Goal: Task Accomplishment & Management: Use online tool/utility

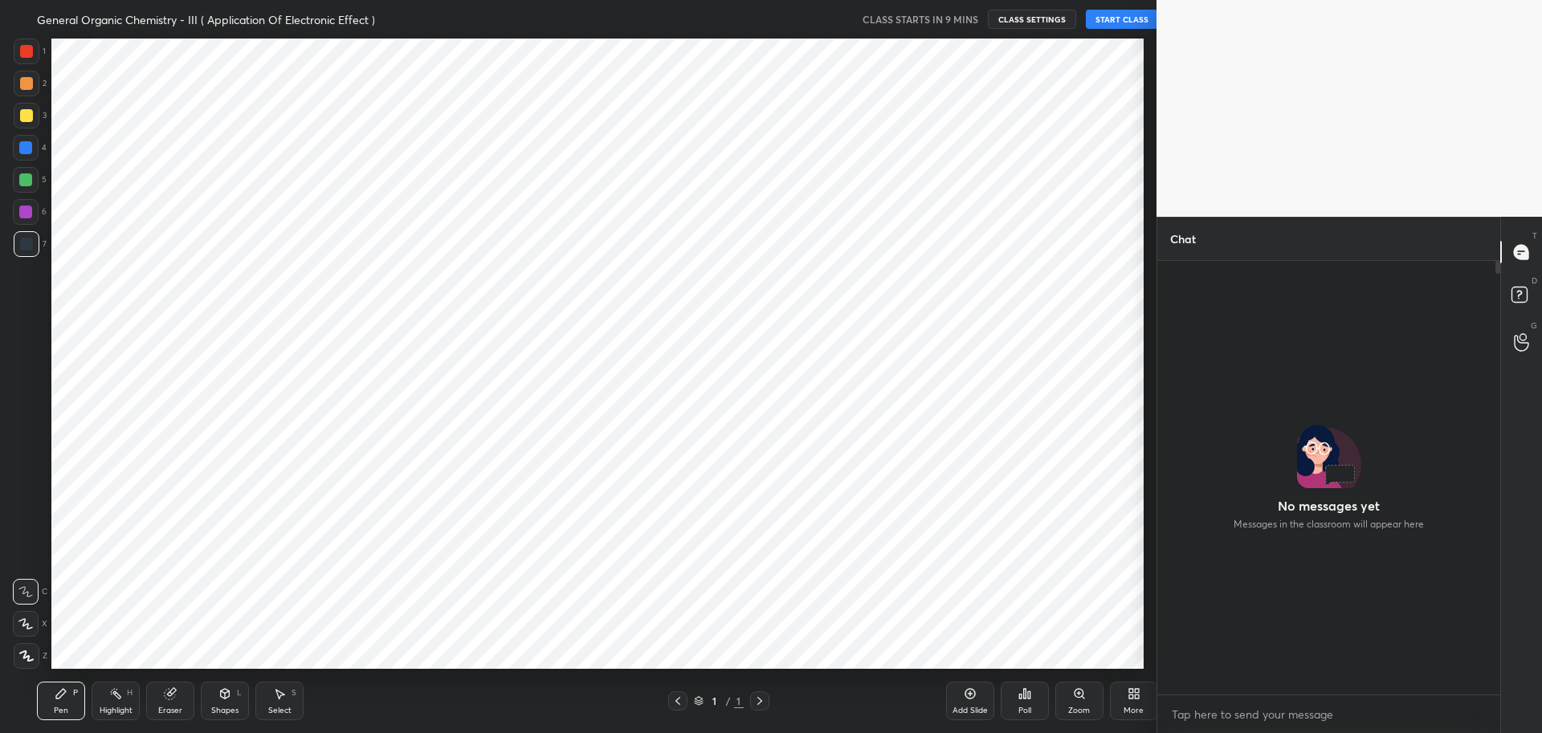
scroll to position [79670, 79209]
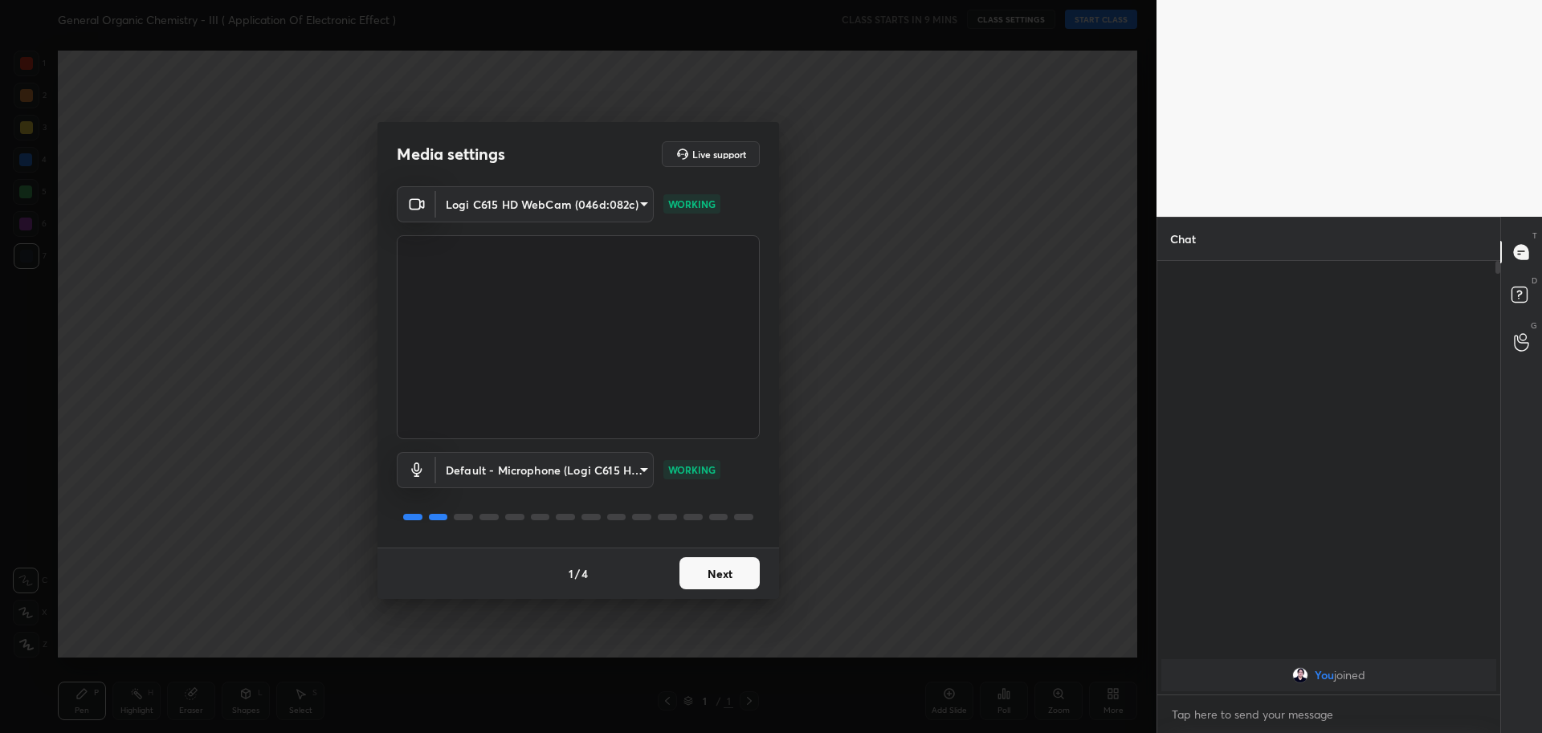
click at [705, 581] on button "Next" at bounding box center [719, 573] width 80 height 32
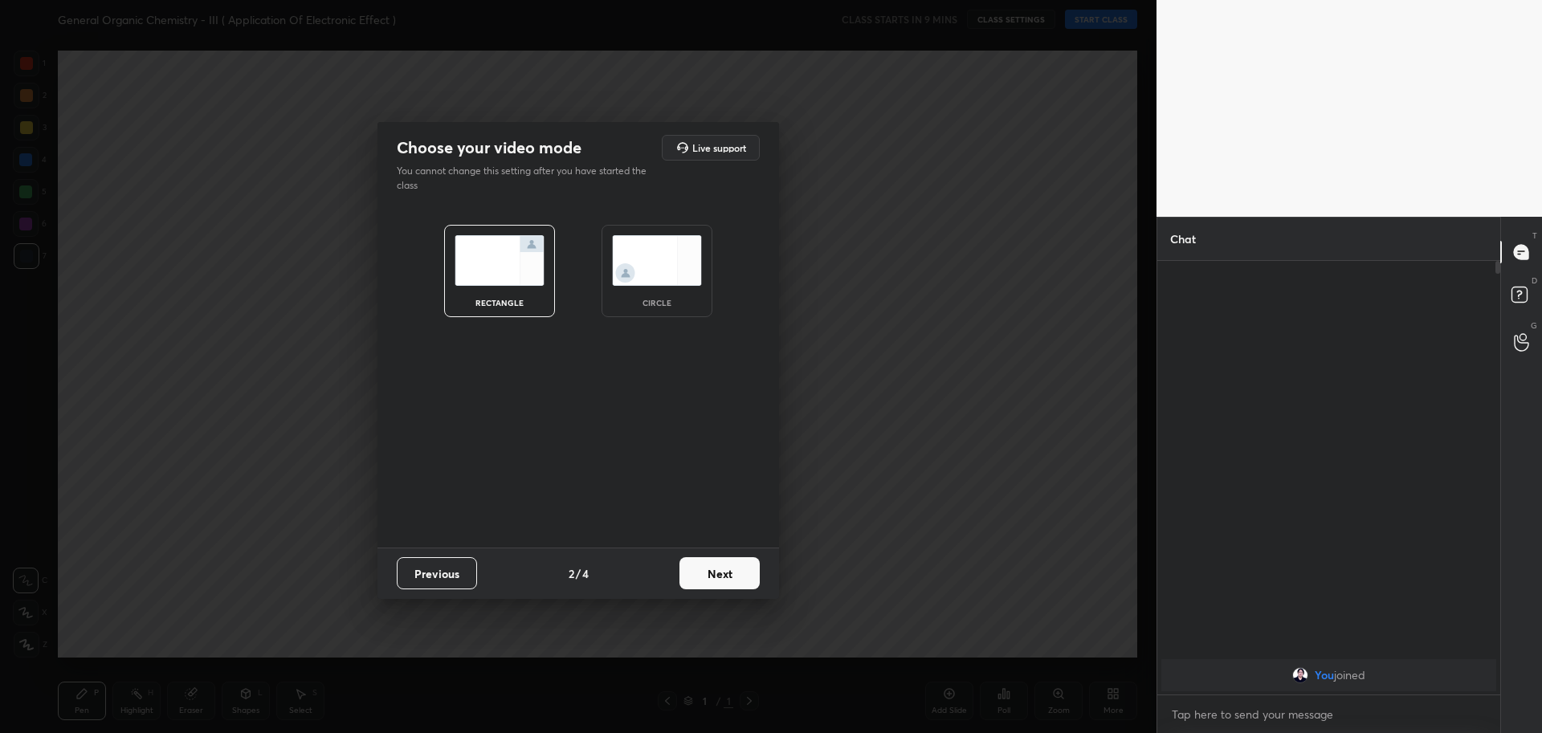
click at [655, 265] on img at bounding box center [657, 260] width 90 height 51
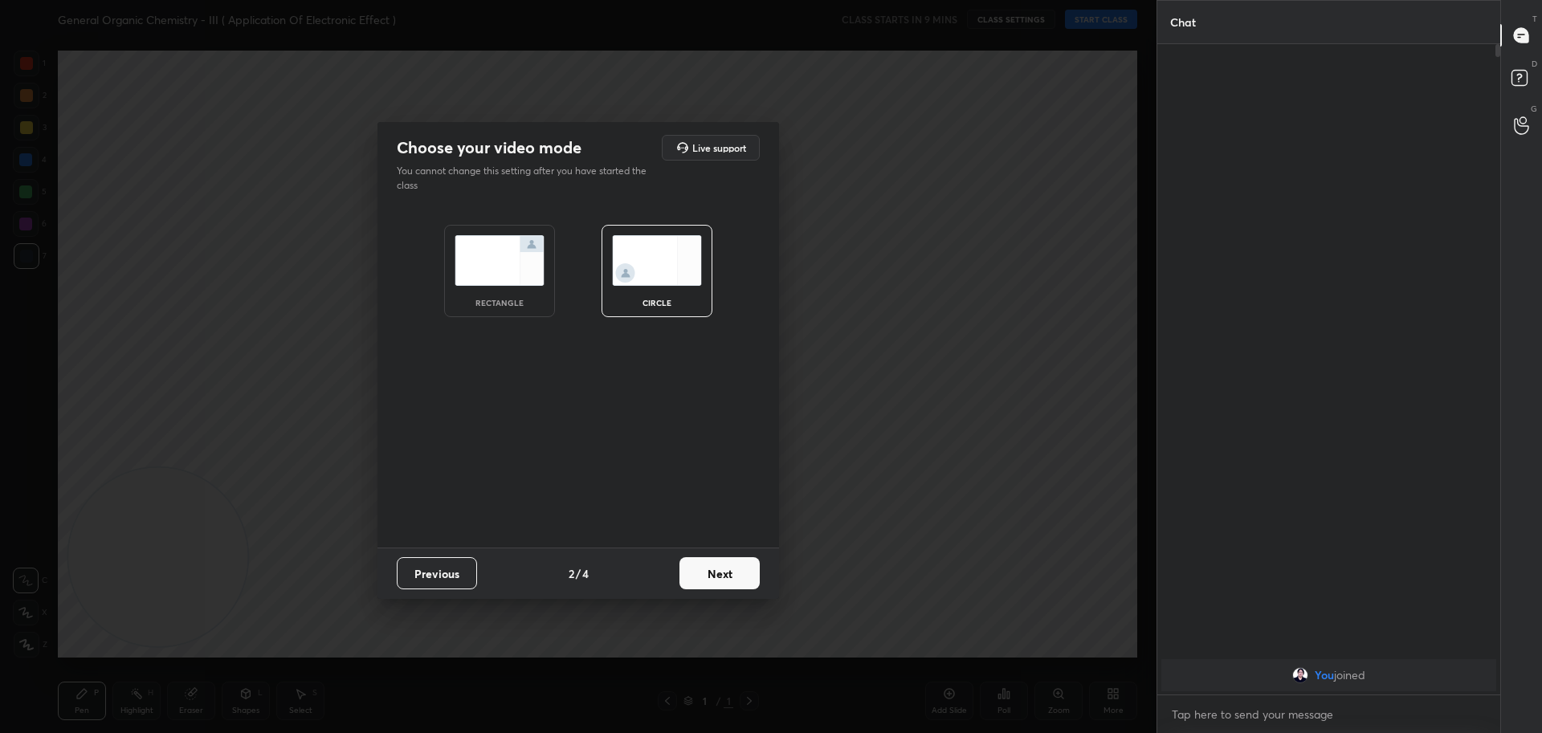
scroll to position [528, 338]
click at [726, 577] on button "Next" at bounding box center [719, 573] width 80 height 32
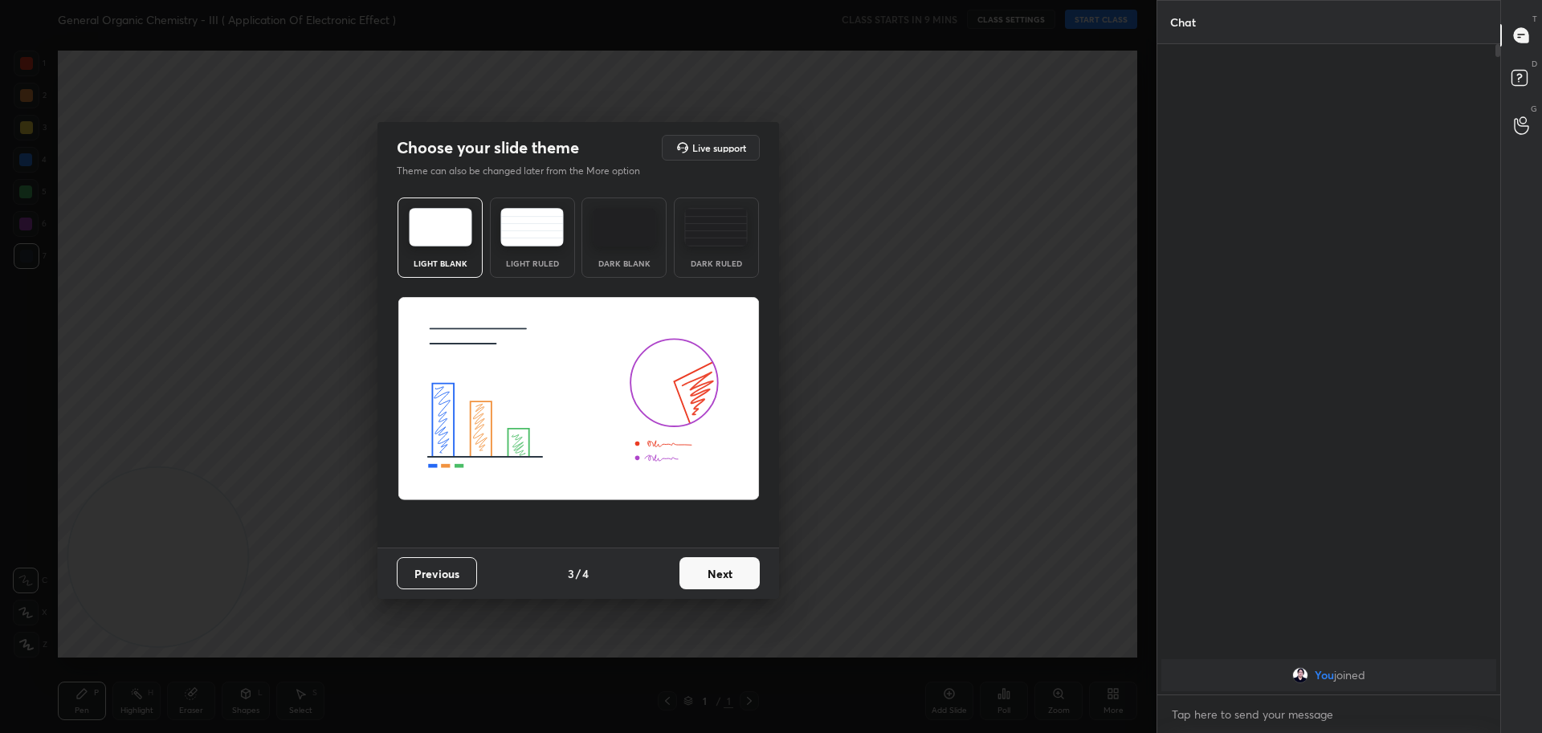
click at [705, 585] on button "Next" at bounding box center [719, 573] width 80 height 32
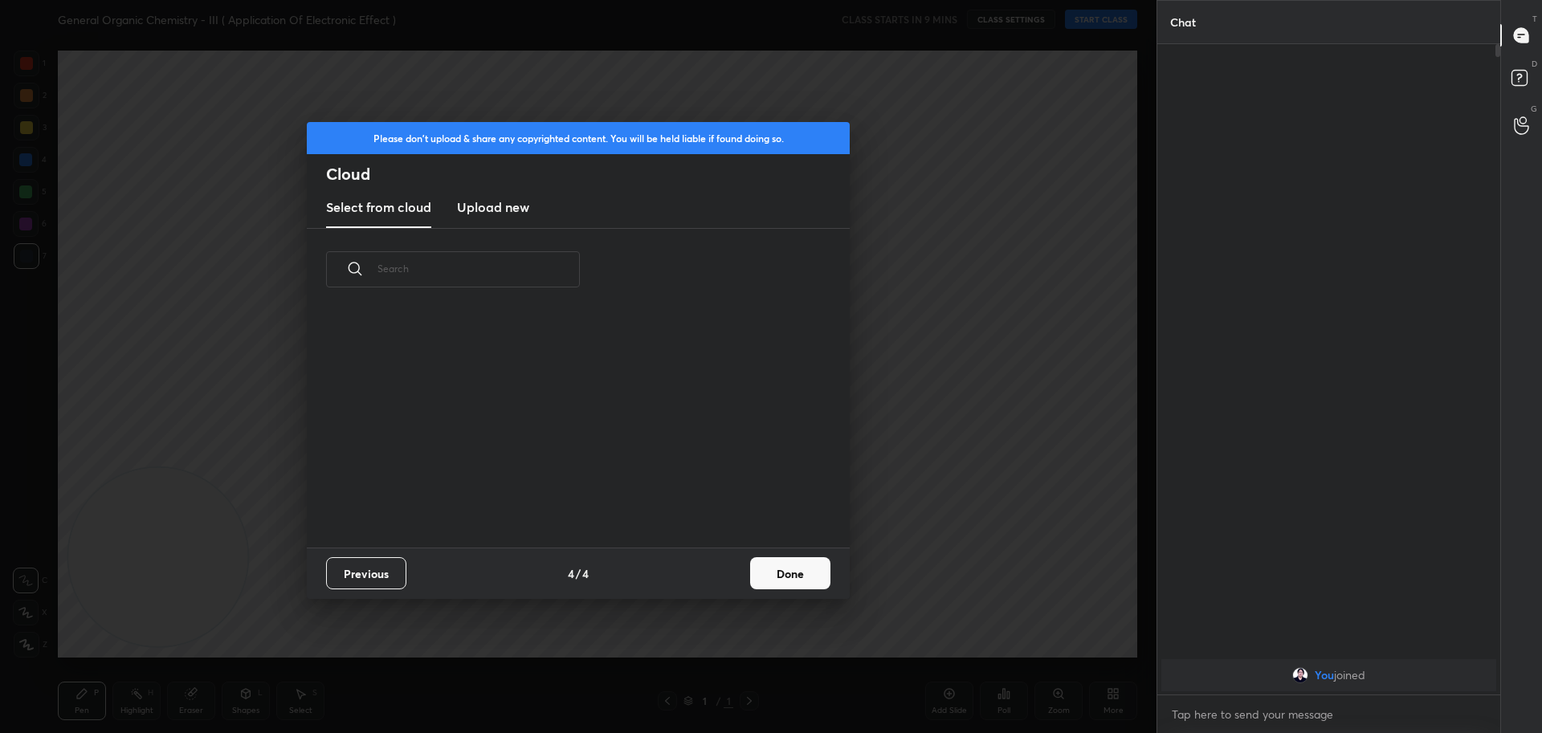
scroll to position [237, 516]
click at [484, 202] on h3 "Upload new" at bounding box center [493, 207] width 72 height 19
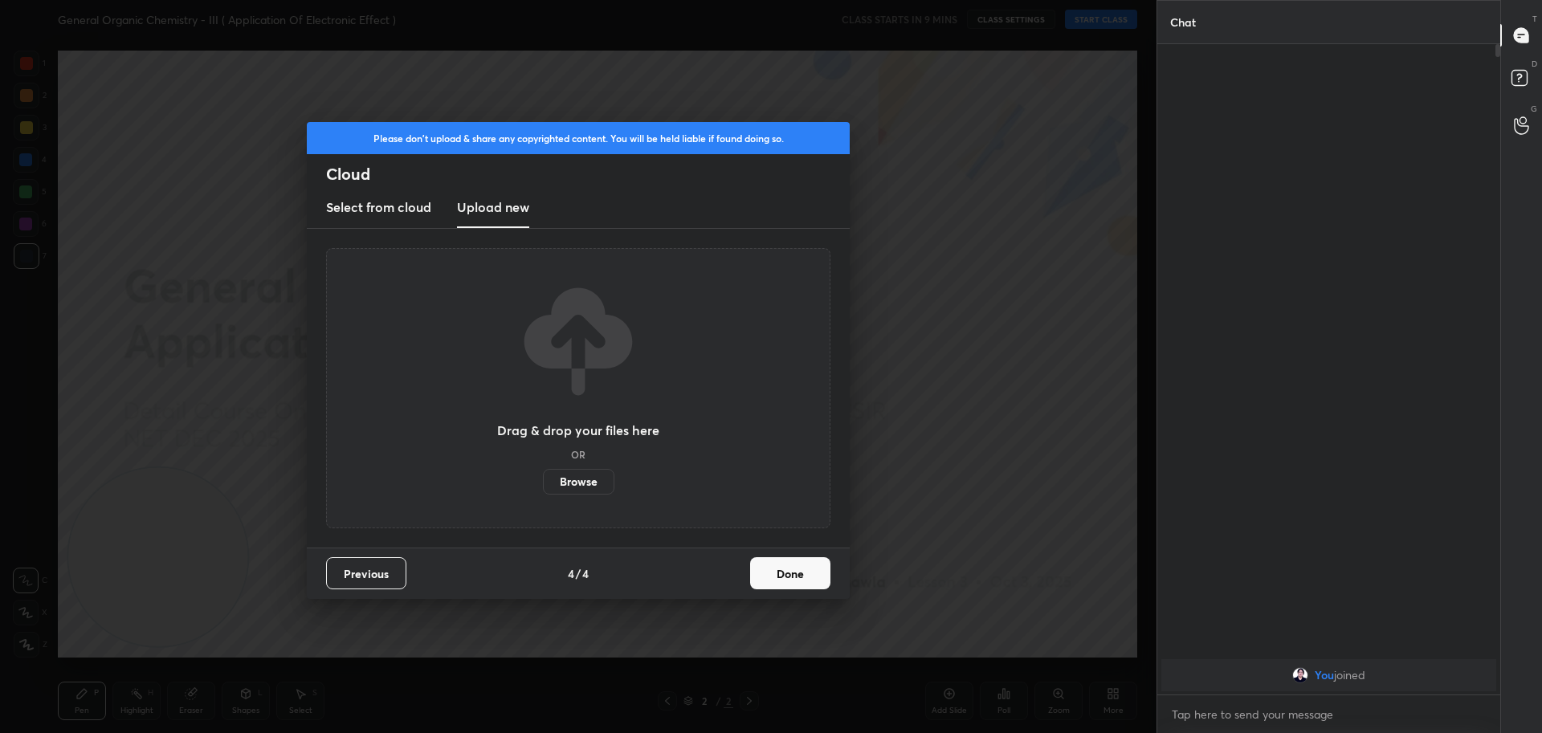
click at [560, 486] on label "Browse" at bounding box center [578, 482] width 71 height 26
click at [543, 486] on input "Browse" at bounding box center [543, 482] width 0 height 26
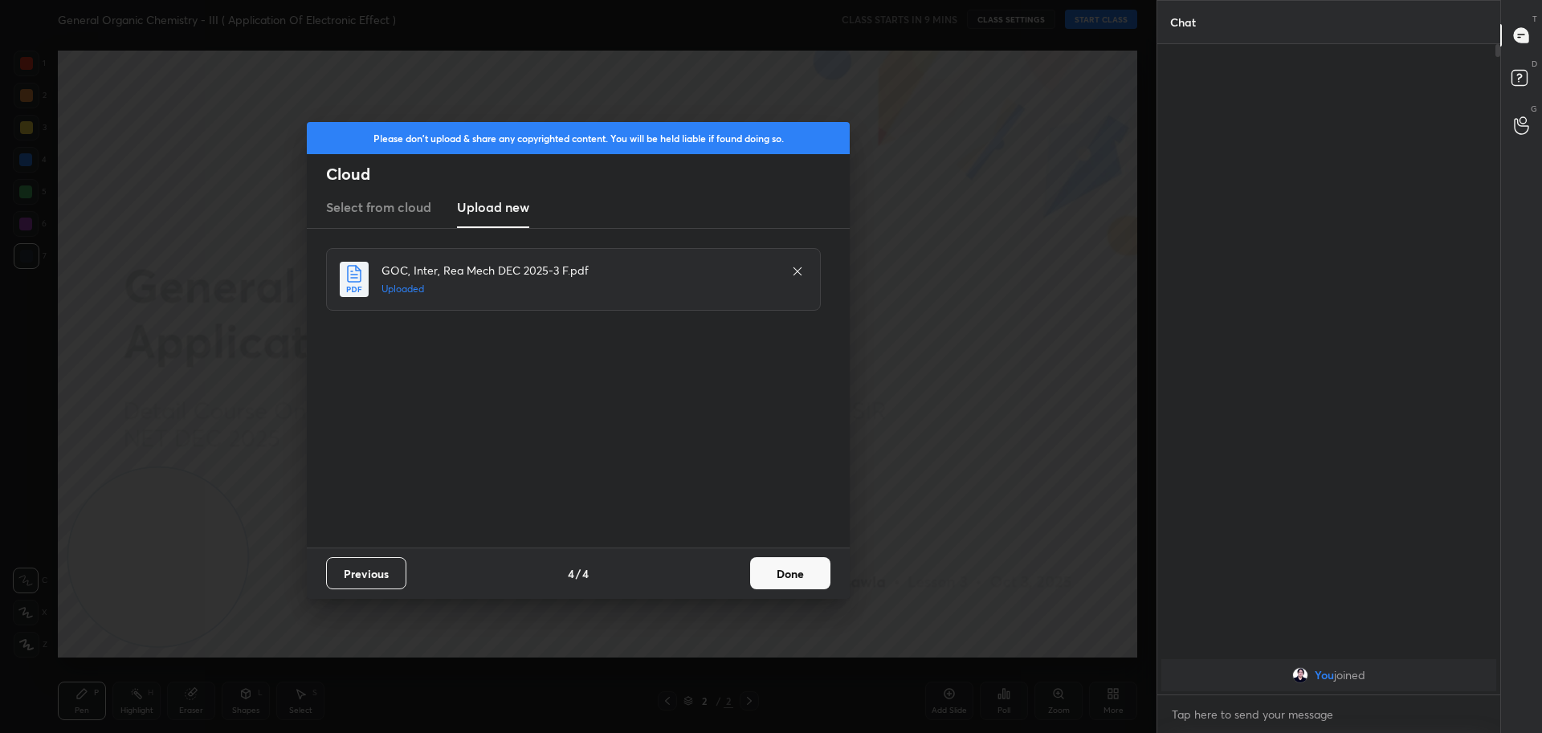
click at [772, 573] on button "Done" at bounding box center [790, 573] width 80 height 32
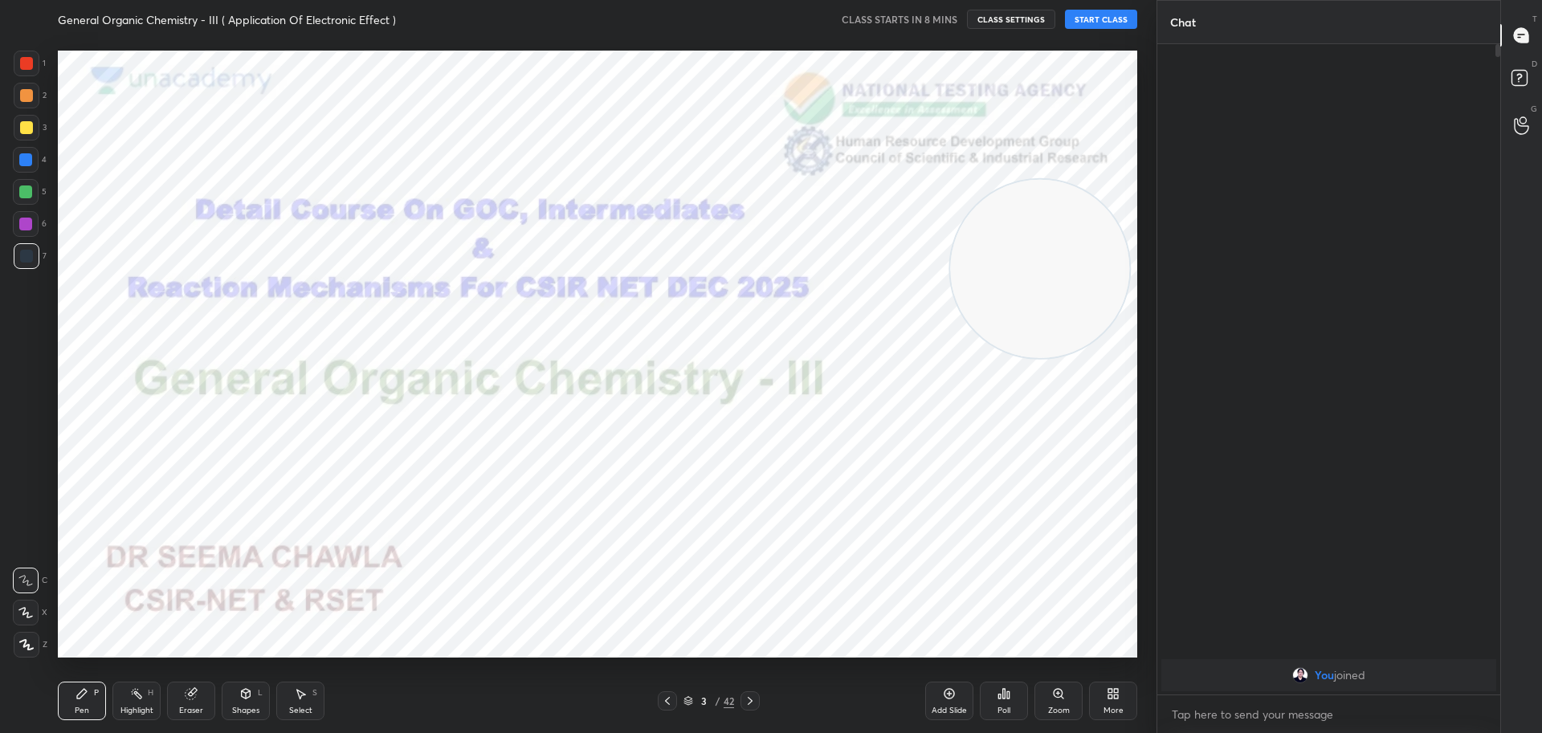
drag, startPoint x: 194, startPoint y: 577, endPoint x: 1084, endPoint y: 284, distance: 937.3
click at [1084, 284] on video at bounding box center [1039, 268] width 179 height 179
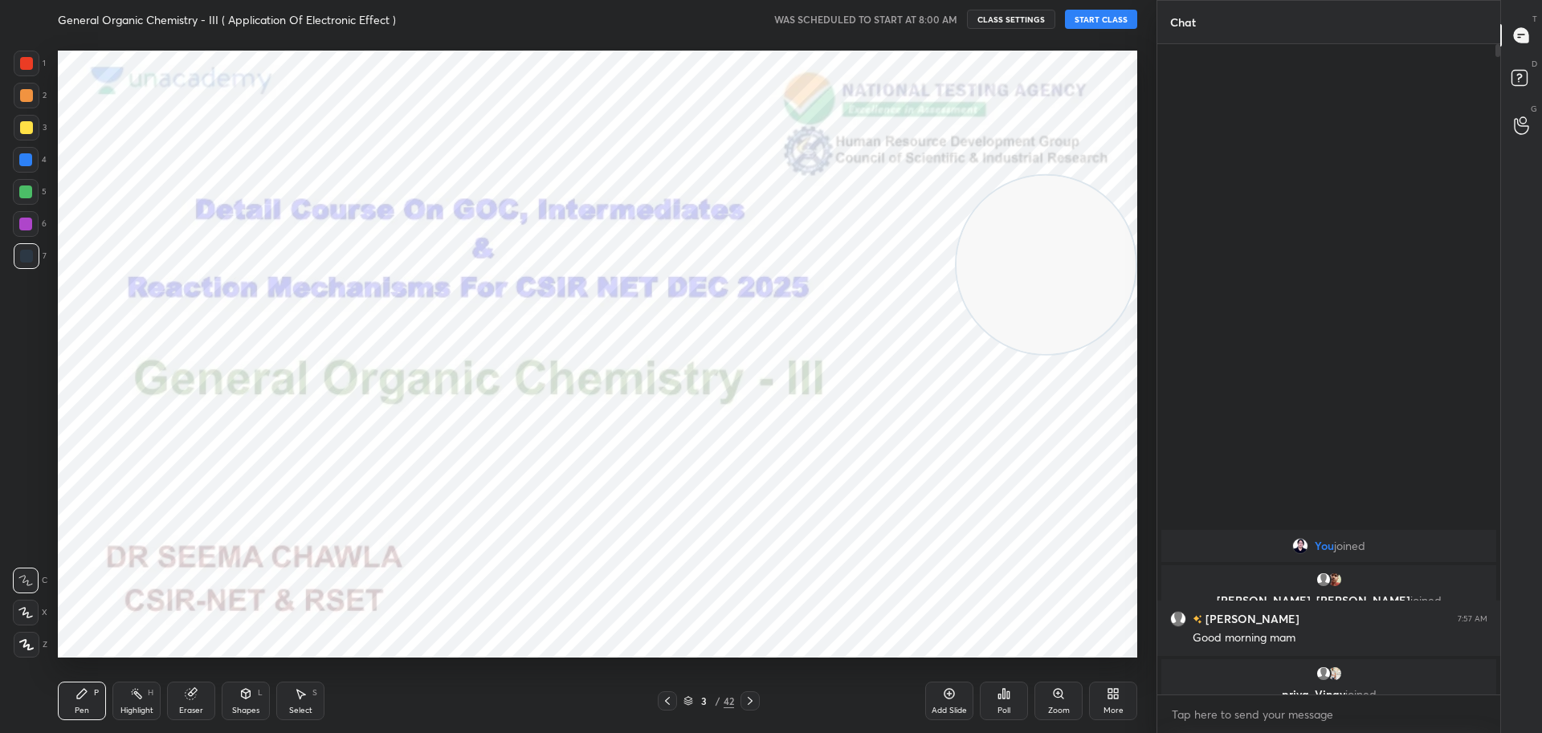
click at [1098, 11] on button "START CLASS" at bounding box center [1101, 19] width 72 height 19
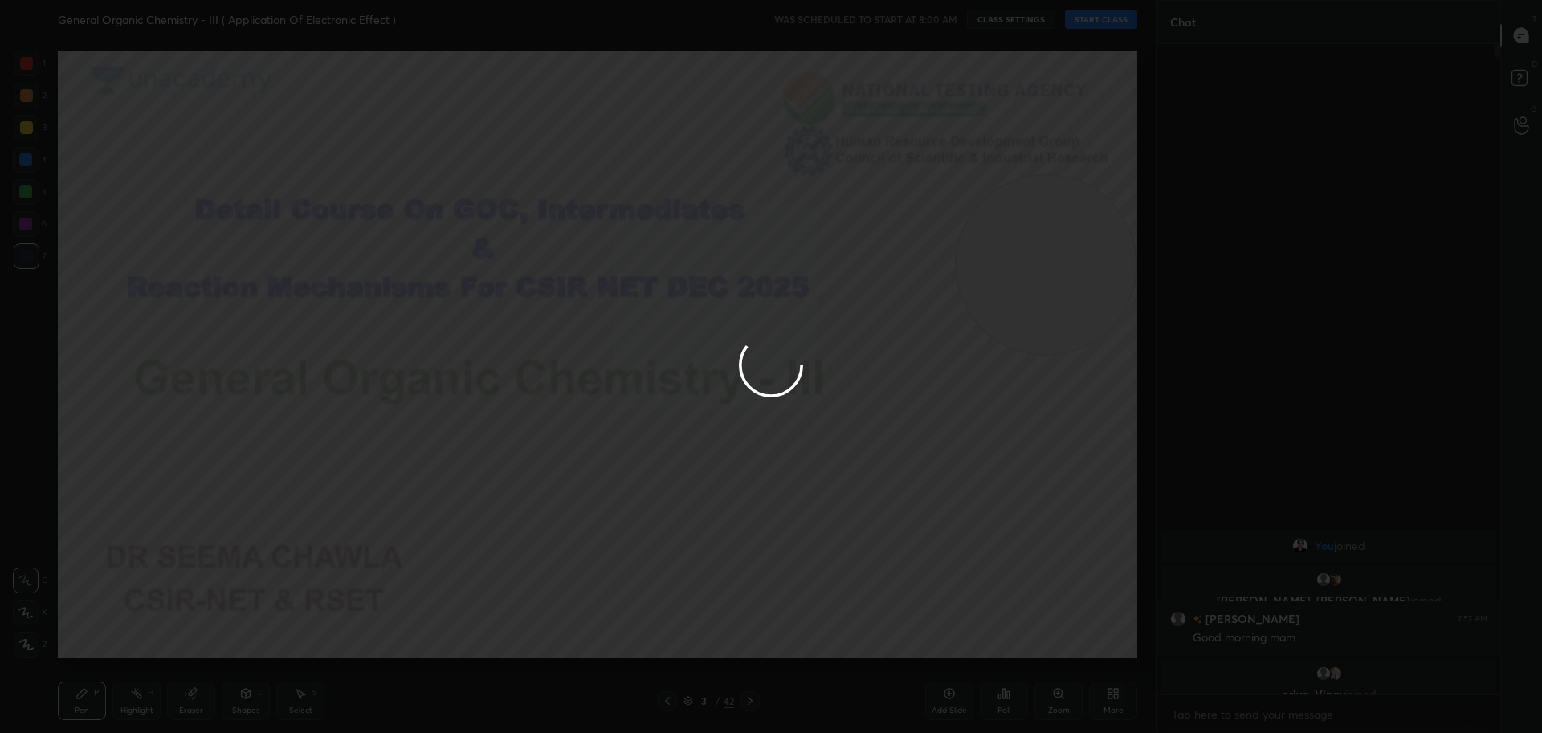
type textarea "x"
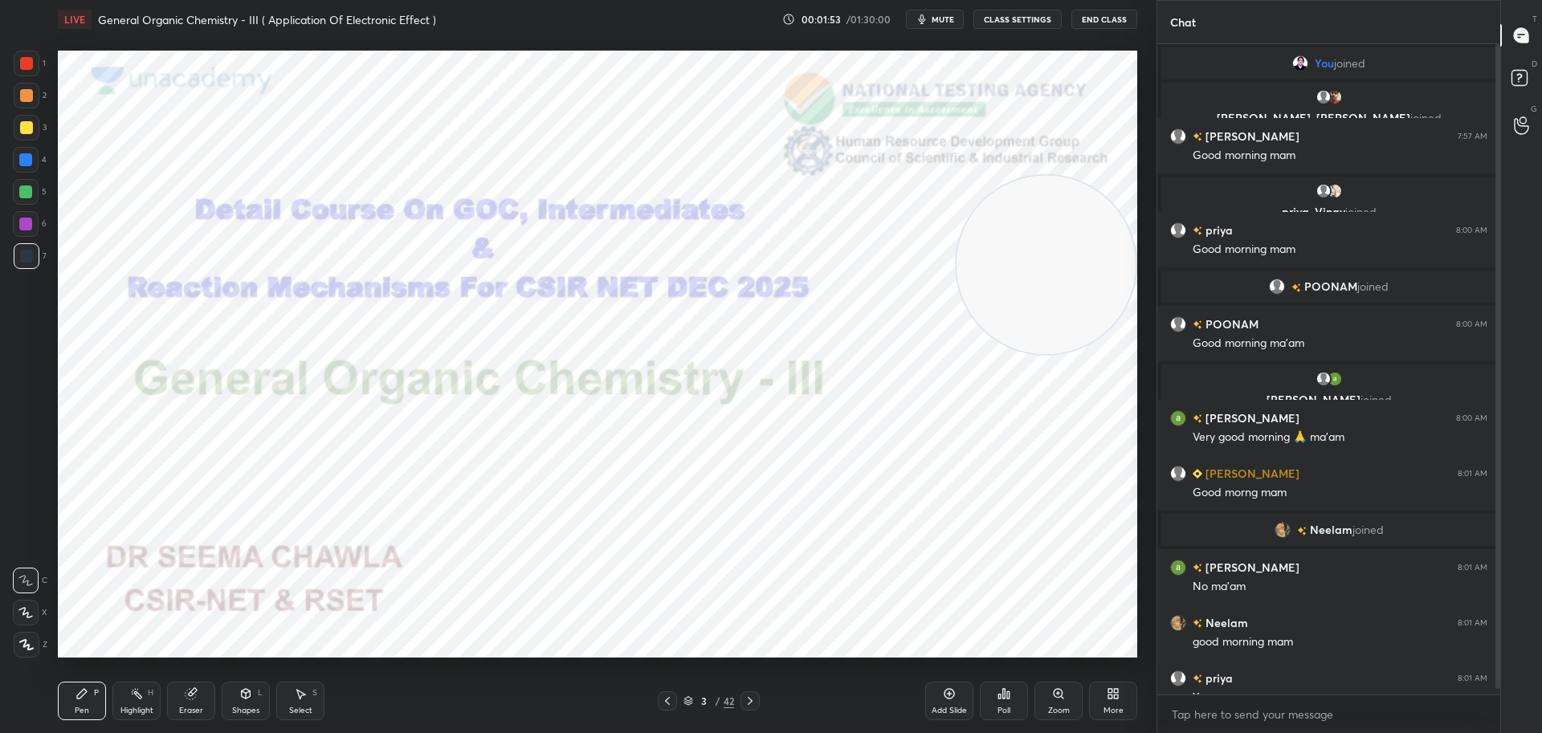
scroll to position [21, 0]
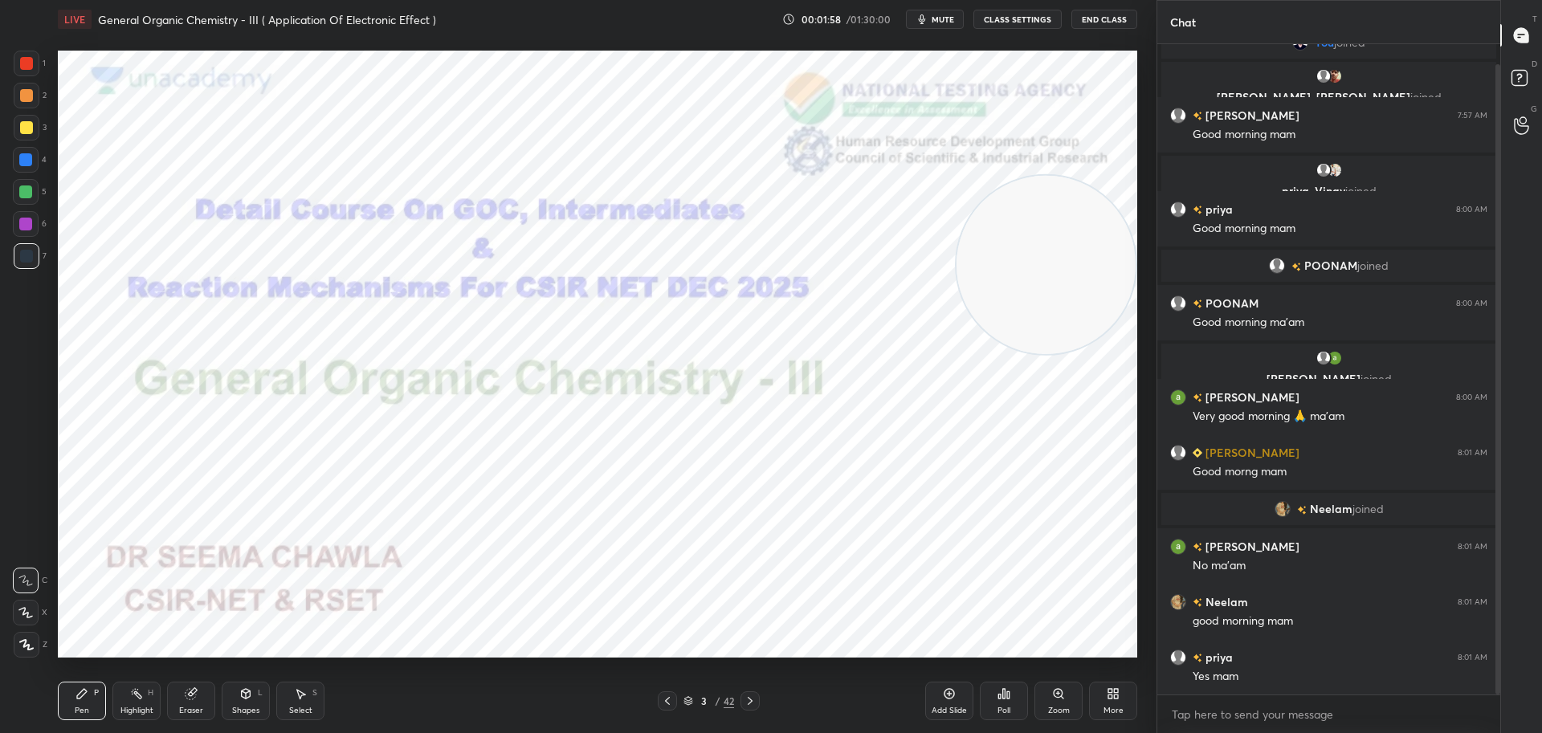
click at [752, 698] on icon at bounding box center [750, 701] width 13 height 13
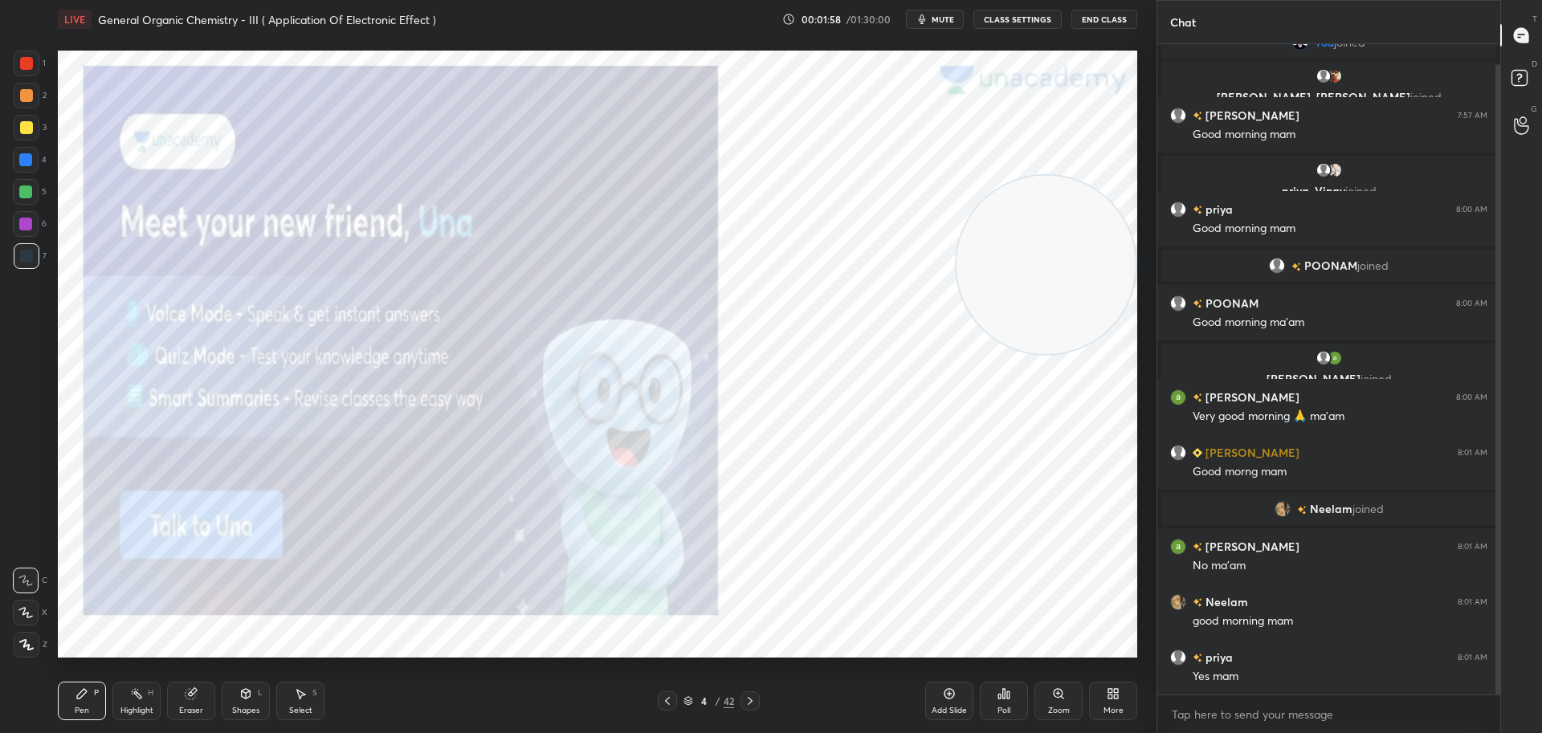
click at [752, 698] on icon at bounding box center [750, 701] width 13 height 13
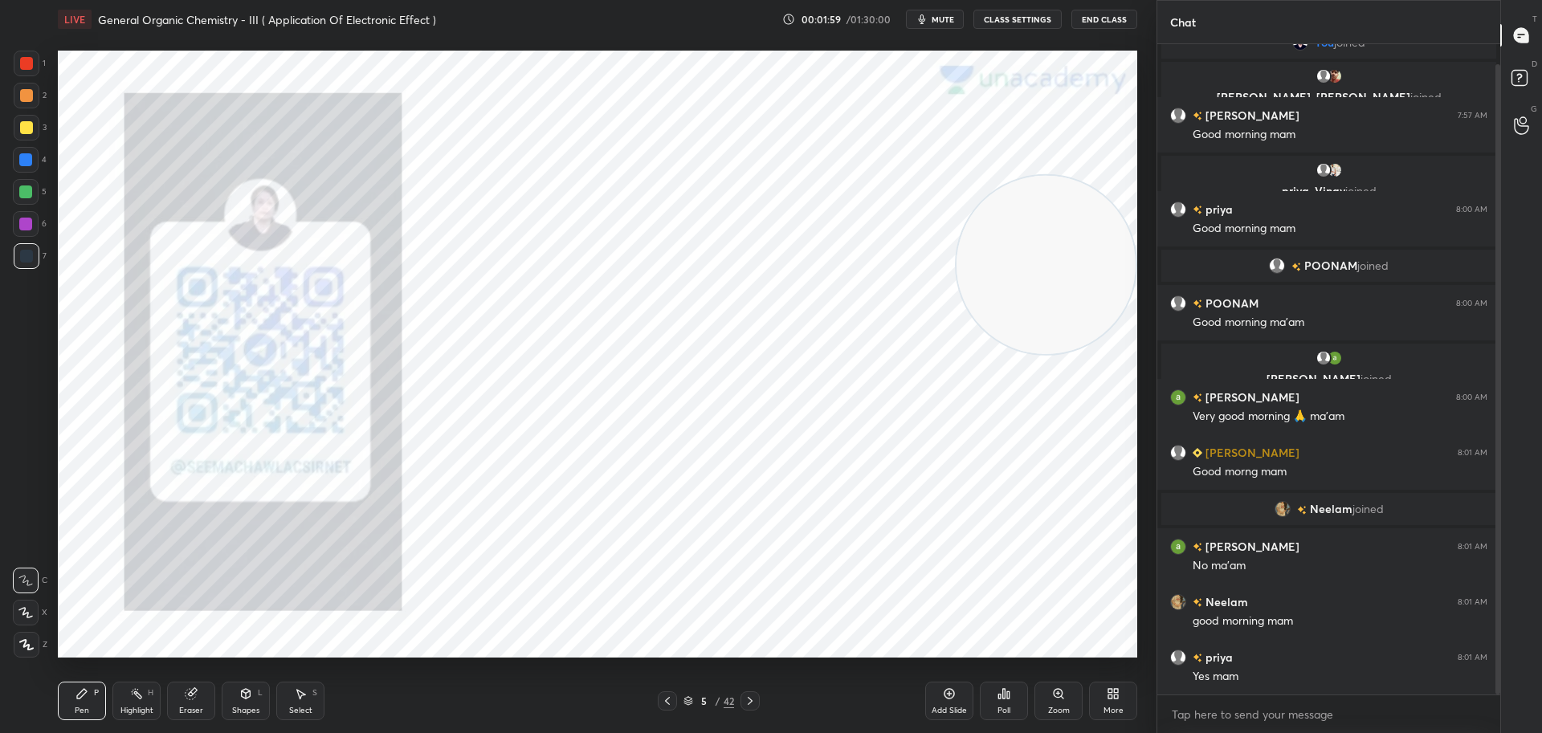
click at [752, 698] on icon at bounding box center [750, 701] width 13 height 13
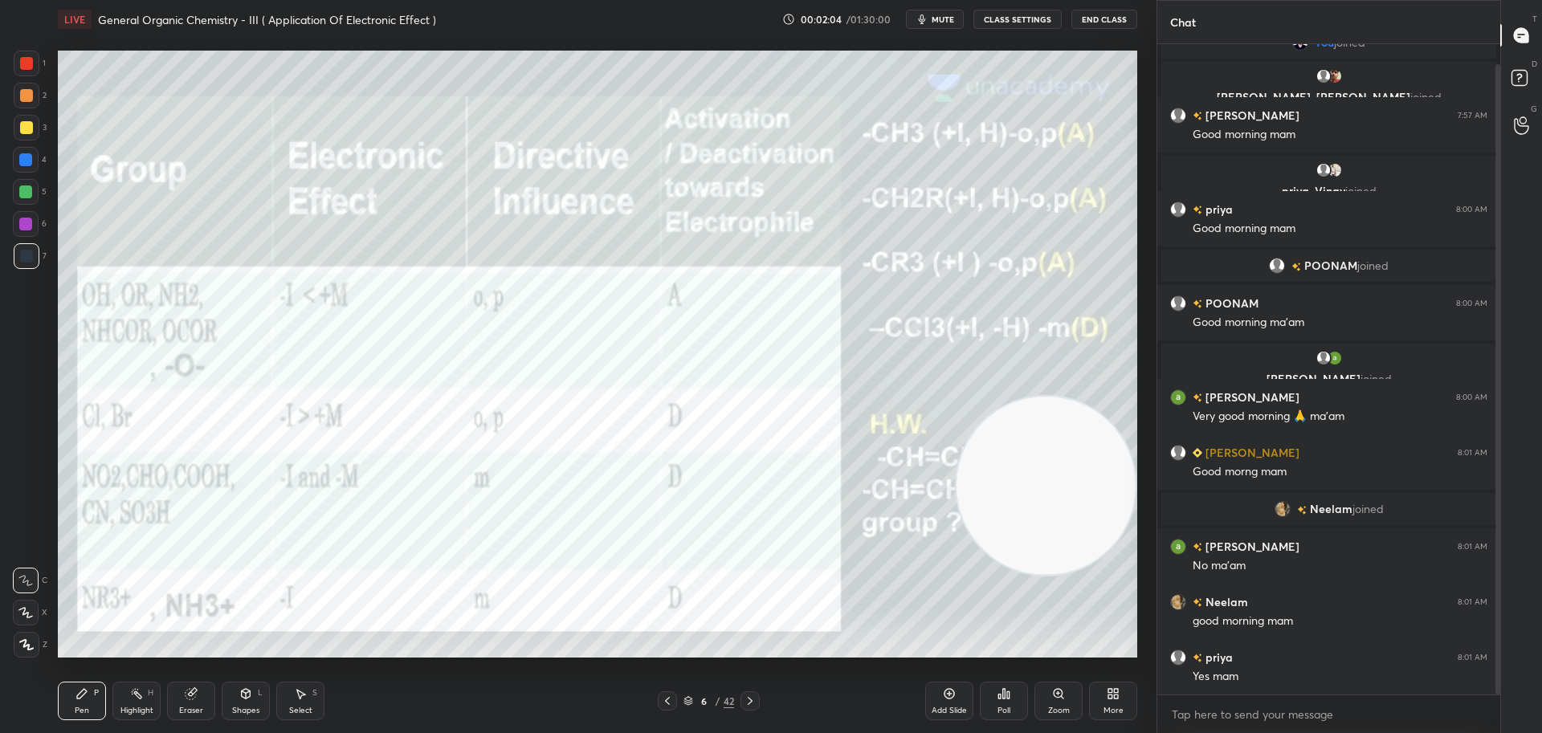
drag, startPoint x: 1025, startPoint y: 234, endPoint x: 1055, endPoint y: 455, distance: 223.6
click at [1055, 455] on video at bounding box center [1045, 485] width 179 height 179
click at [30, 125] on div at bounding box center [26, 127] width 13 height 13
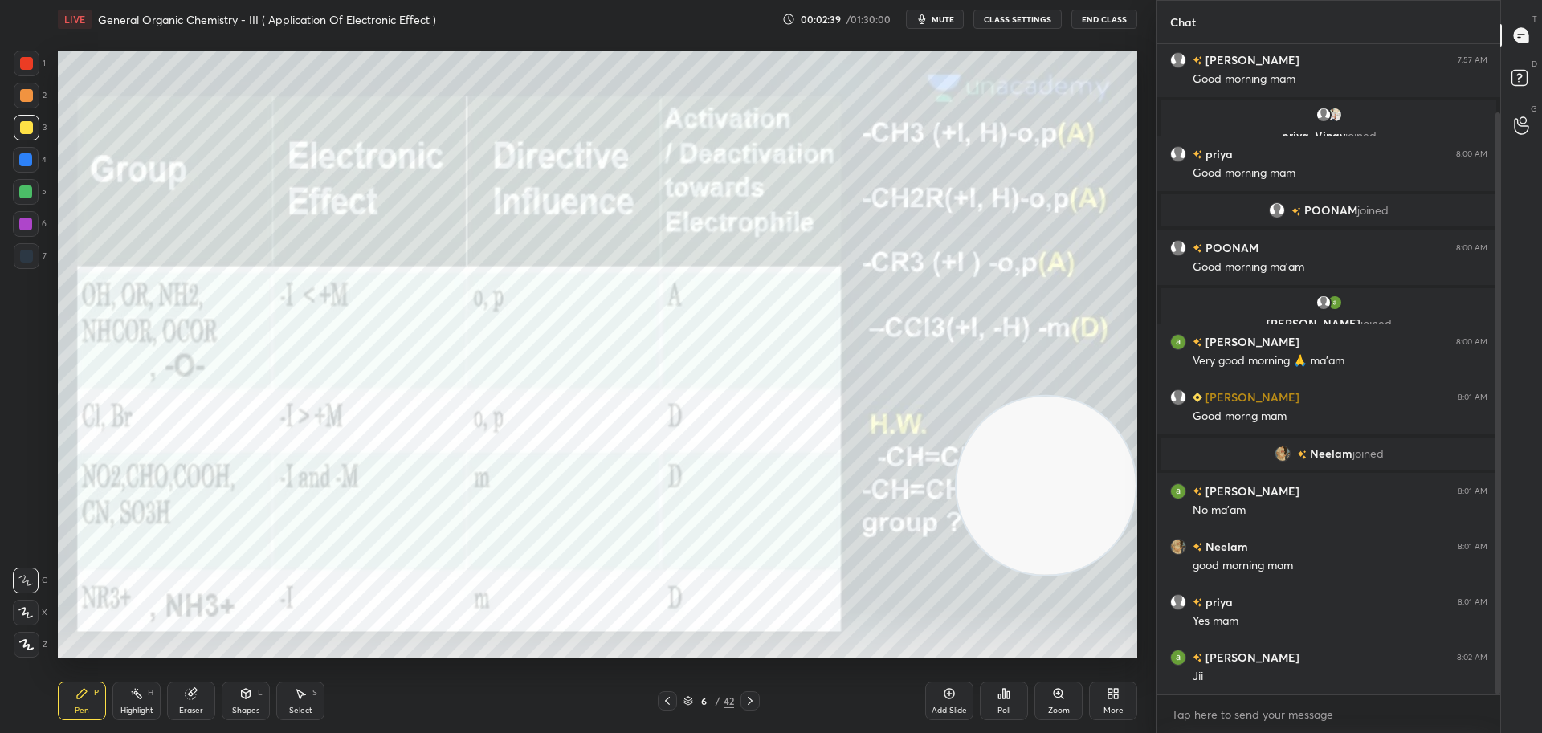
click at [31, 252] on div at bounding box center [26, 256] width 13 height 13
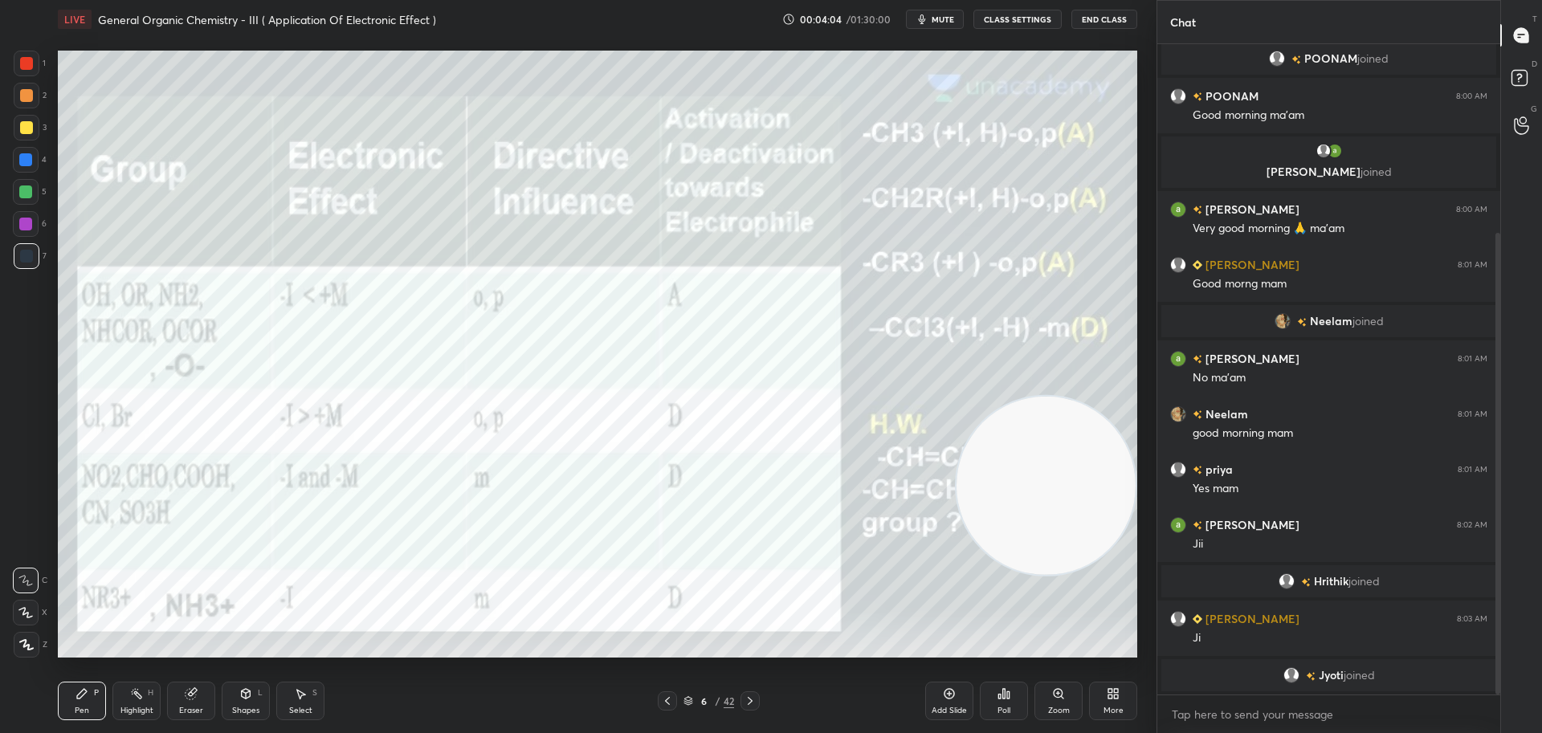
scroll to position [294, 0]
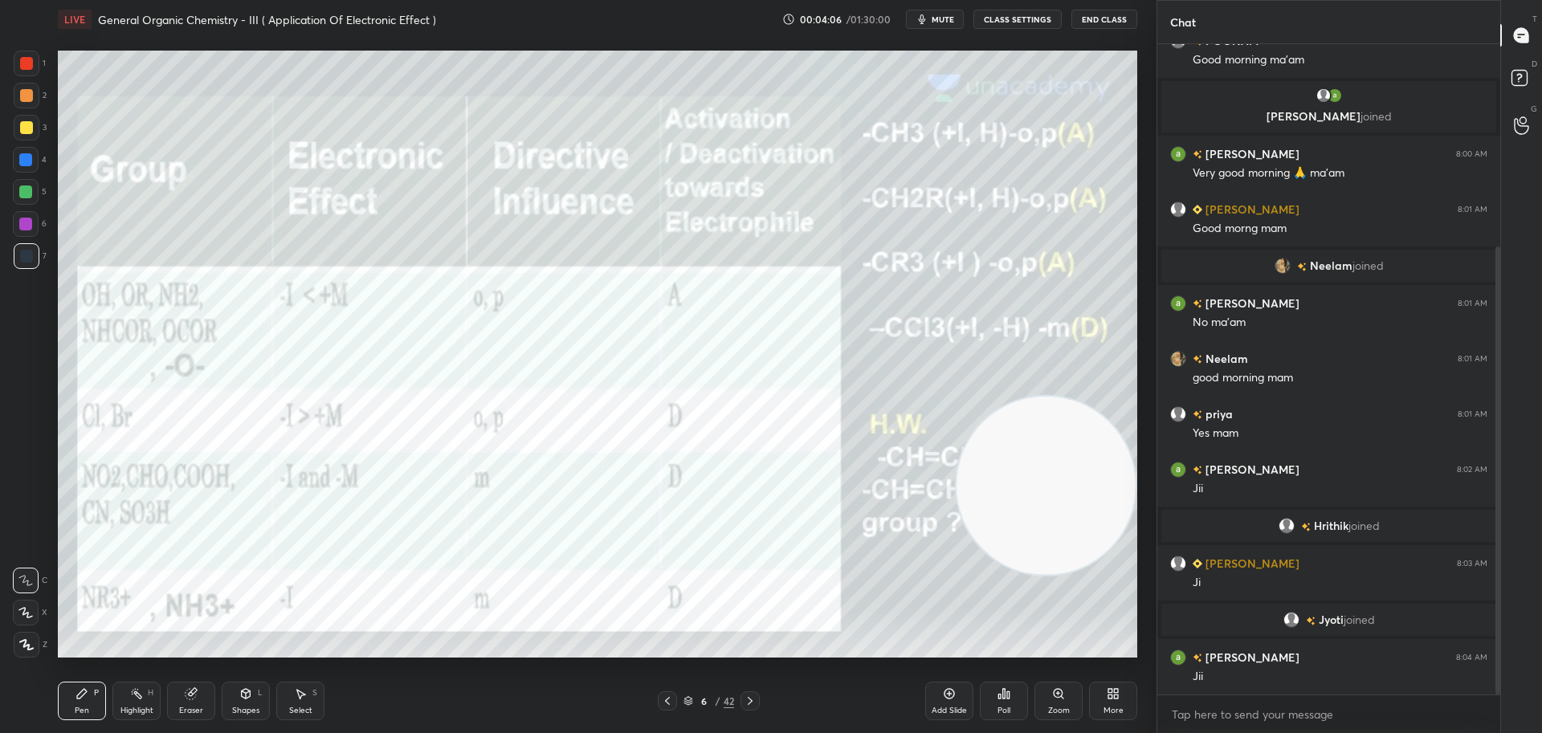
click at [753, 701] on icon at bounding box center [750, 701] width 13 height 13
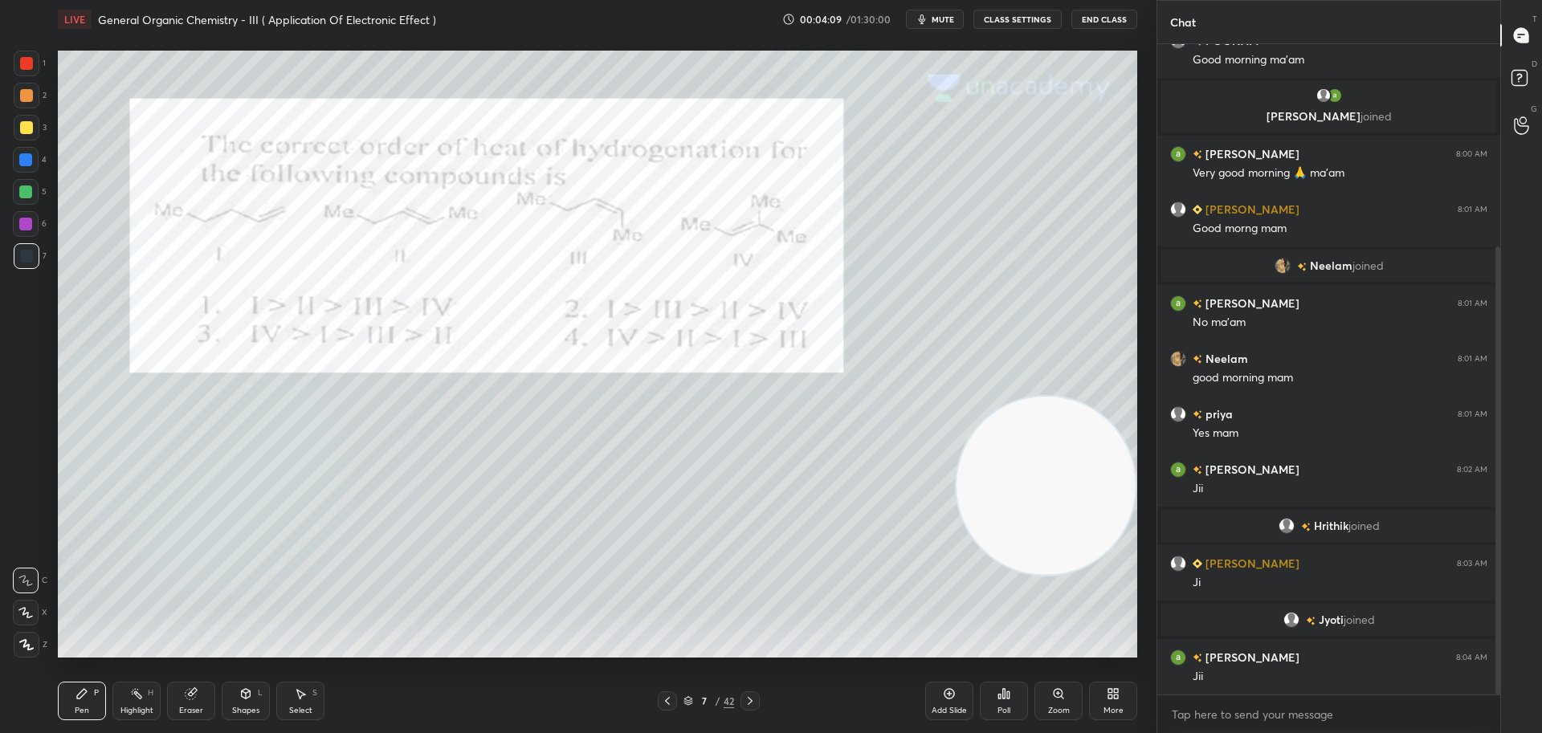
scroll to position [349, 0]
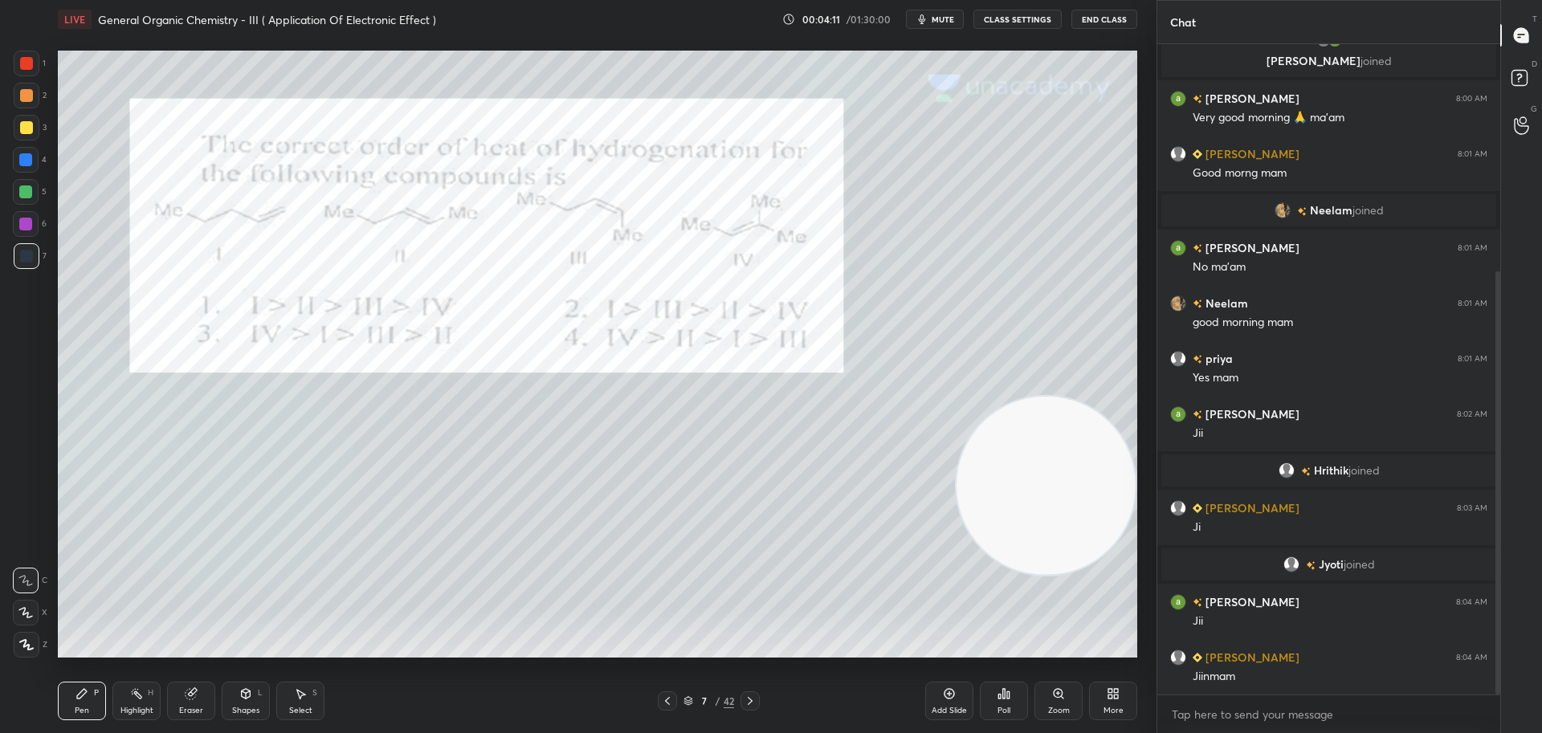
click at [1007, 694] on icon at bounding box center [1008, 694] width 2 height 7
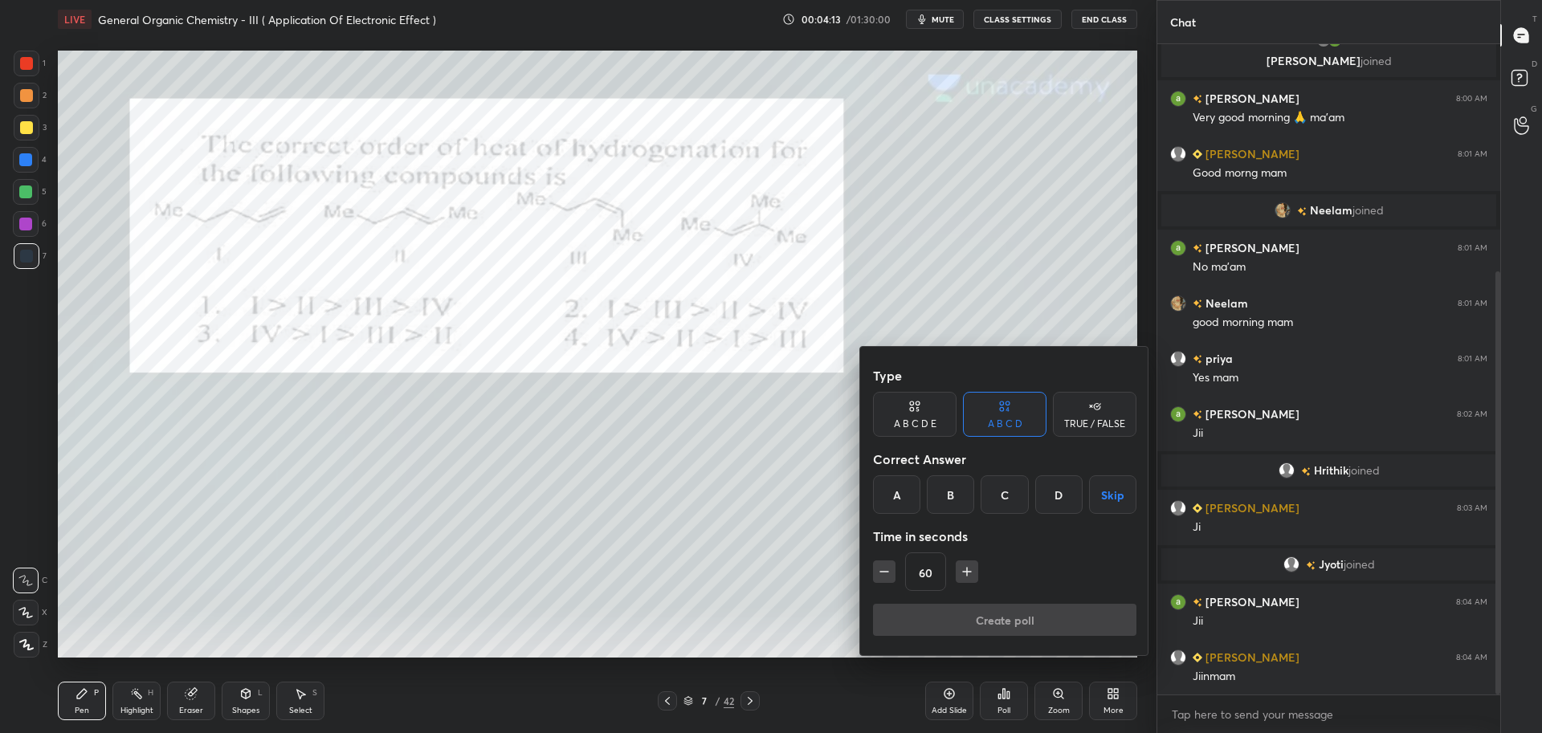
click at [968, 575] on icon "button" at bounding box center [967, 572] width 16 height 16
click at [971, 573] on icon "button" at bounding box center [967, 572] width 16 height 16
type input "90"
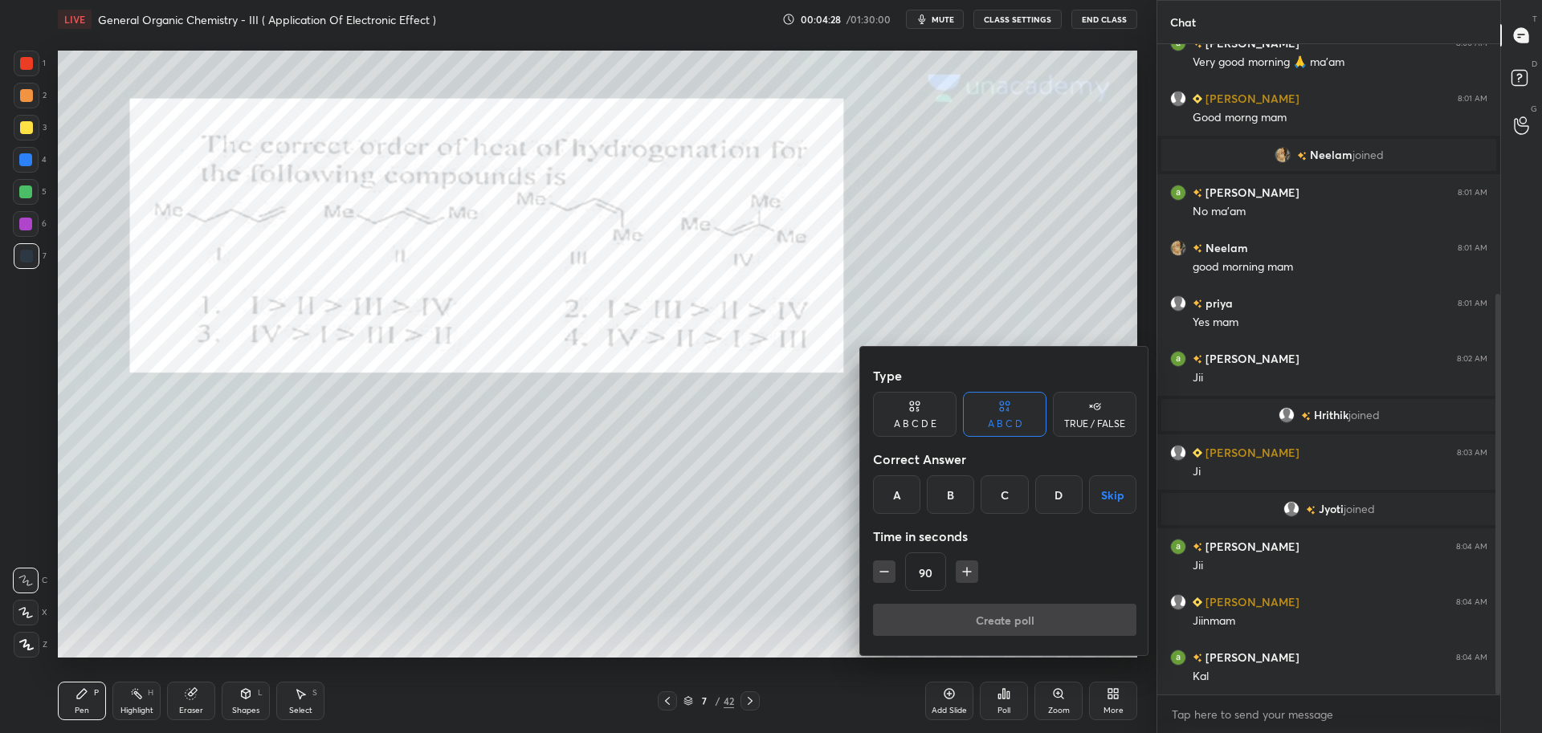
click at [1062, 299] on div at bounding box center [771, 366] width 1542 height 733
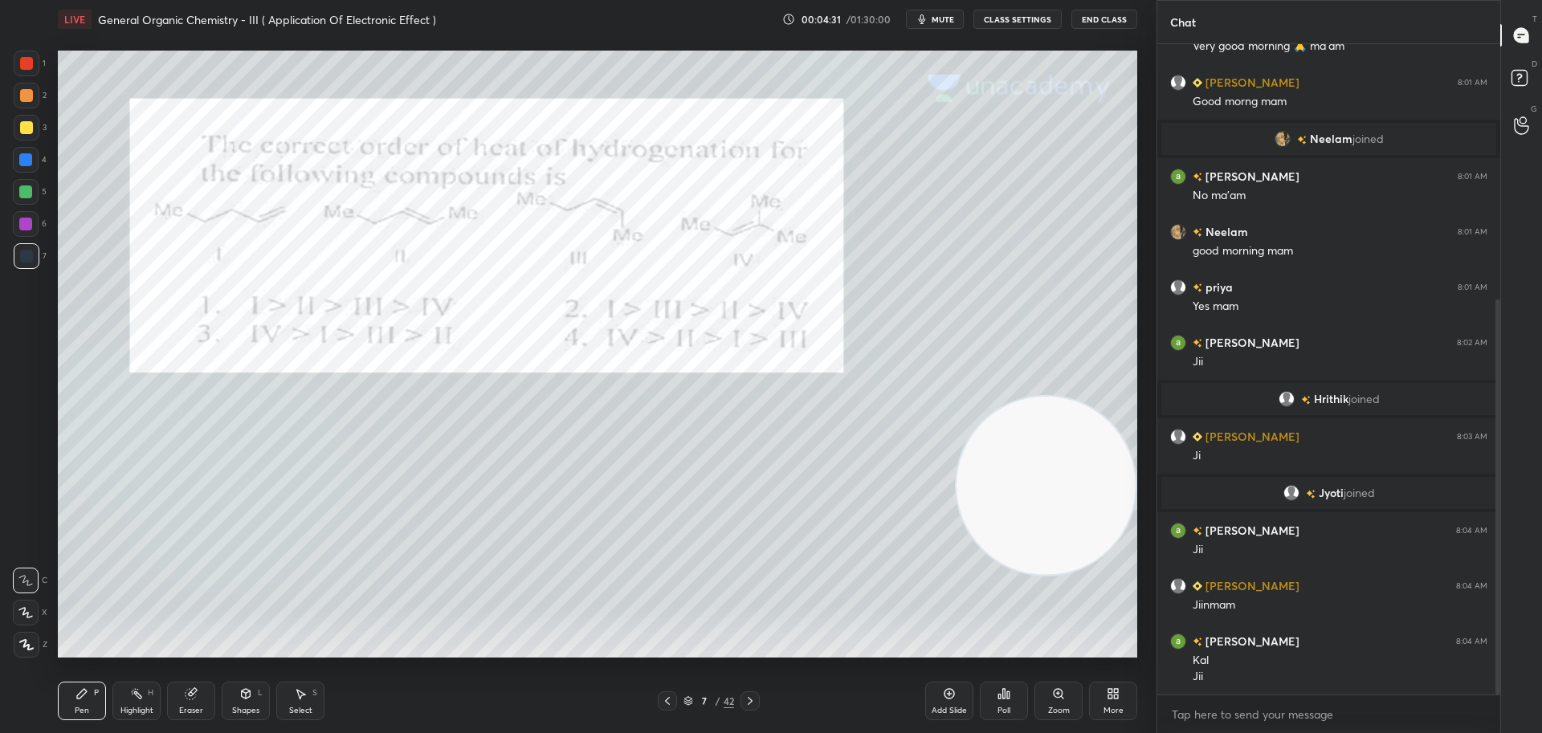
scroll to position [476, 0]
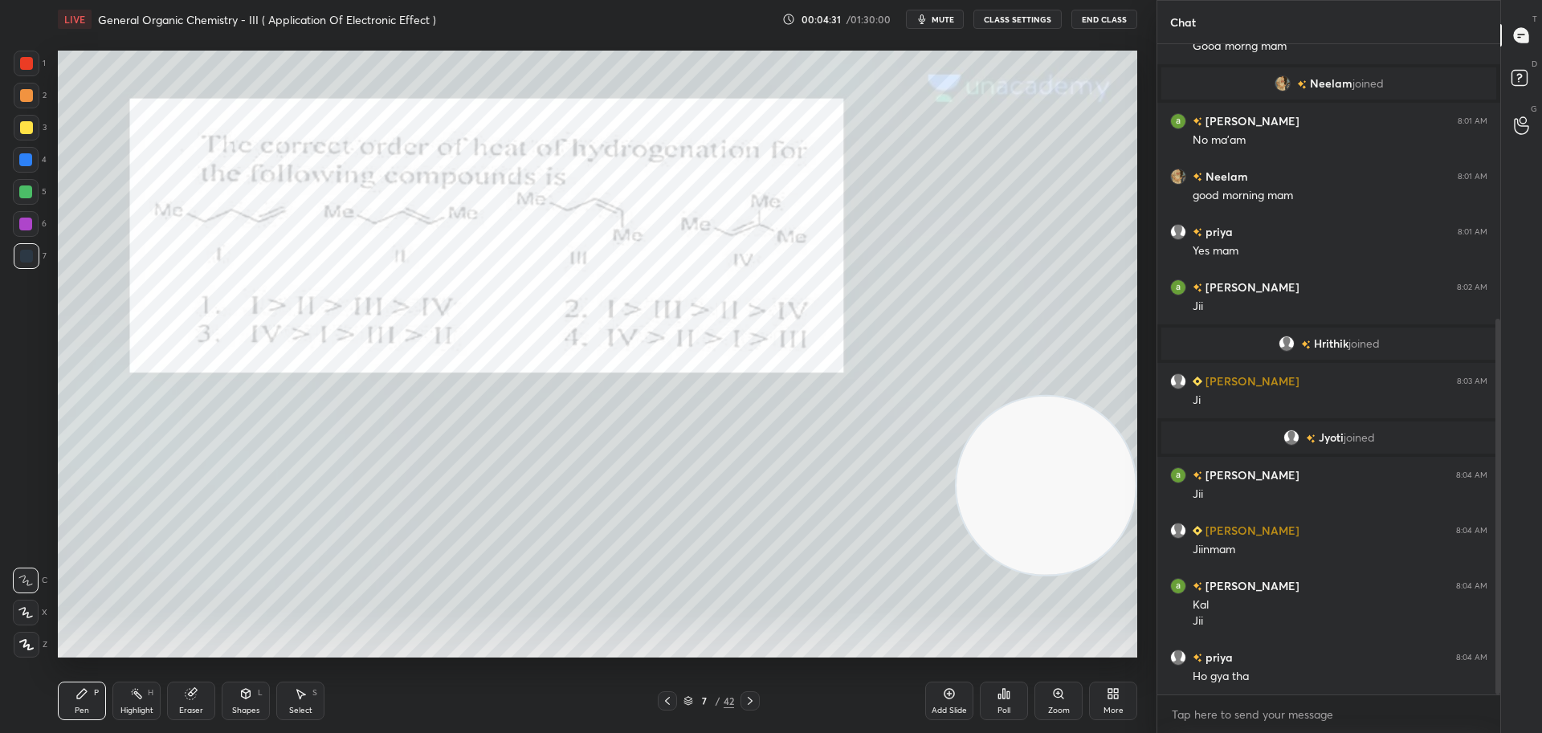
click at [755, 699] on icon at bounding box center [750, 701] width 13 height 13
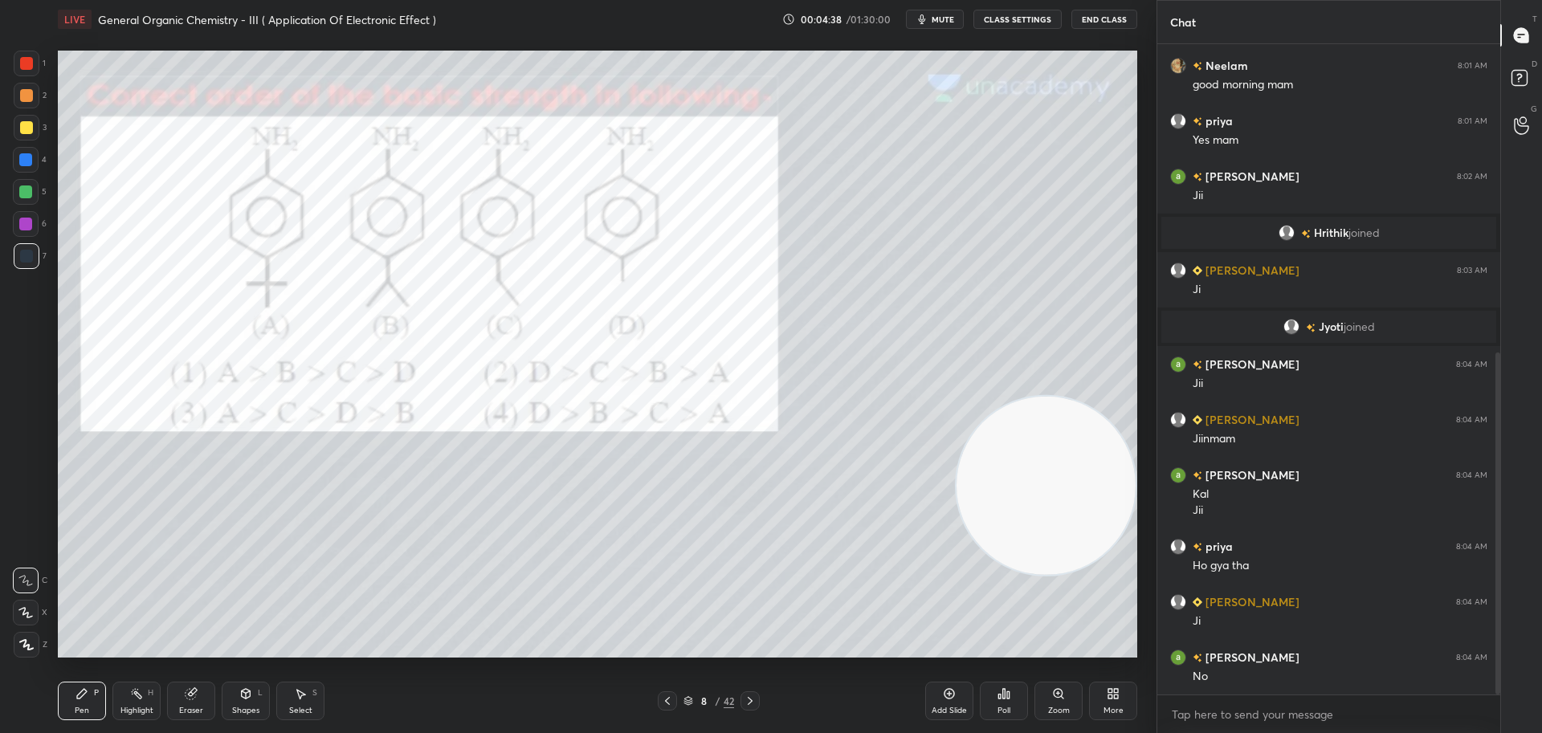
scroll to position [626, 0]
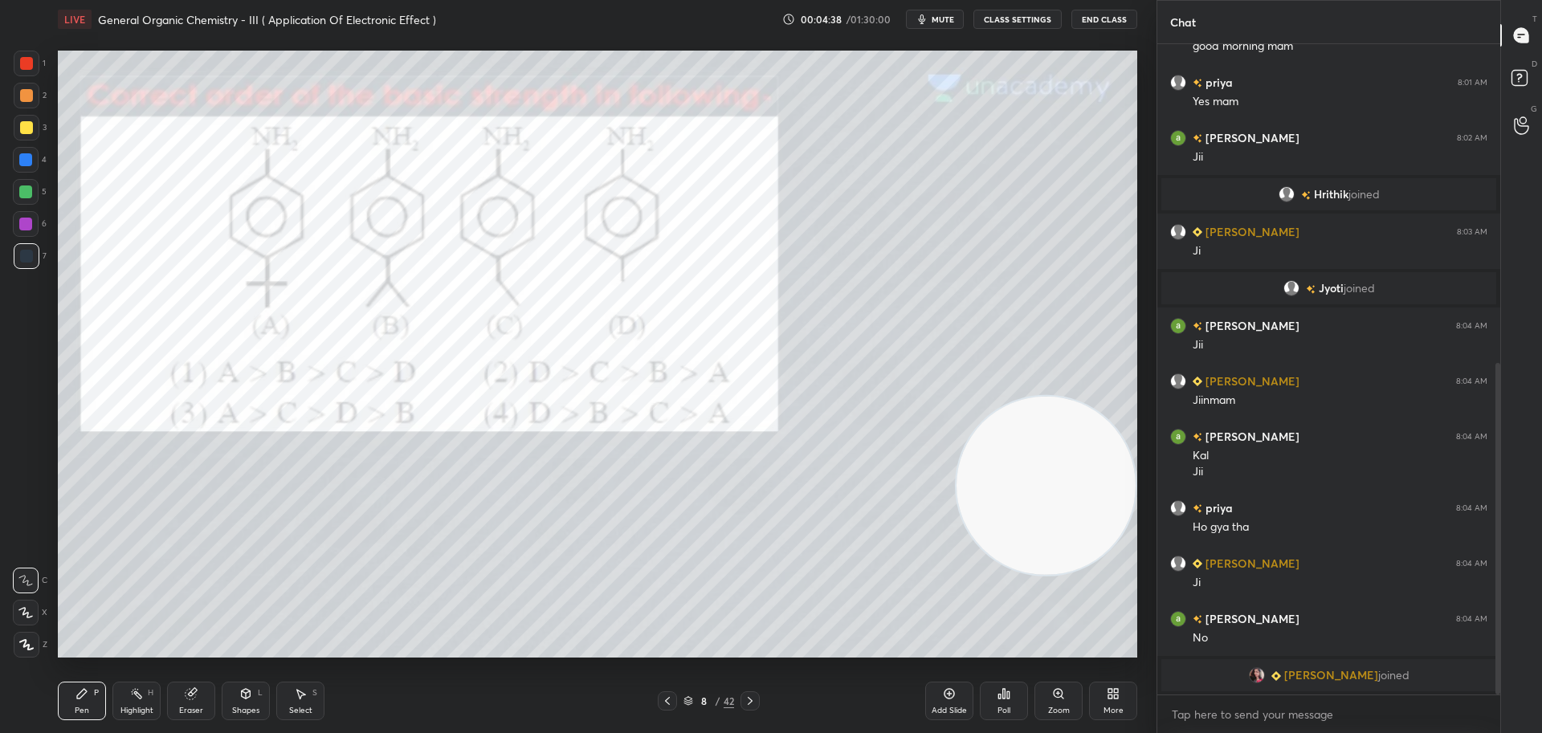
click at [1006, 698] on icon at bounding box center [1003, 693] width 13 height 13
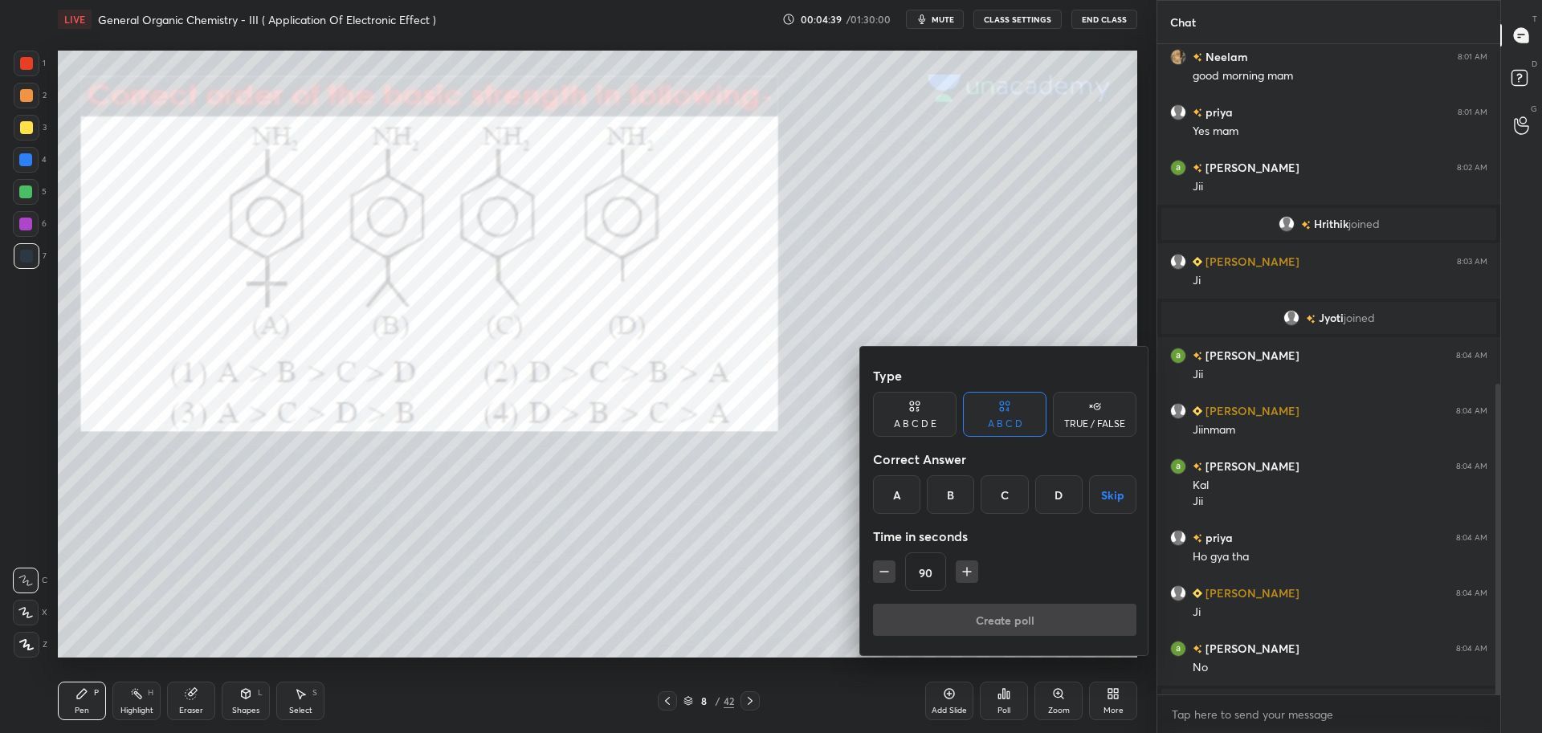
scroll to position [711, 0]
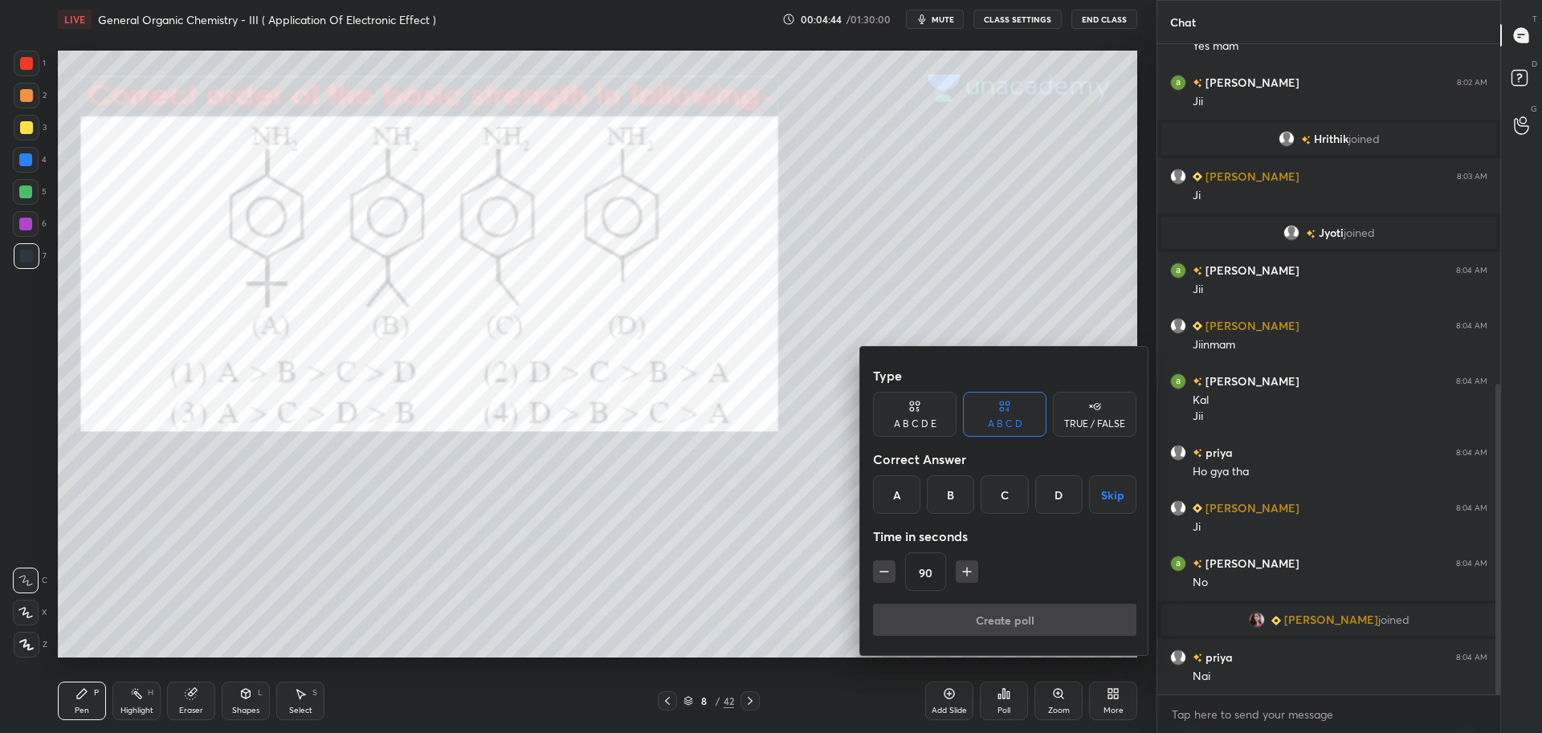
click at [952, 491] on div "B" at bounding box center [950, 494] width 47 height 39
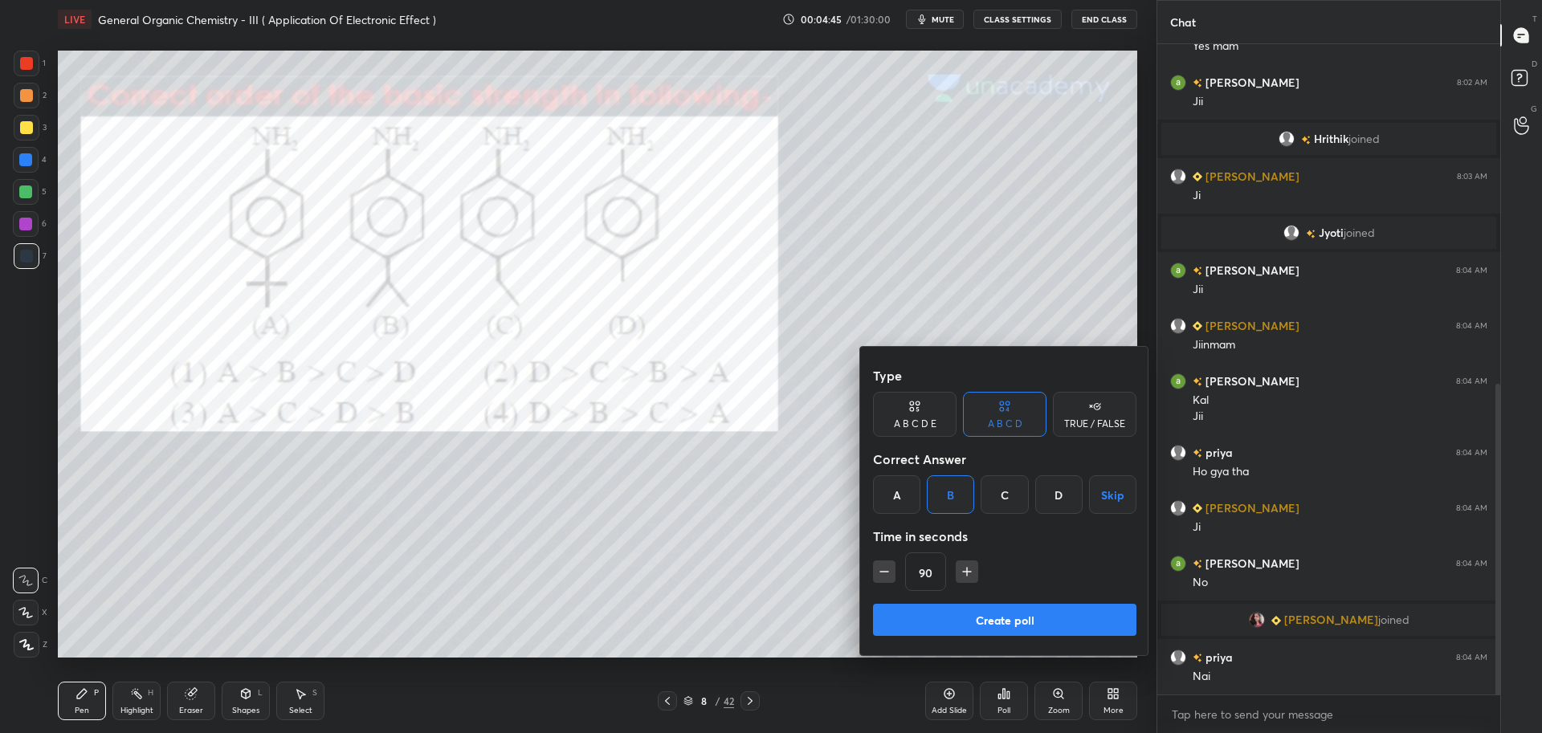
click at [960, 621] on button "Create poll" at bounding box center [1004, 620] width 263 height 32
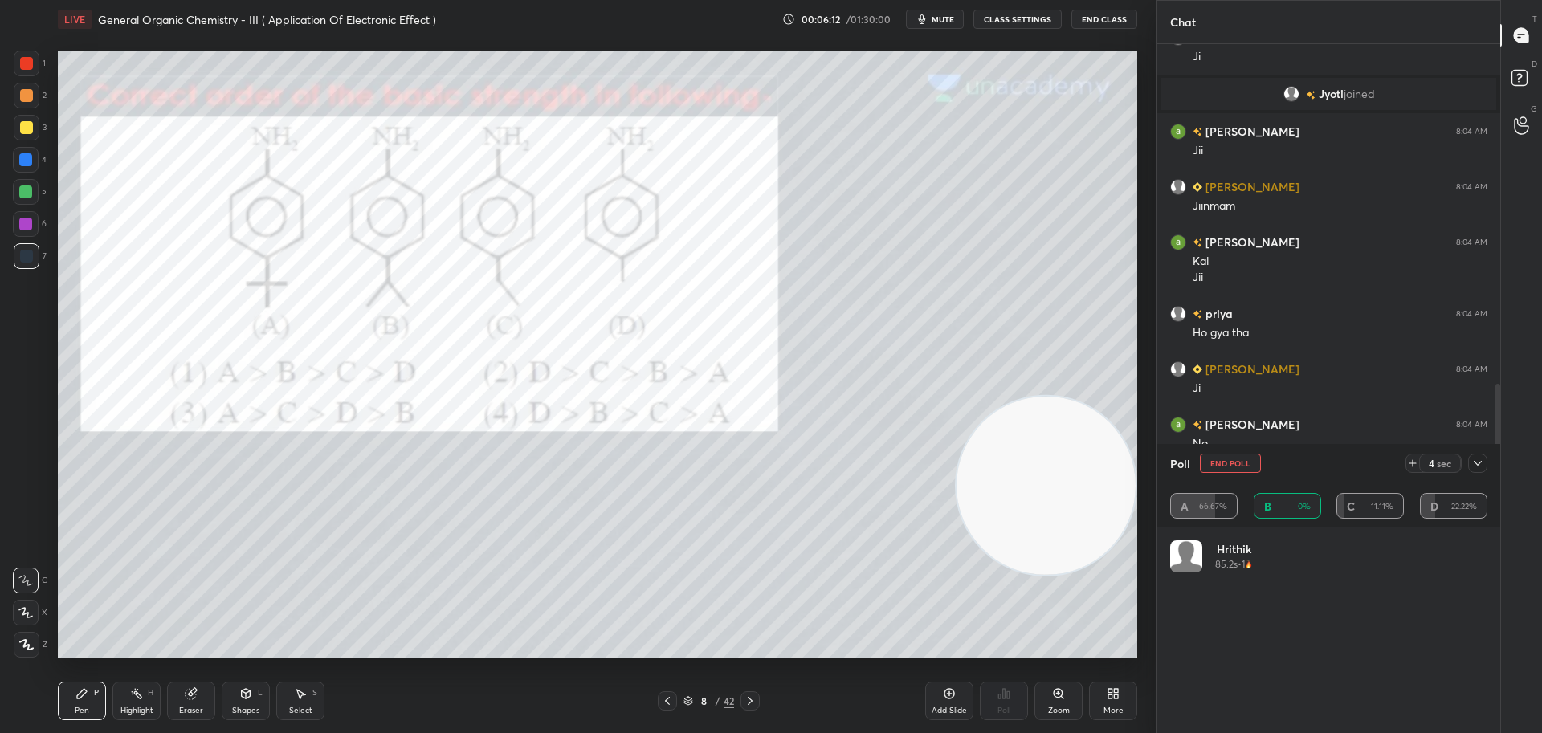
scroll to position [188, 312]
drag, startPoint x: 1478, startPoint y: 466, endPoint x: 1404, endPoint y: 456, distance: 73.7
click at [1476, 466] on icon at bounding box center [1477, 463] width 13 height 13
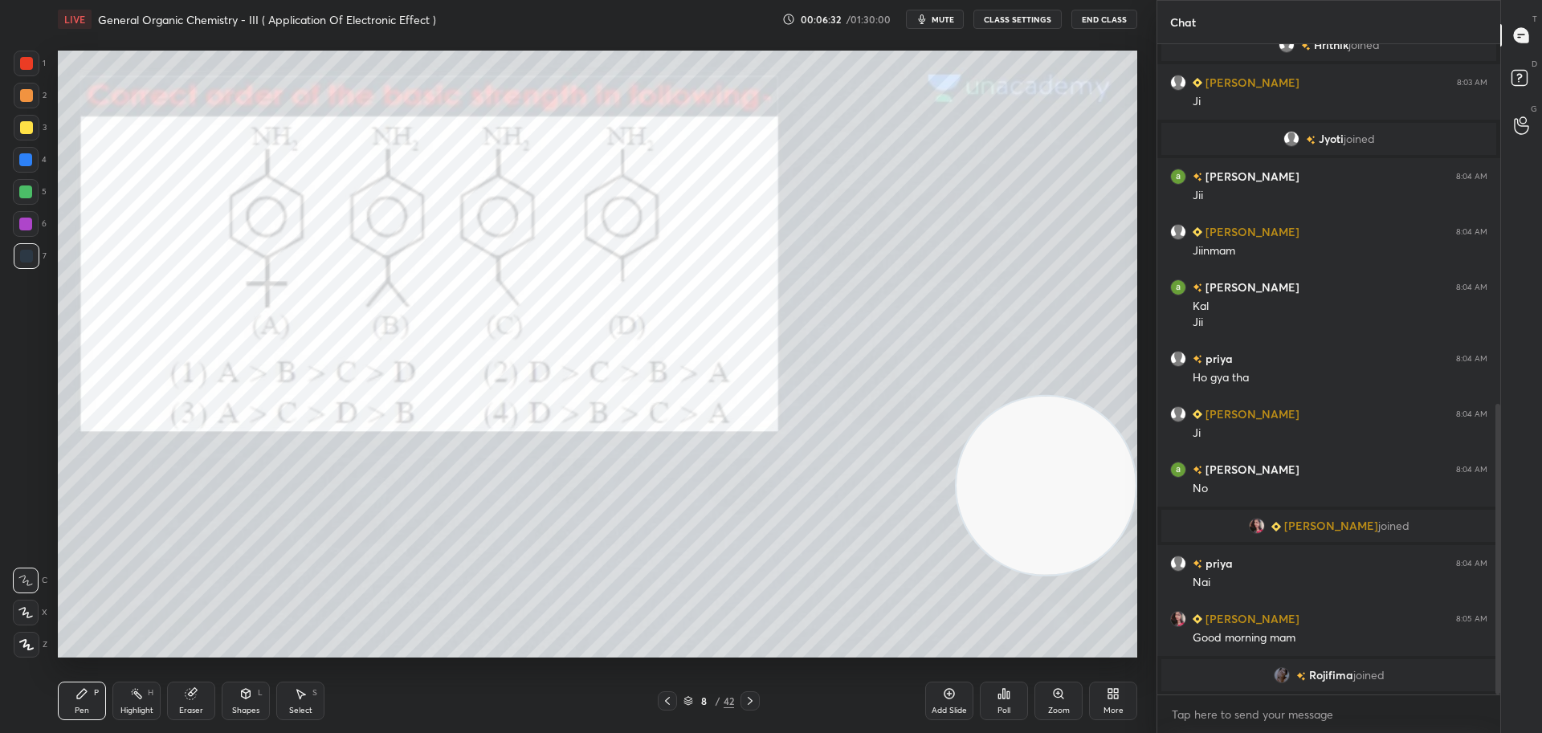
scroll to position [813, 0]
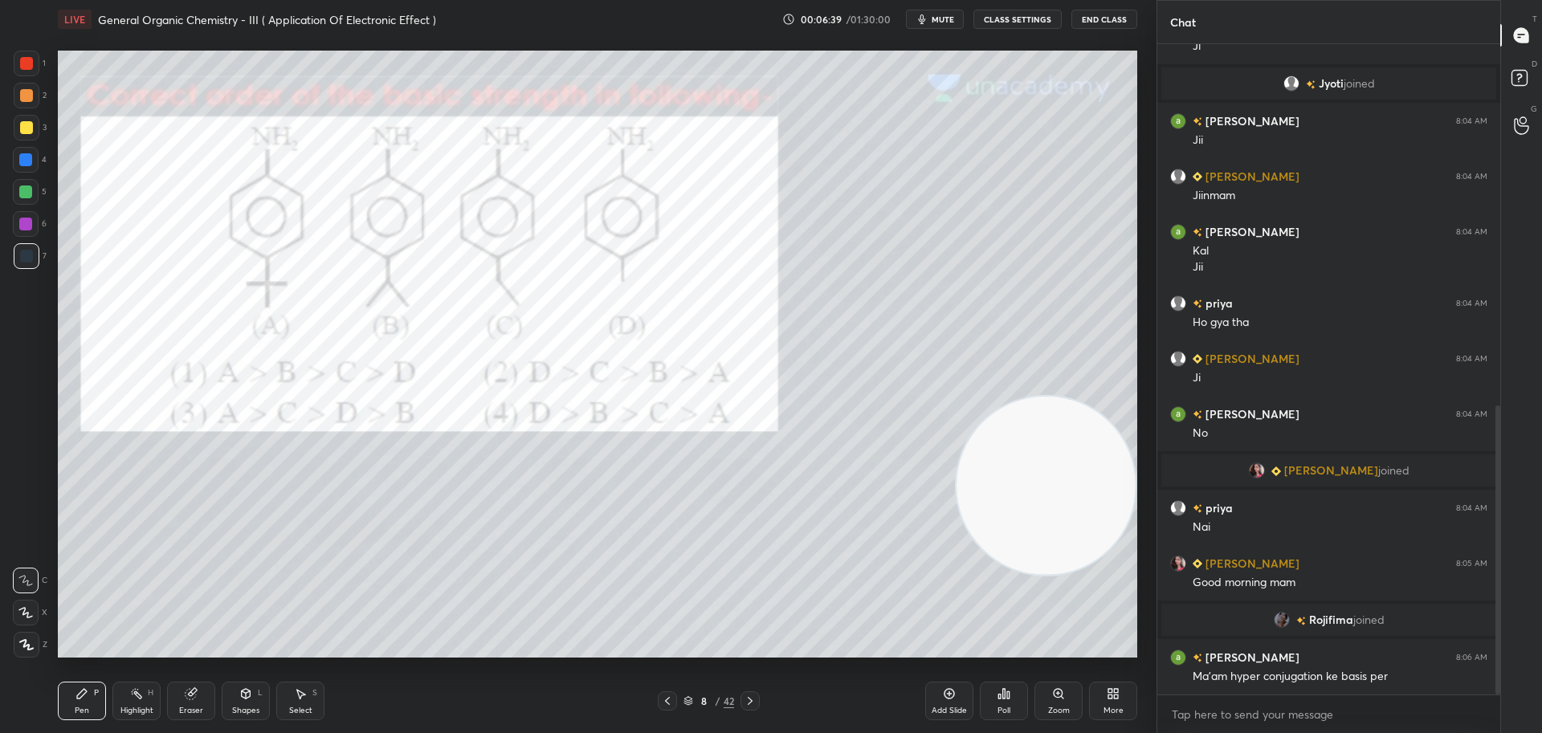
click at [28, 130] on div at bounding box center [26, 127] width 13 height 13
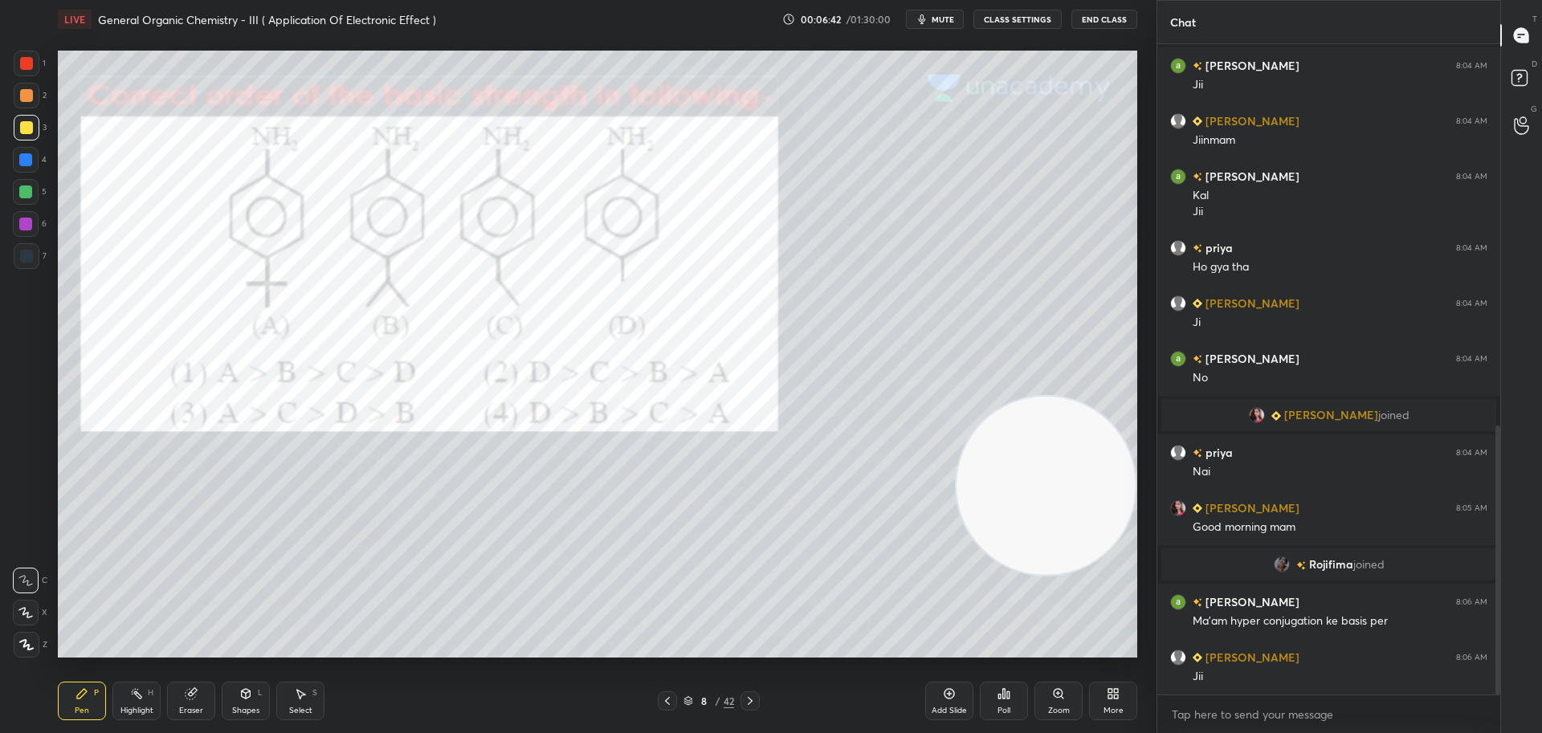
scroll to position [923, 0]
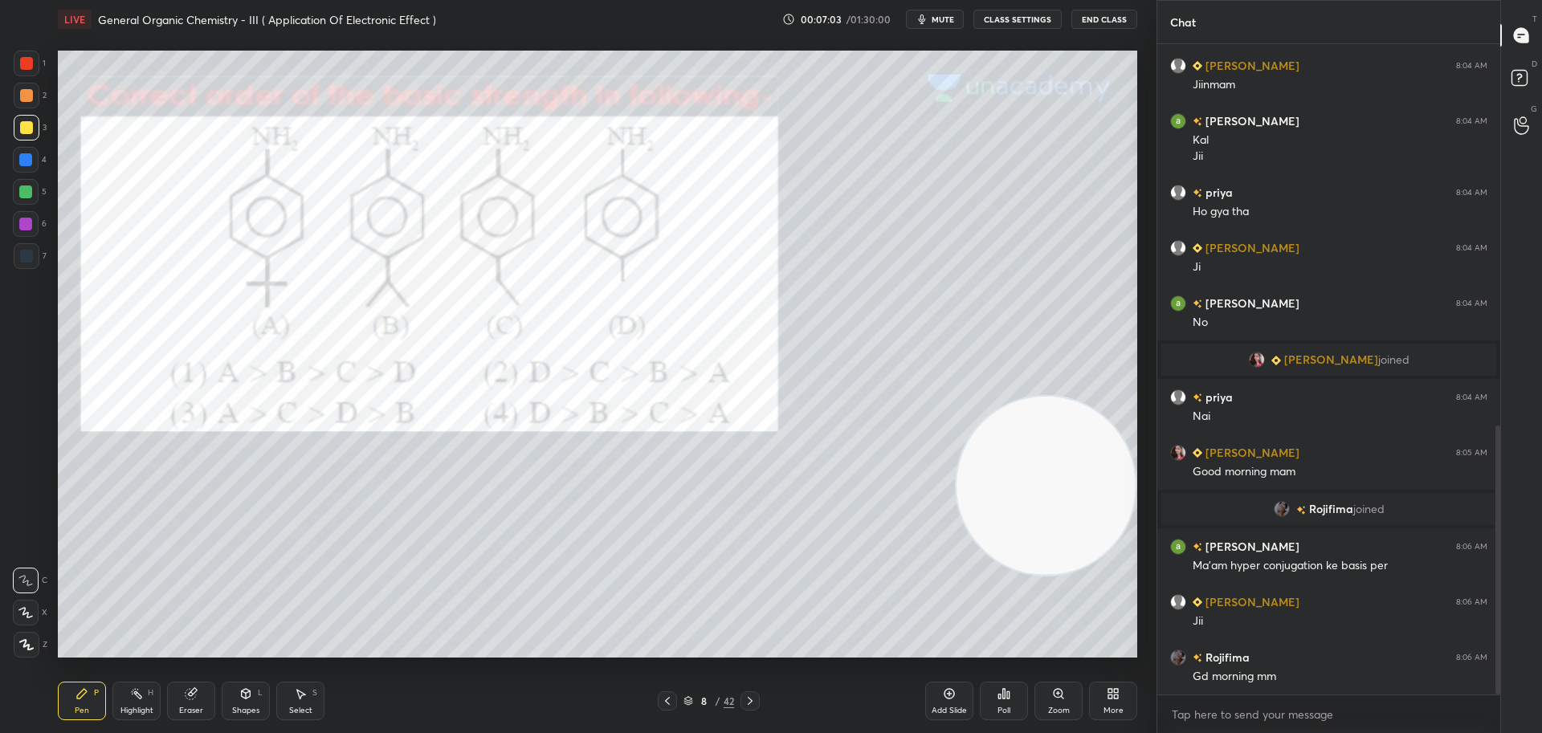
click at [31, 59] on div at bounding box center [26, 63] width 13 height 13
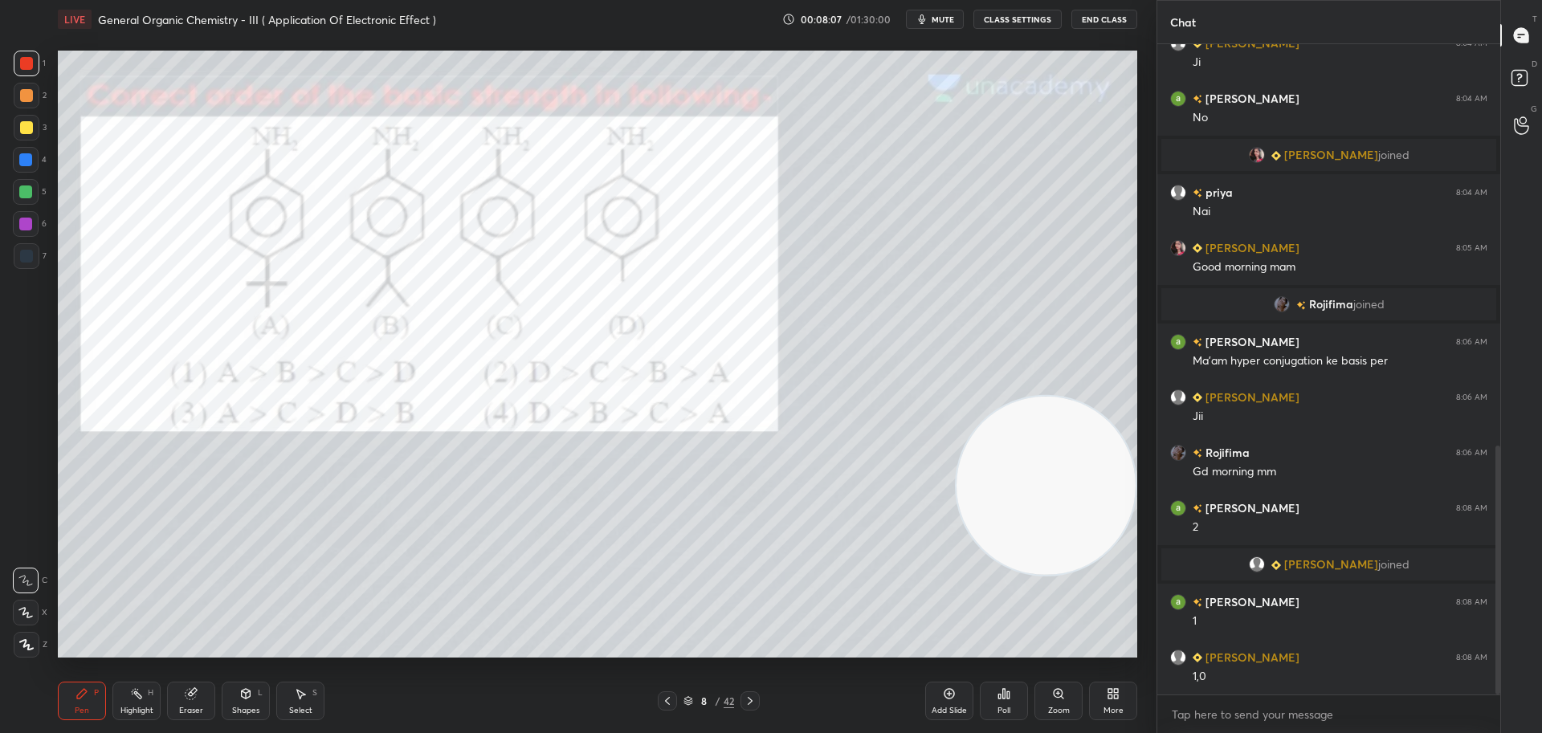
scroll to position [1107, 0]
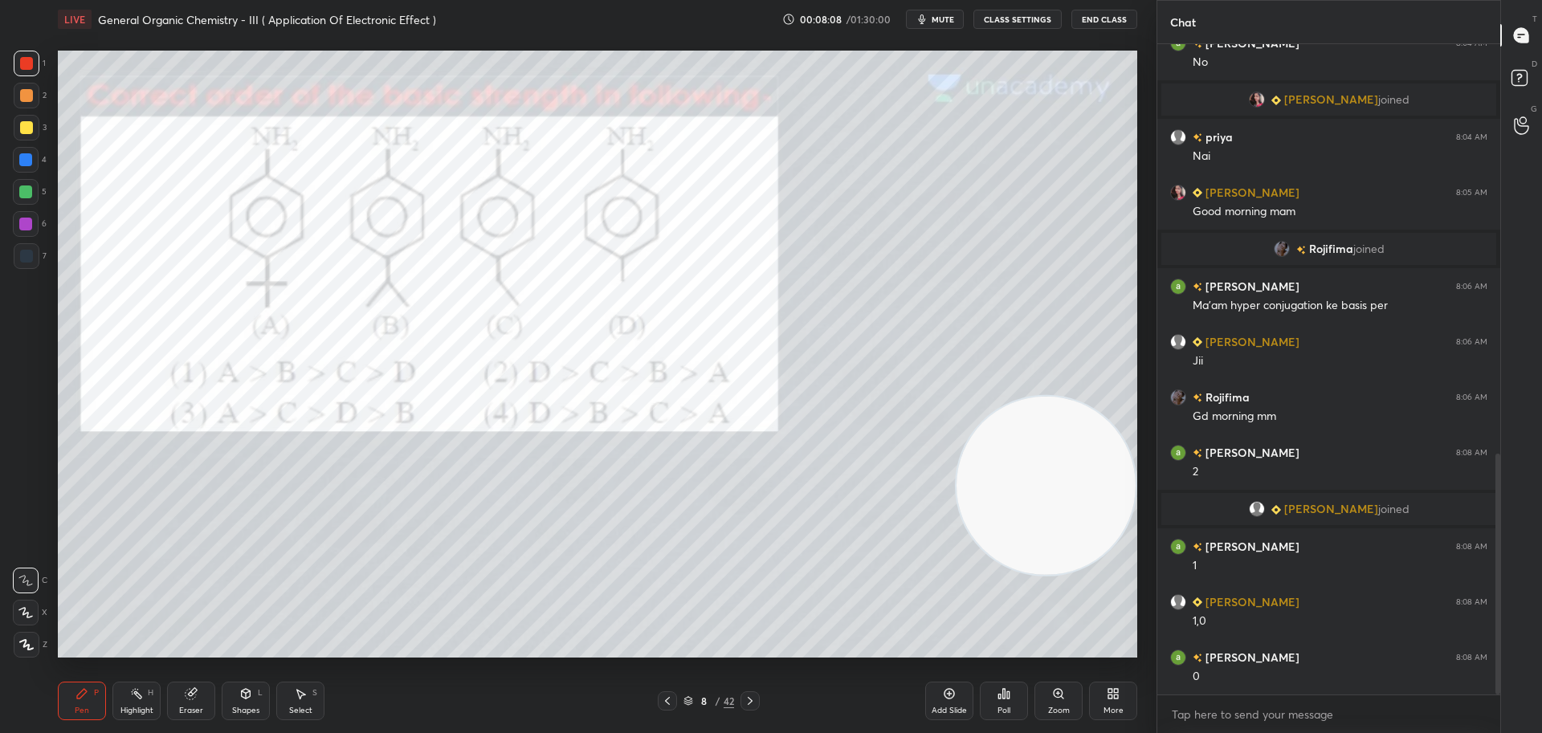
click at [31, 121] on div at bounding box center [27, 128] width 26 height 26
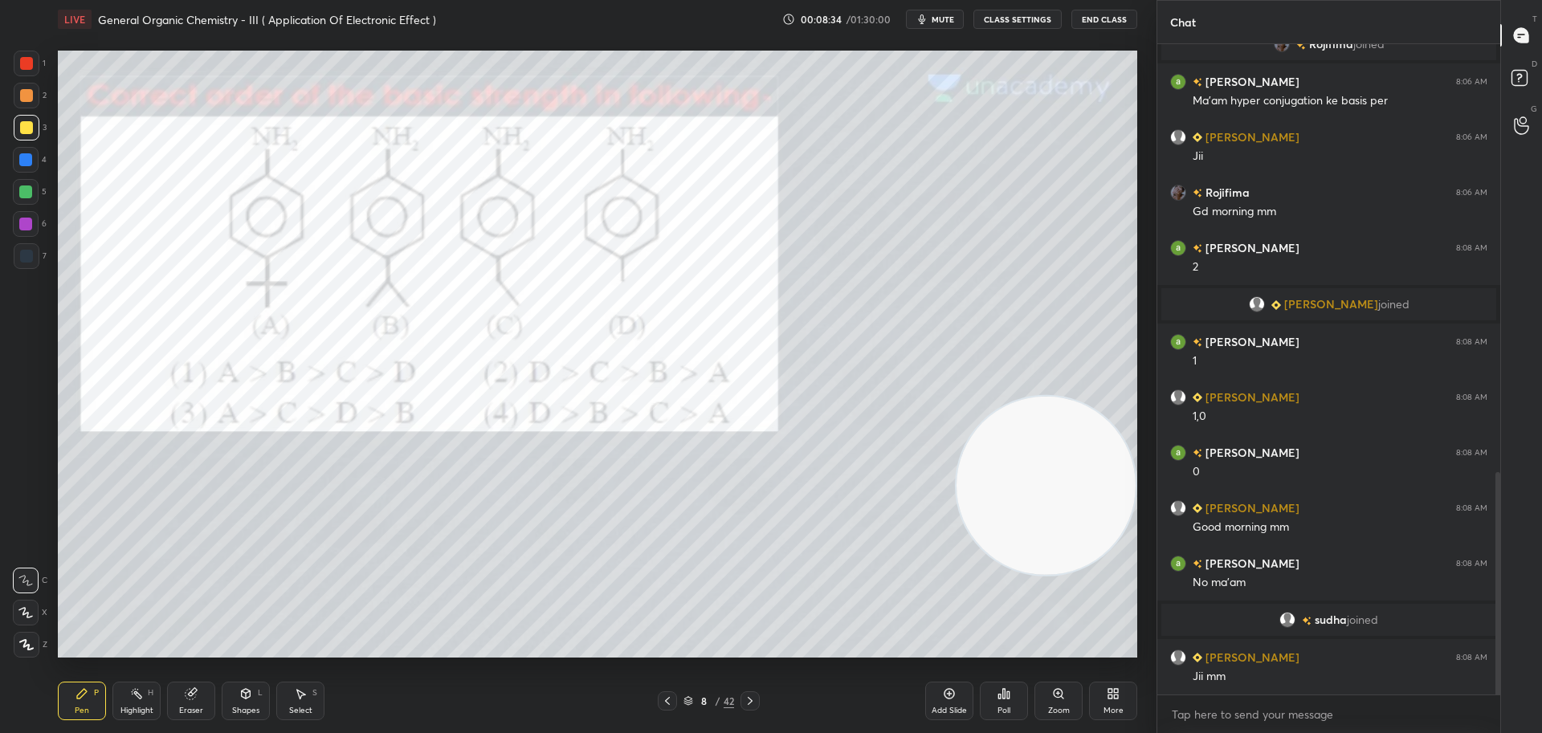
scroll to position [1307, 0]
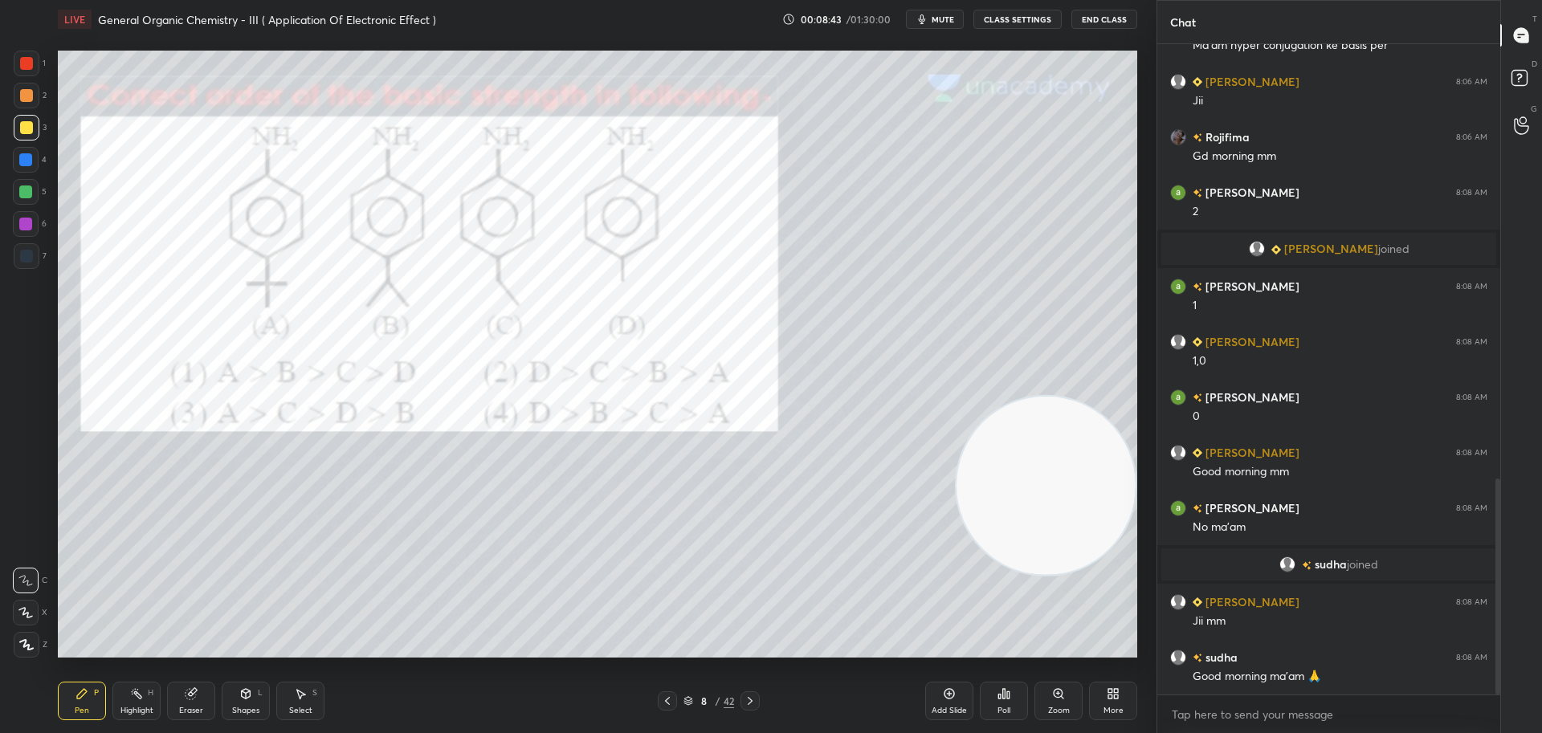
click at [751, 699] on icon at bounding box center [750, 701] width 13 height 13
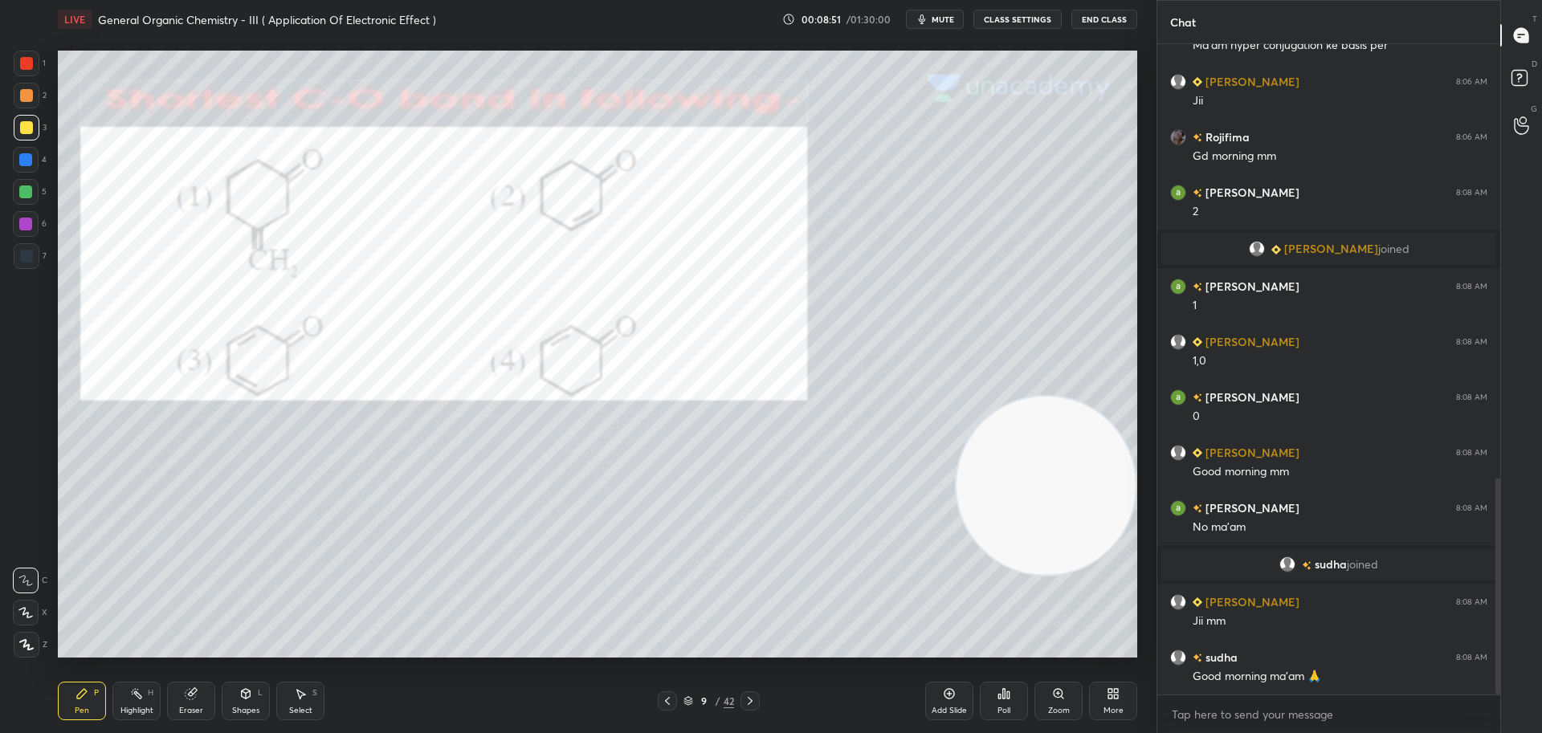
click at [1013, 697] on div "Poll" at bounding box center [1004, 701] width 48 height 39
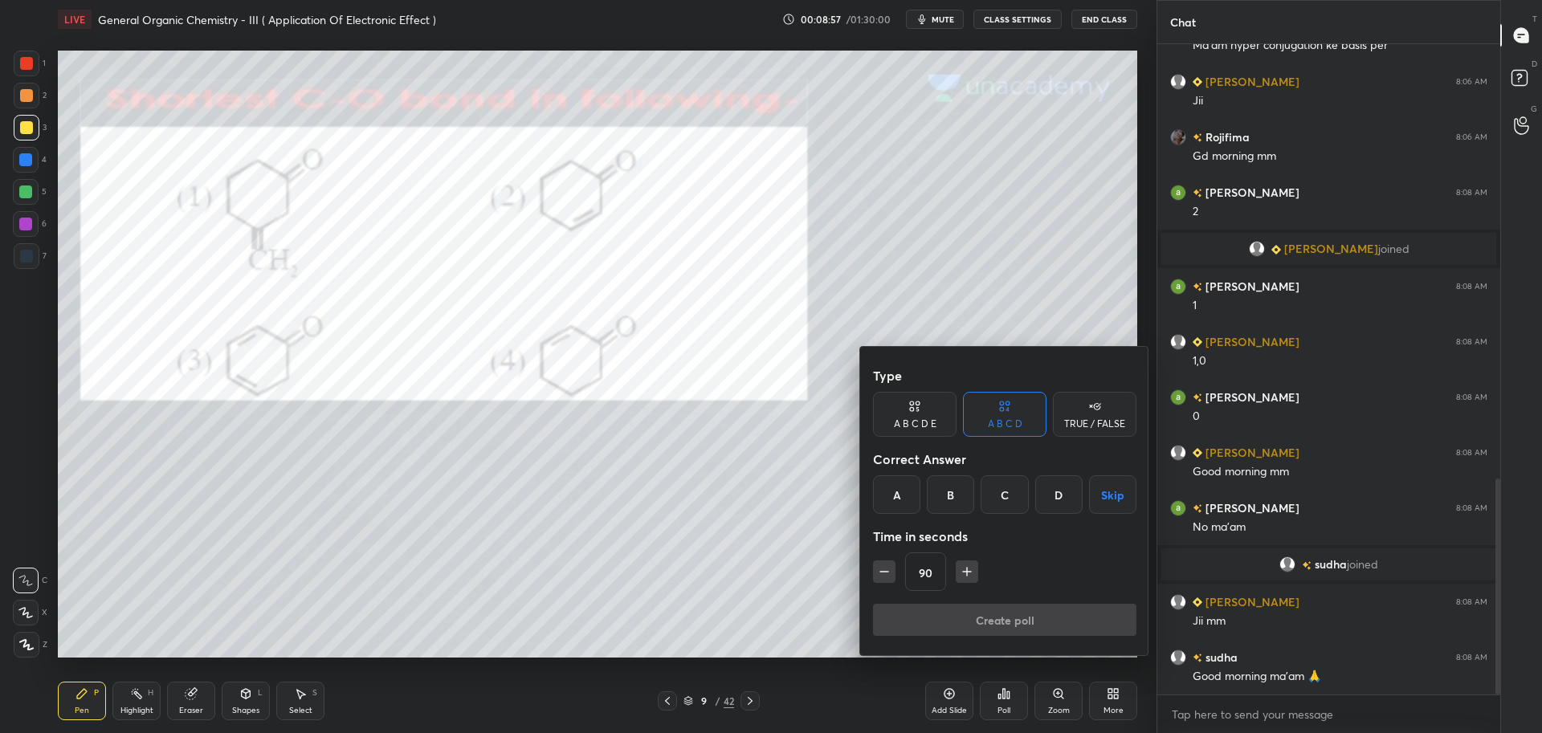
click at [901, 498] on div "A" at bounding box center [896, 494] width 47 height 39
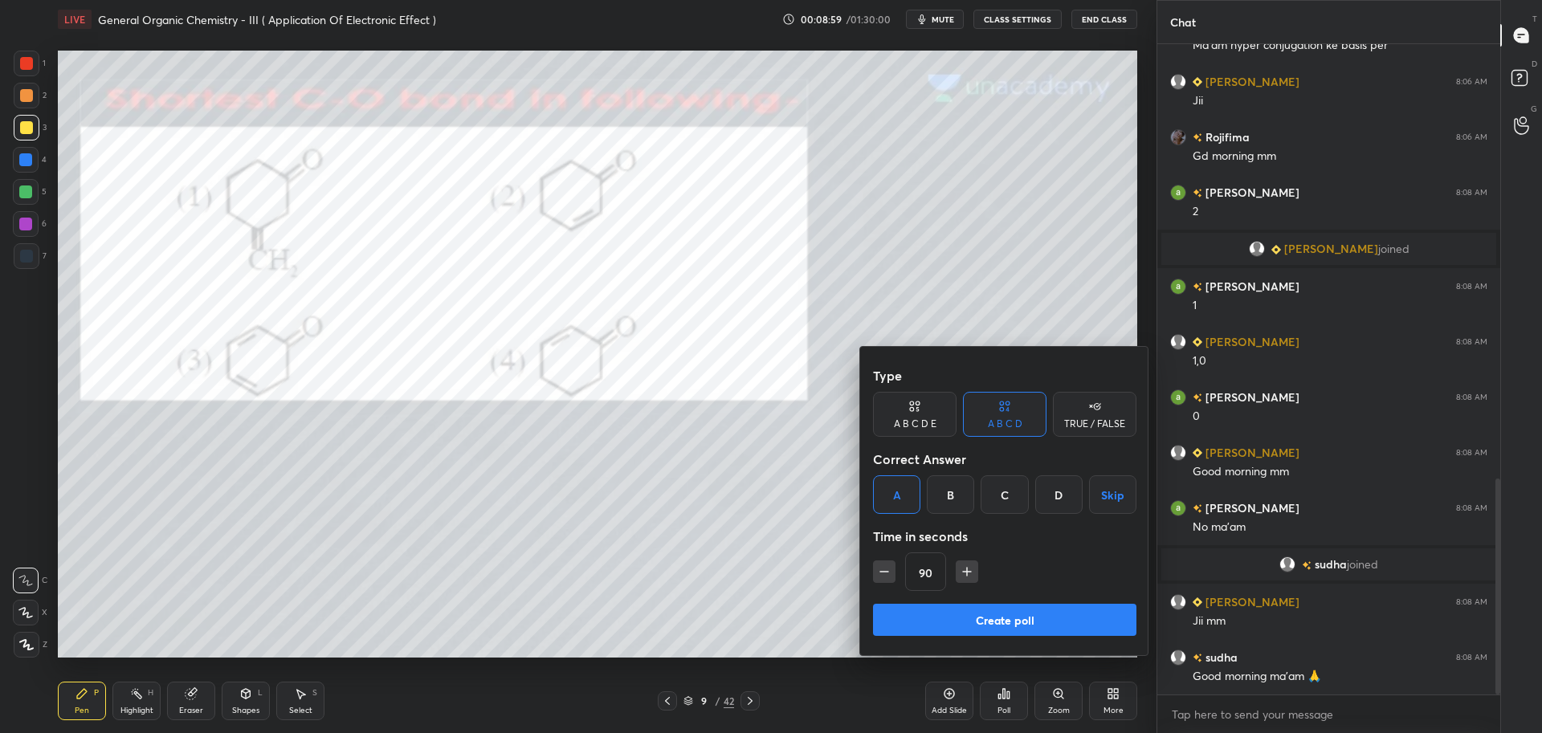
click at [987, 613] on button "Create poll" at bounding box center [1004, 620] width 263 height 32
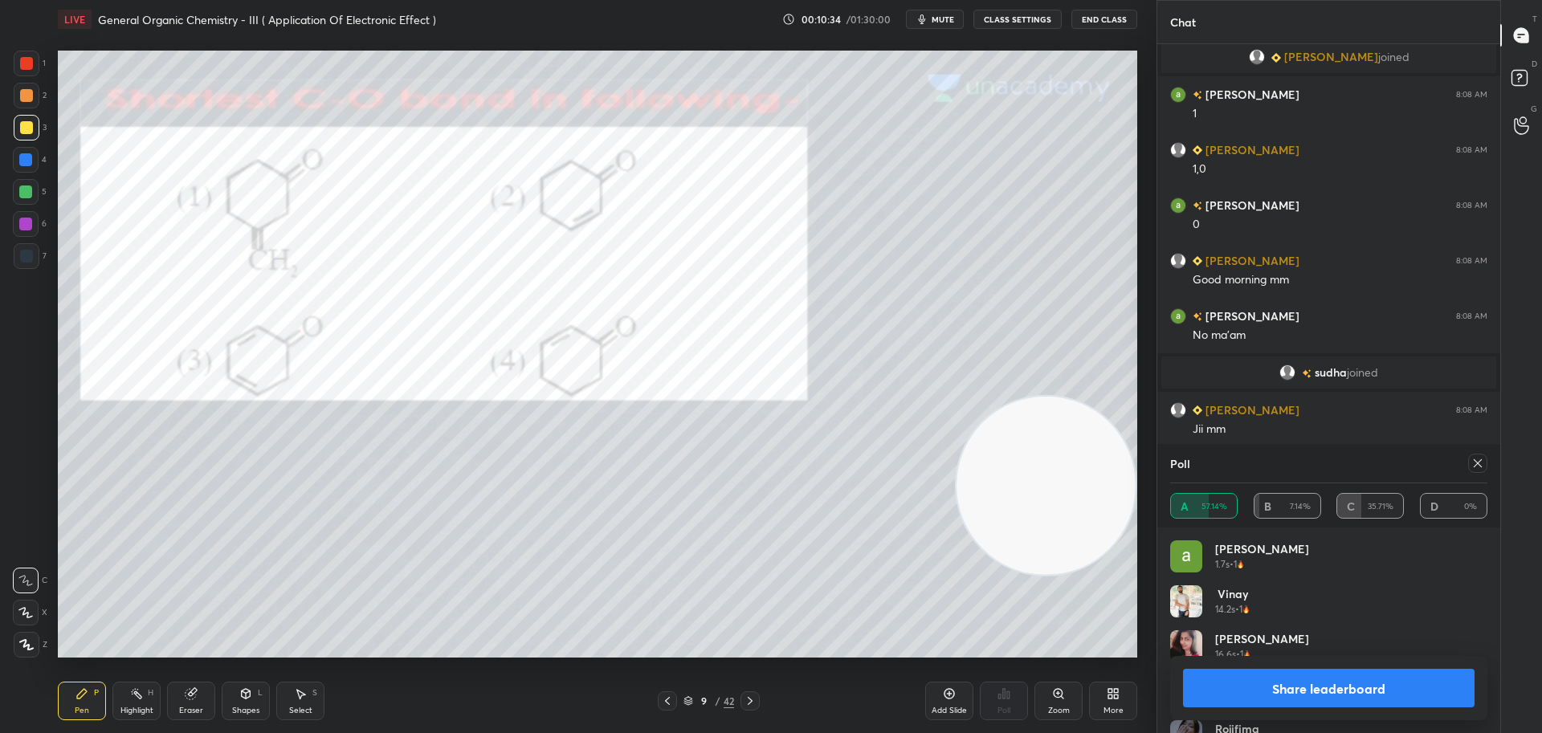
scroll to position [1457, 0]
click at [1477, 459] on icon at bounding box center [1477, 463] width 13 height 13
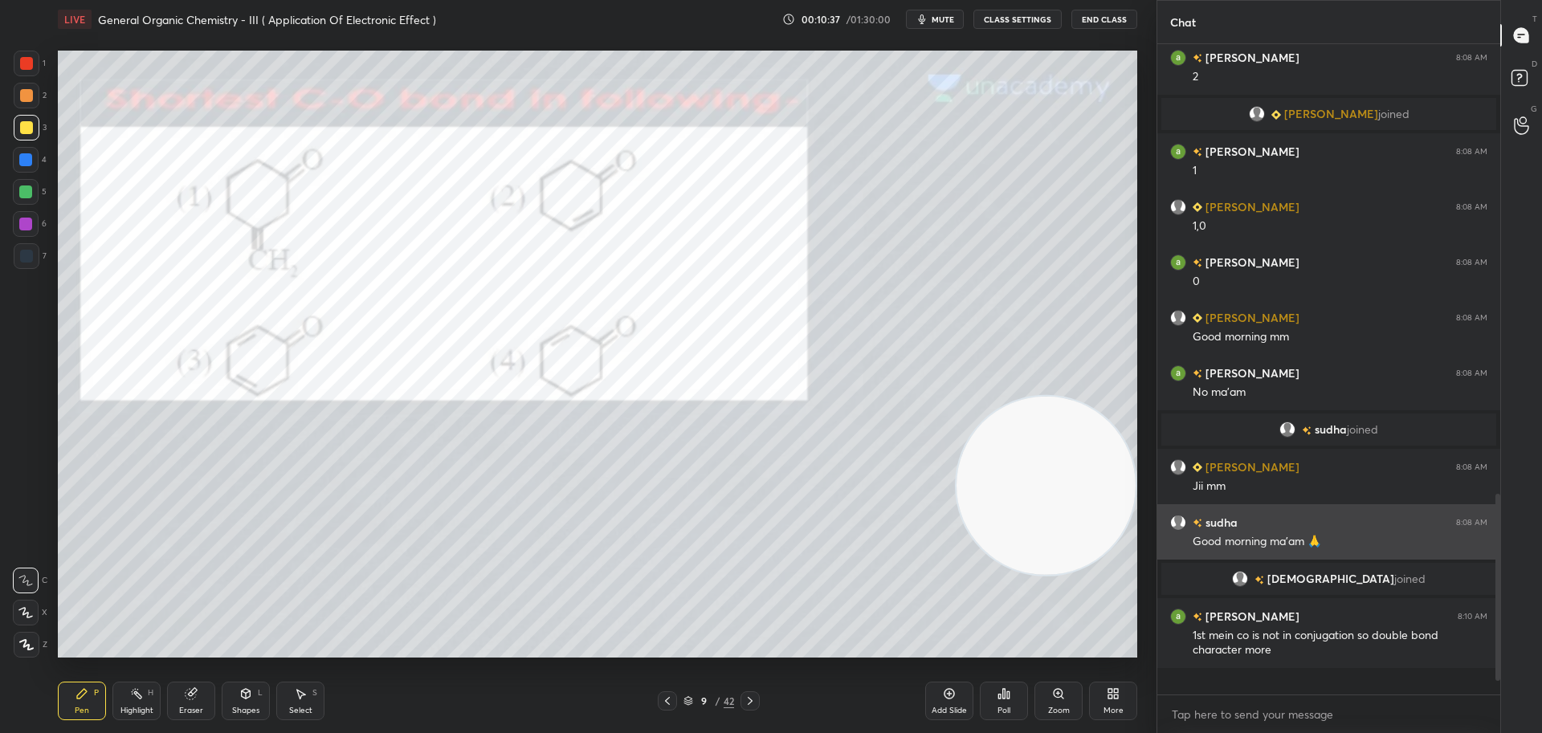
scroll to position [1373, 0]
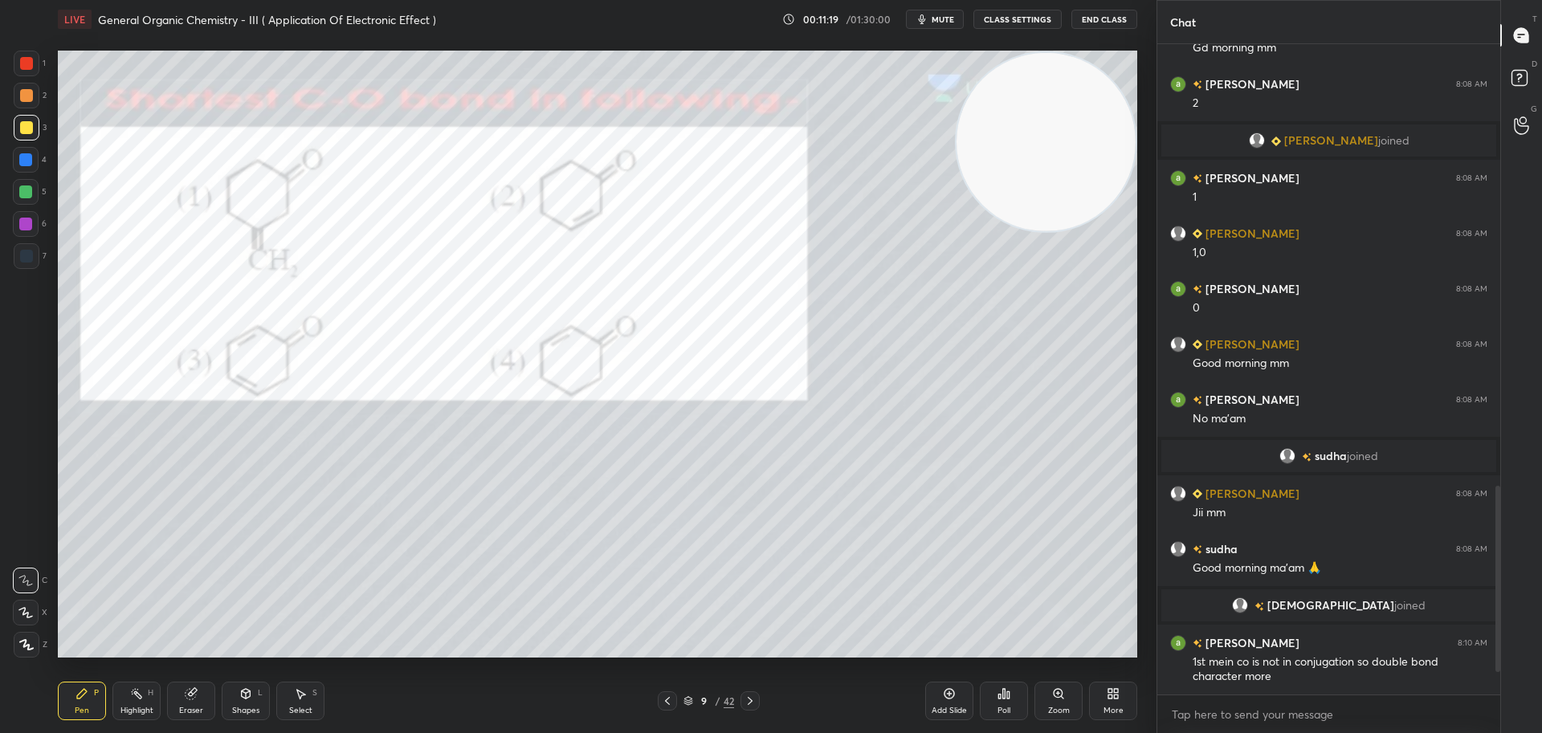
click at [30, 59] on div at bounding box center [26, 63] width 13 height 13
click at [751, 695] on icon at bounding box center [750, 701] width 13 height 13
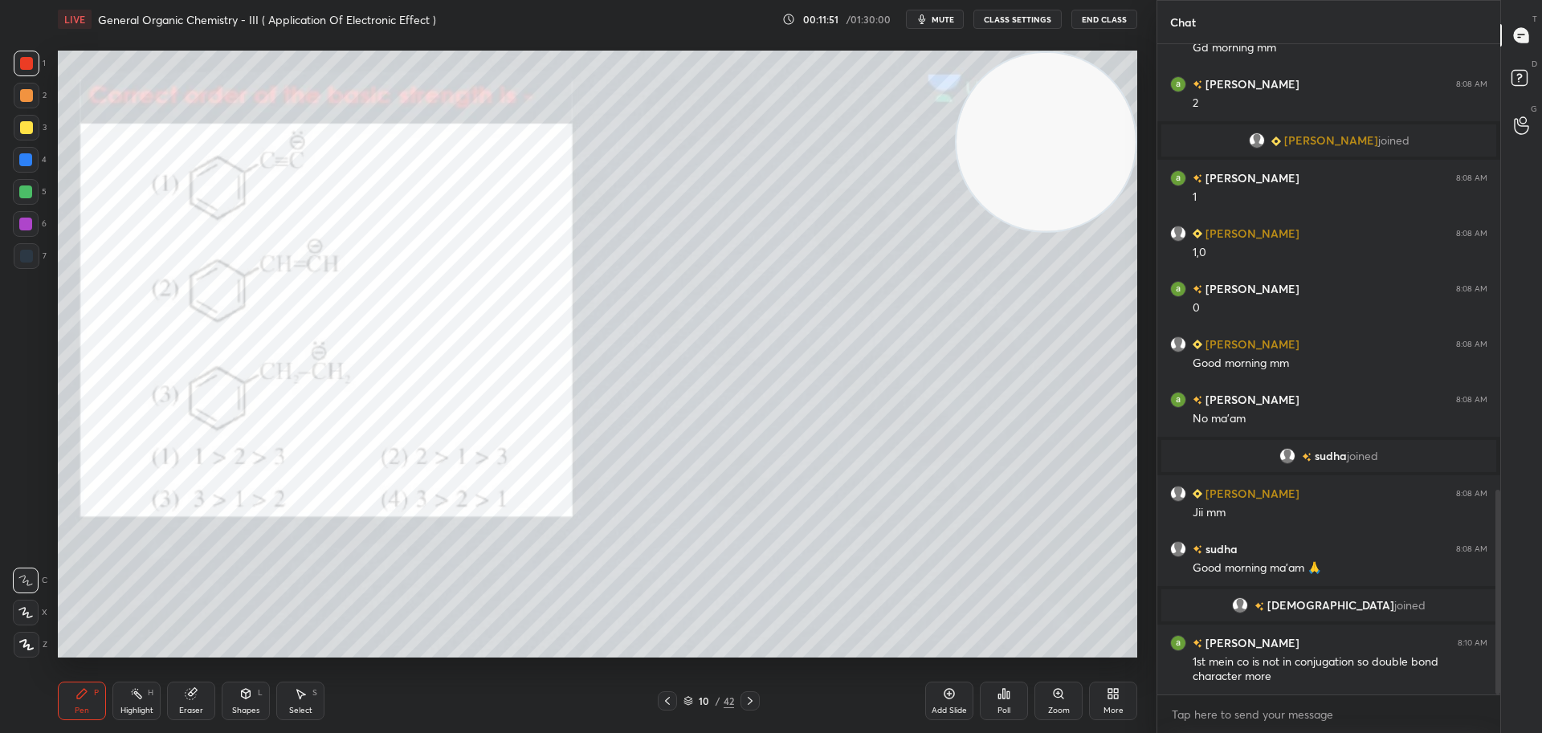
scroll to position [1412, 0]
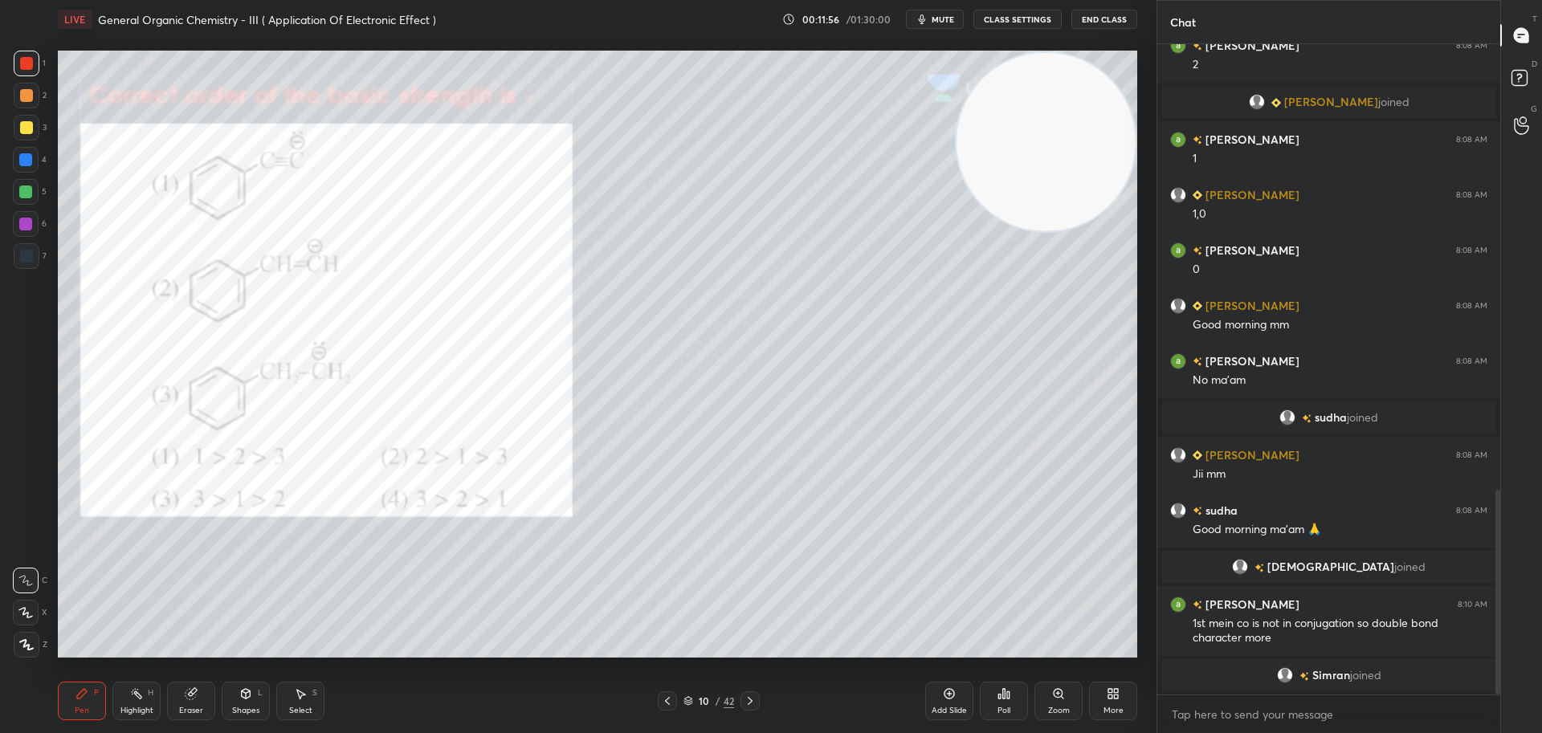
click at [1009, 688] on icon at bounding box center [1003, 693] width 13 height 13
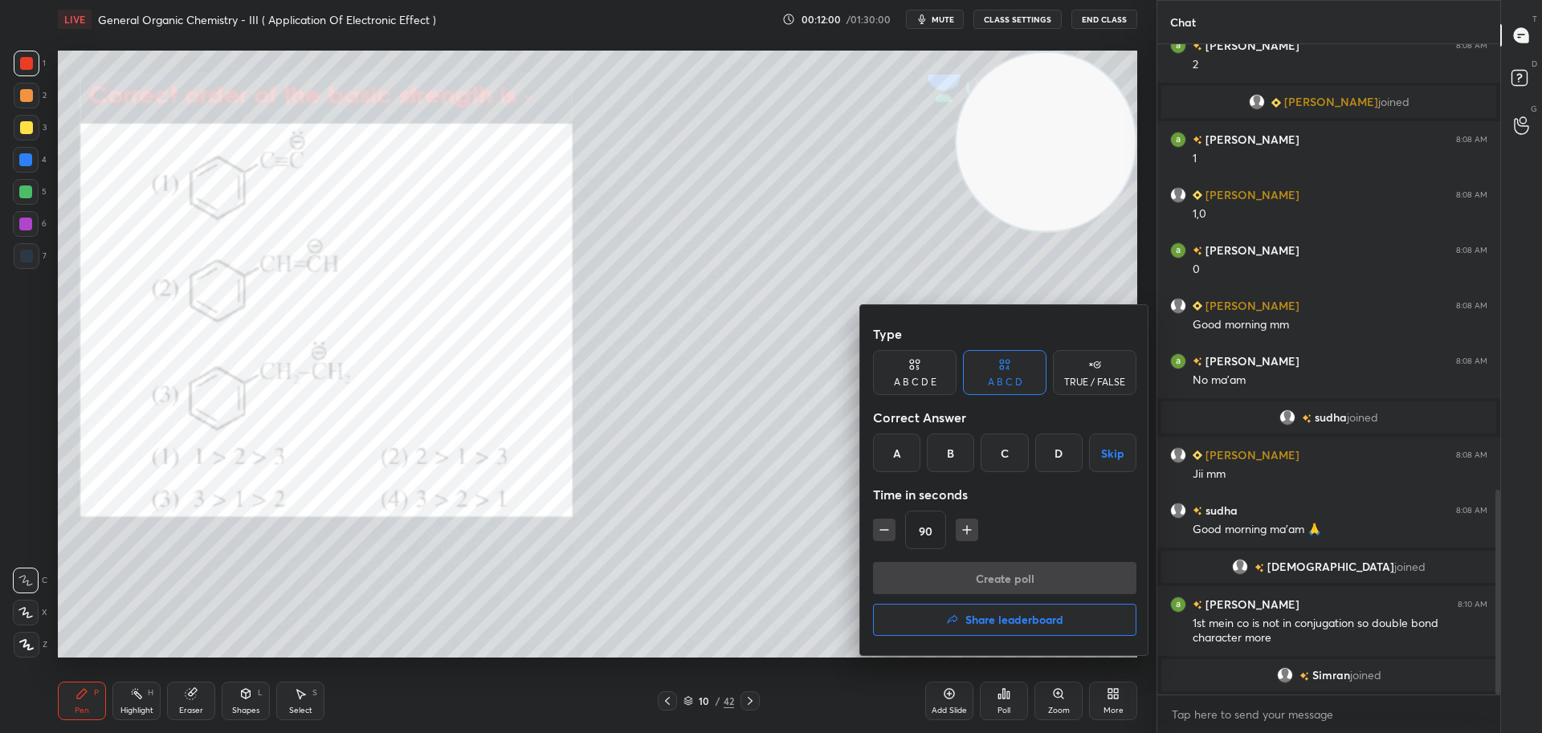
click at [1060, 449] on div "D" at bounding box center [1058, 453] width 47 height 39
click at [998, 574] on button "Create poll" at bounding box center [1004, 578] width 263 height 32
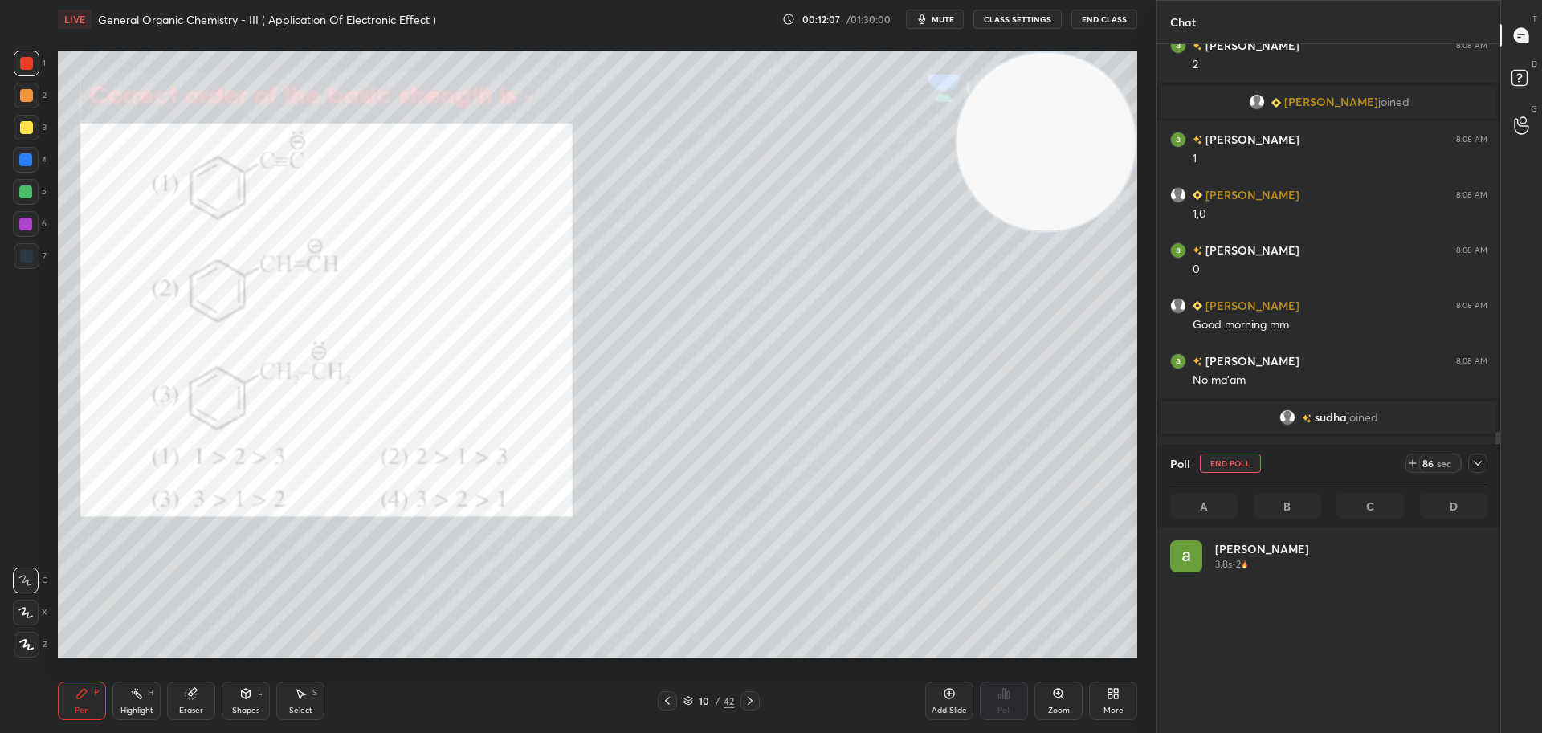
scroll to position [188, 312]
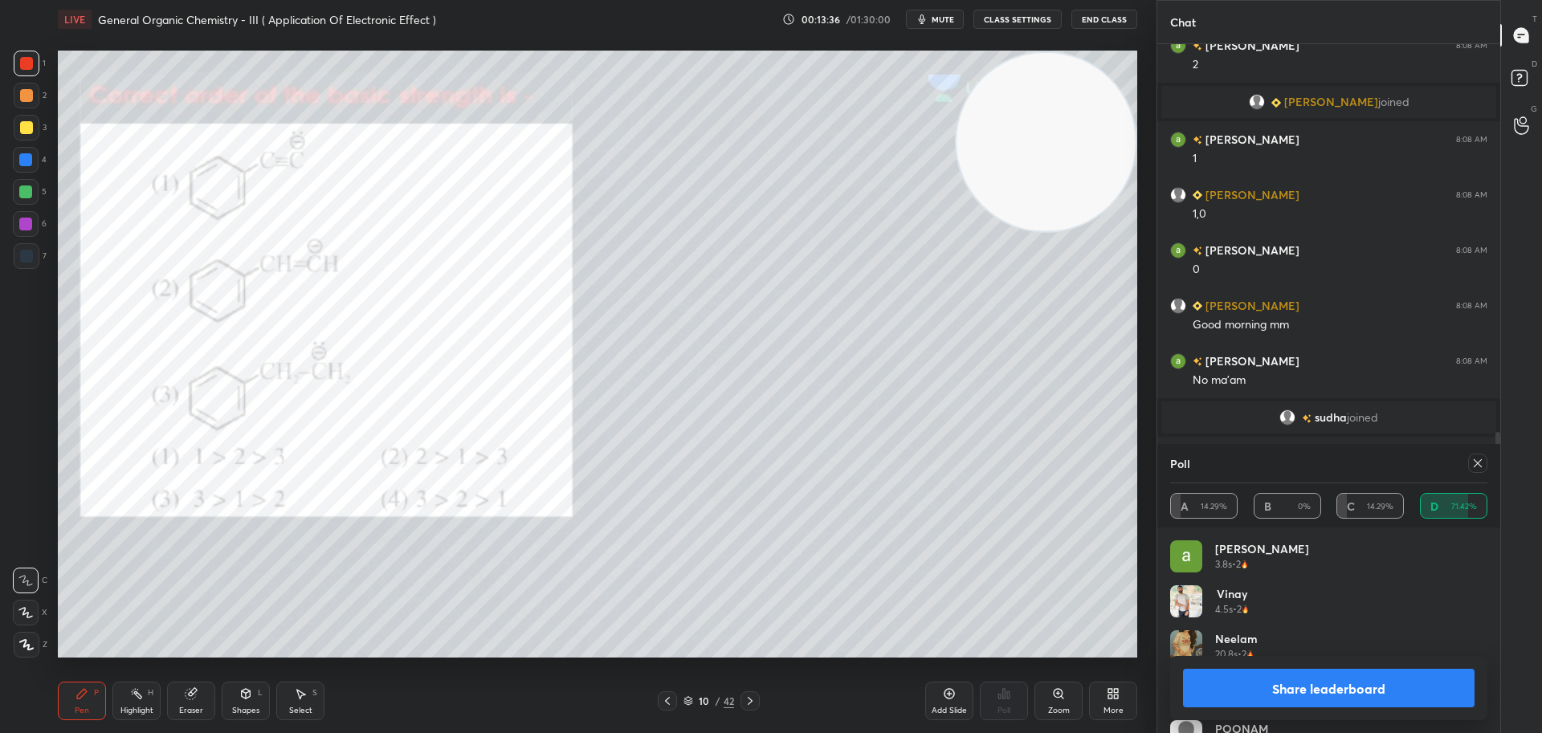
click at [1478, 457] on icon at bounding box center [1477, 463] width 13 height 13
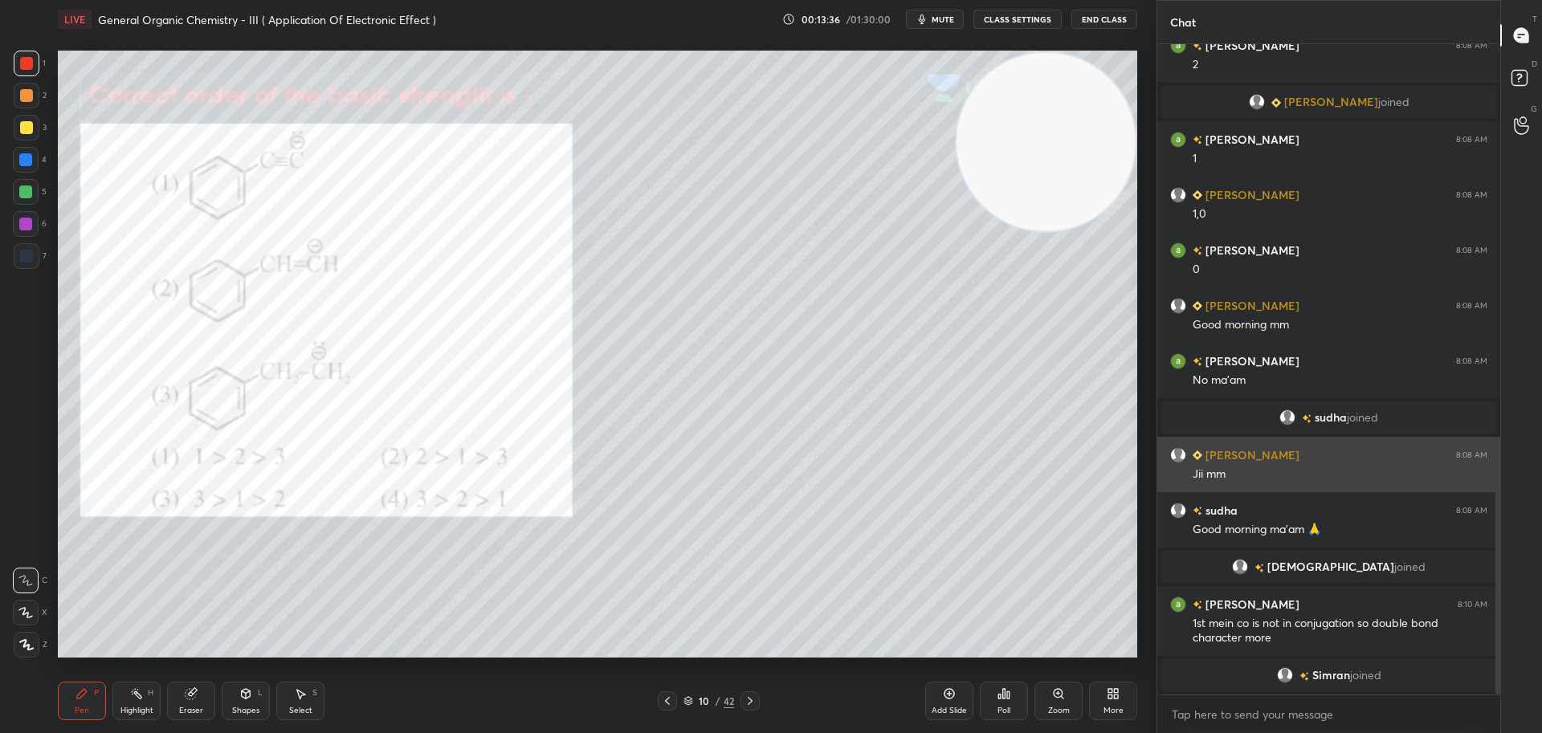
scroll to position [528, 338]
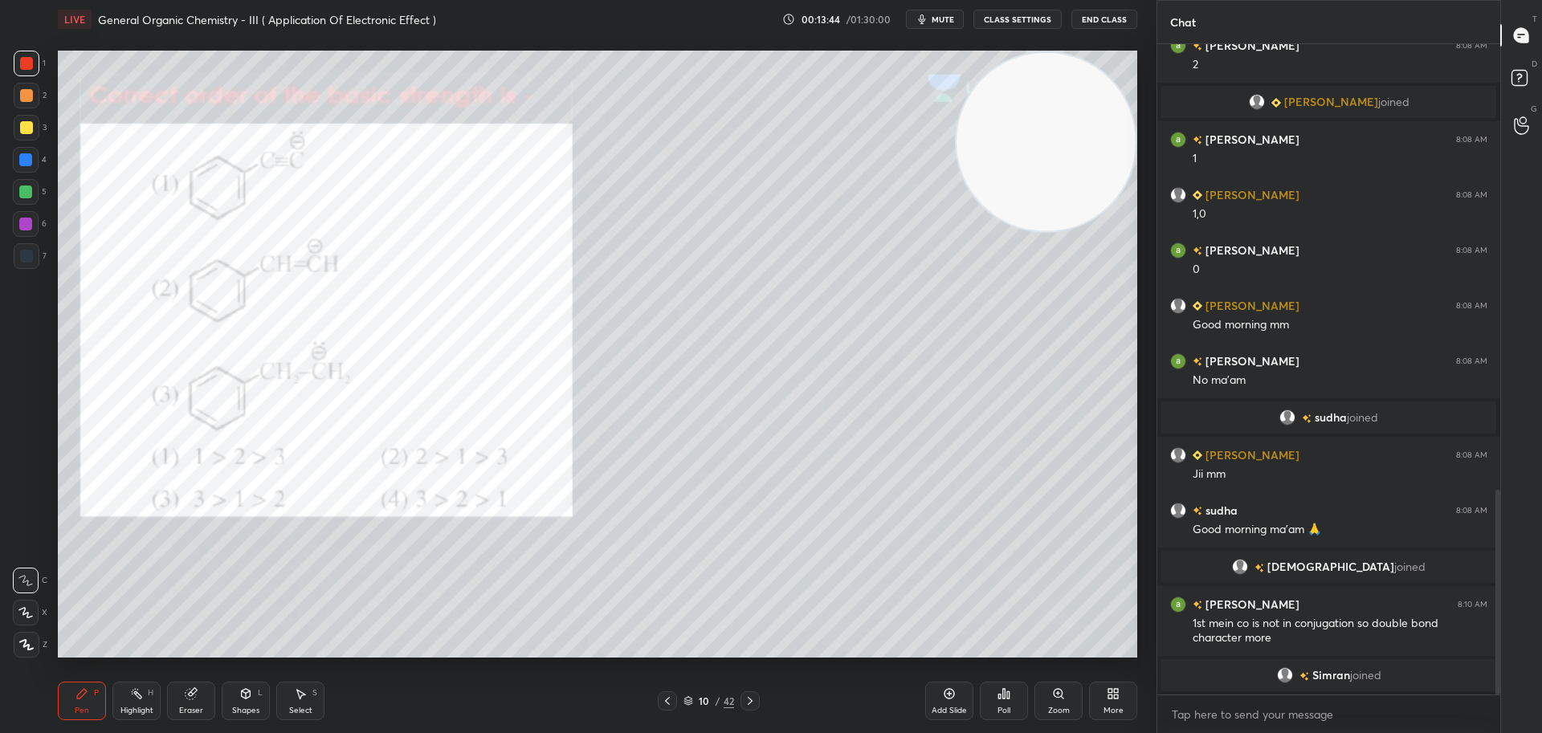
click at [26, 125] on div at bounding box center [26, 127] width 13 height 13
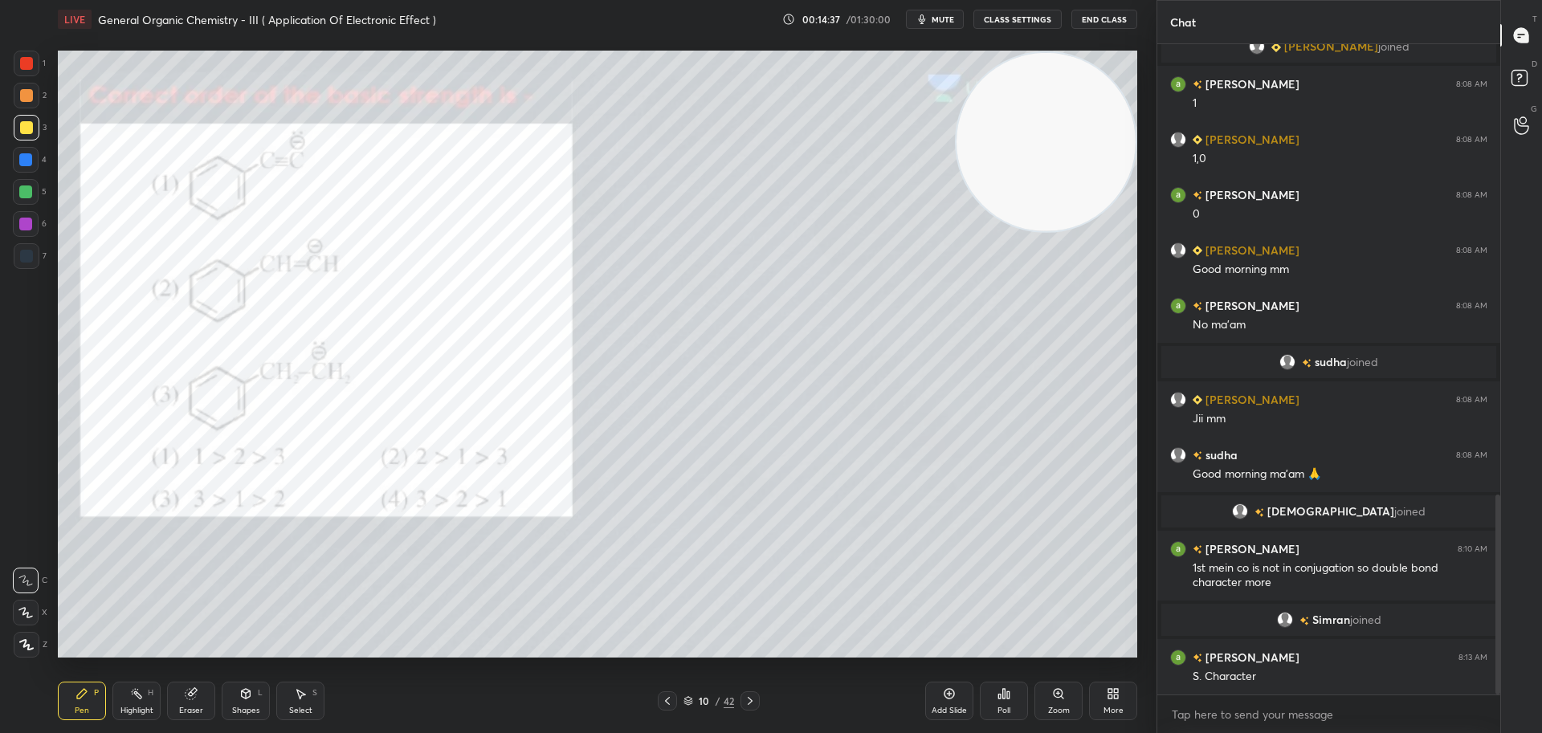
click at [24, 55] on div at bounding box center [27, 64] width 26 height 26
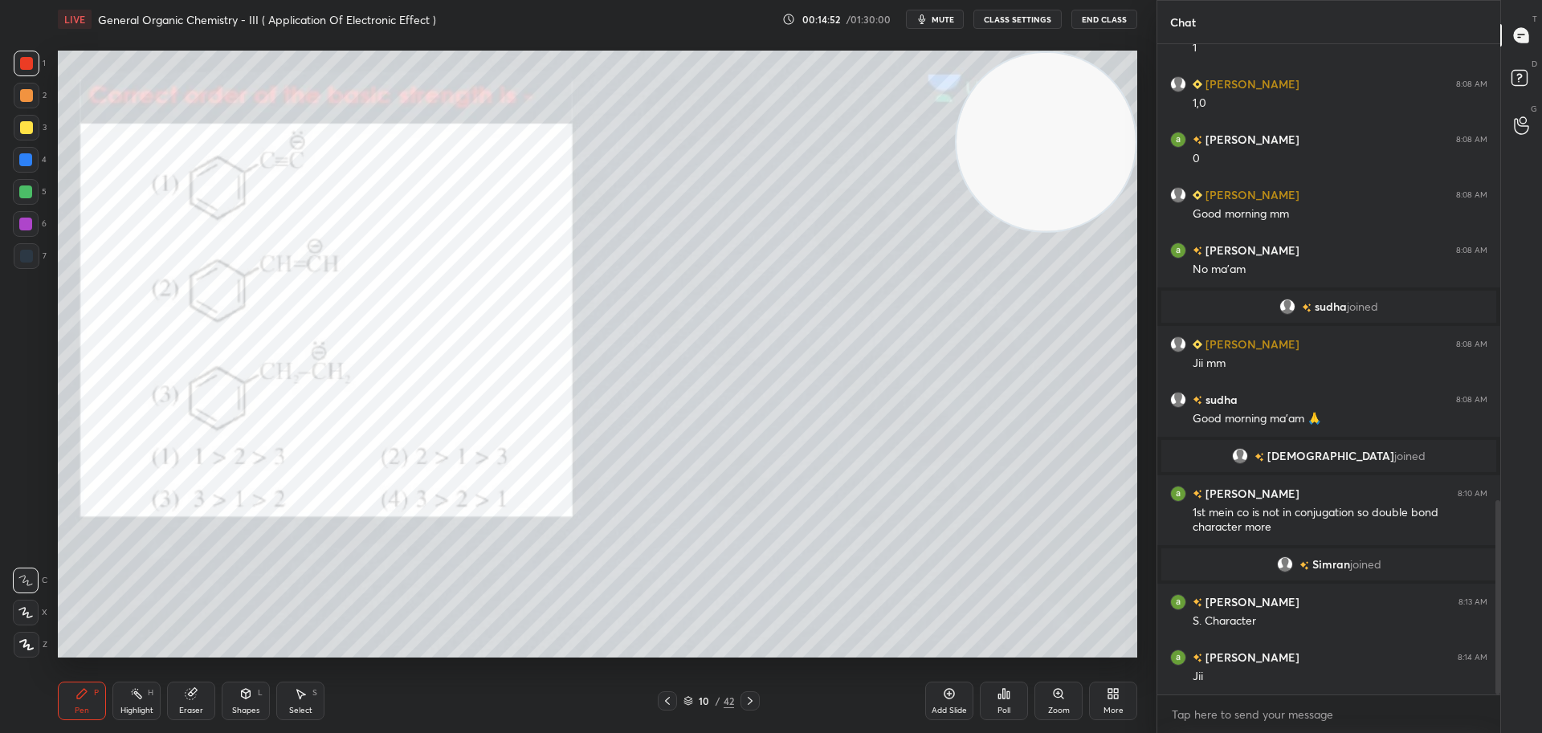
scroll to position [1578, 0]
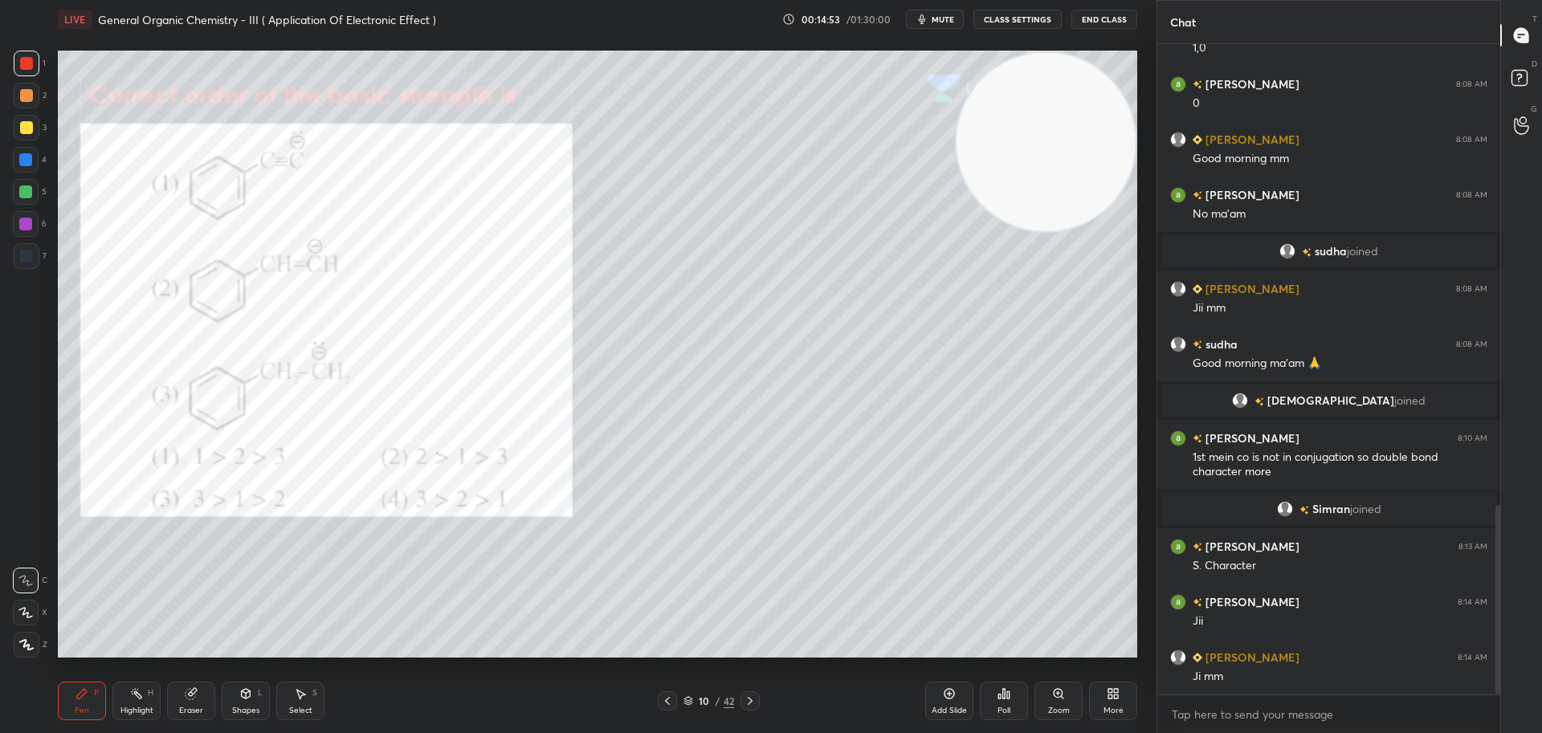
click at [753, 697] on icon at bounding box center [750, 701] width 13 height 13
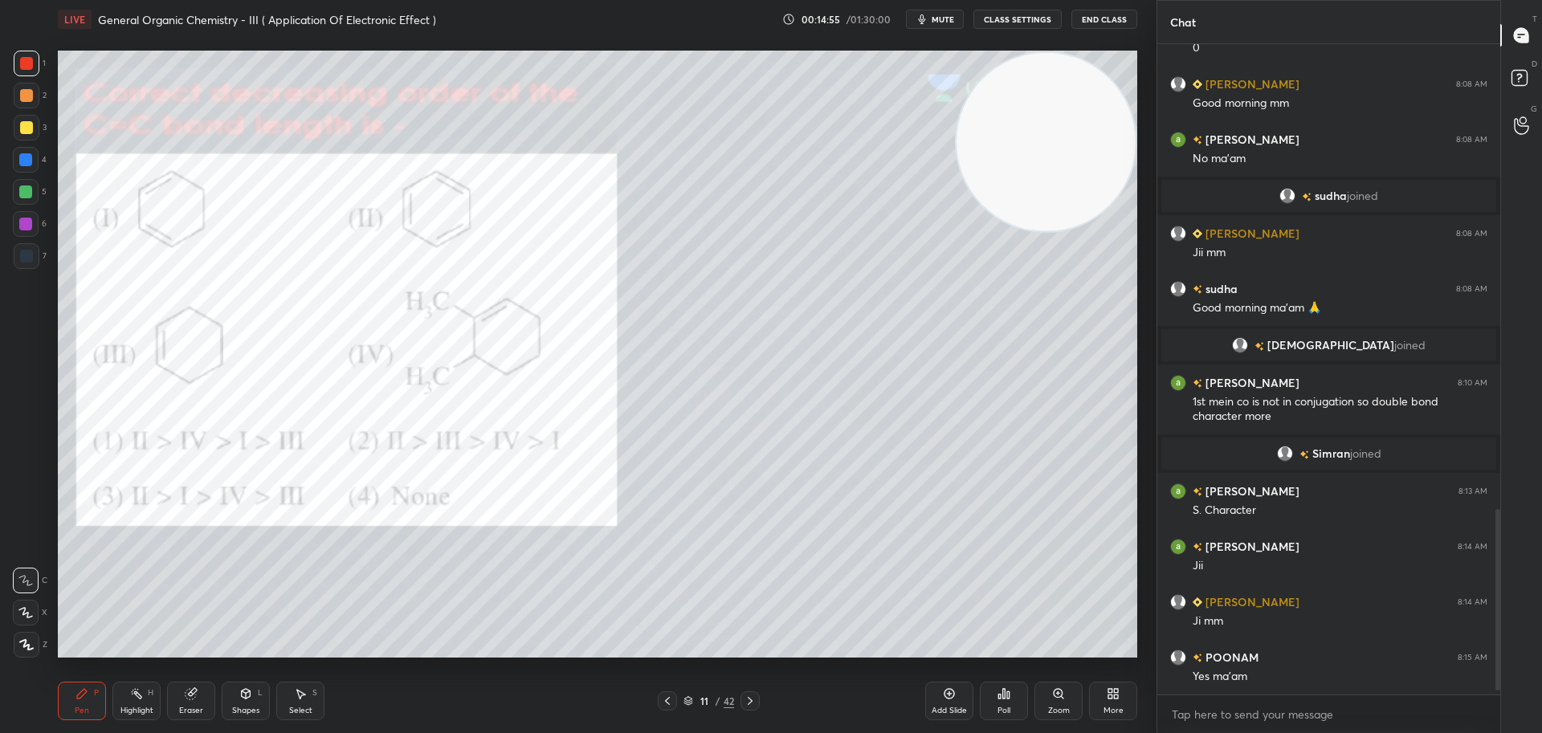
scroll to position [1689, 0]
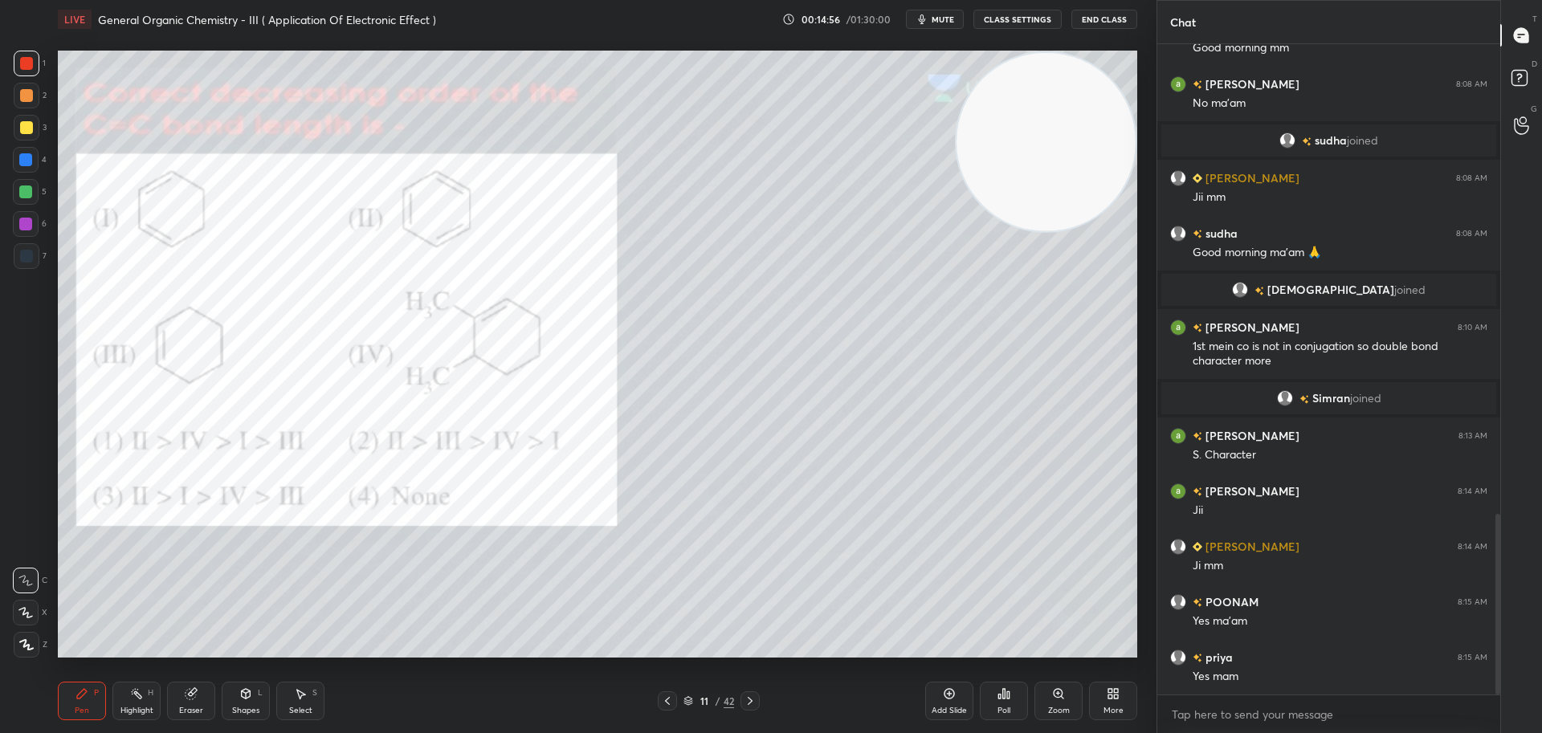
click at [1011, 693] on div "Poll" at bounding box center [1004, 701] width 48 height 39
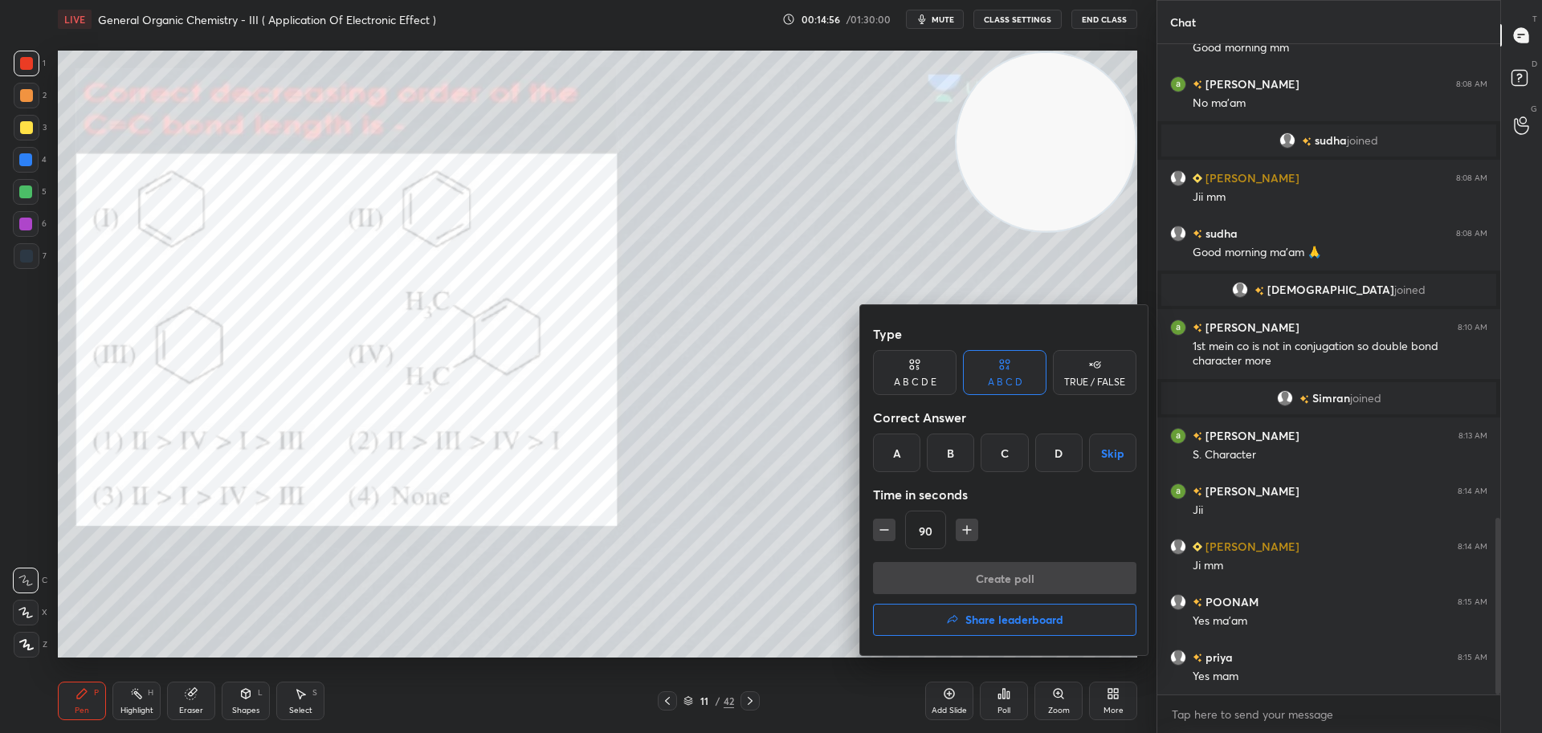
scroll to position [1744, 0]
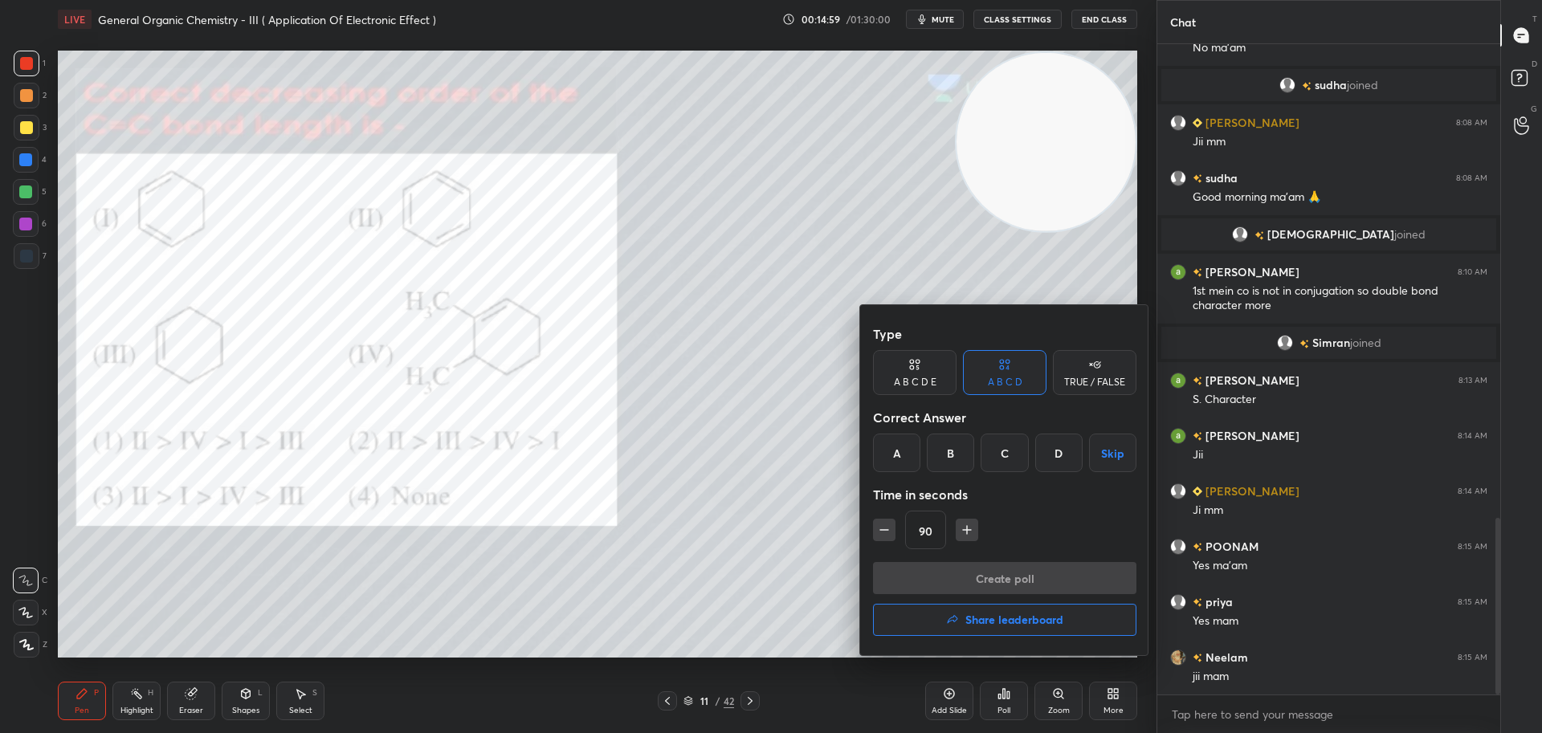
click at [1008, 447] on div "C" at bounding box center [1003, 453] width 47 height 39
click at [980, 588] on button "Create poll" at bounding box center [1004, 578] width 263 height 32
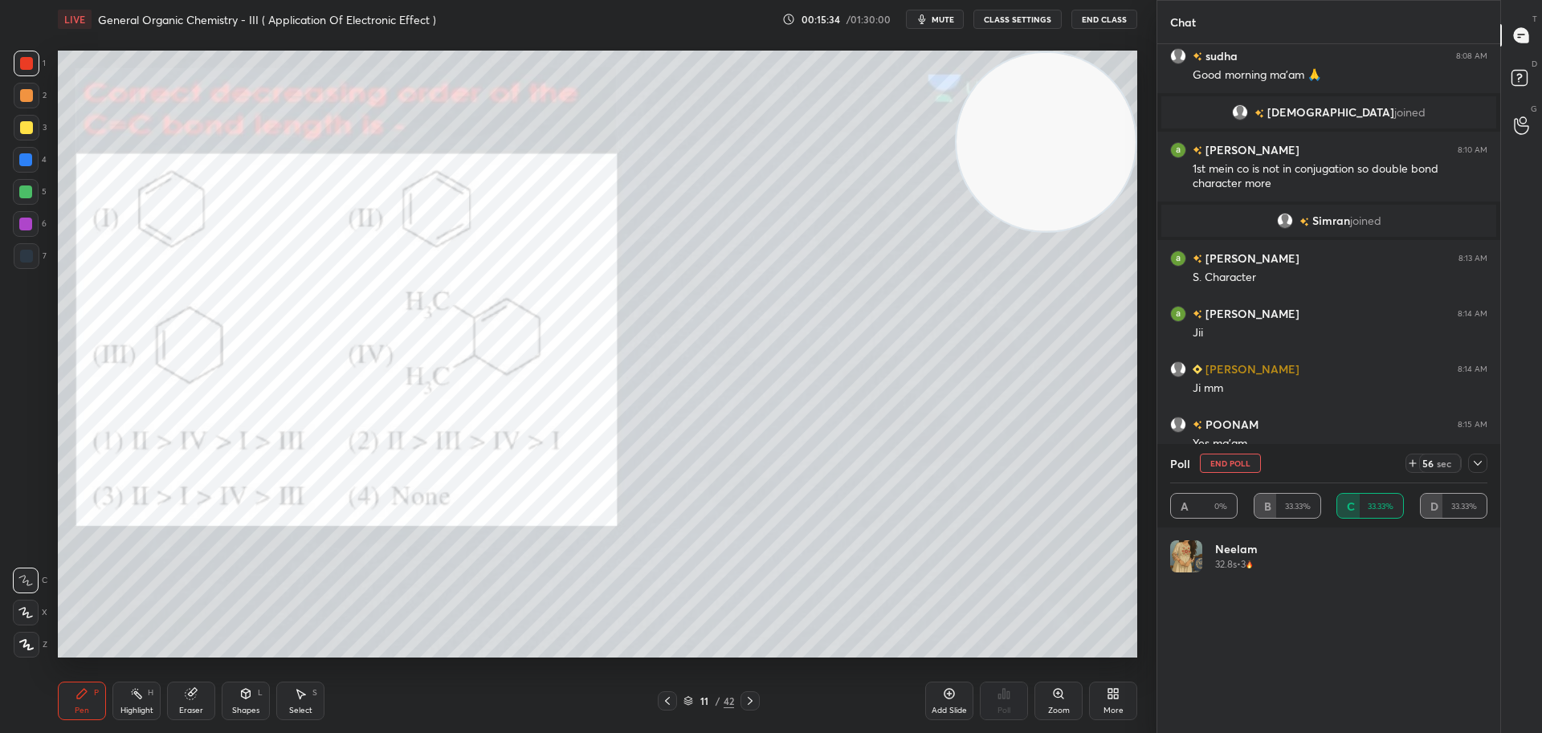
scroll to position [188, 312]
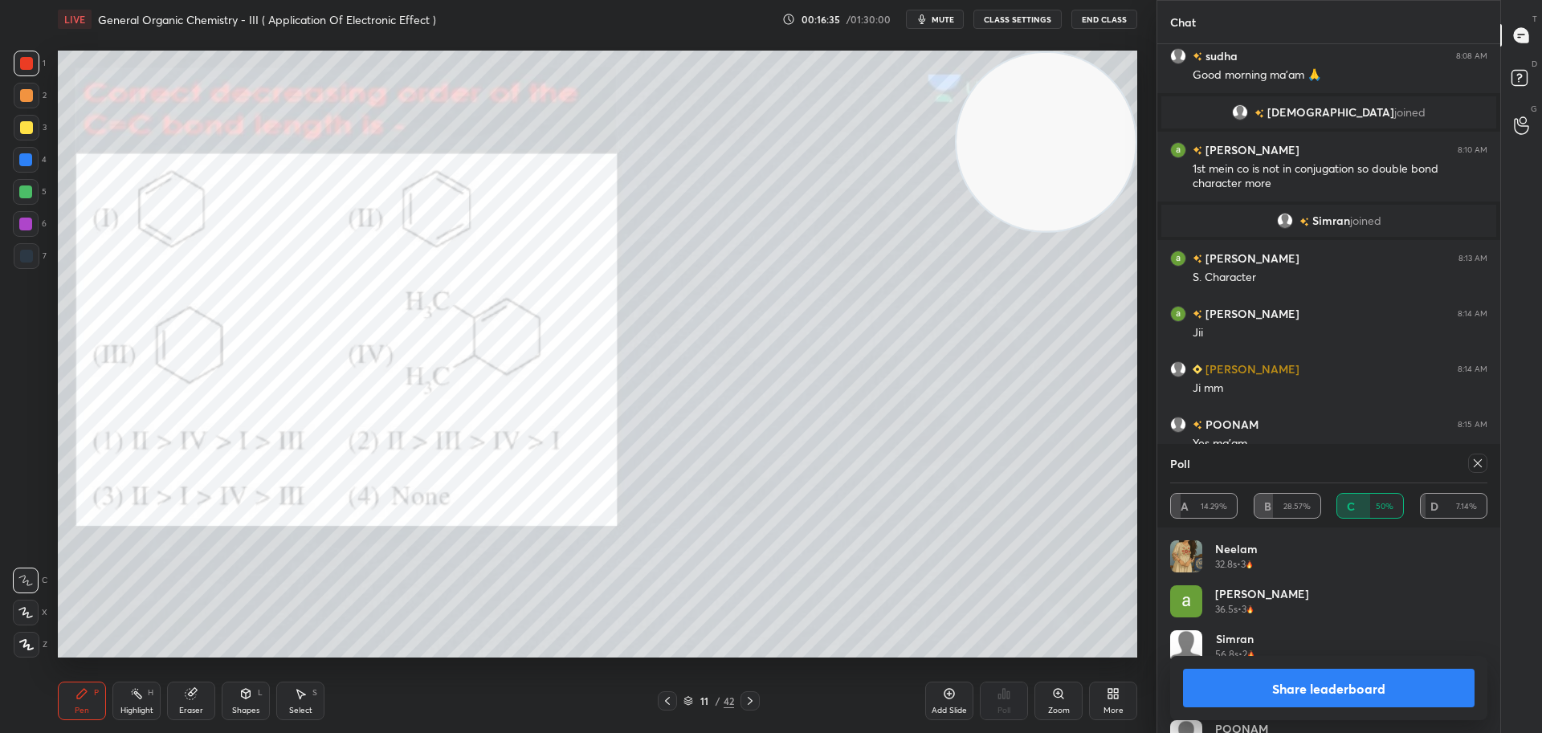
click at [1481, 464] on icon at bounding box center [1477, 463] width 13 height 13
type textarea "x"
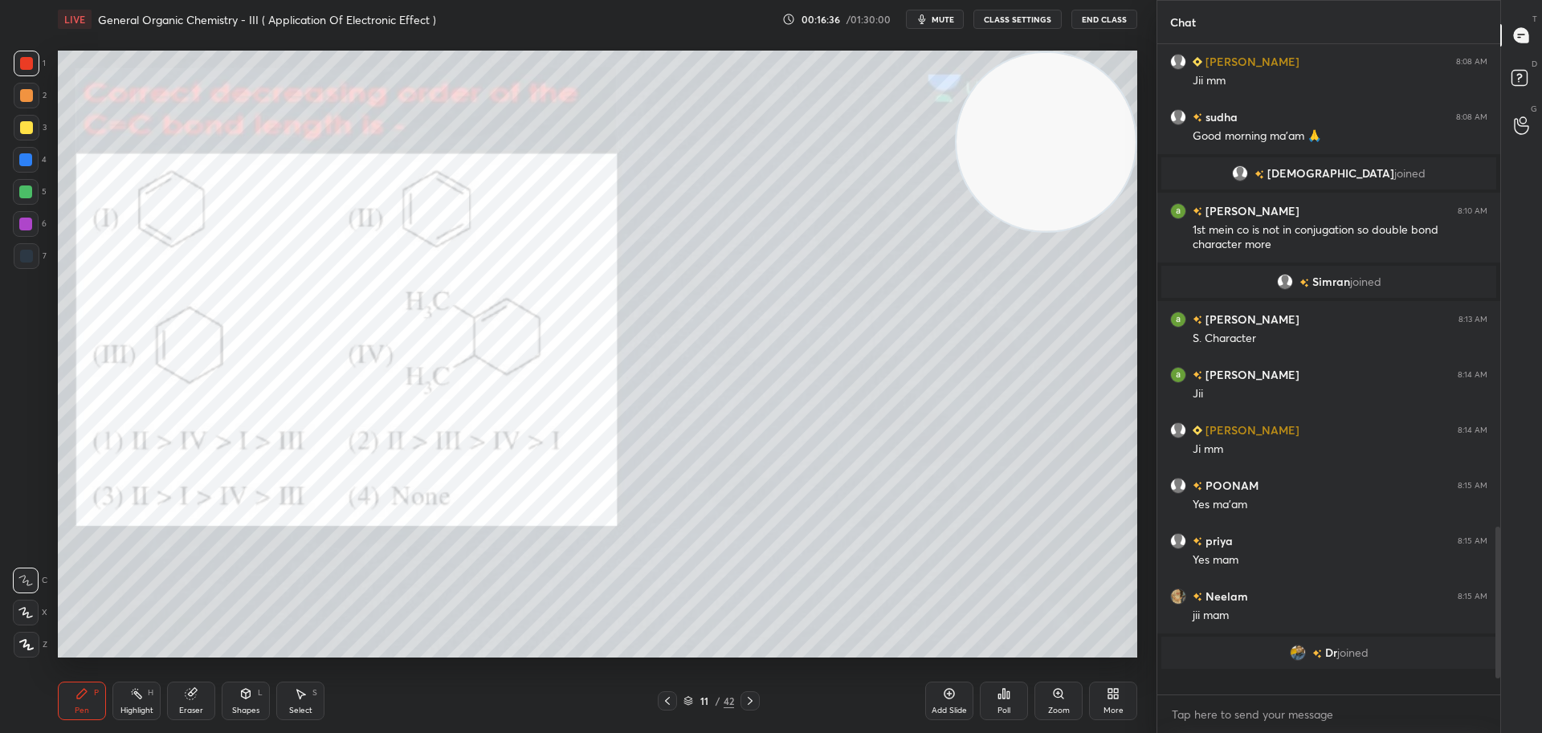
scroll to position [1783, 0]
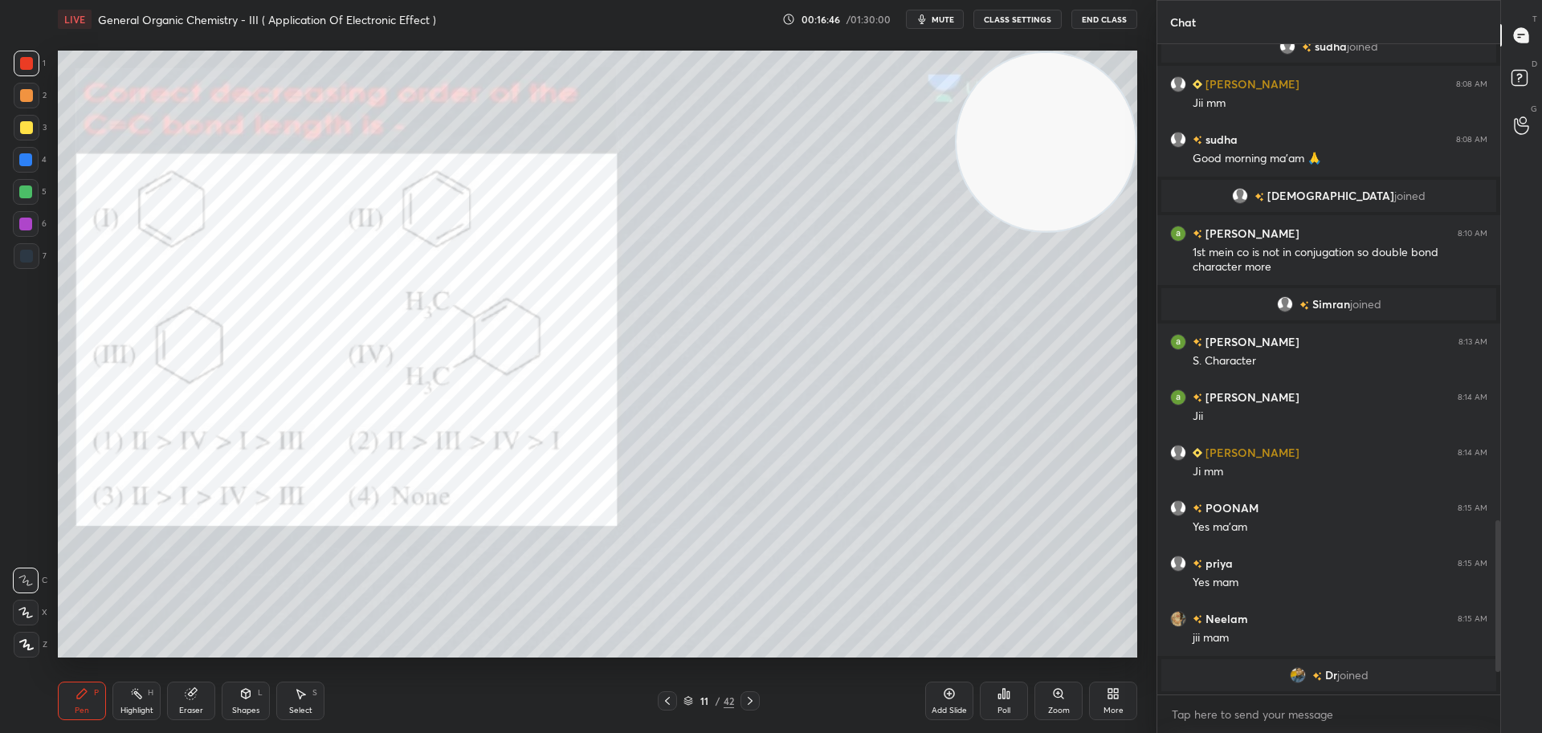
click at [28, 131] on div at bounding box center [26, 127] width 13 height 13
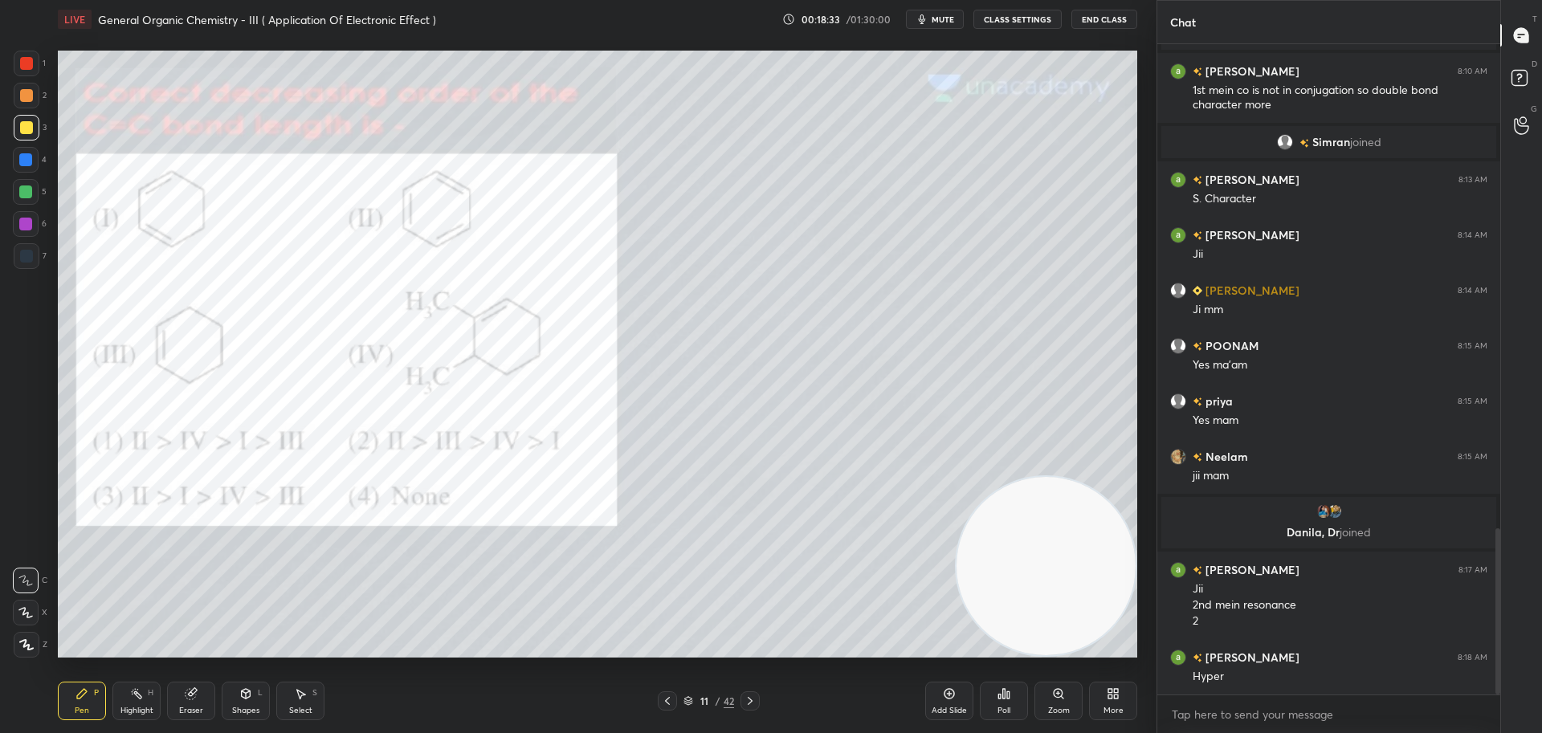
scroll to position [1896, 0]
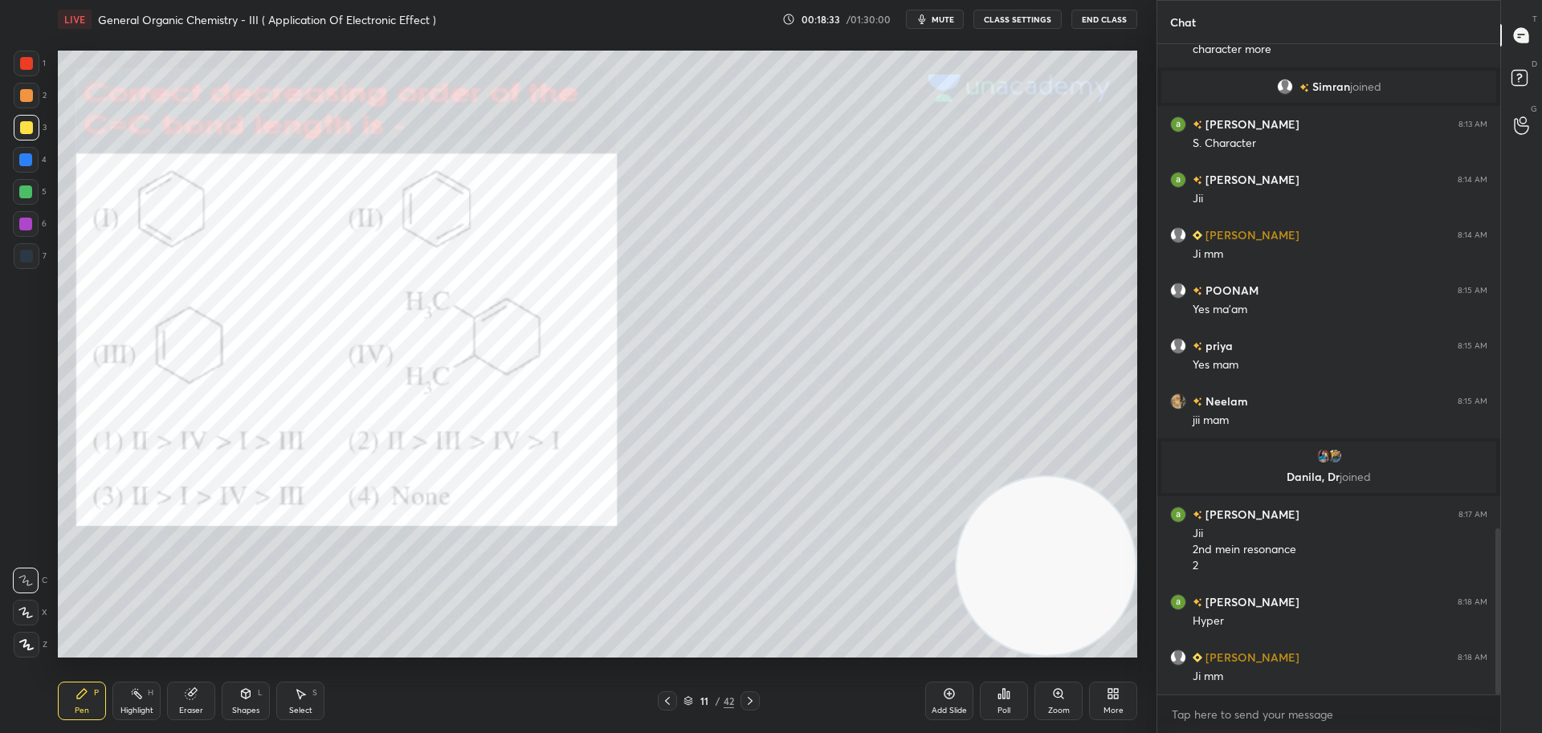
click at [752, 695] on icon at bounding box center [750, 701] width 13 height 13
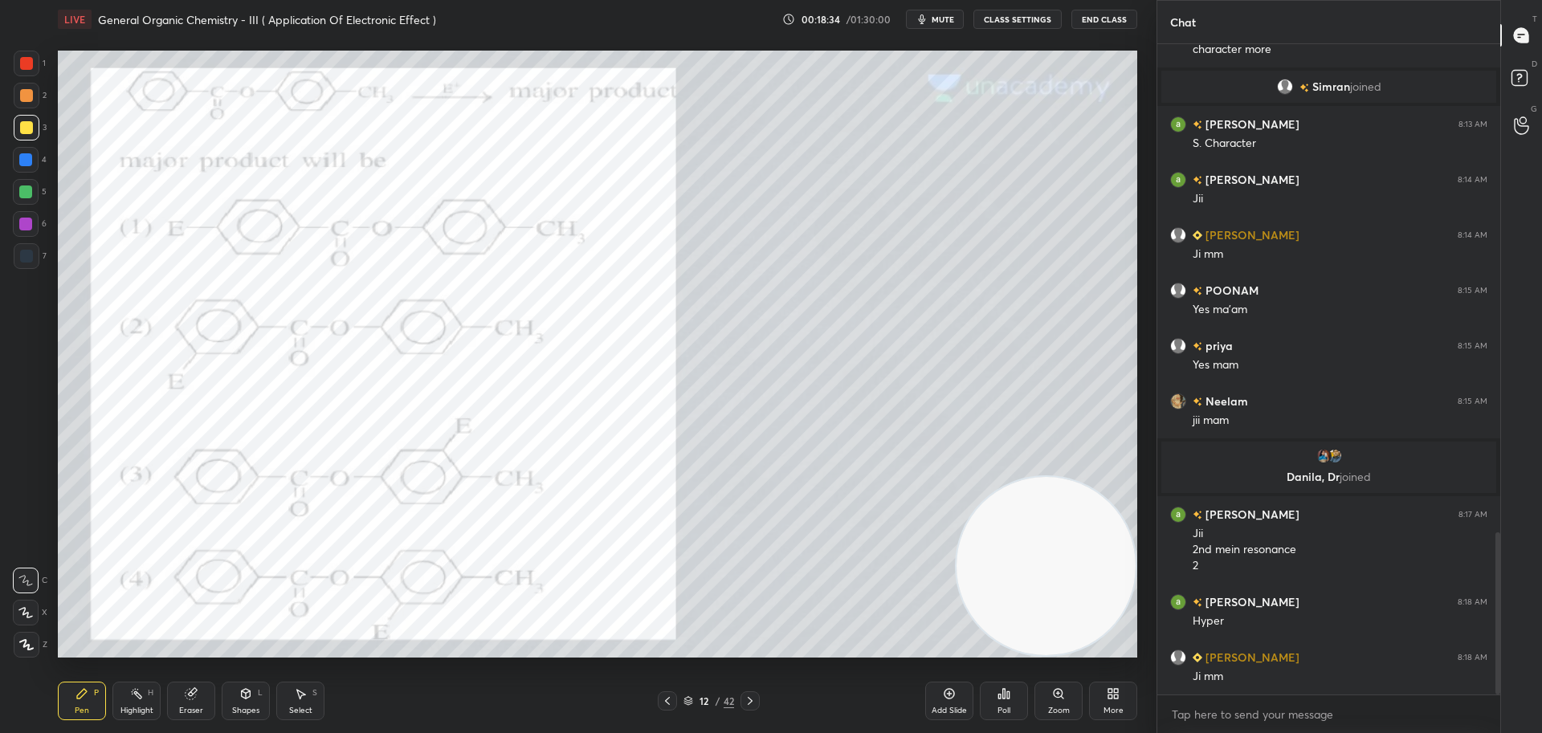
scroll to position [1951, 0]
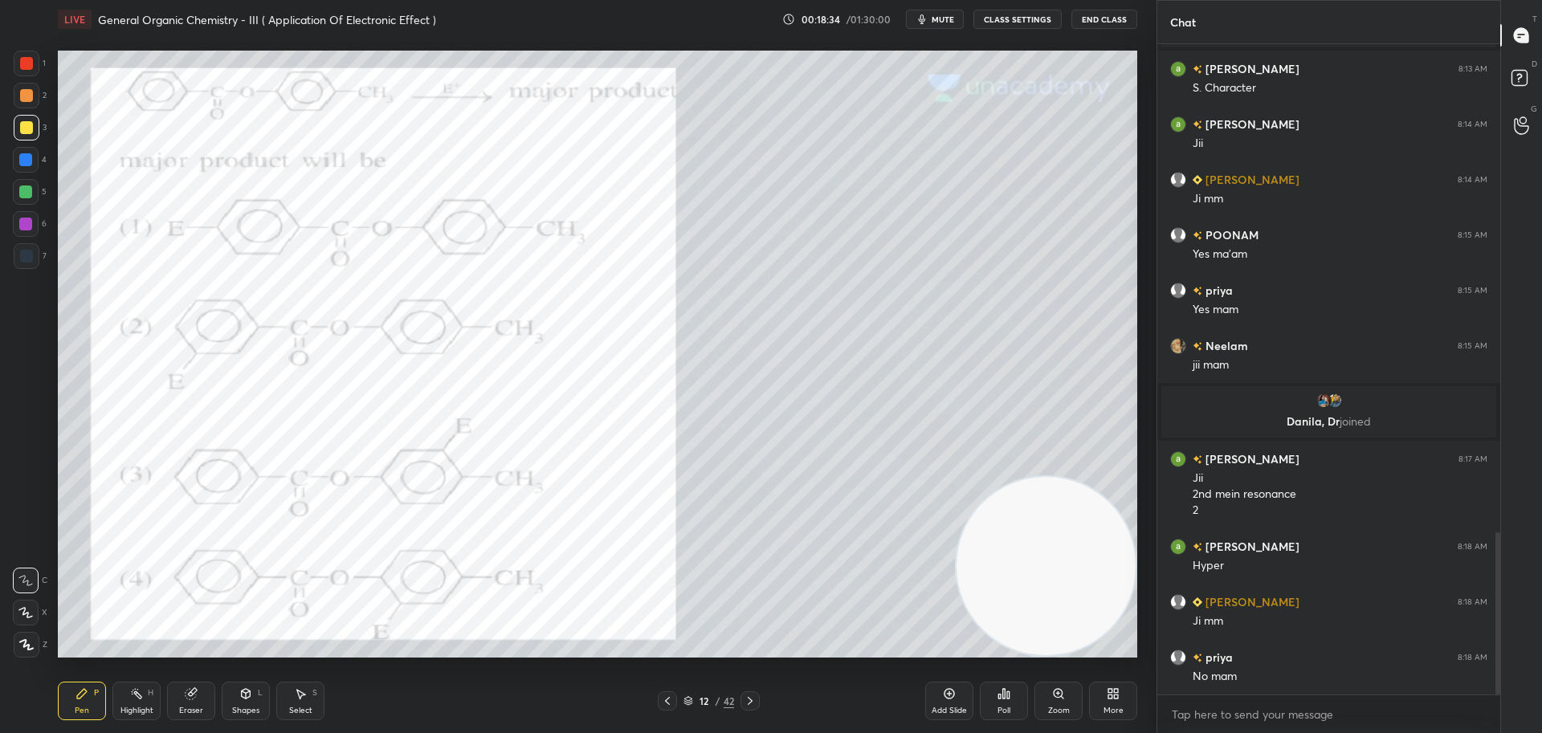
click at [666, 700] on icon at bounding box center [667, 701] width 5 height 8
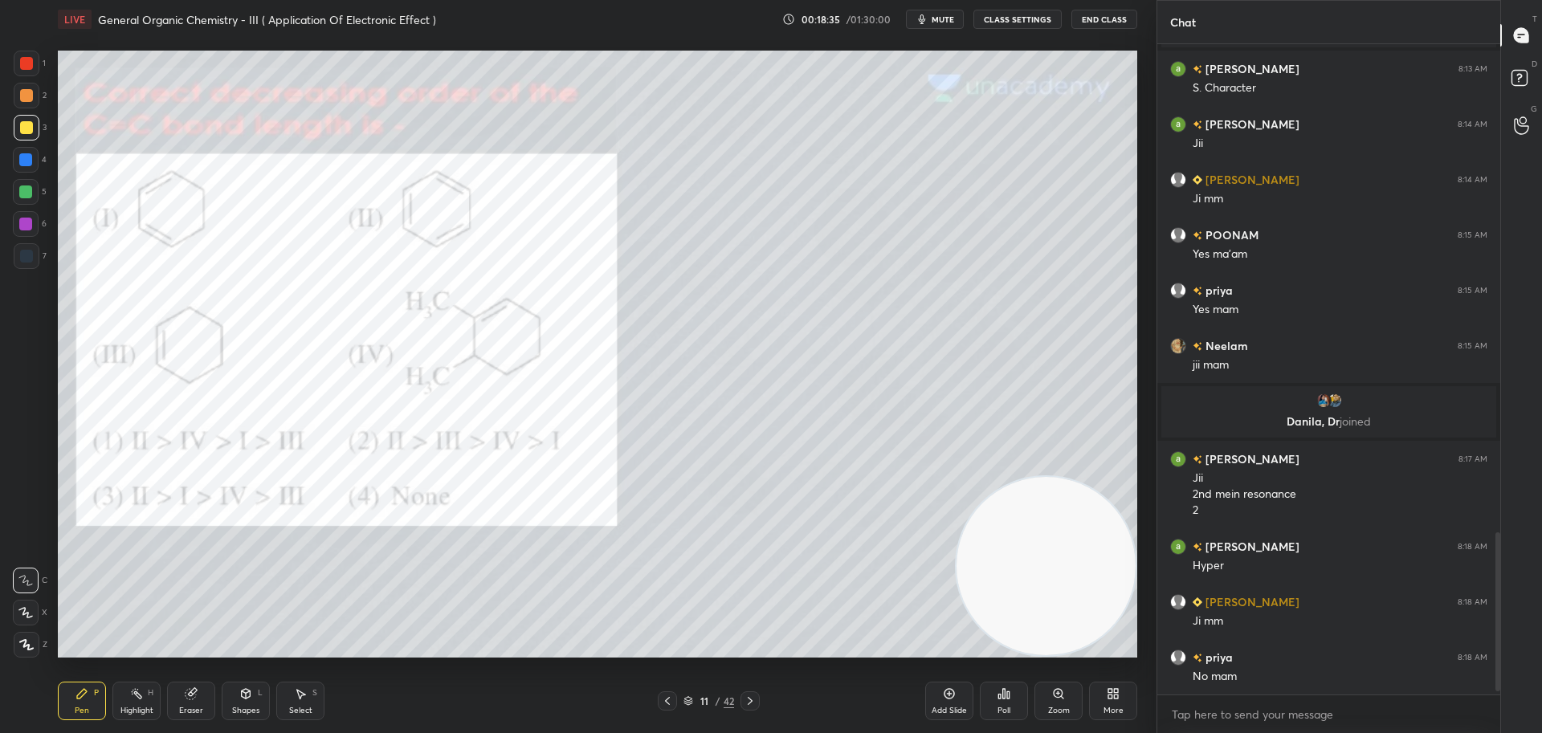
scroll to position [2007, 0]
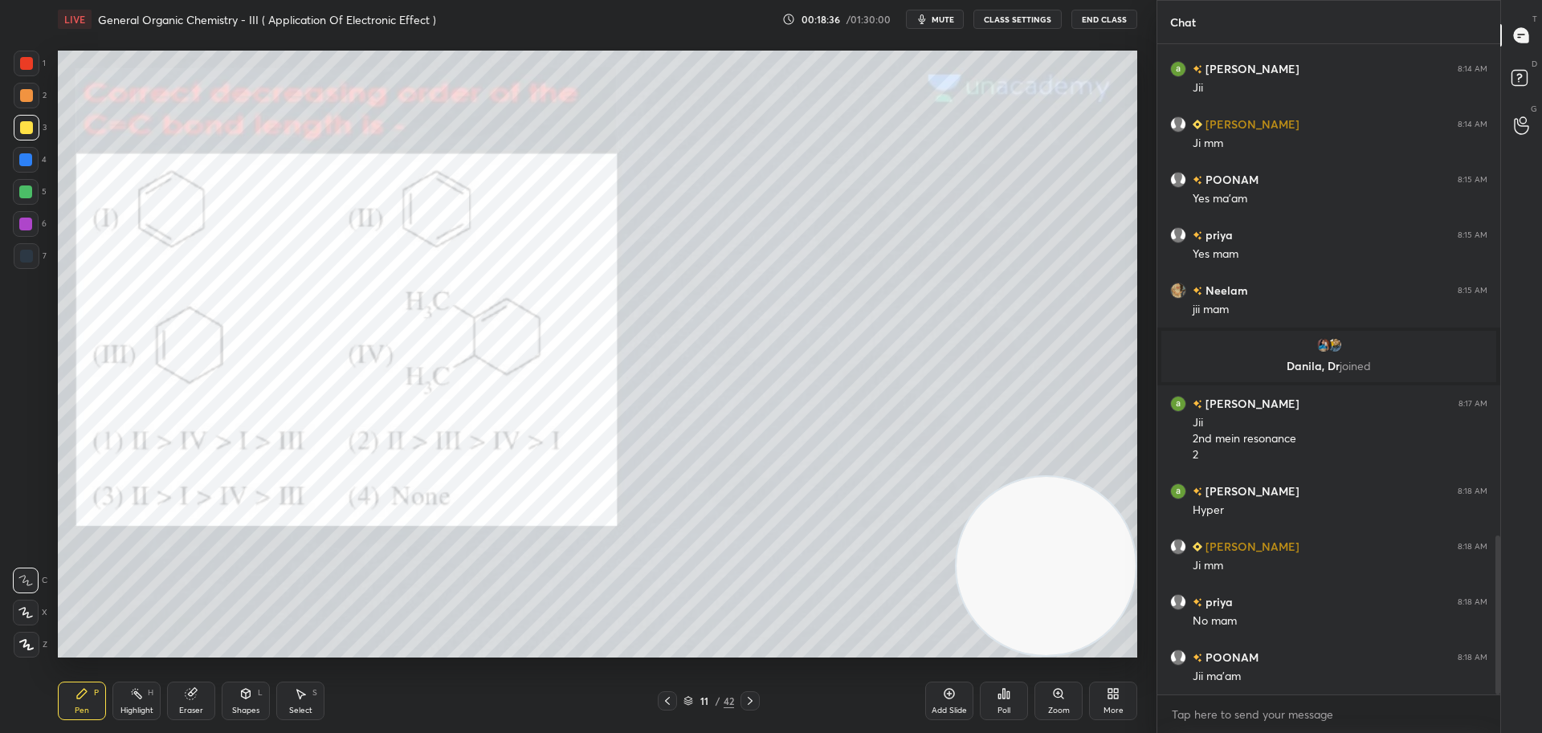
click at [751, 697] on icon at bounding box center [750, 701] width 13 height 13
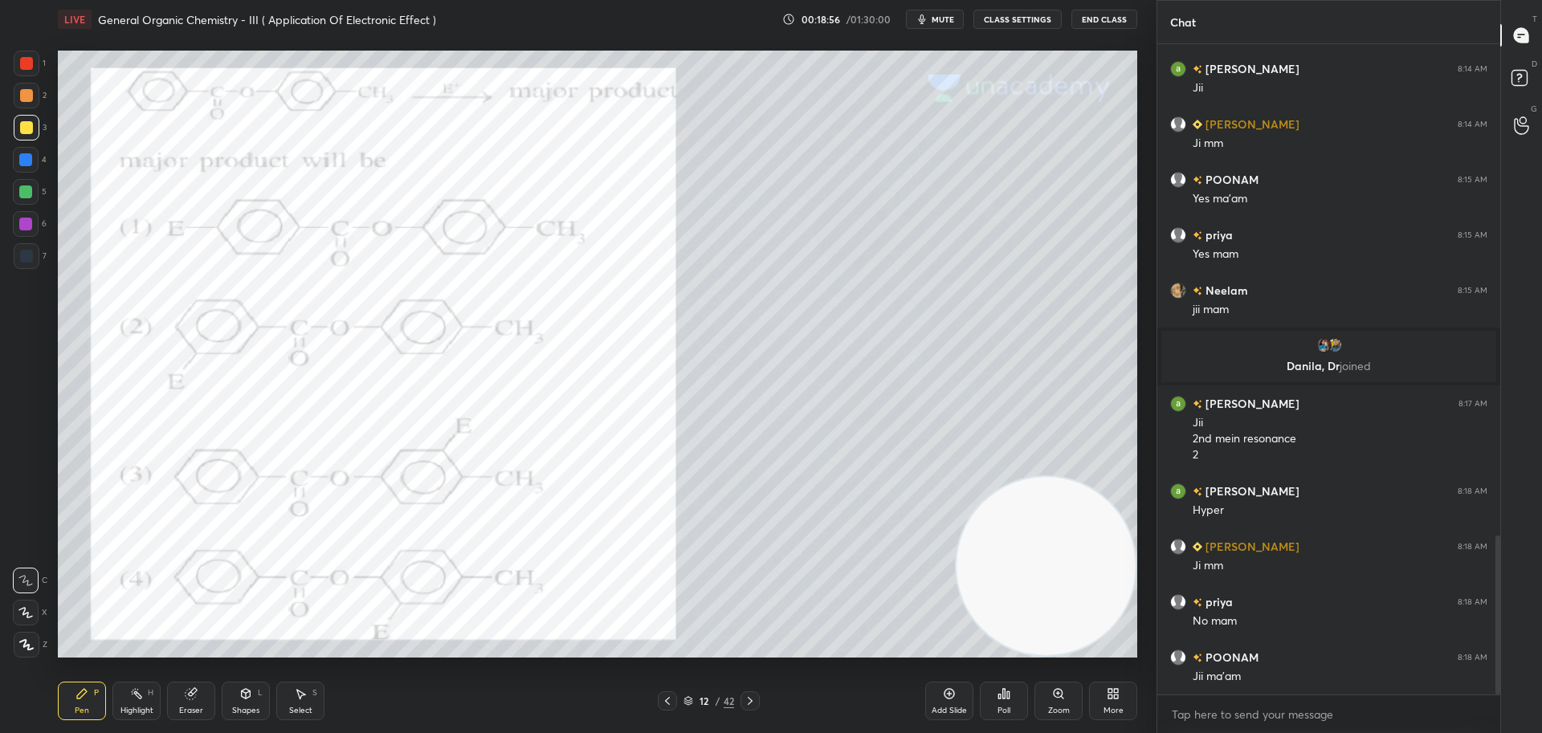
click at [1009, 700] on div "Poll" at bounding box center [1004, 701] width 48 height 39
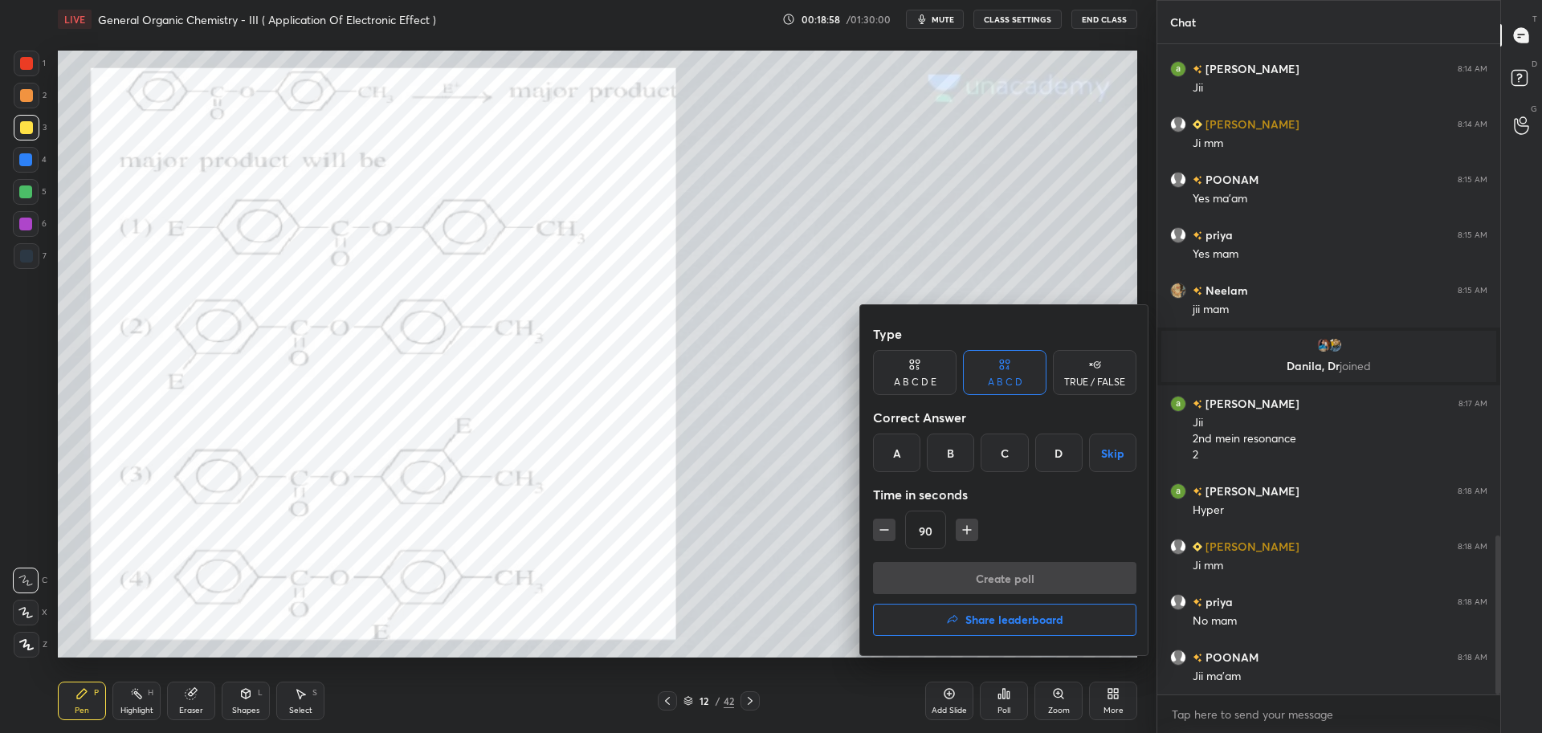
click at [963, 532] on icon "button" at bounding box center [967, 530] width 16 height 16
type input "105"
click at [1062, 454] on div "D" at bounding box center [1058, 453] width 47 height 39
click at [959, 573] on button "Create poll" at bounding box center [1004, 578] width 263 height 32
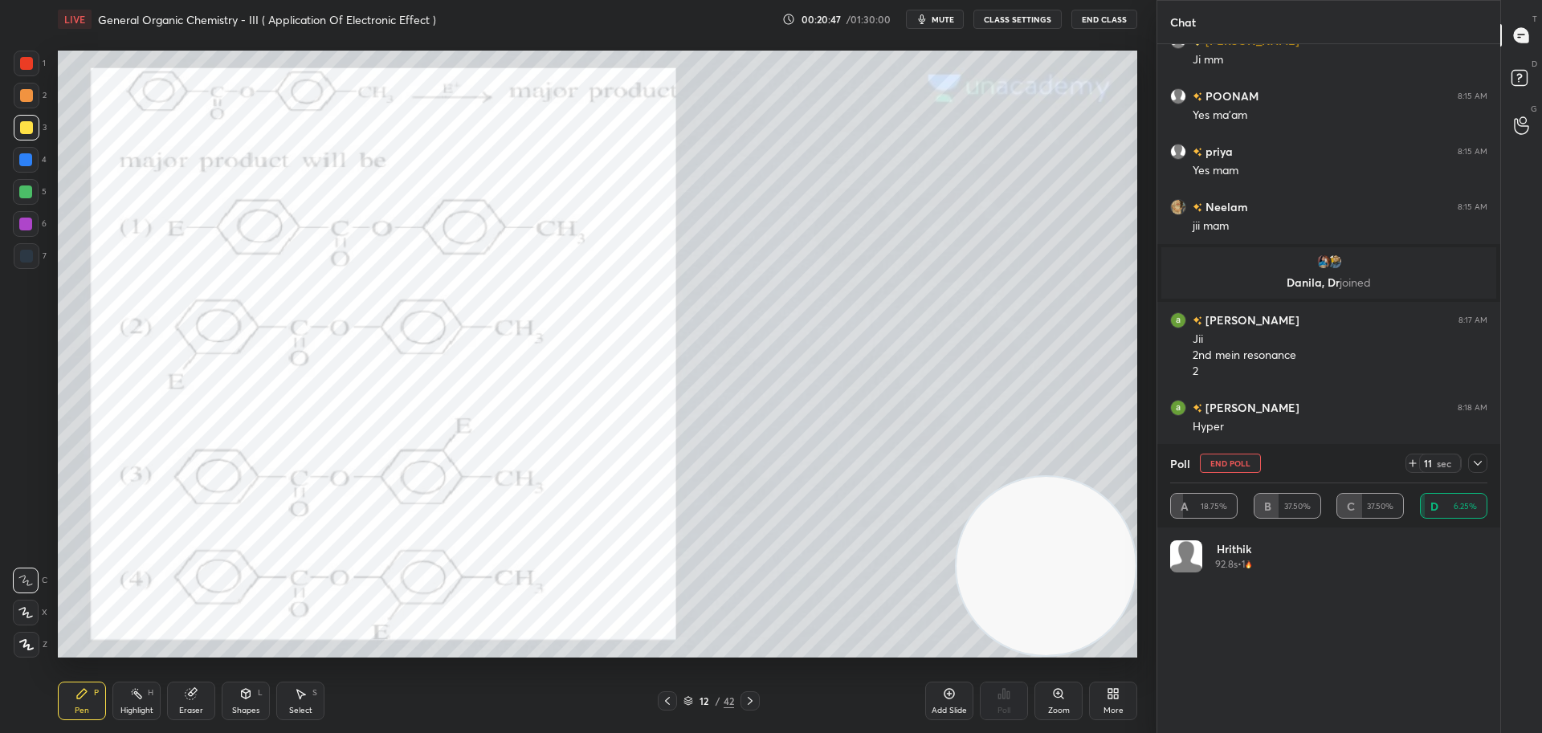
scroll to position [188, 312]
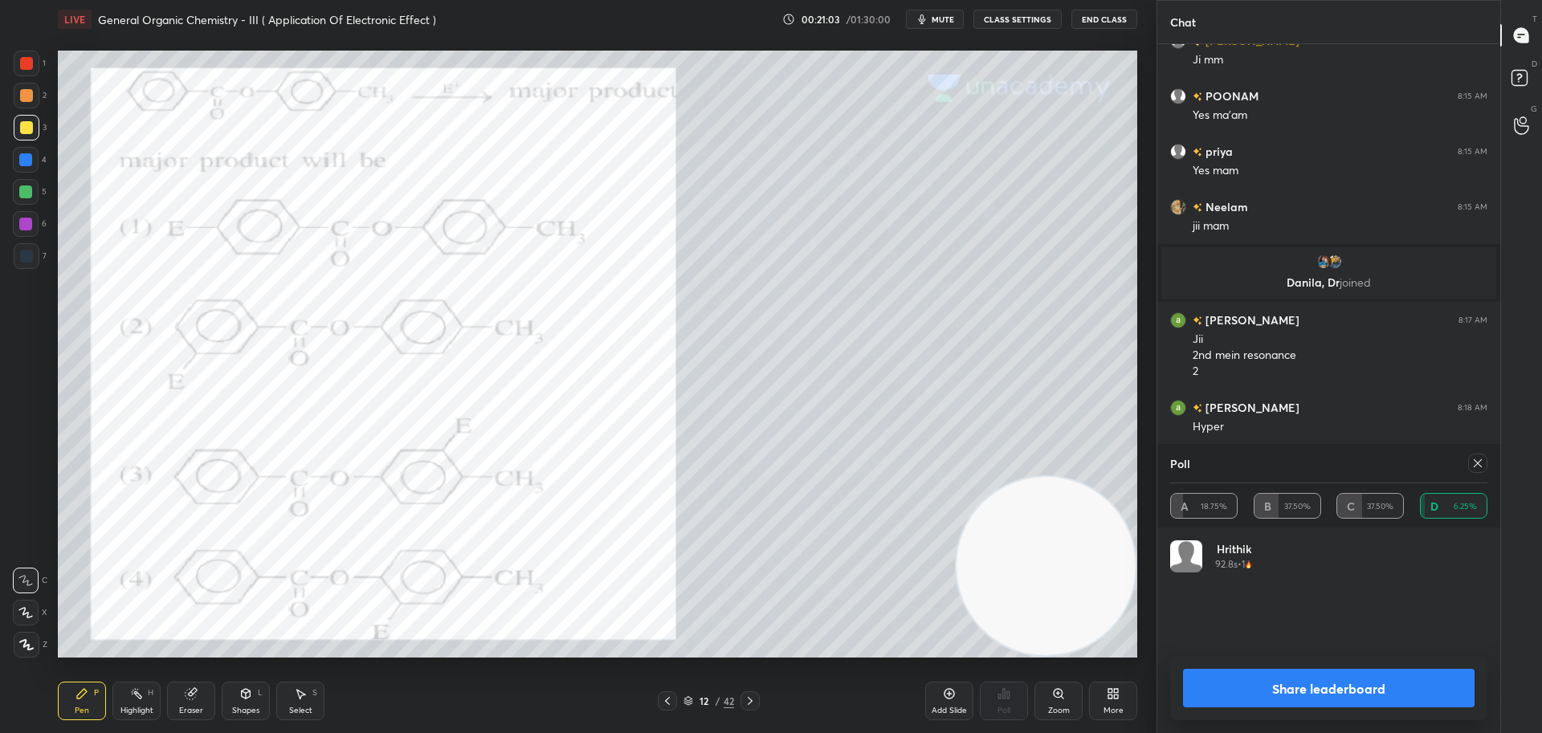
click at [1471, 457] on icon at bounding box center [1477, 463] width 13 height 13
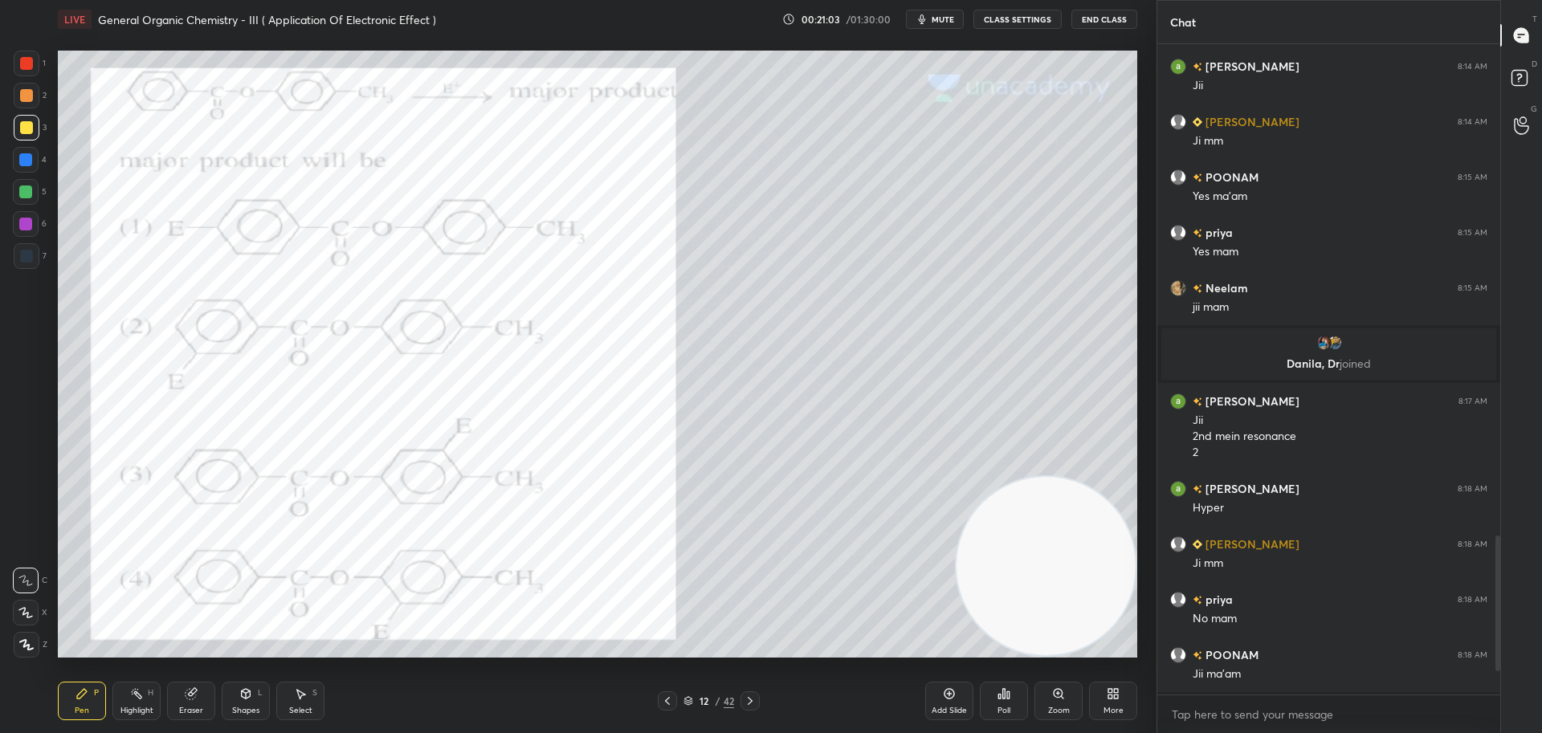
scroll to position [646, 338]
click at [21, 61] on div at bounding box center [26, 63] width 13 height 13
click at [32, 127] on div at bounding box center [26, 127] width 13 height 13
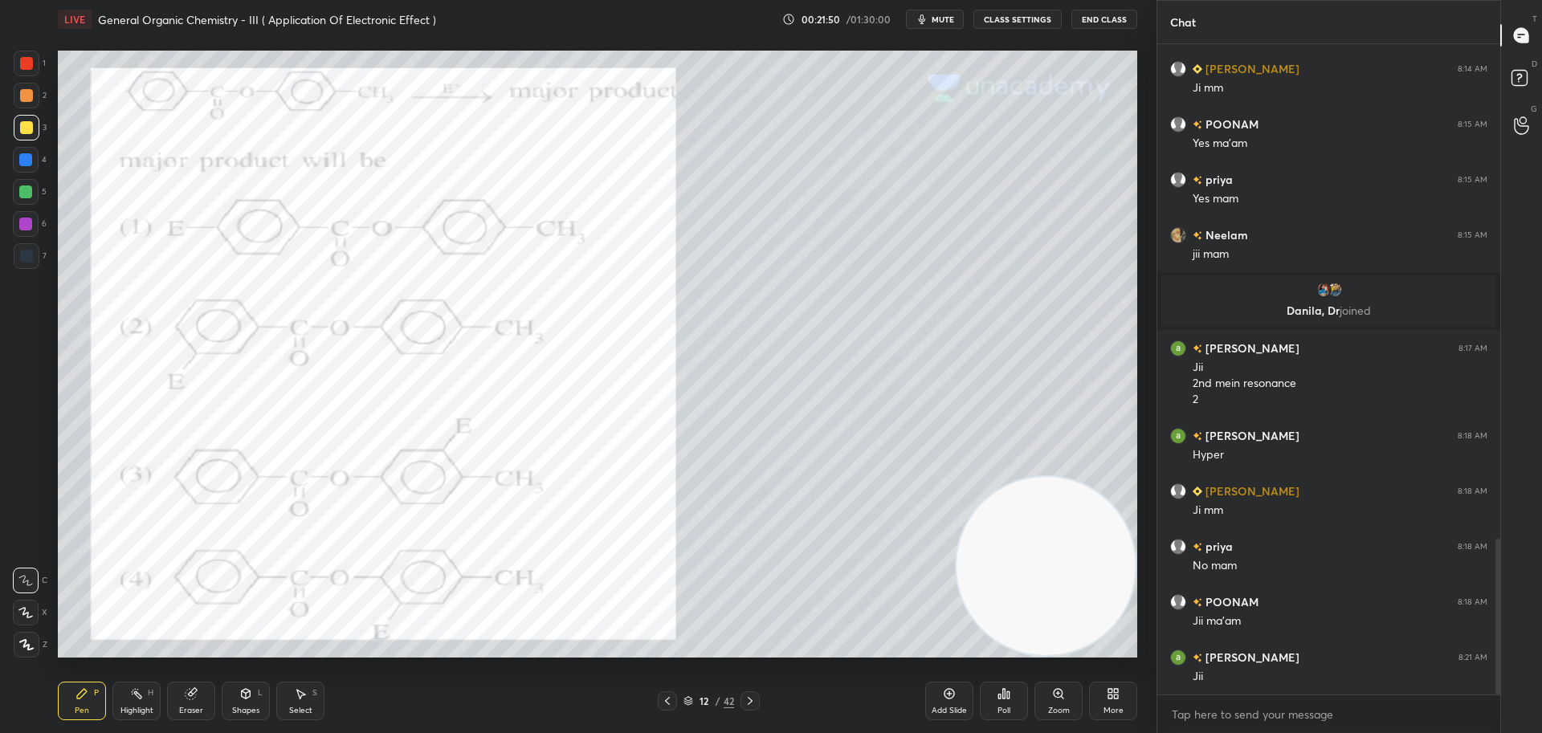
click at [35, 65] on div at bounding box center [27, 64] width 26 height 26
click at [25, 188] on div at bounding box center [25, 191] width 13 height 13
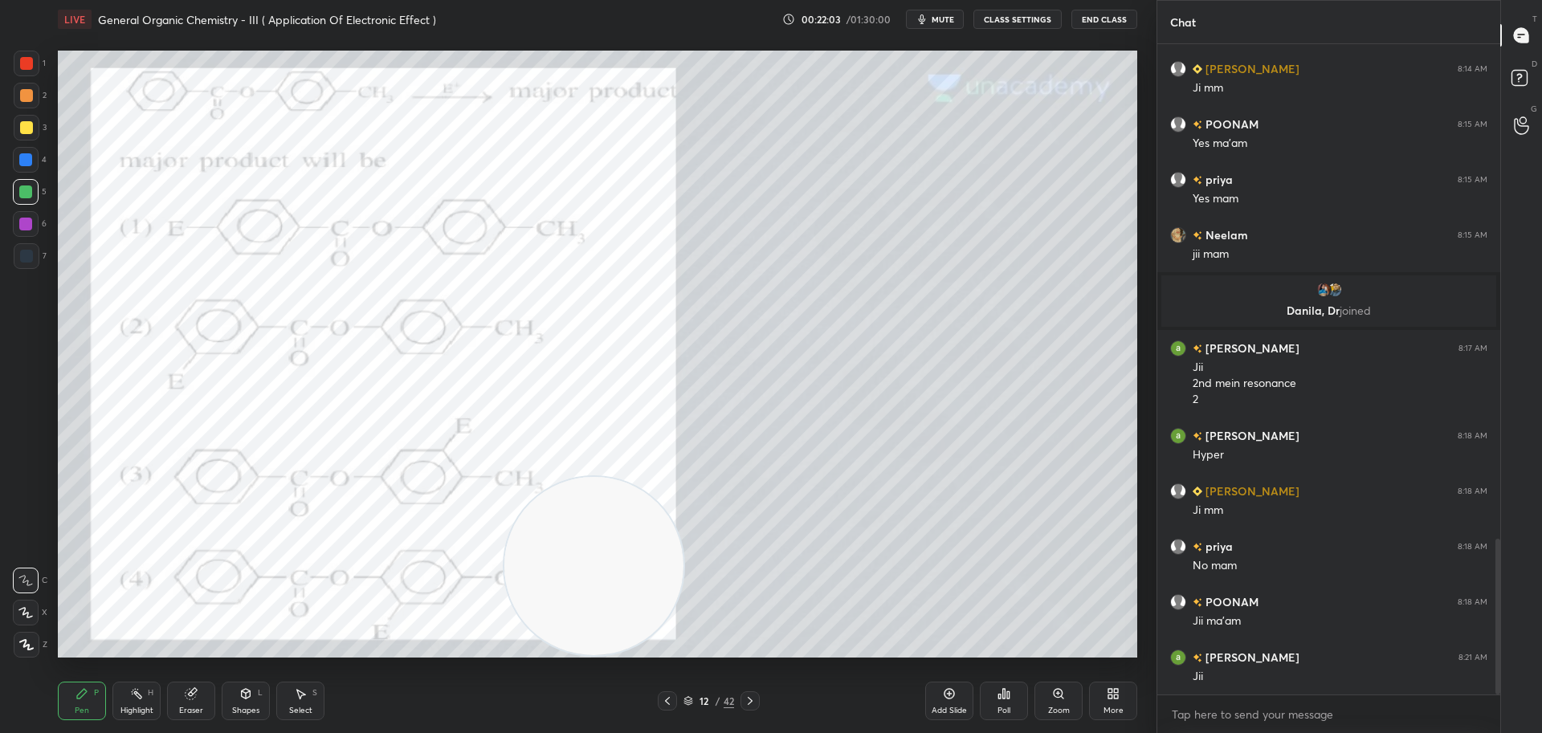
scroll to position [2118, 0]
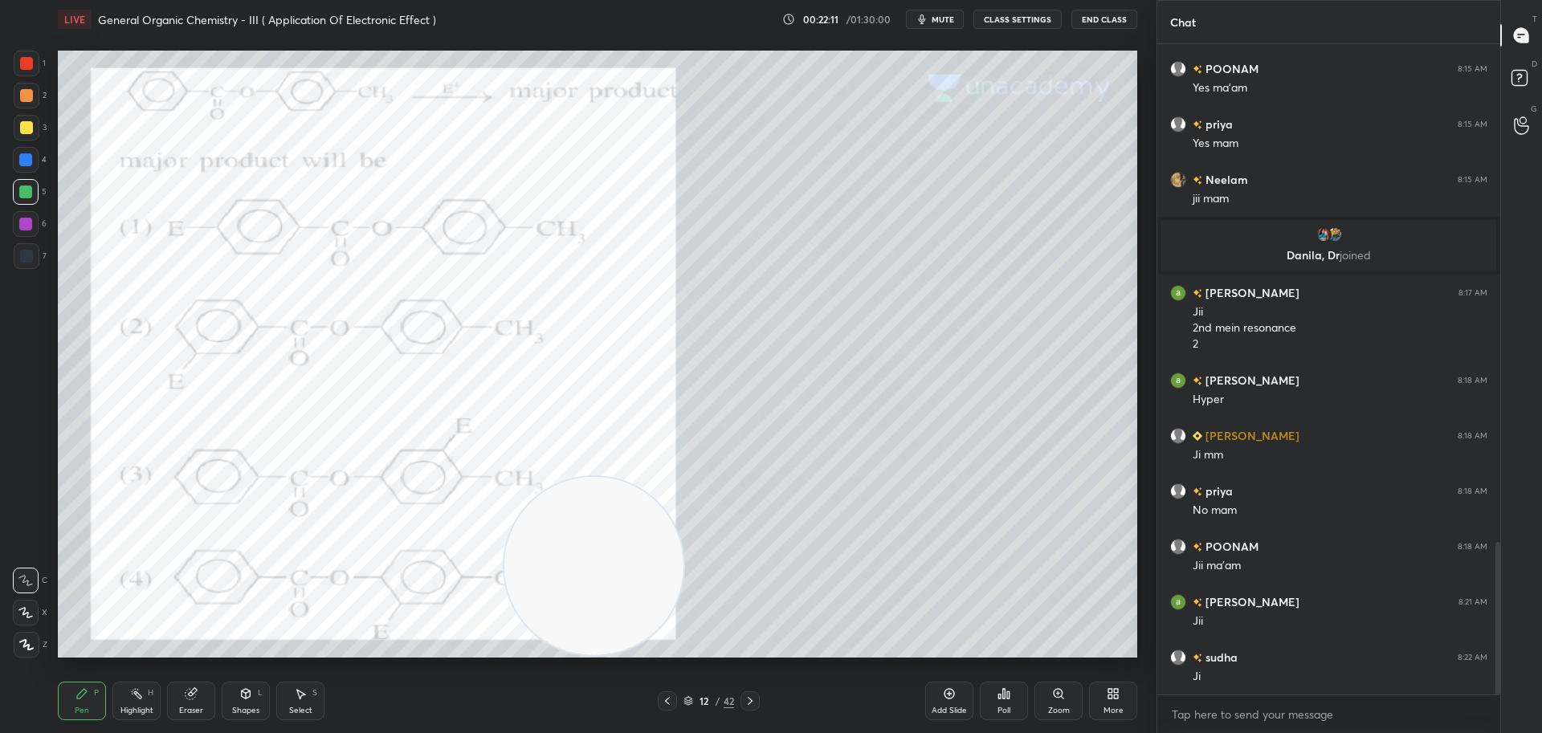
click at [25, 123] on div at bounding box center [26, 127] width 13 height 13
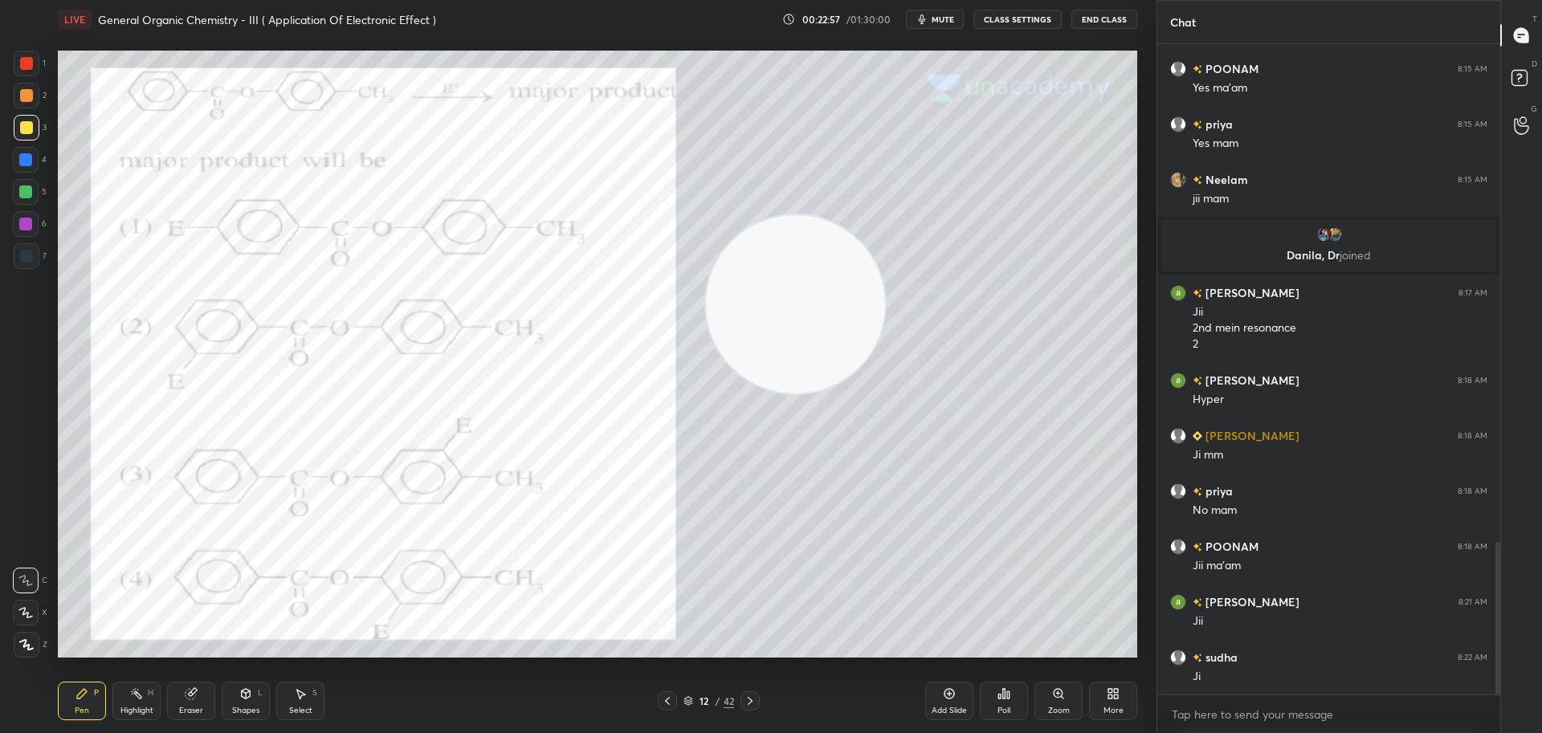
click at [31, 58] on div at bounding box center [26, 63] width 13 height 13
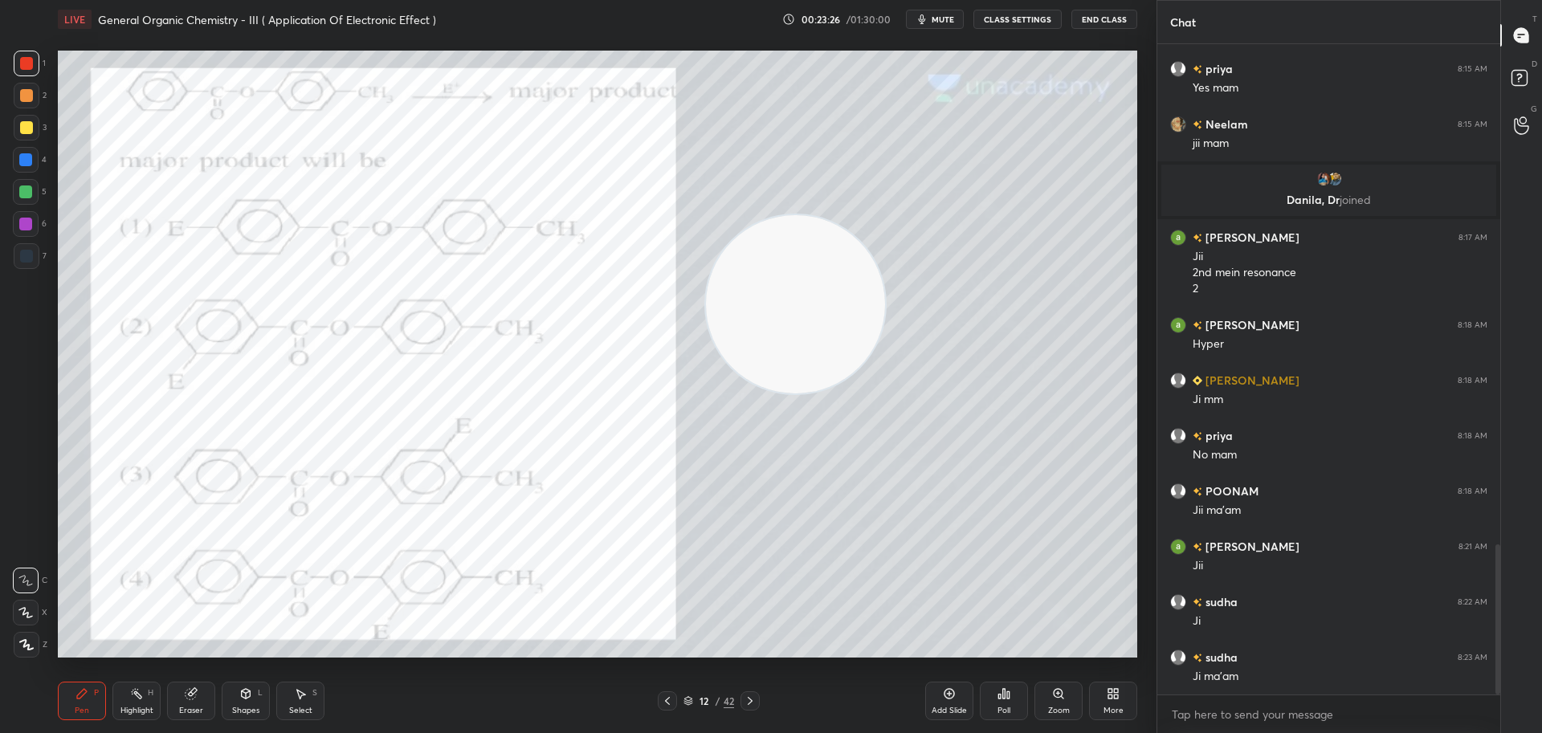
click at [754, 698] on icon at bounding box center [750, 701] width 13 height 13
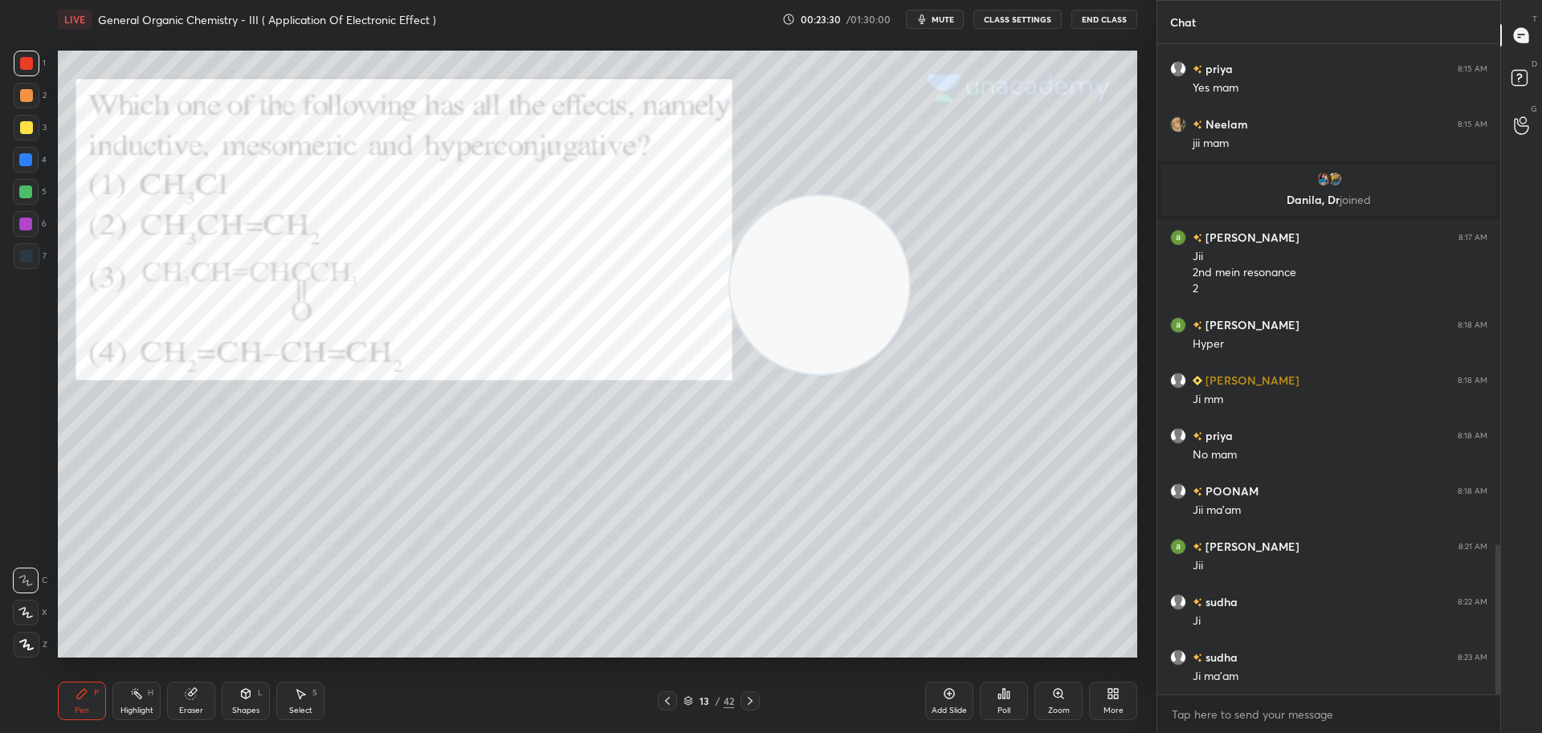
scroll to position [2228, 0]
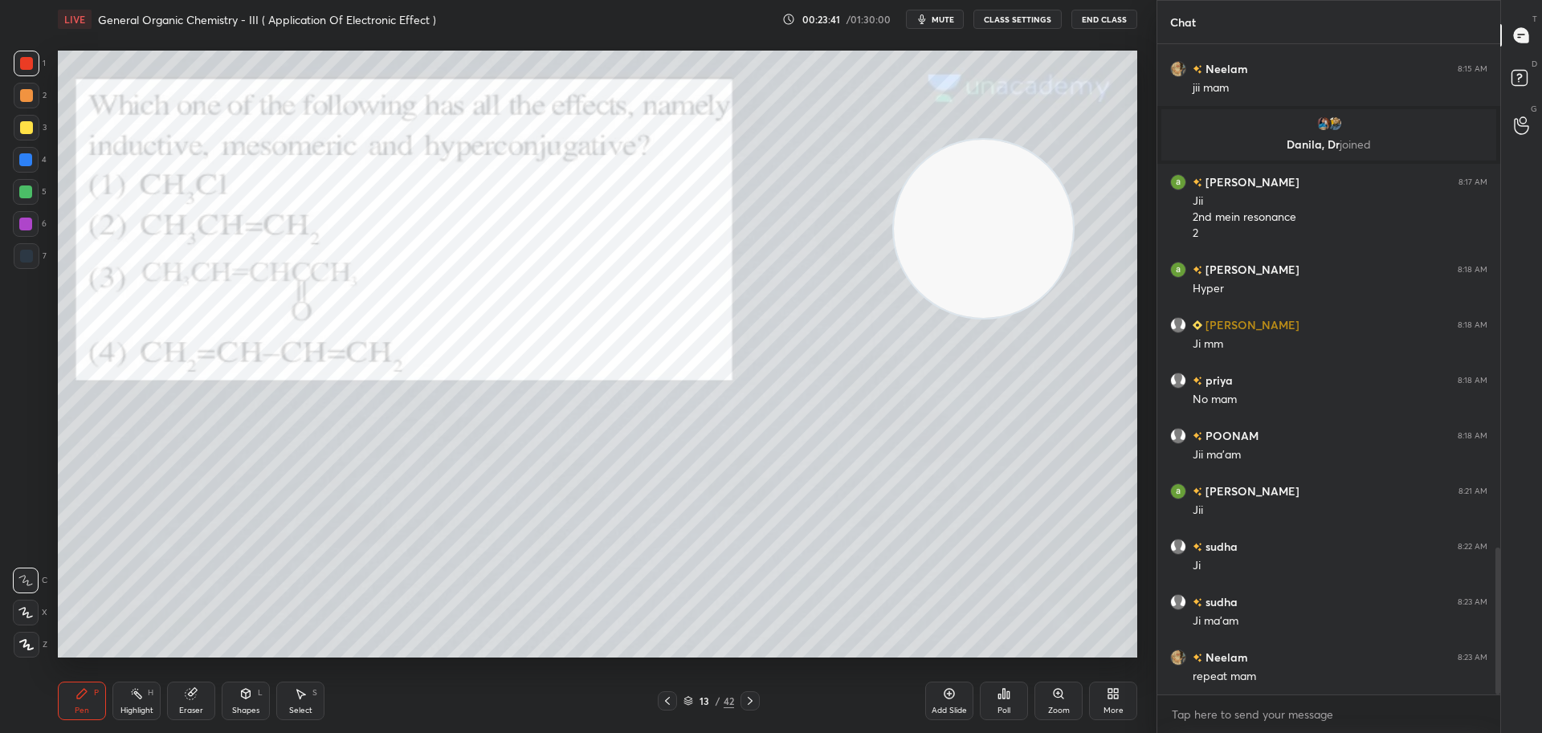
click at [1001, 697] on icon at bounding box center [1003, 693] width 13 height 13
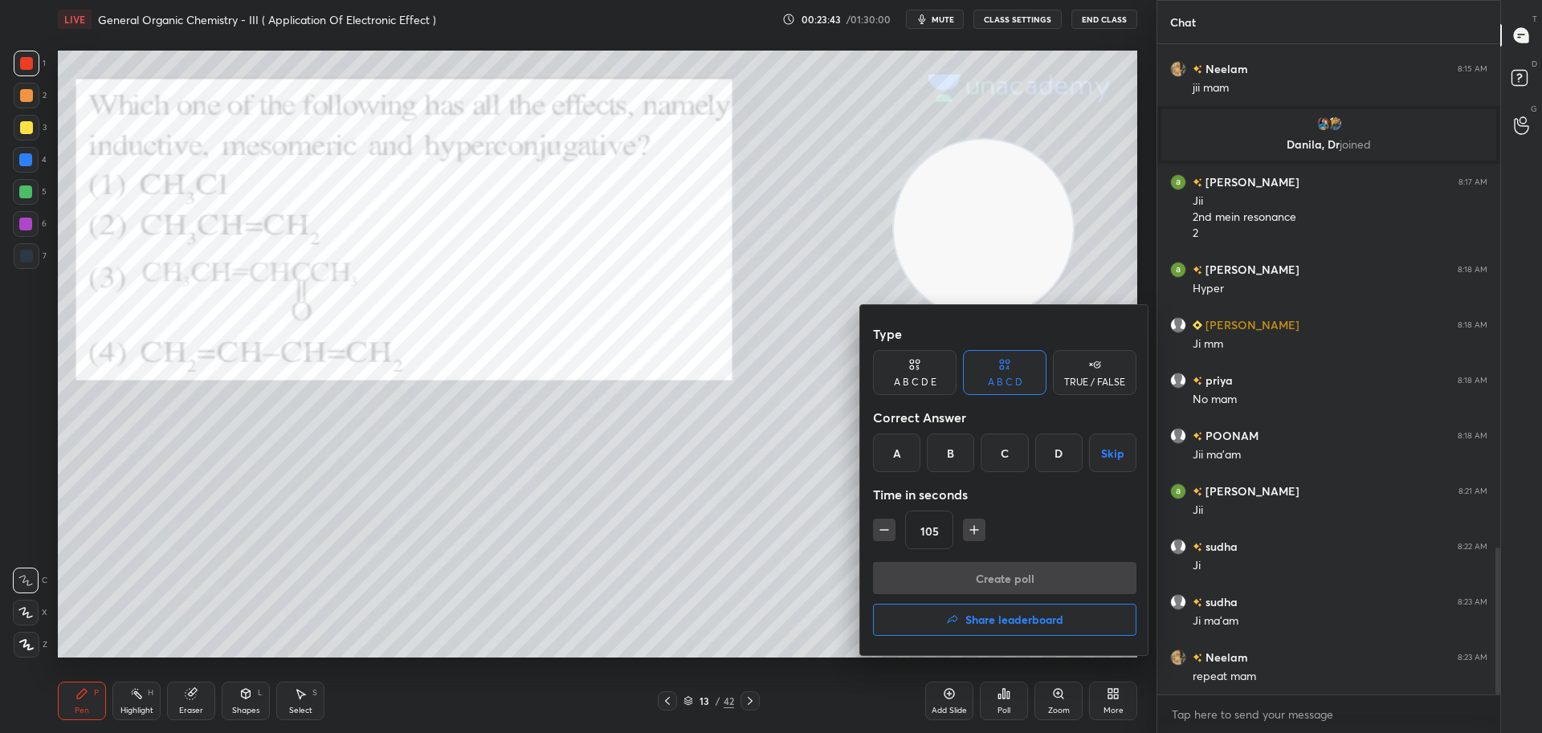
click at [986, 529] on div "105" at bounding box center [1004, 530] width 263 height 39
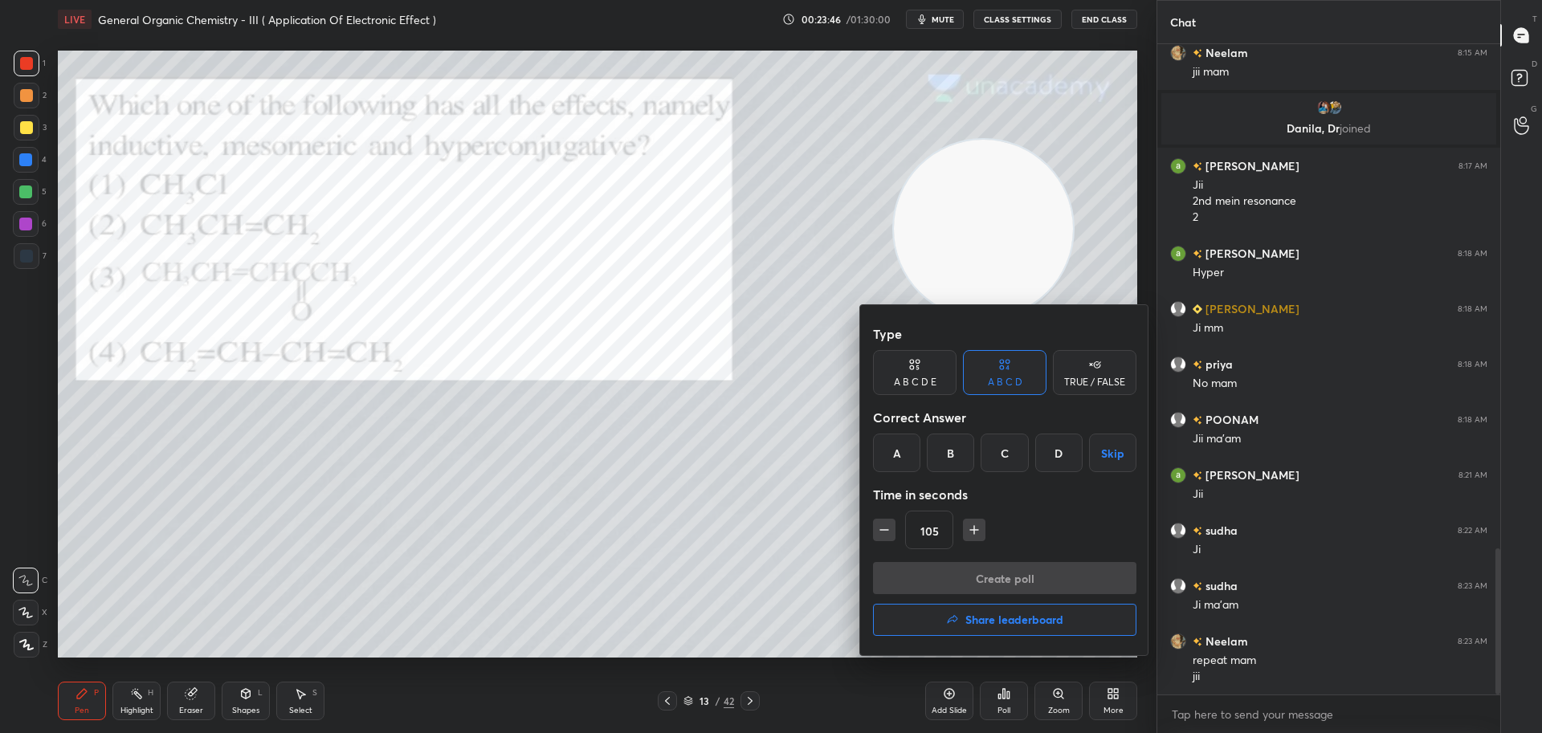
click at [1002, 445] on div "C" at bounding box center [1003, 453] width 47 height 39
click at [960, 581] on button "Create poll" at bounding box center [1004, 578] width 263 height 32
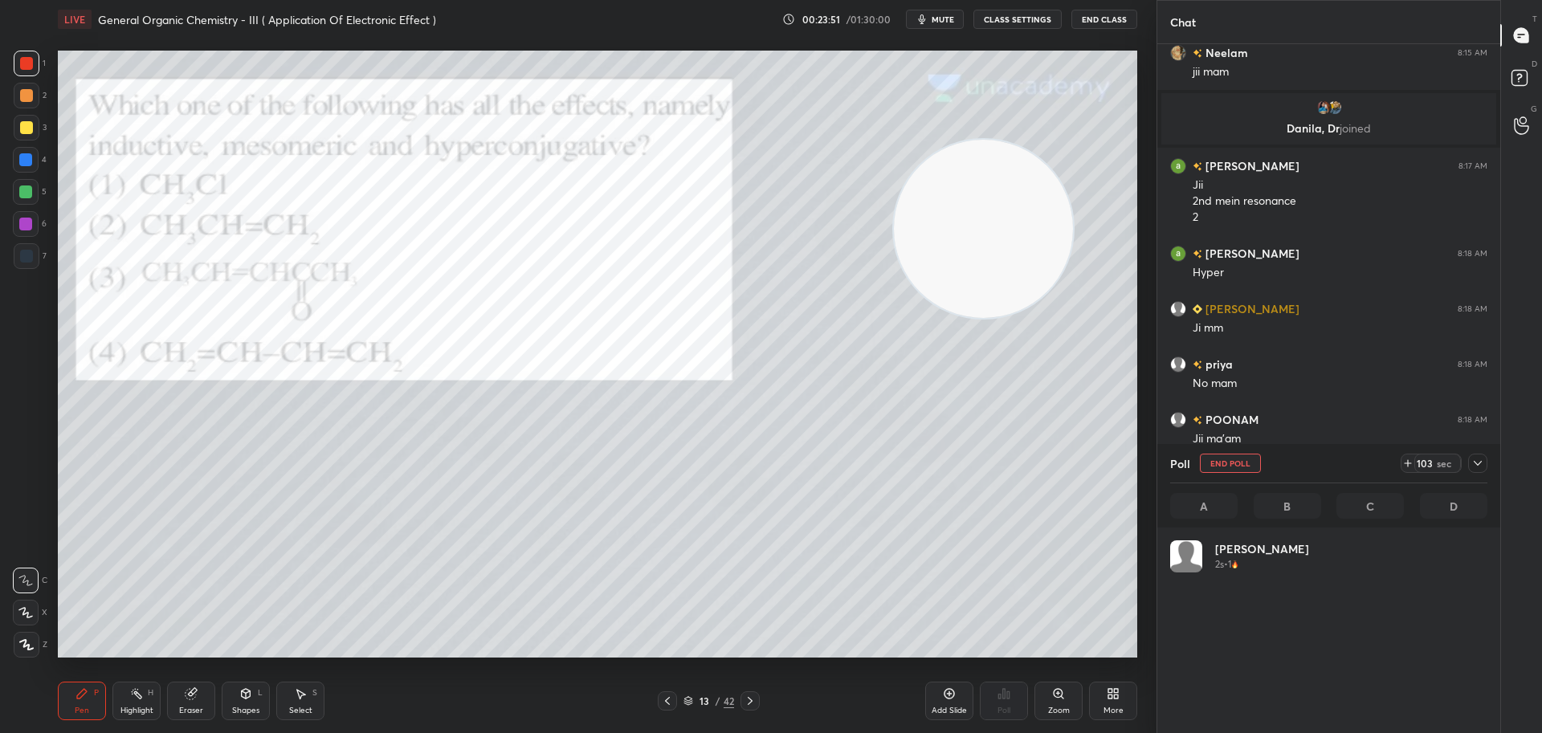
scroll to position [188, 312]
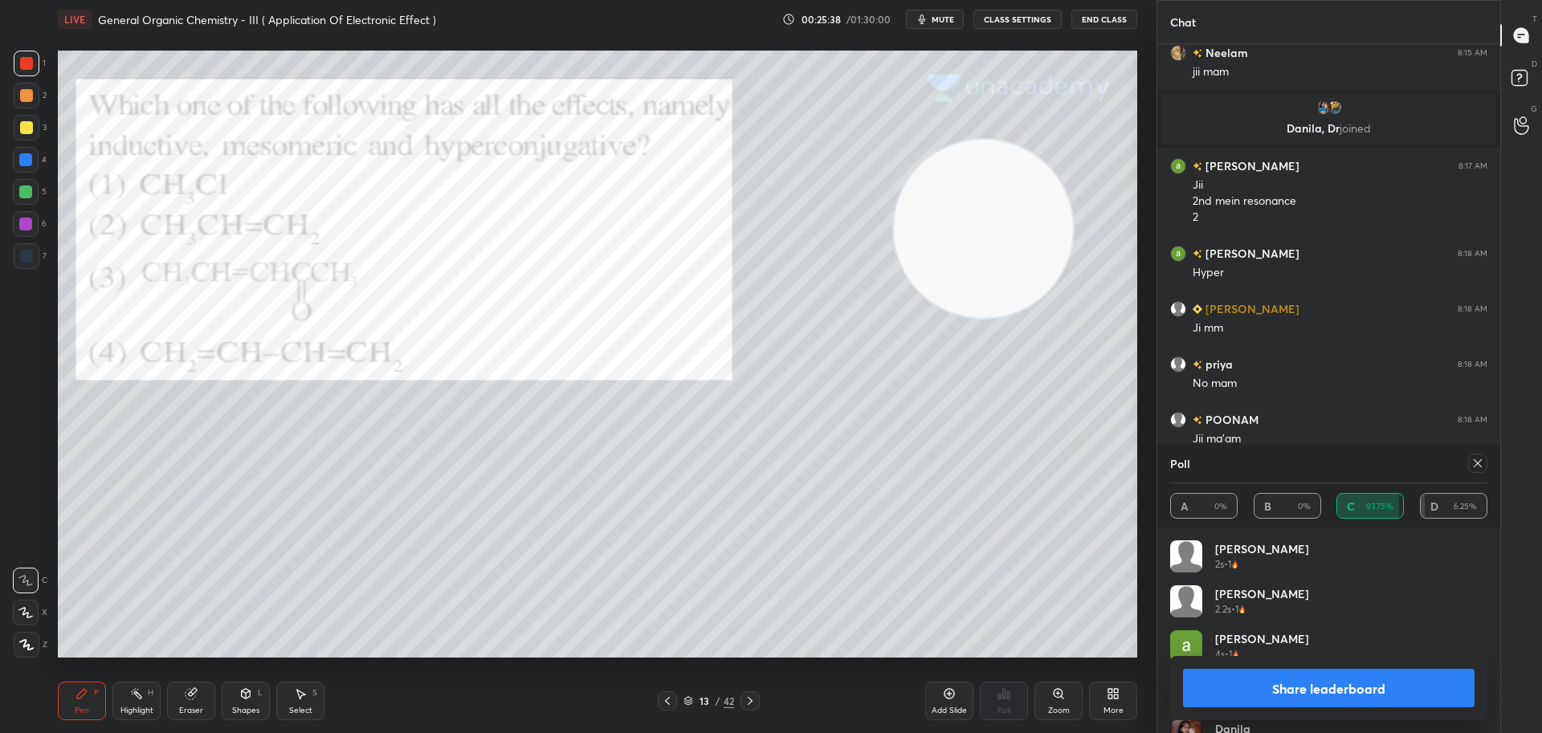
click at [1327, 695] on button "Share leaderboard" at bounding box center [1328, 688] width 291 height 39
type textarea "x"
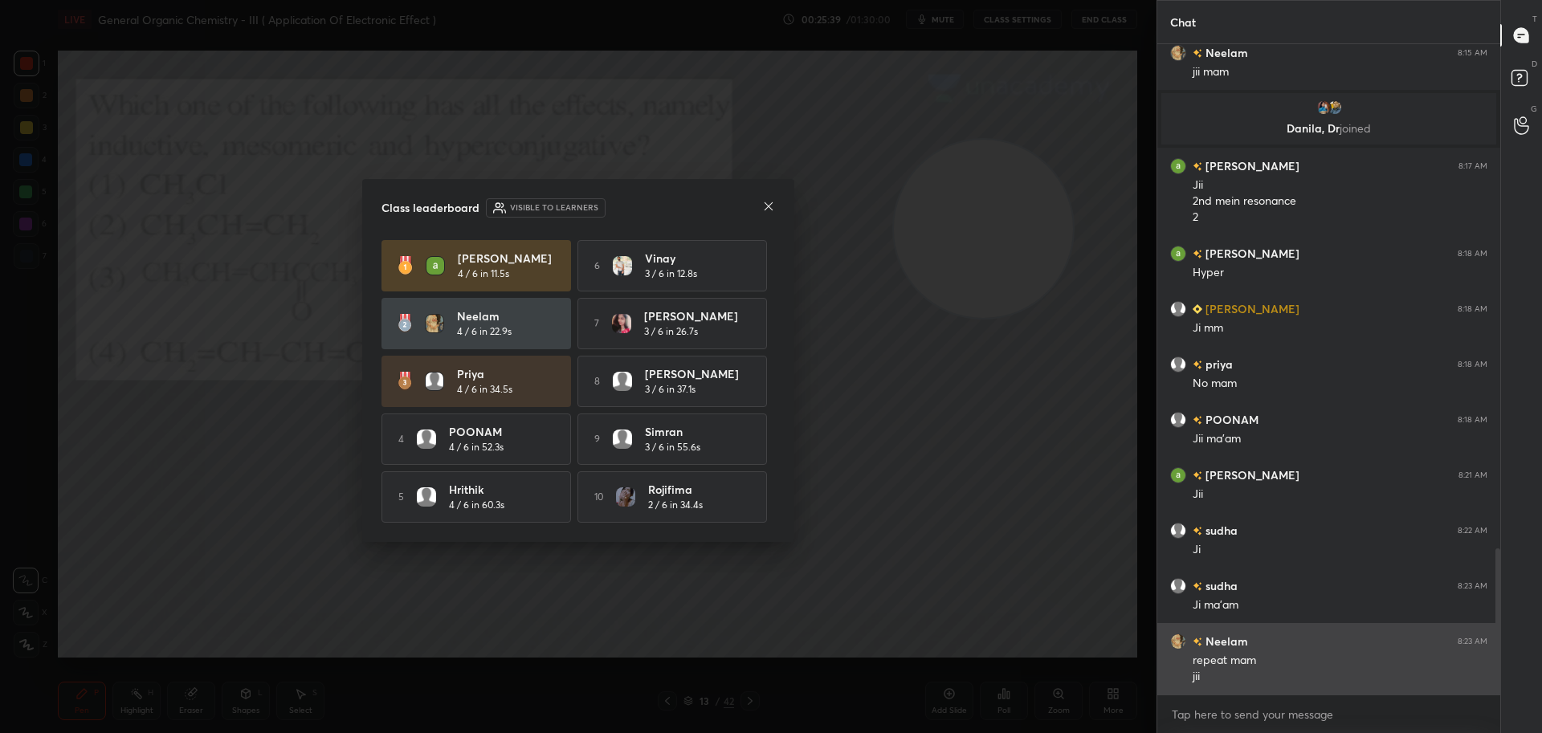
scroll to position [528, 338]
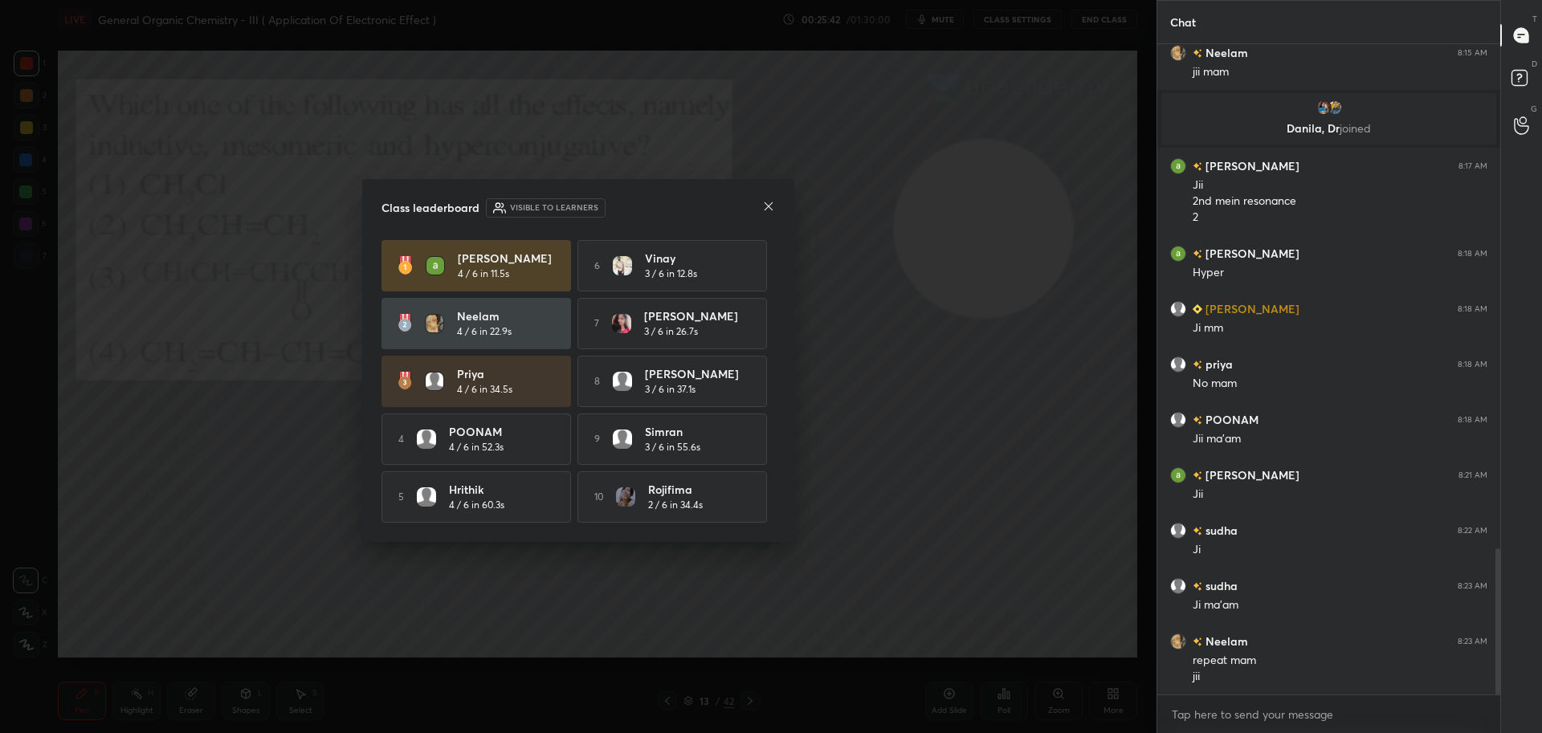
click at [768, 204] on icon at bounding box center [768, 206] width 8 height 8
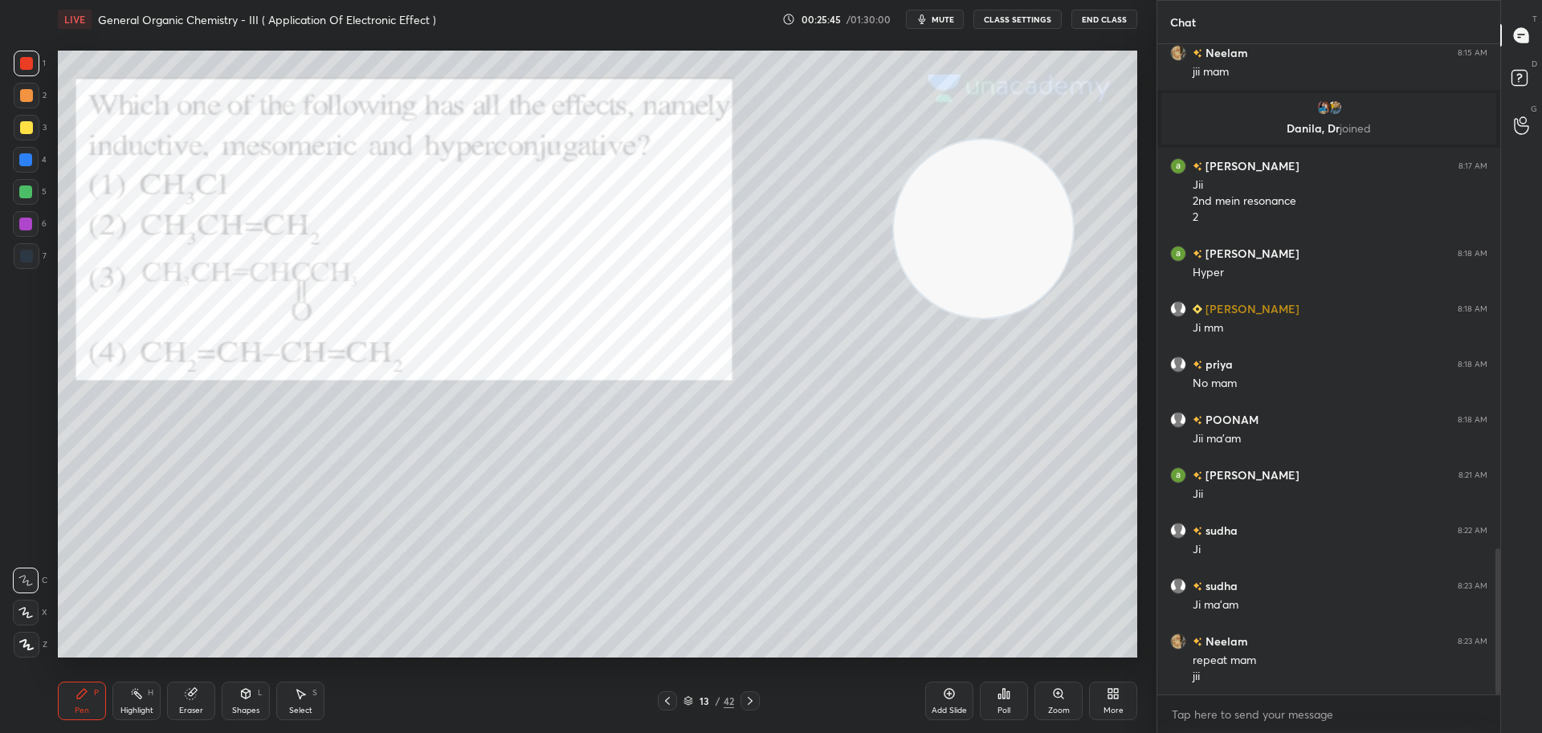
scroll to position [2283, 0]
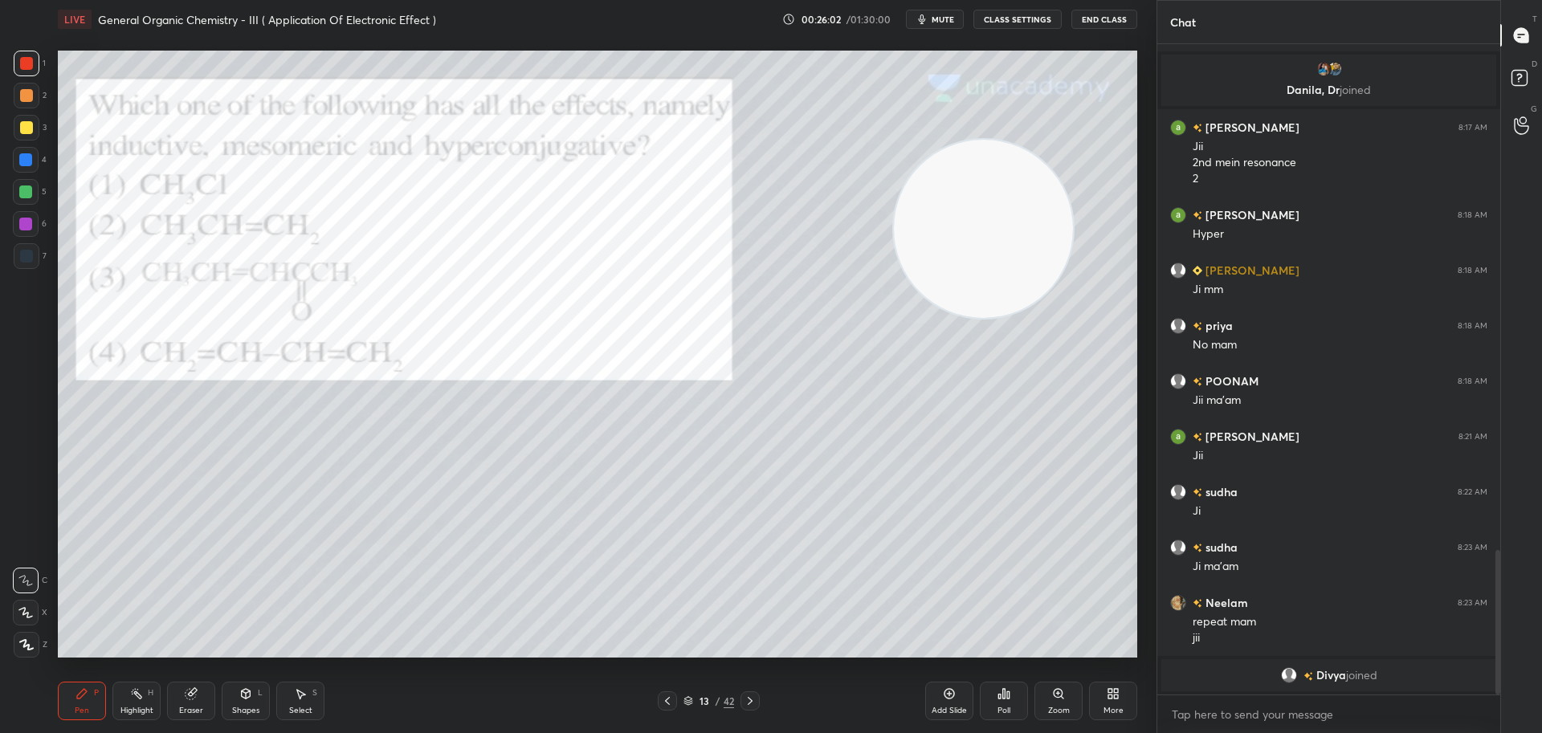
click at [26, 131] on div at bounding box center [26, 127] width 13 height 13
click at [24, 194] on div at bounding box center [25, 191] width 13 height 13
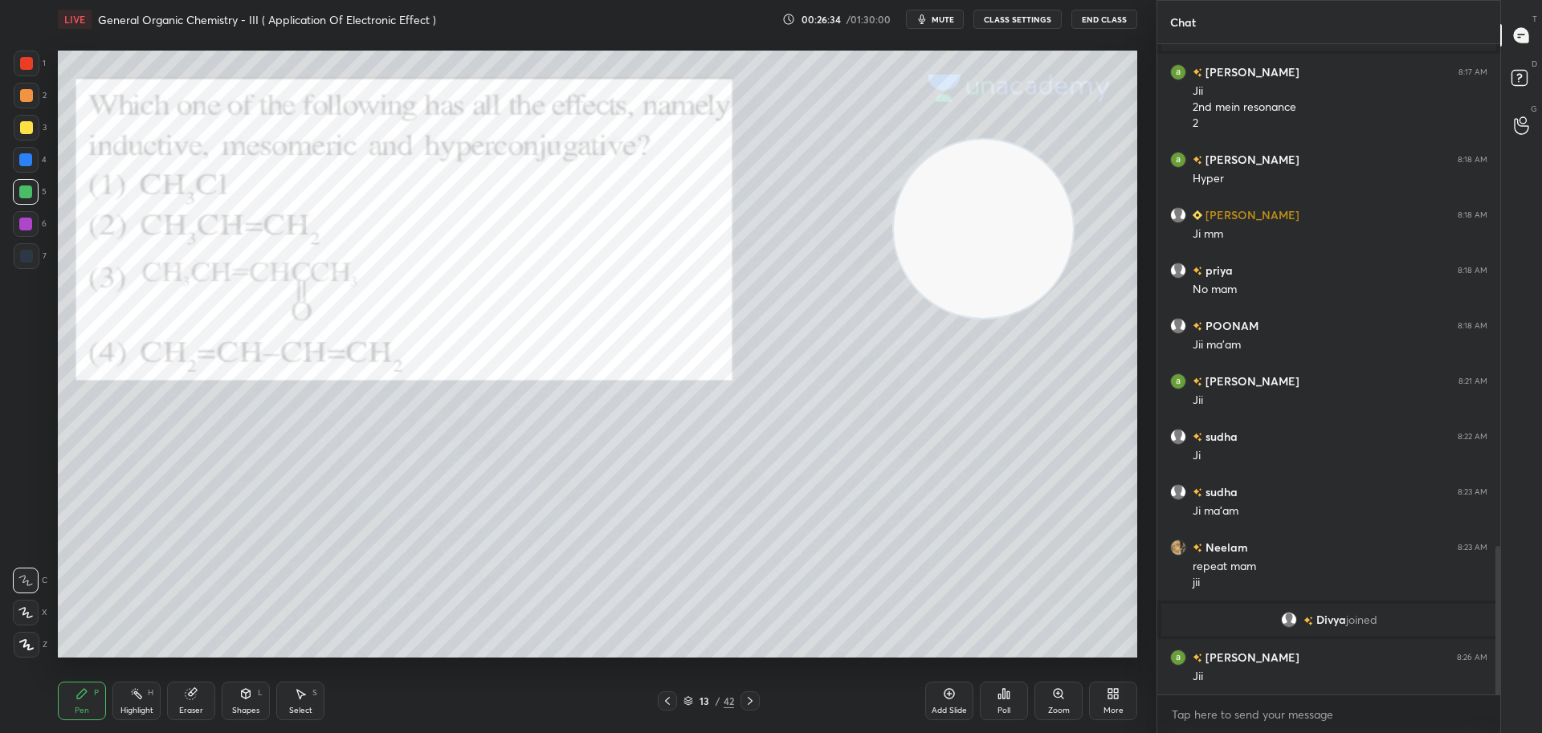
scroll to position [2258, 0]
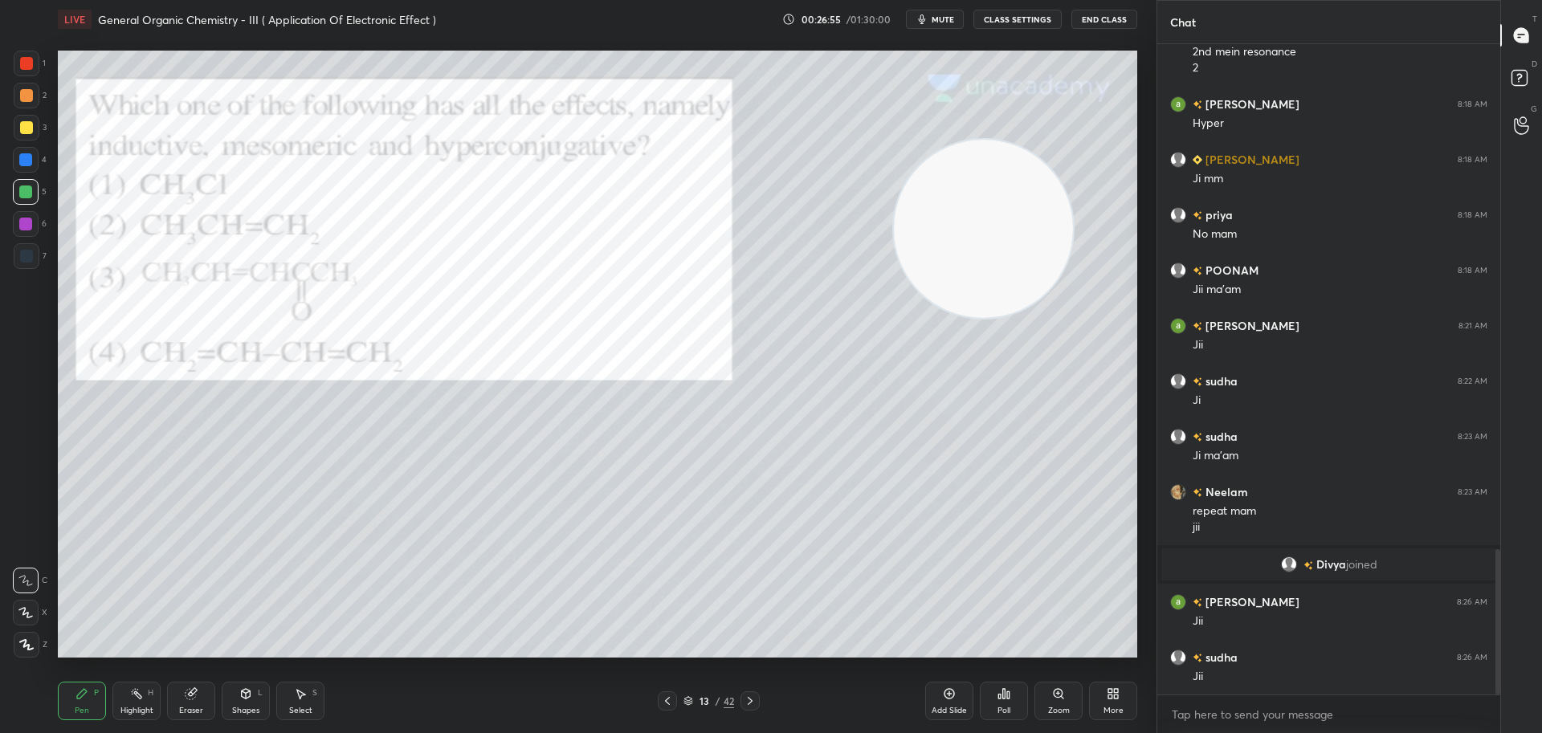
click at [667, 696] on icon at bounding box center [667, 701] width 13 height 13
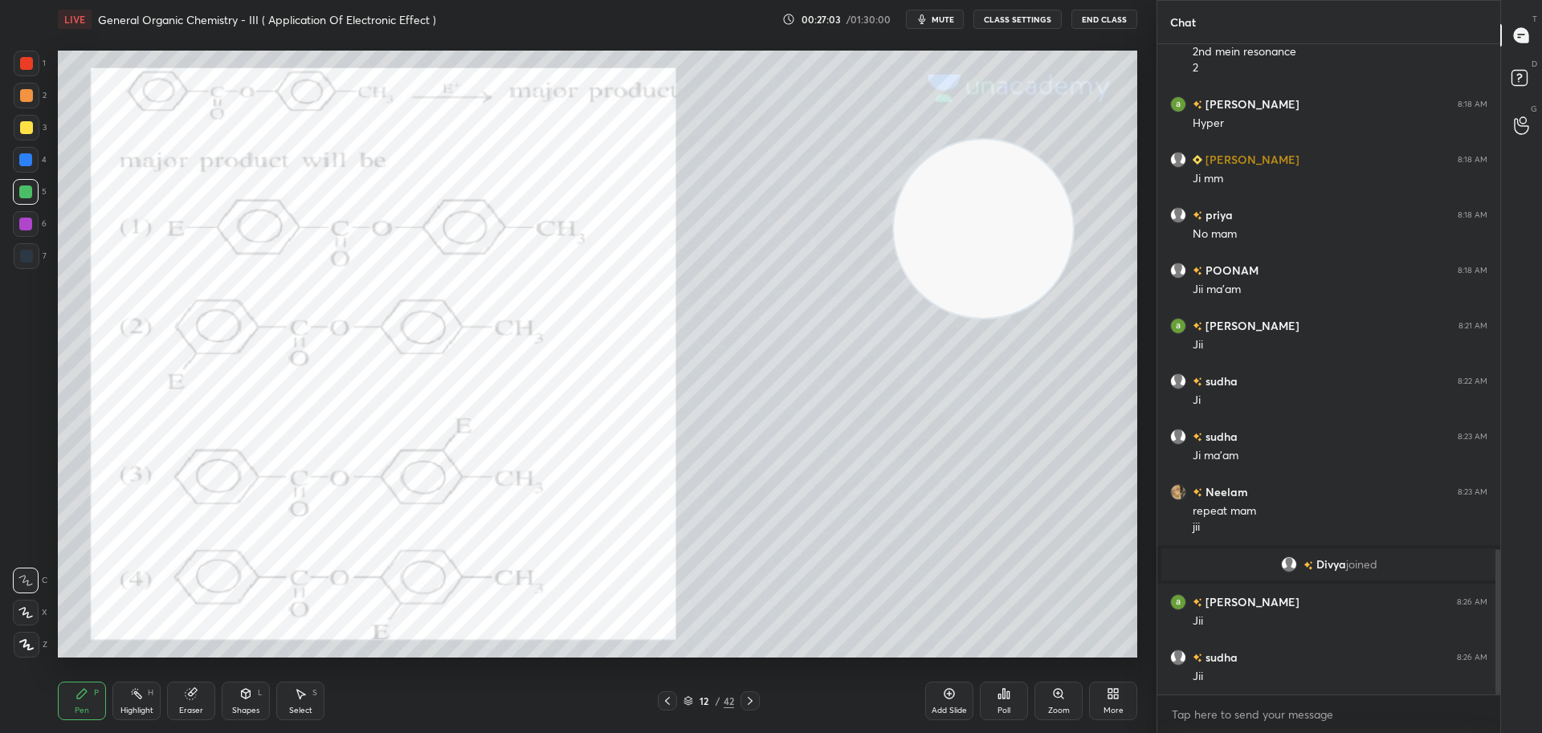
click at [32, 153] on div at bounding box center [26, 160] width 26 height 26
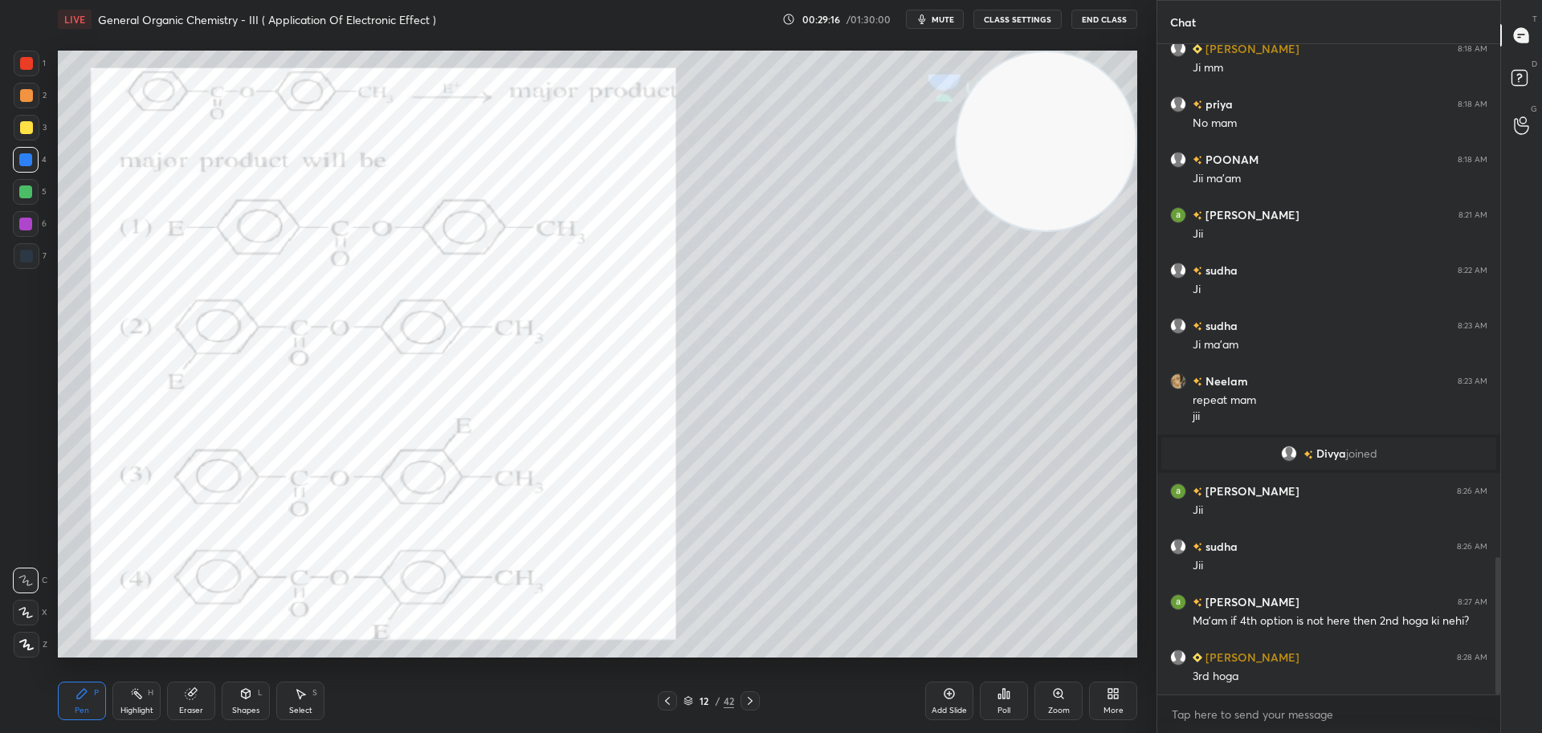
scroll to position [2424, 0]
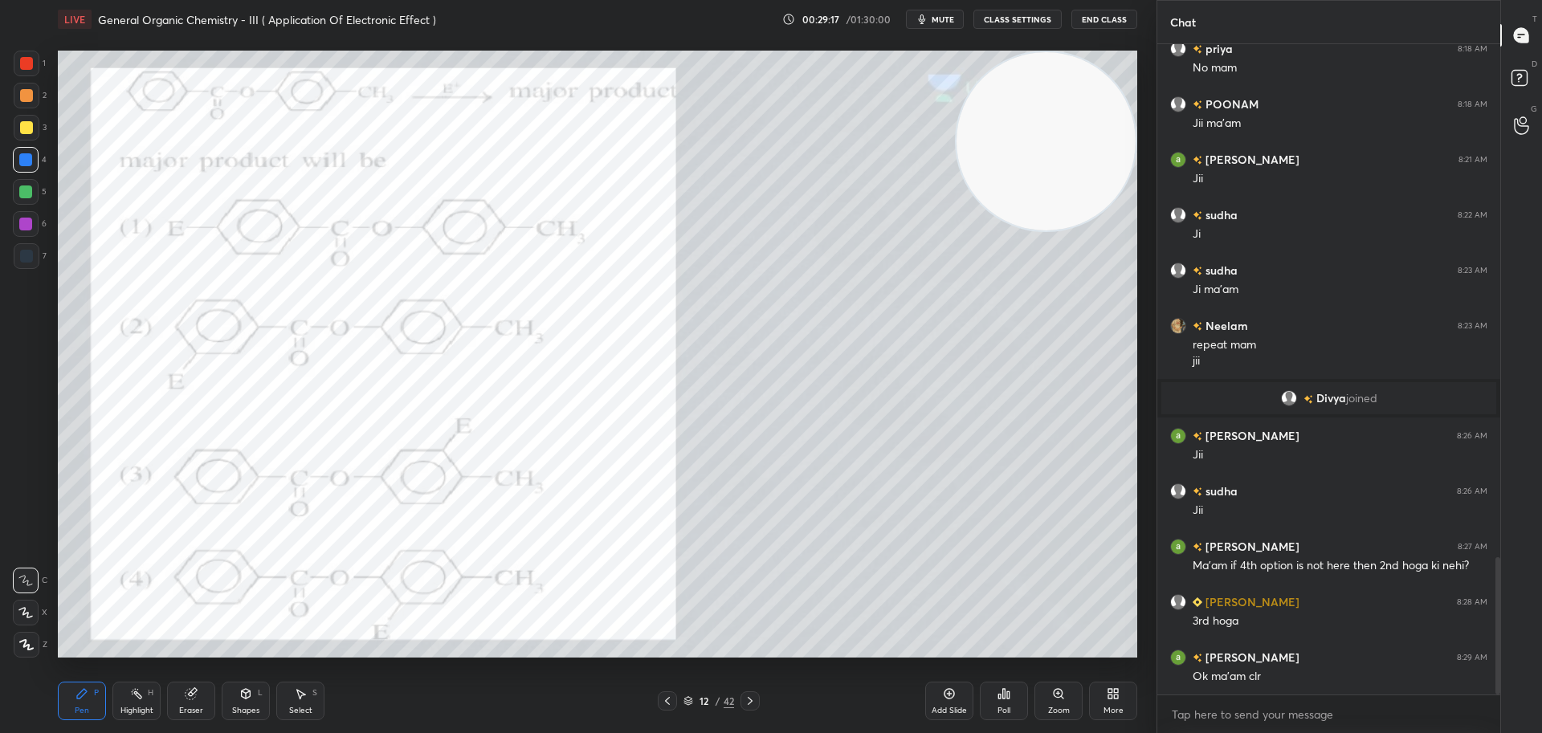
click at [751, 698] on icon at bounding box center [750, 701] width 13 height 13
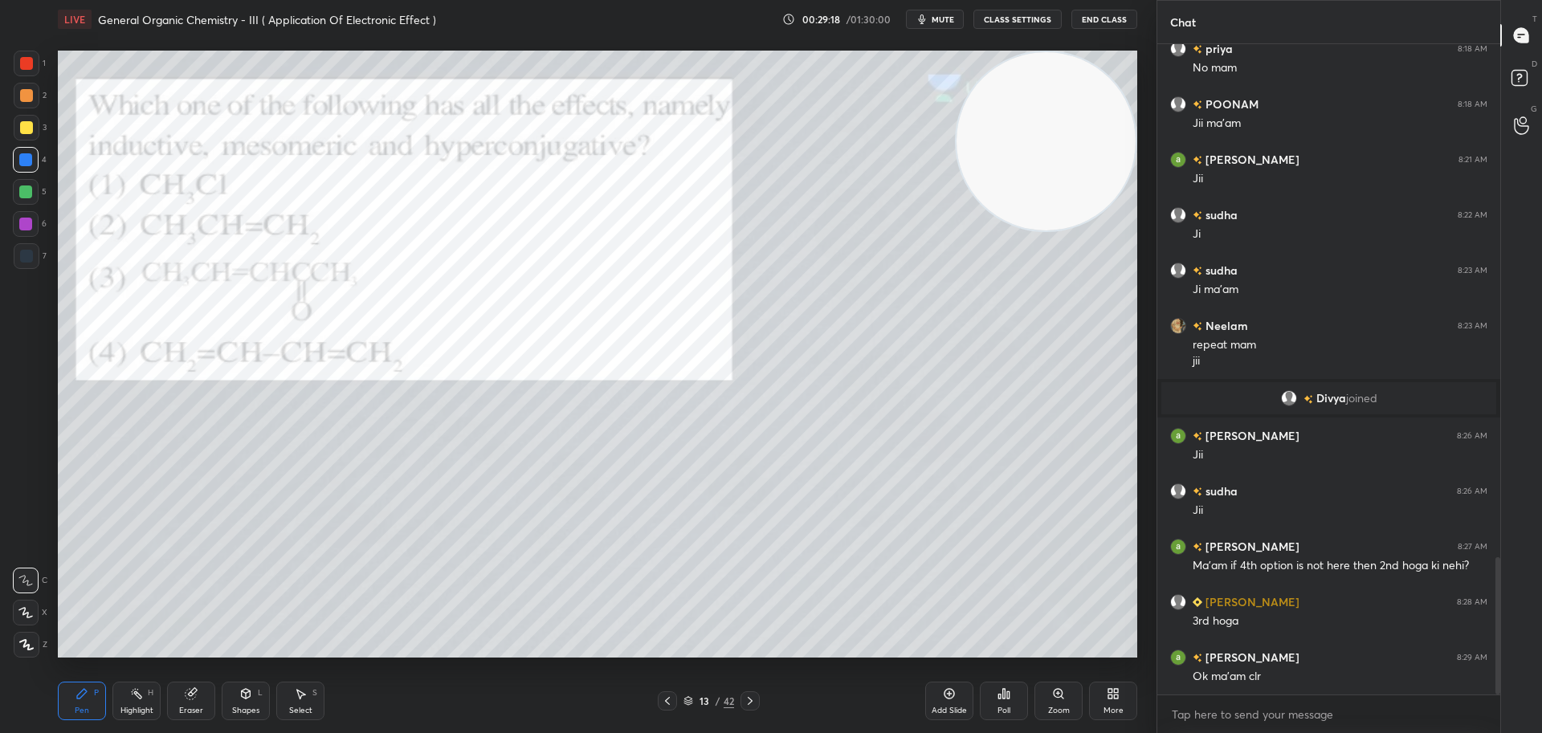
click at [754, 699] on icon at bounding box center [750, 701] width 13 height 13
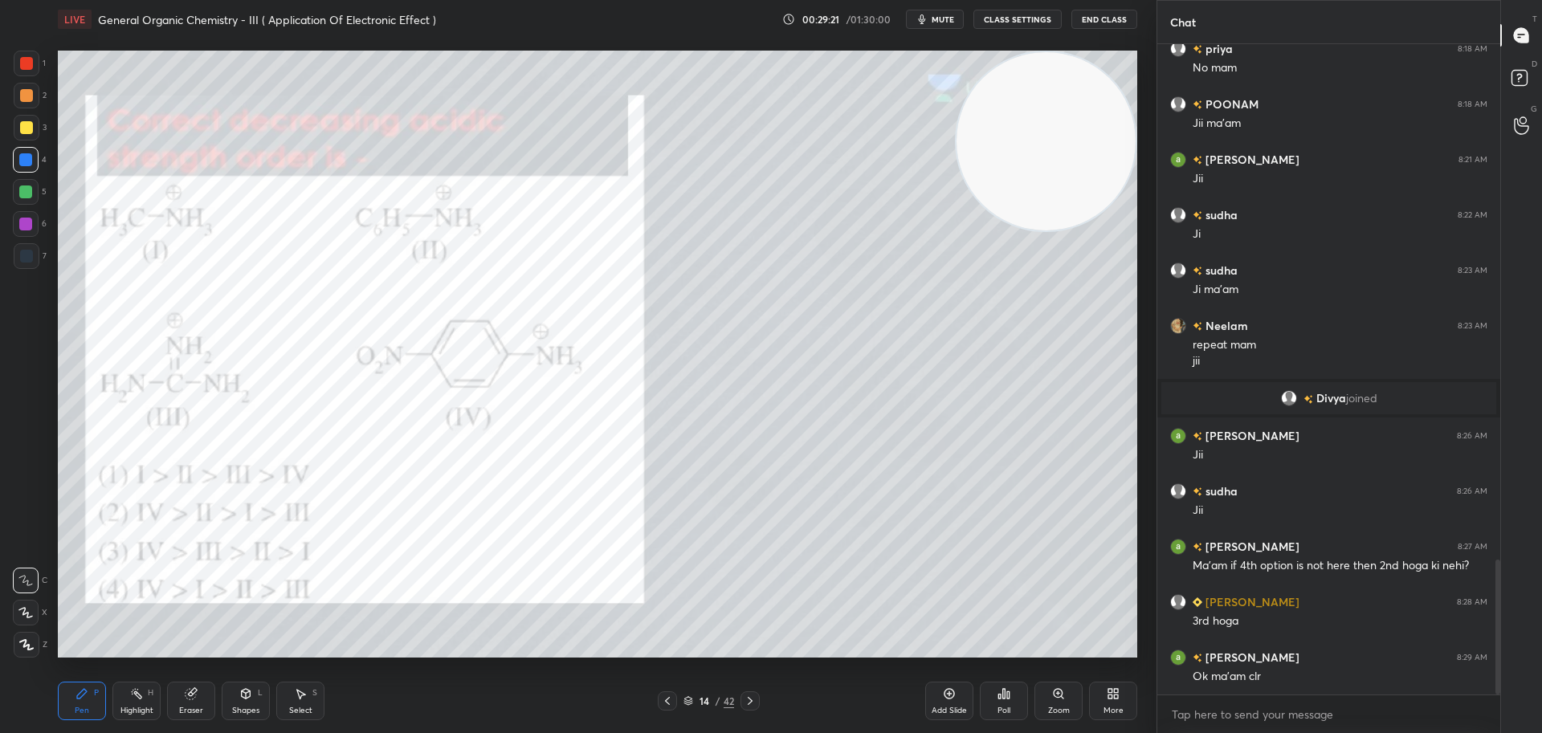
scroll to position [2480, 0]
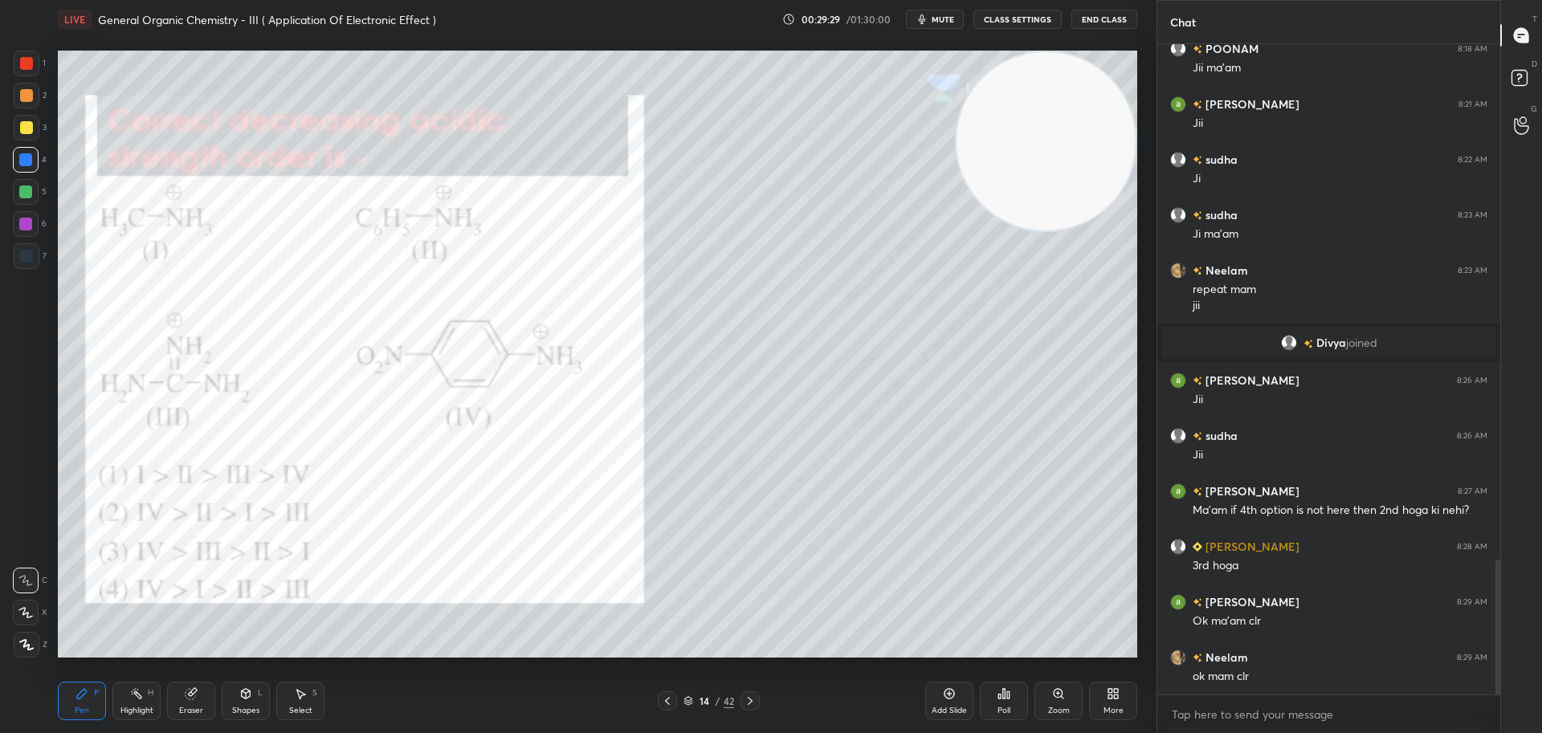
click at [1008, 688] on icon at bounding box center [1003, 693] width 13 height 13
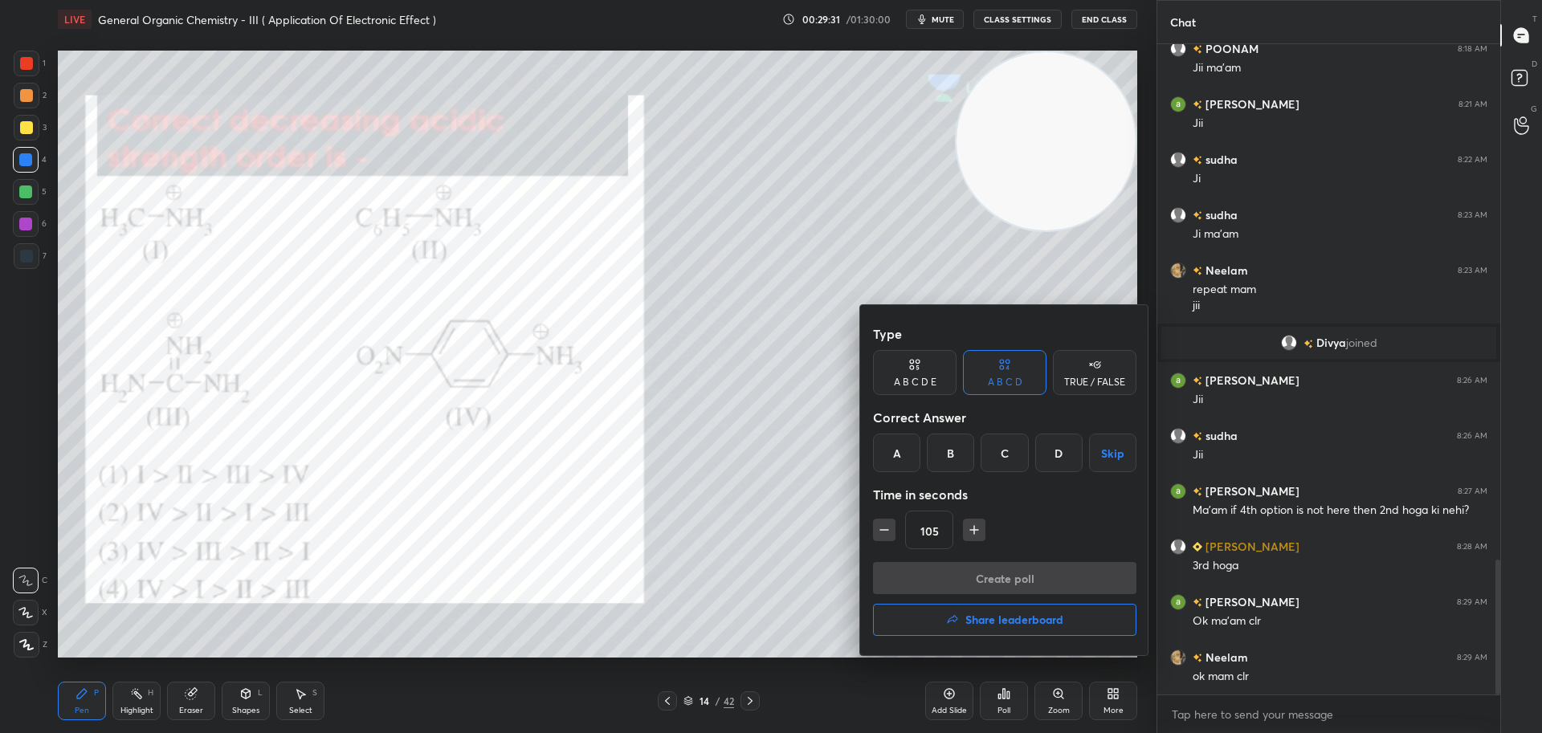
scroll to position [2535, 0]
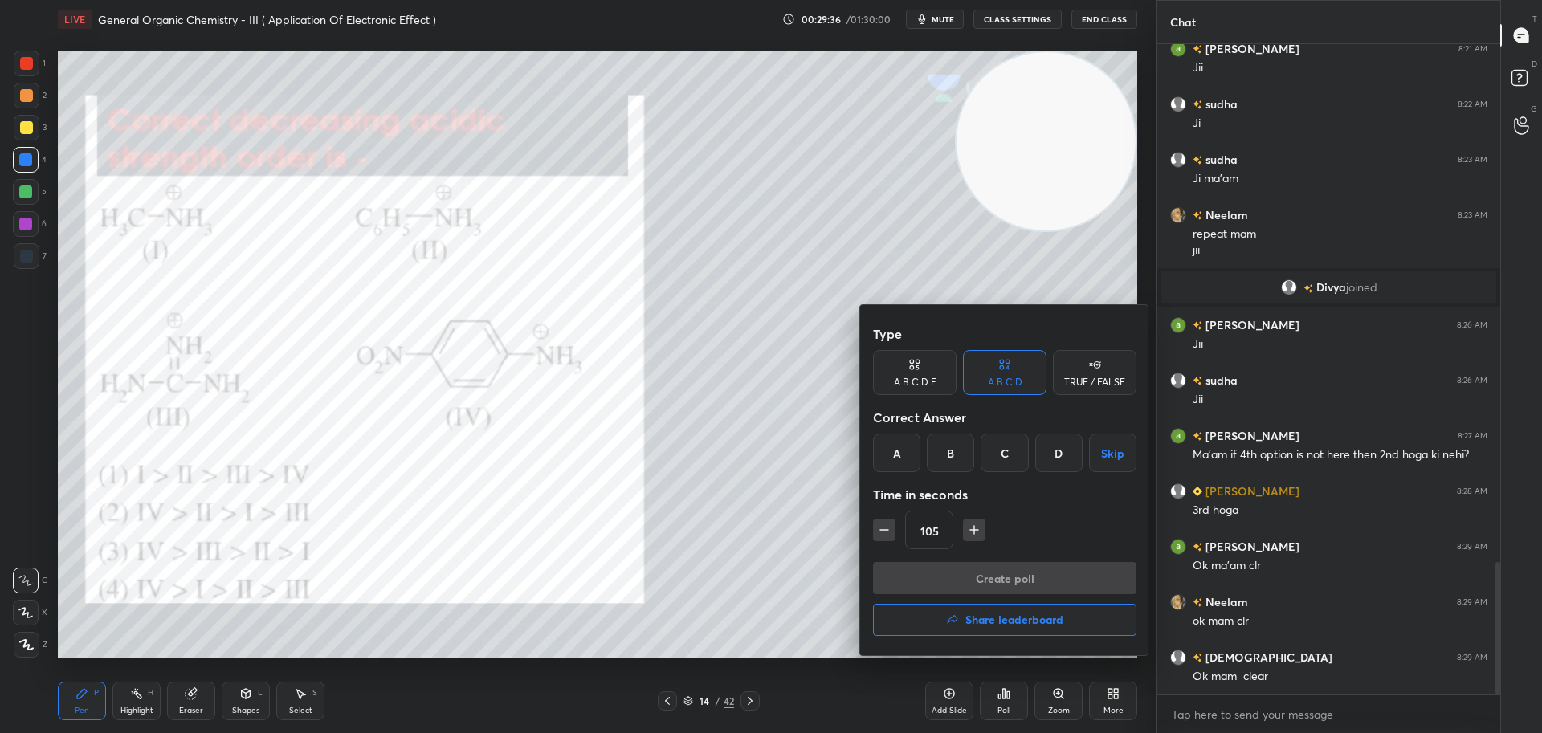
click at [952, 464] on div "B" at bounding box center [950, 453] width 47 height 39
click at [980, 522] on icon "button" at bounding box center [974, 530] width 16 height 16
type input "120"
click at [978, 576] on button "Create poll" at bounding box center [1004, 578] width 263 height 32
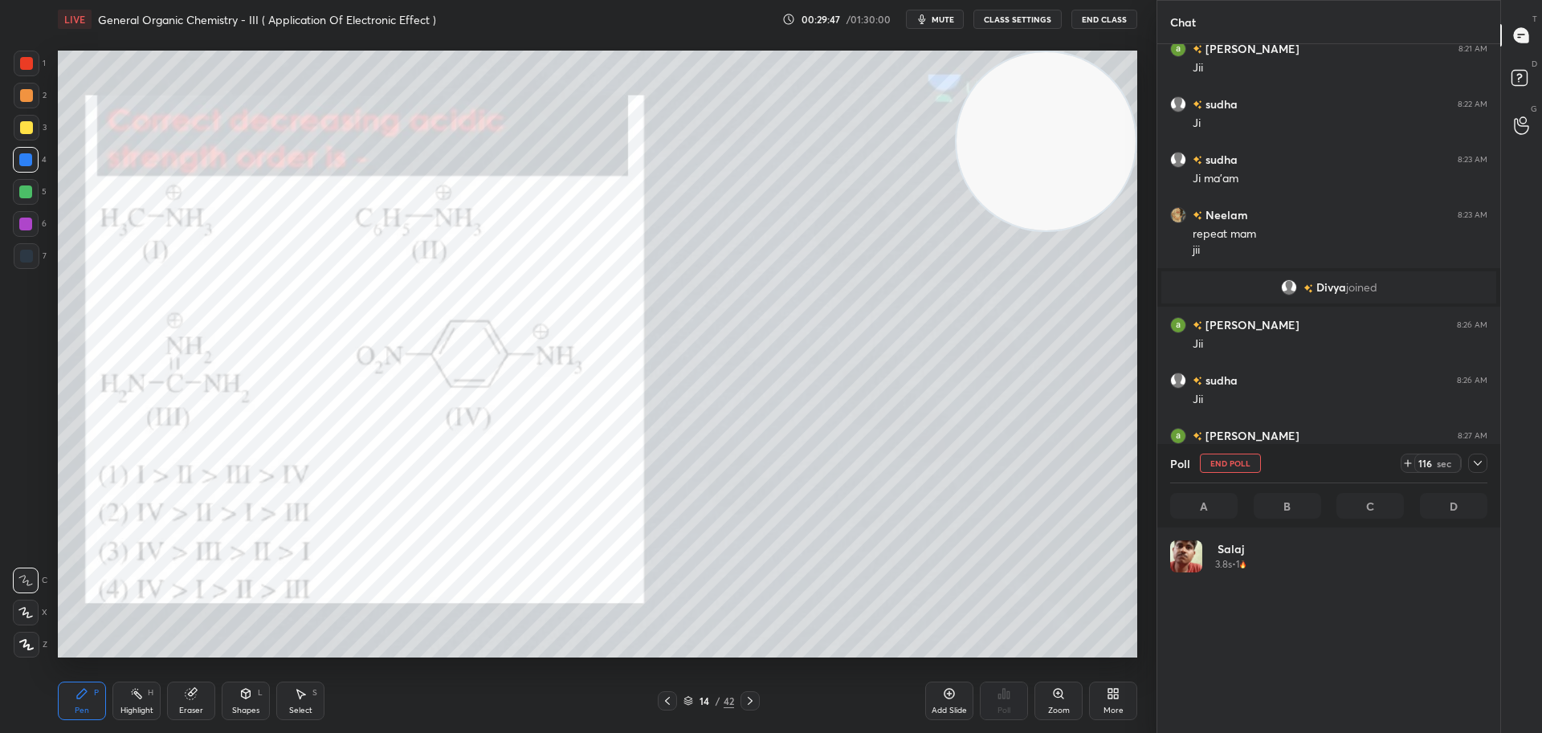
scroll to position [188, 312]
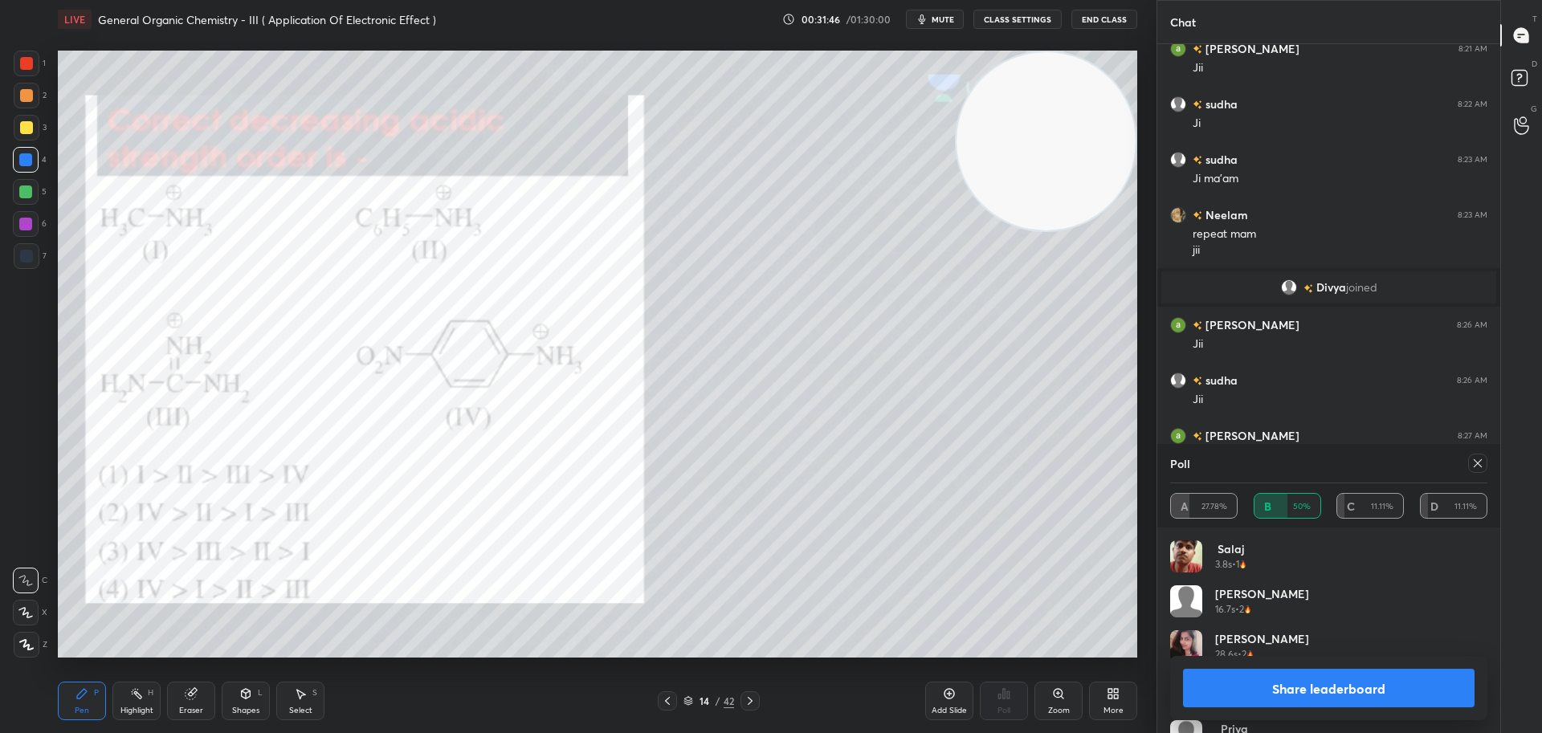
click at [1478, 467] on icon at bounding box center [1477, 463] width 13 height 13
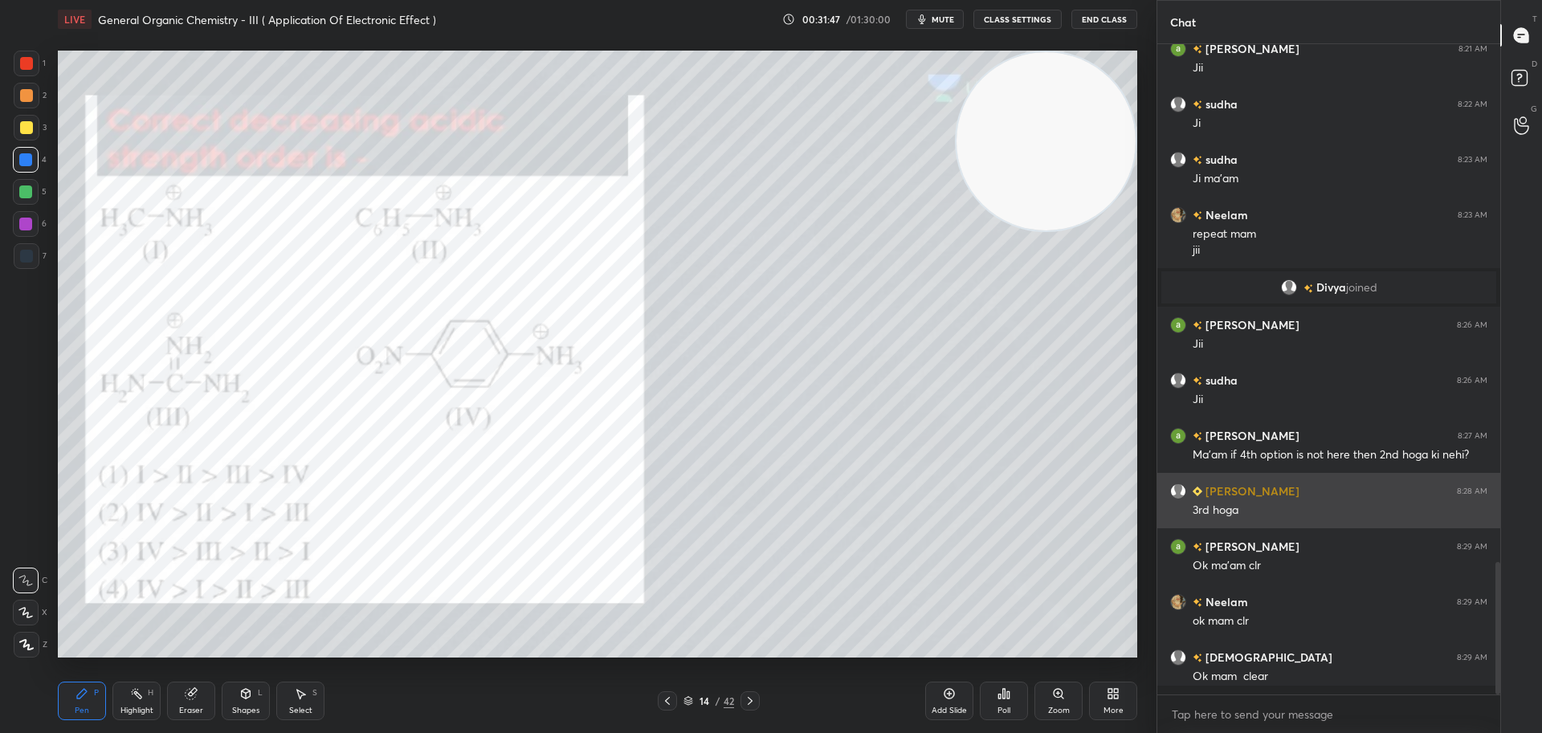
scroll to position [6, 6]
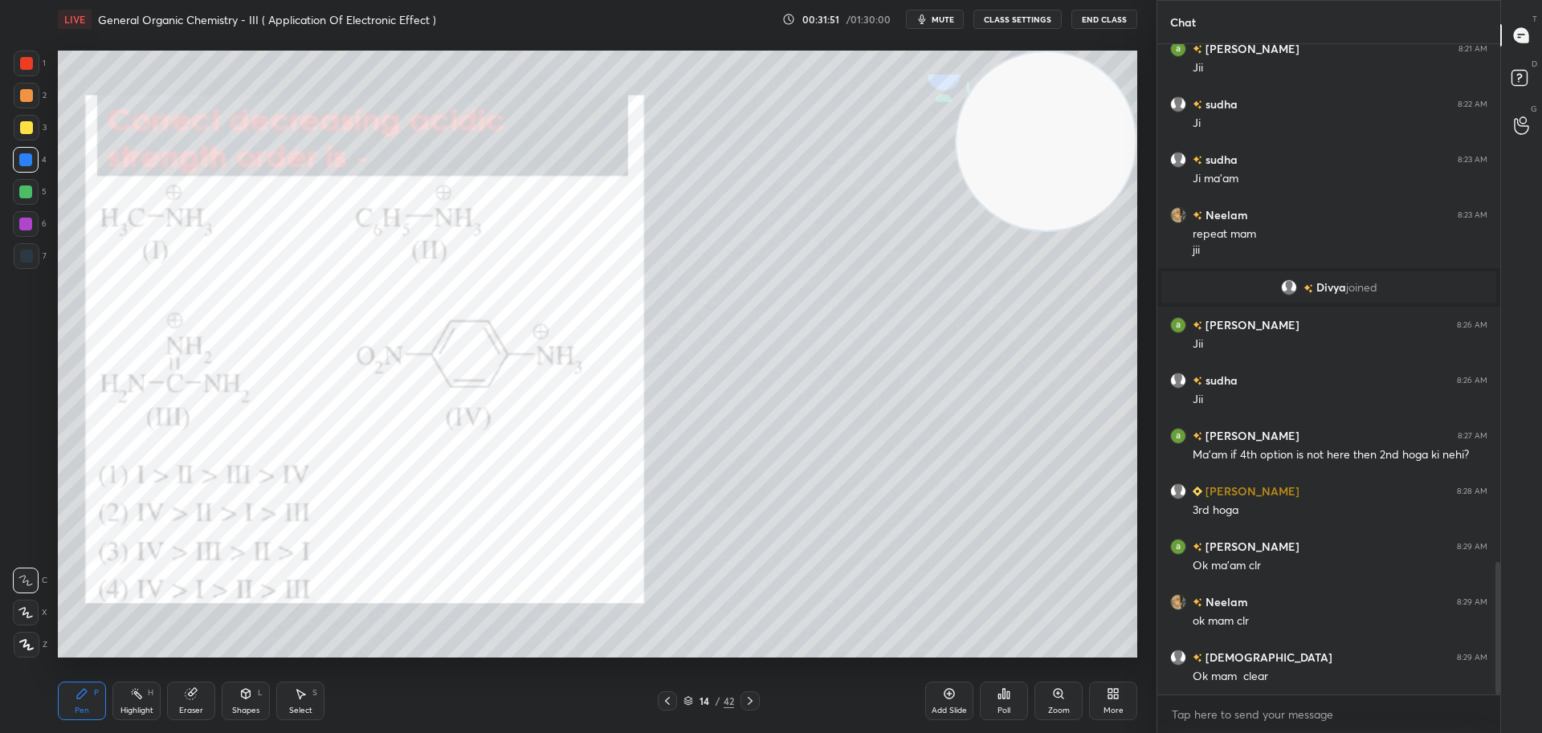
click at [31, 124] on div at bounding box center [26, 127] width 13 height 13
click at [29, 55] on div at bounding box center [27, 64] width 26 height 26
click at [752, 698] on icon at bounding box center [750, 701] width 13 height 13
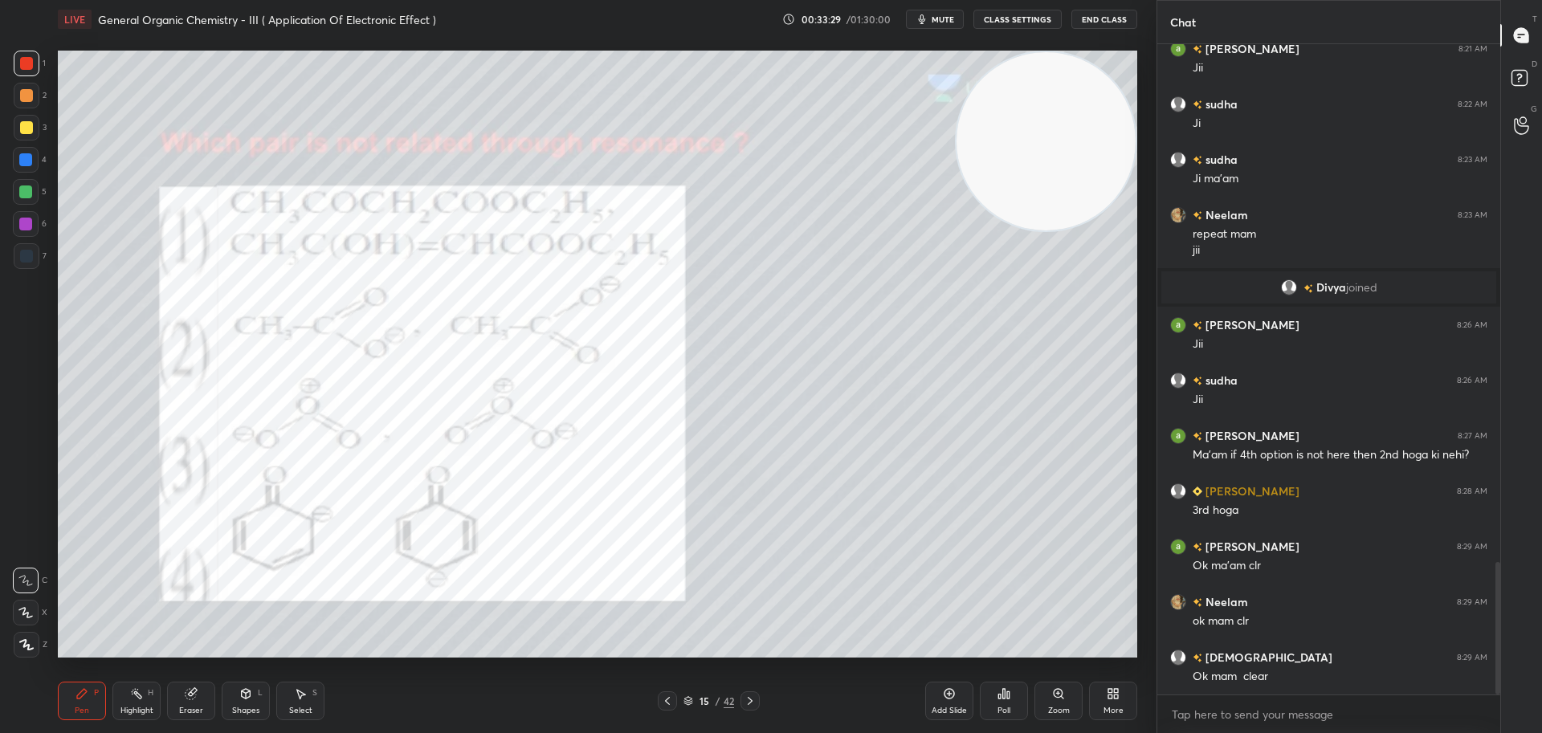
scroll to position [2591, 0]
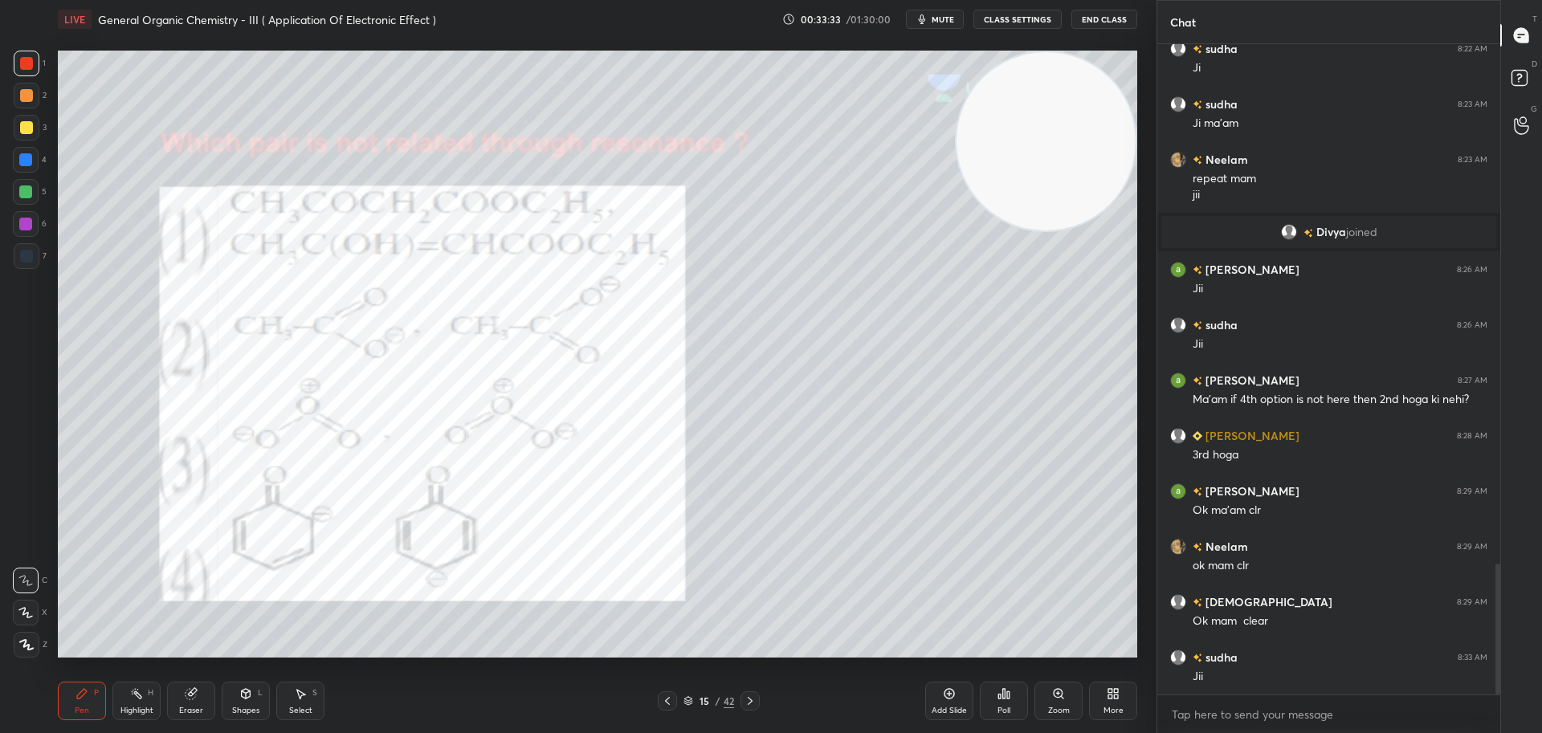
click at [1009, 695] on icon at bounding box center [1008, 694] width 2 height 7
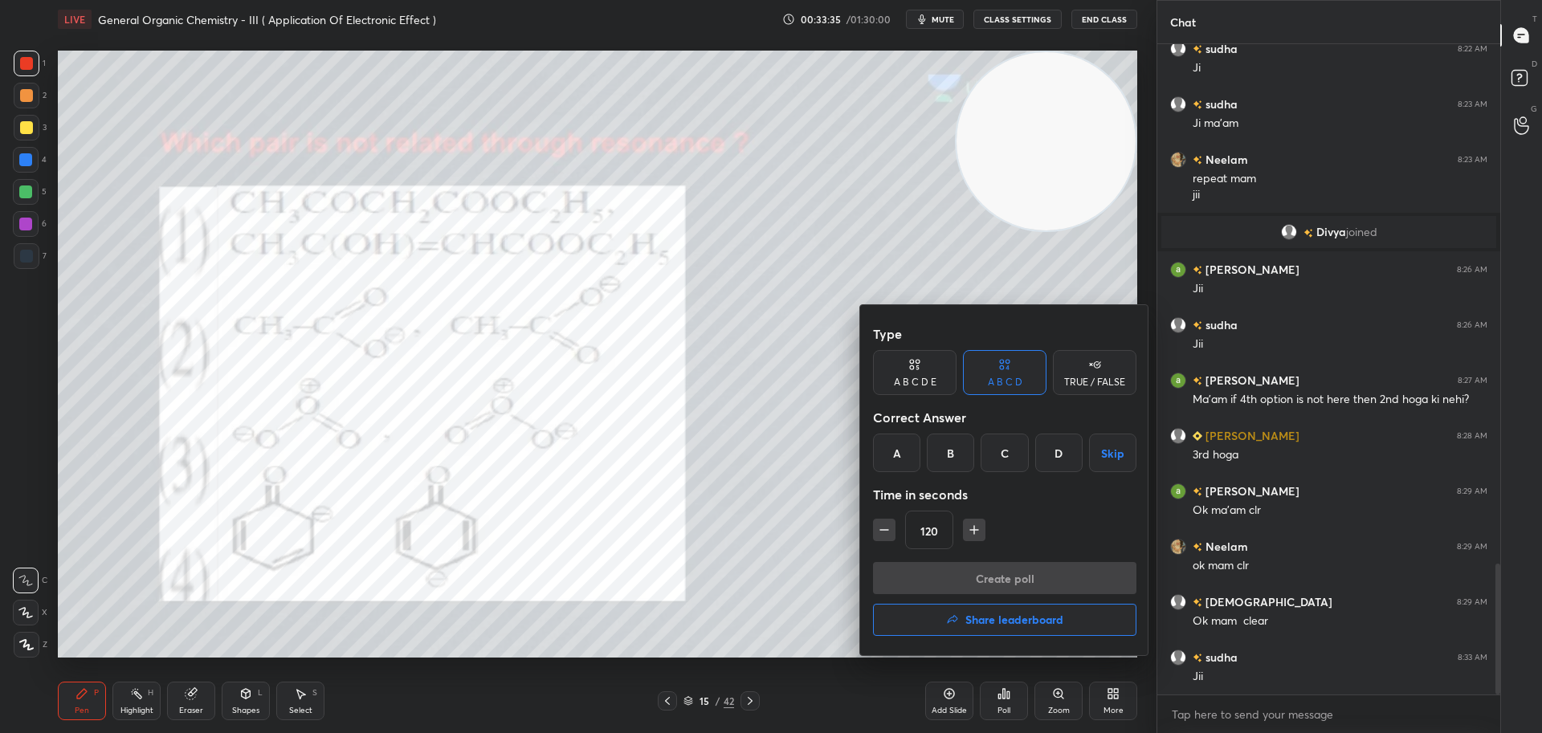
click at [892, 447] on div "A" at bounding box center [896, 453] width 47 height 39
click at [1051, 573] on button "Create poll" at bounding box center [1004, 578] width 263 height 32
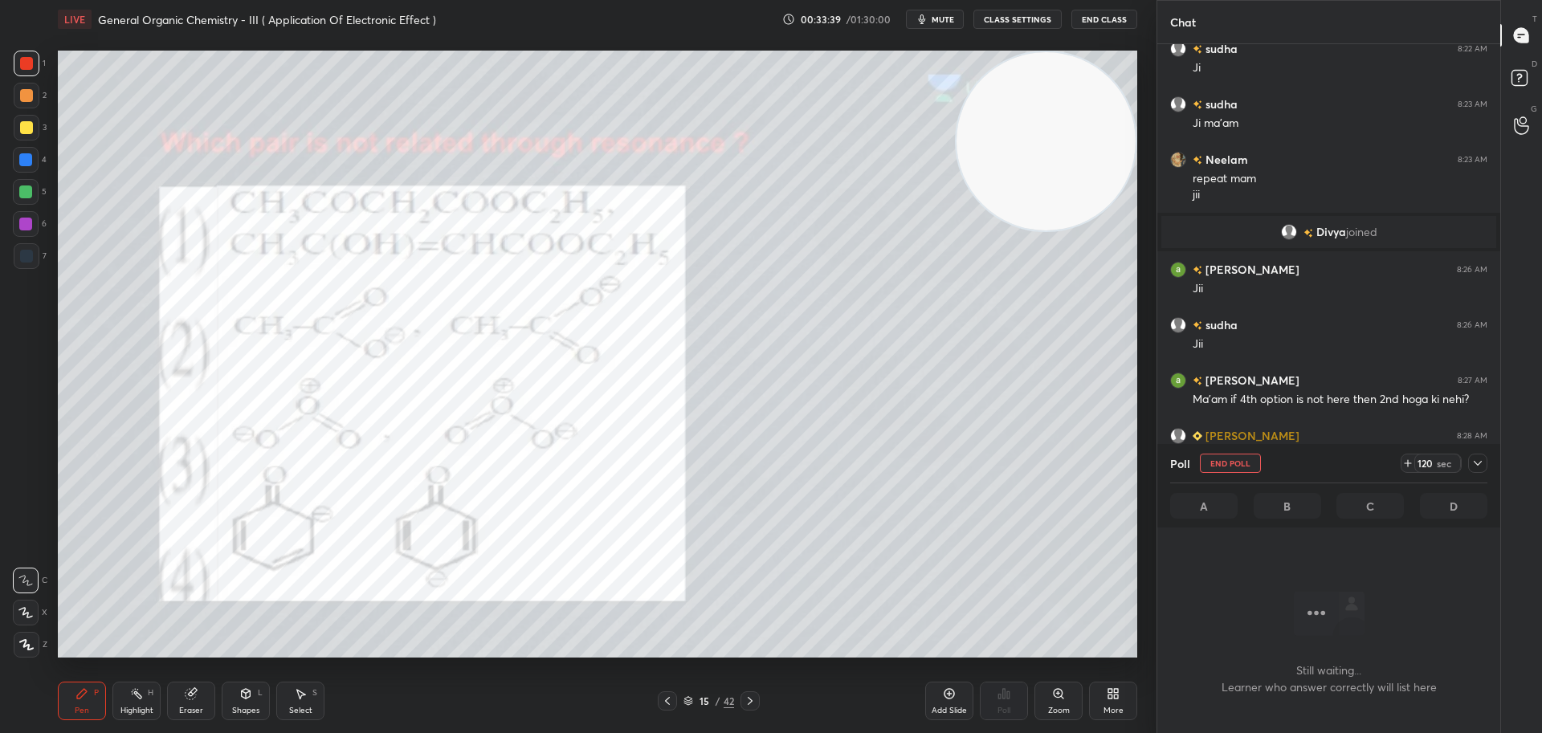
scroll to position [445, 338]
click at [941, 21] on span "mute" at bounding box center [942, 19] width 22 height 11
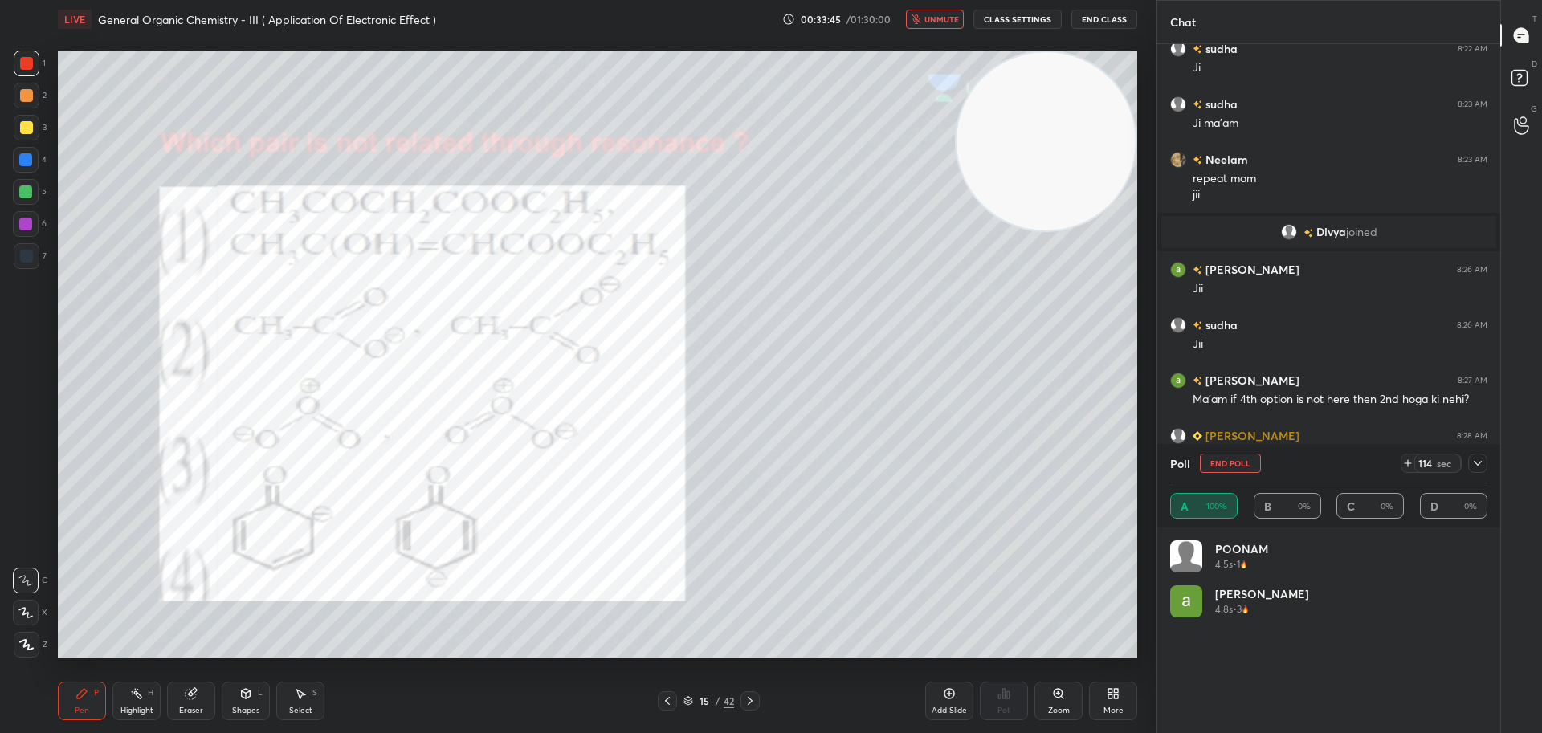
scroll to position [188, 312]
click at [940, 14] on span "unmute" at bounding box center [941, 19] width 35 height 11
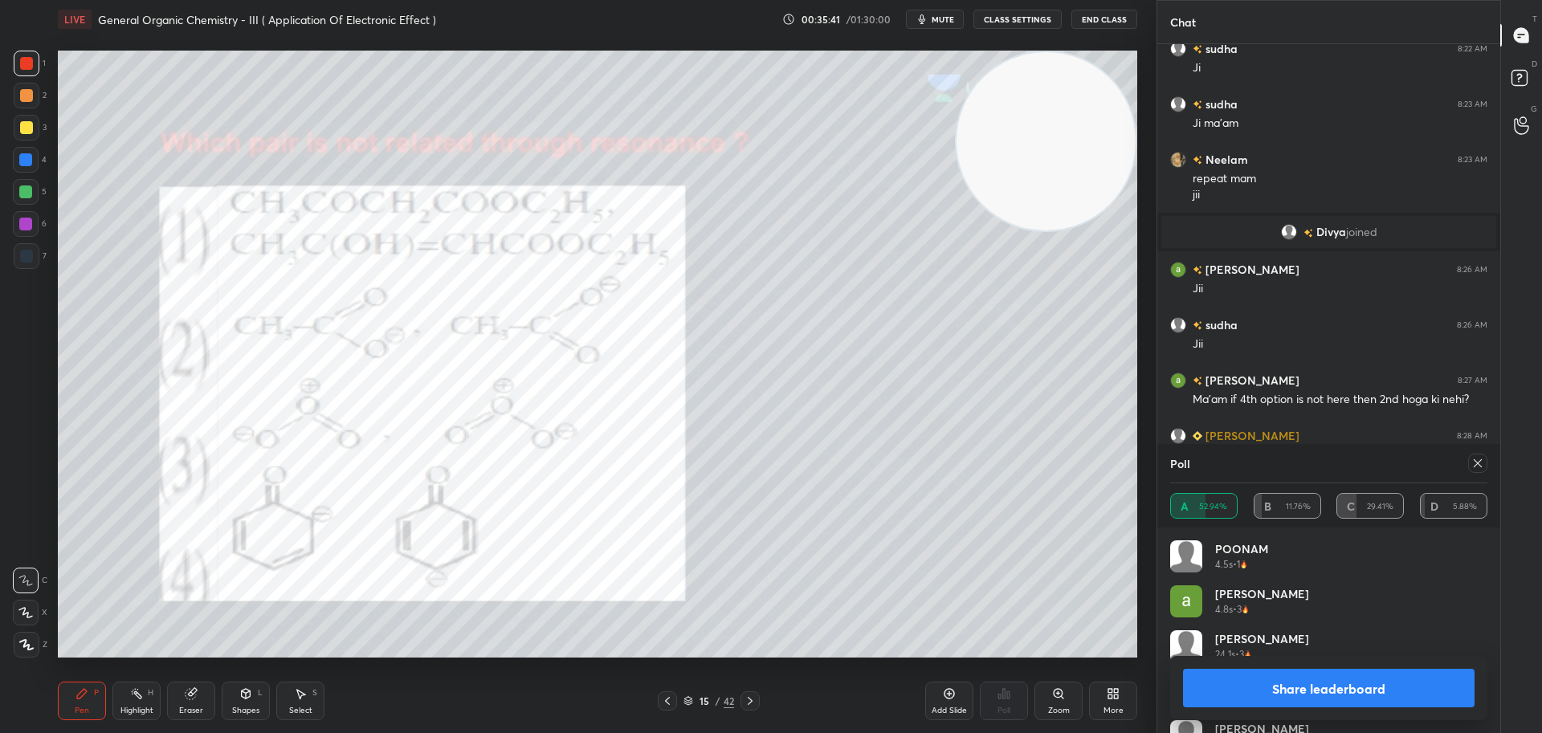
click at [1477, 459] on icon at bounding box center [1477, 463] width 13 height 13
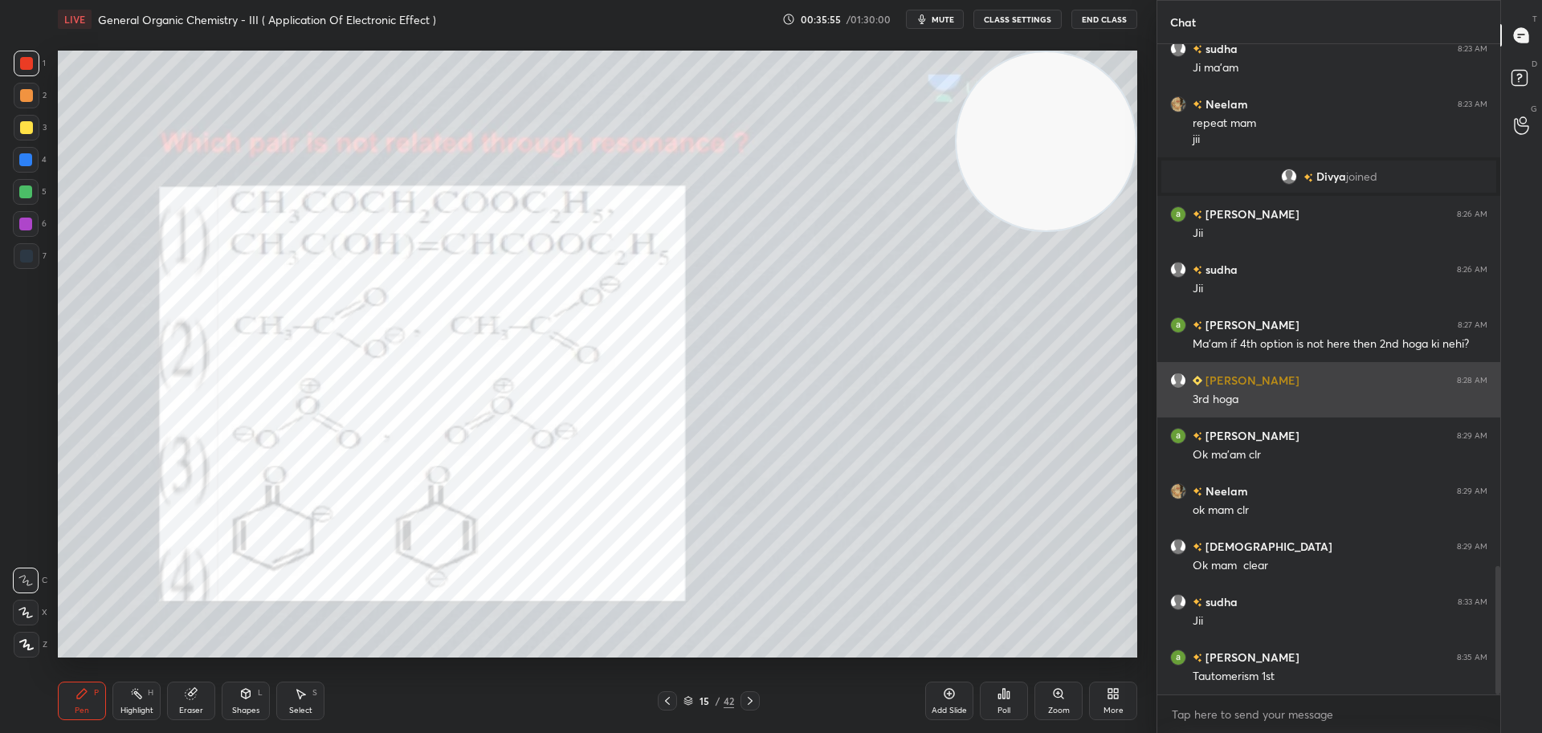
scroll to position [2701, 0]
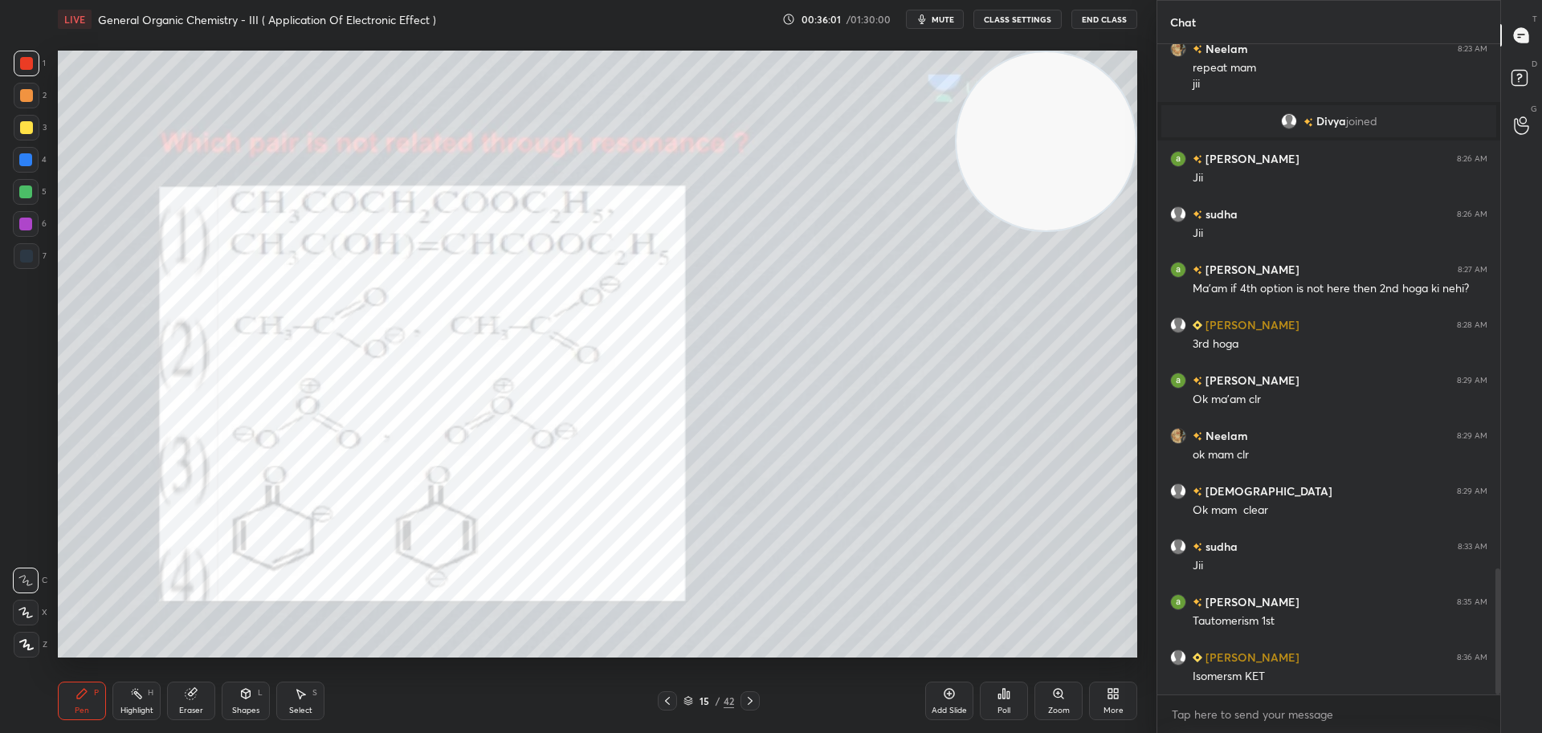
click at [29, 120] on div at bounding box center [27, 128] width 26 height 26
click at [28, 64] on div at bounding box center [26, 63] width 13 height 13
click at [751, 698] on icon at bounding box center [750, 701] width 13 height 13
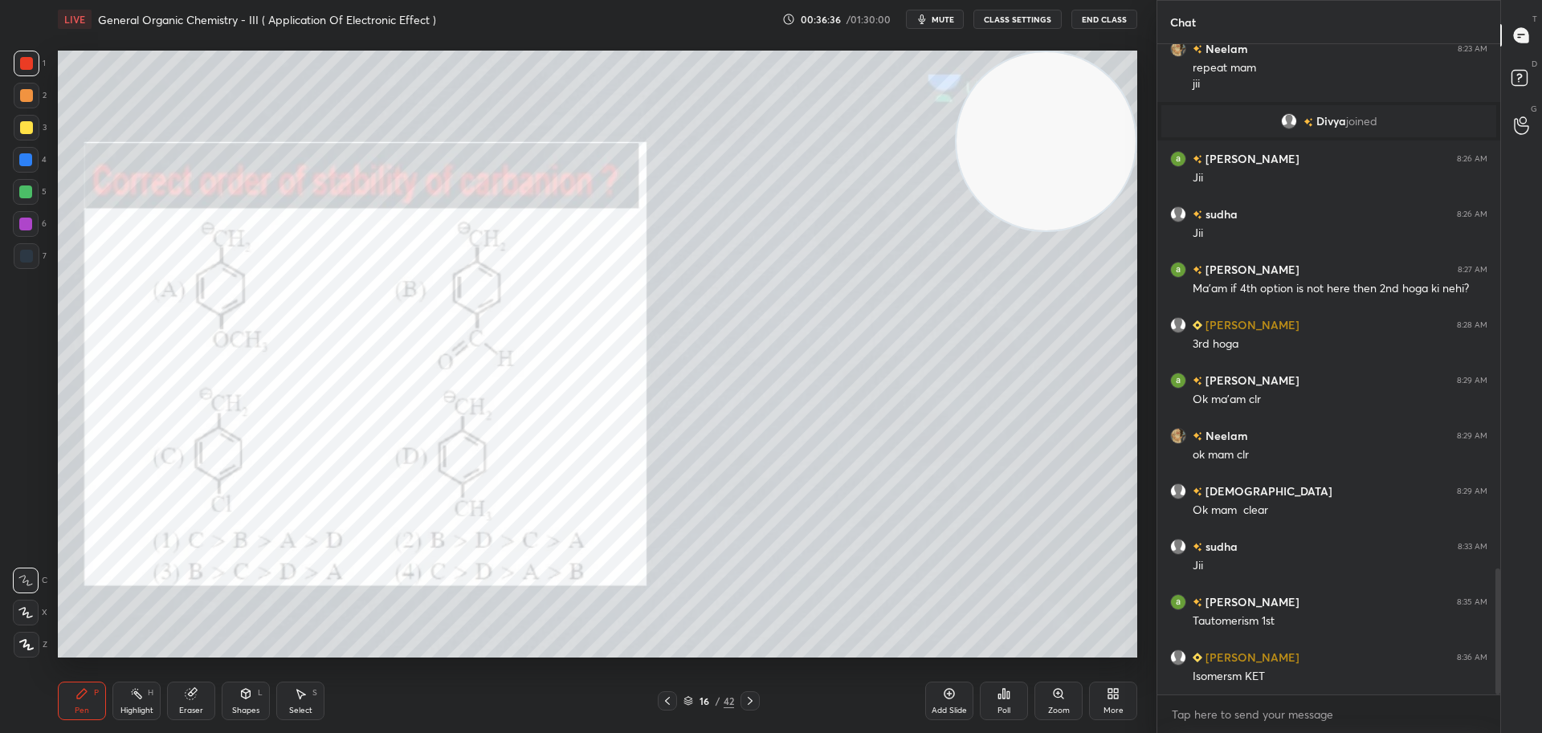
scroll to position [2757, 0]
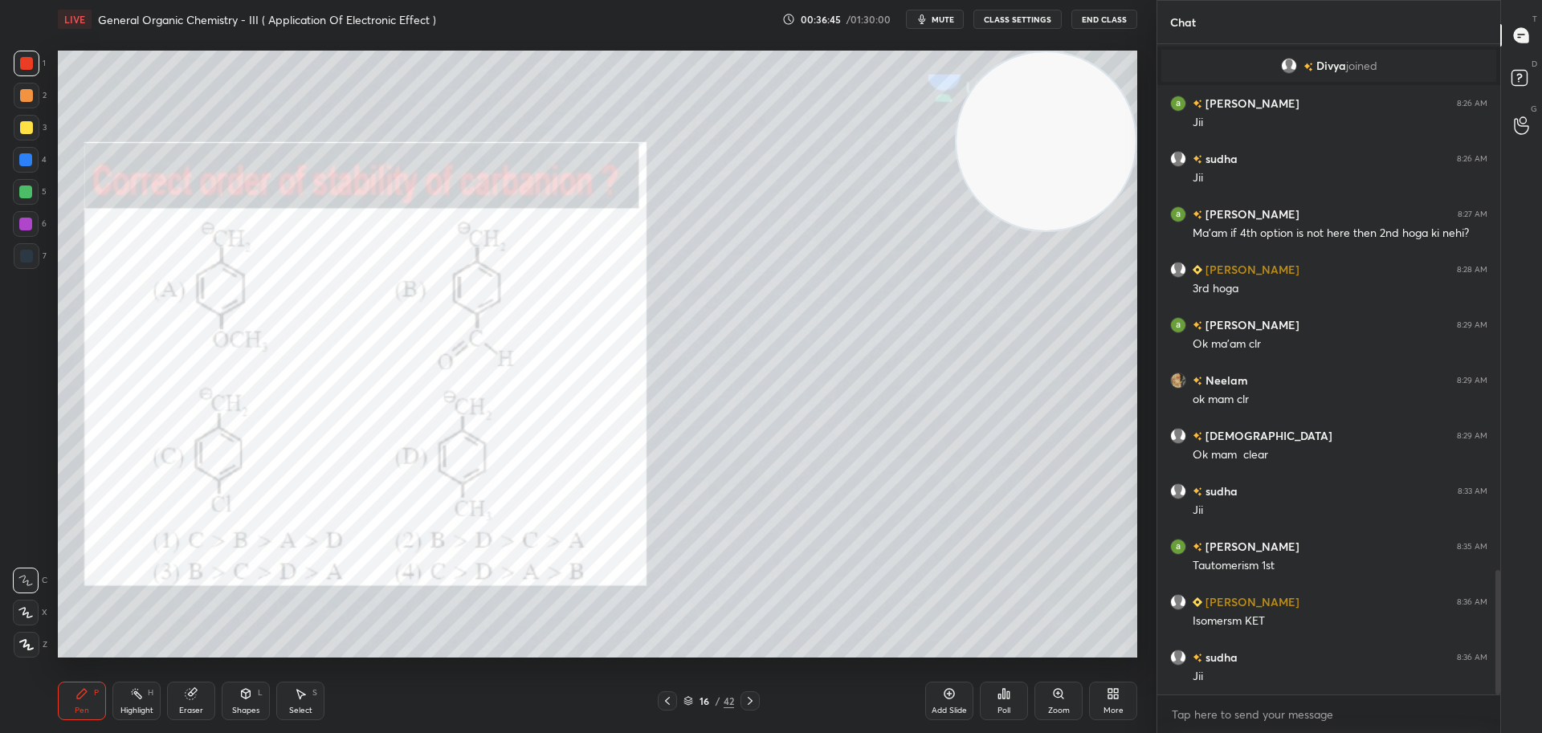
click at [1003, 695] on icon at bounding box center [1004, 694] width 2 height 10
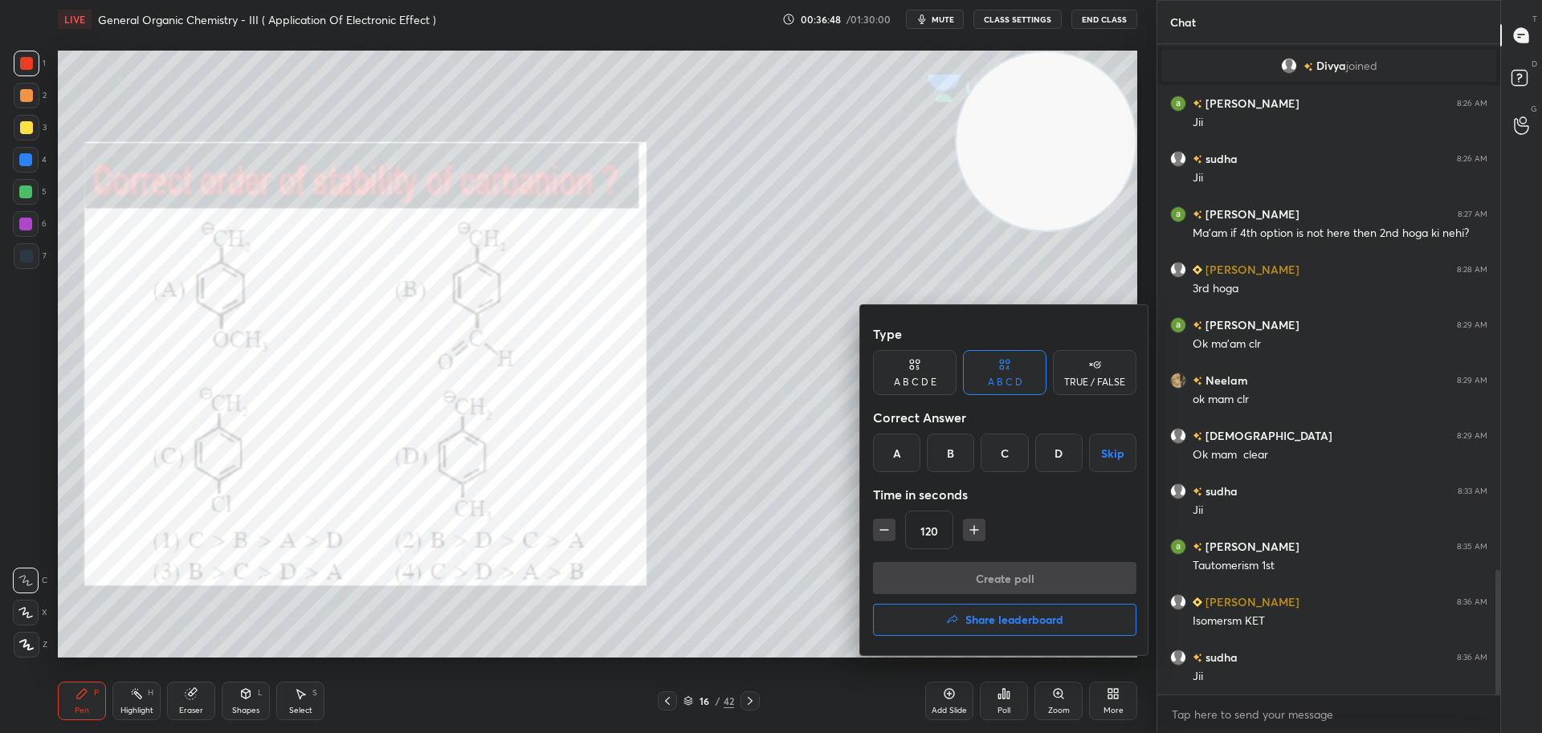
click at [1005, 450] on div "C" at bounding box center [1003, 453] width 47 height 39
click at [1017, 578] on button "Create poll" at bounding box center [1004, 578] width 263 height 32
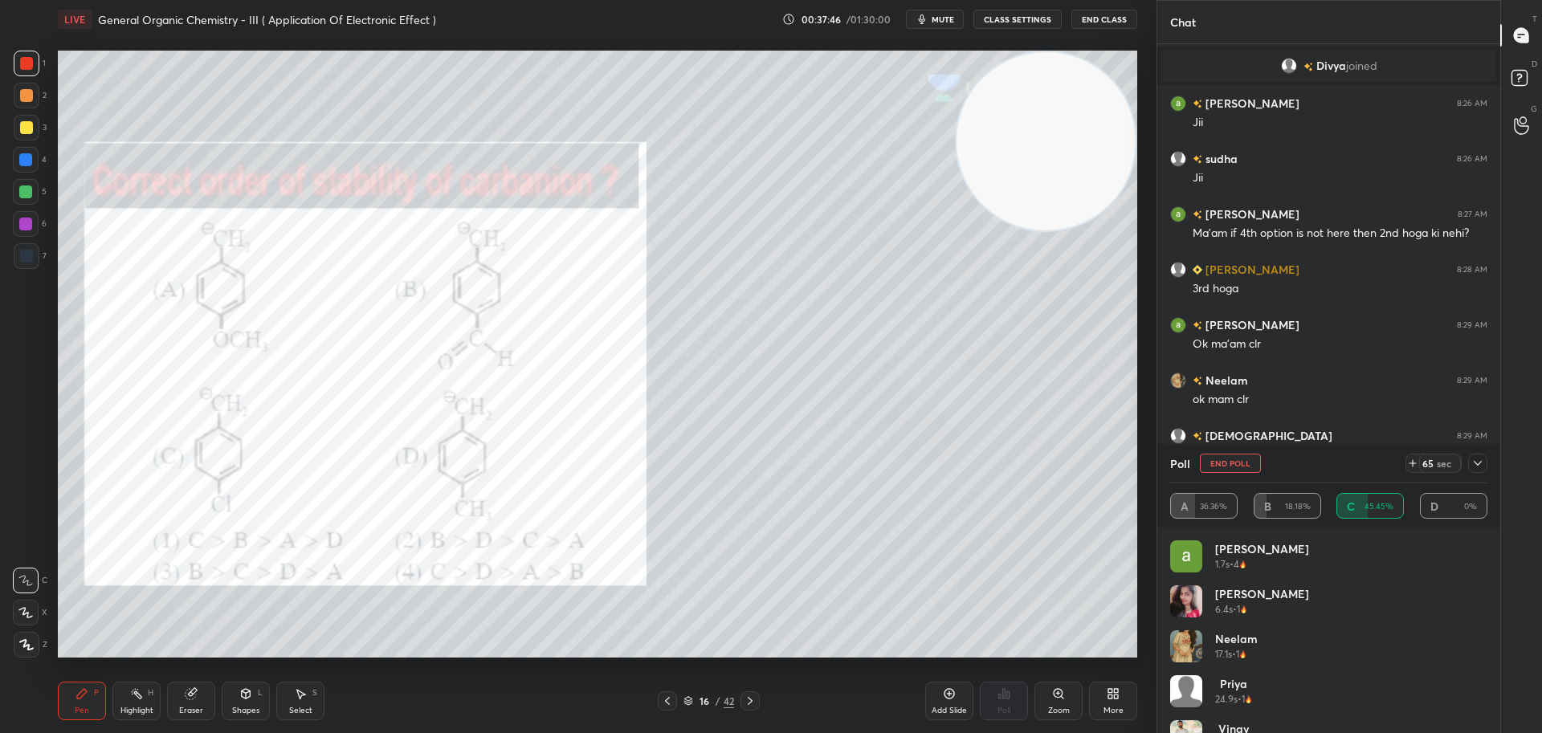
scroll to position [2896, 0]
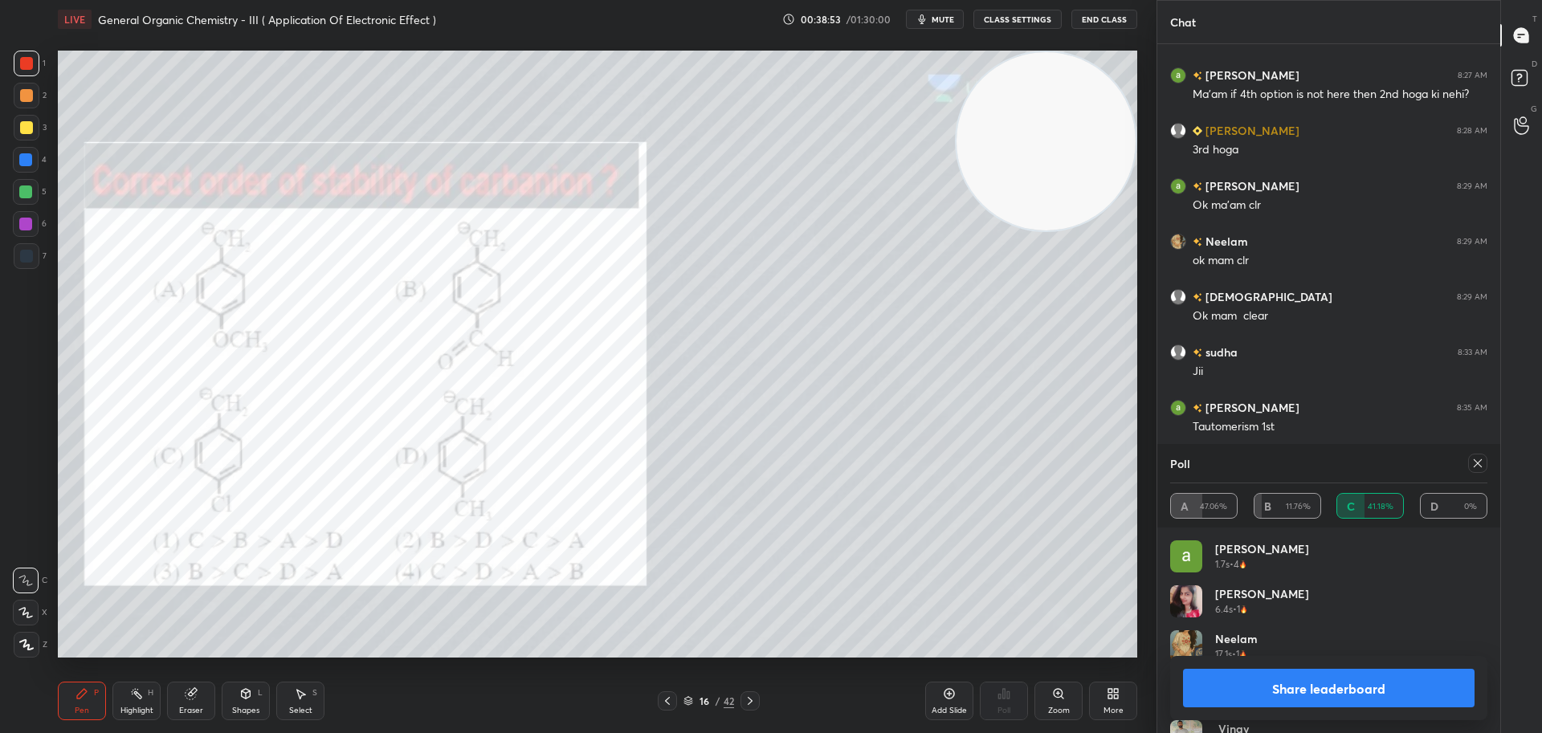
click at [1471, 467] on icon at bounding box center [1477, 463] width 13 height 13
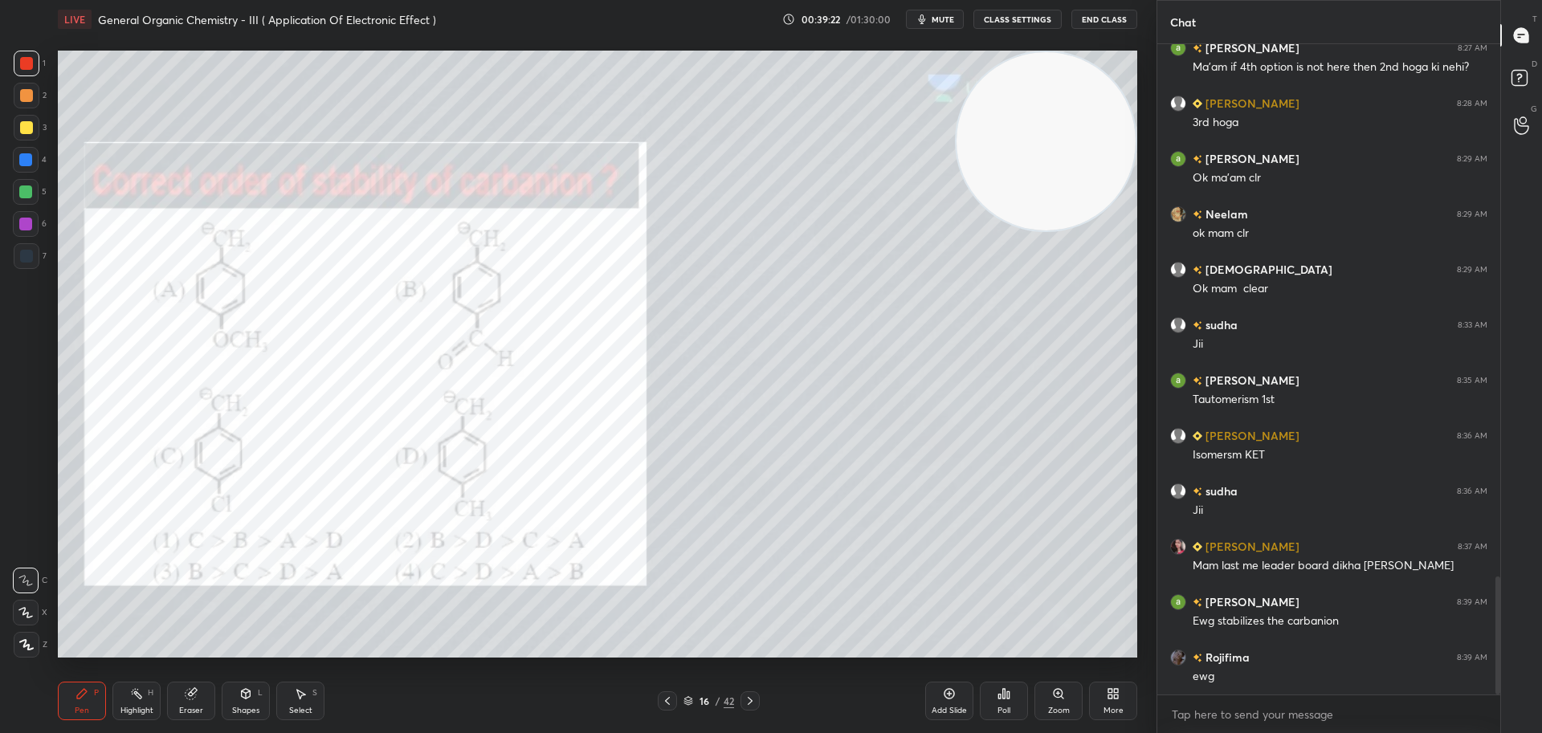
scroll to position [2978, 0]
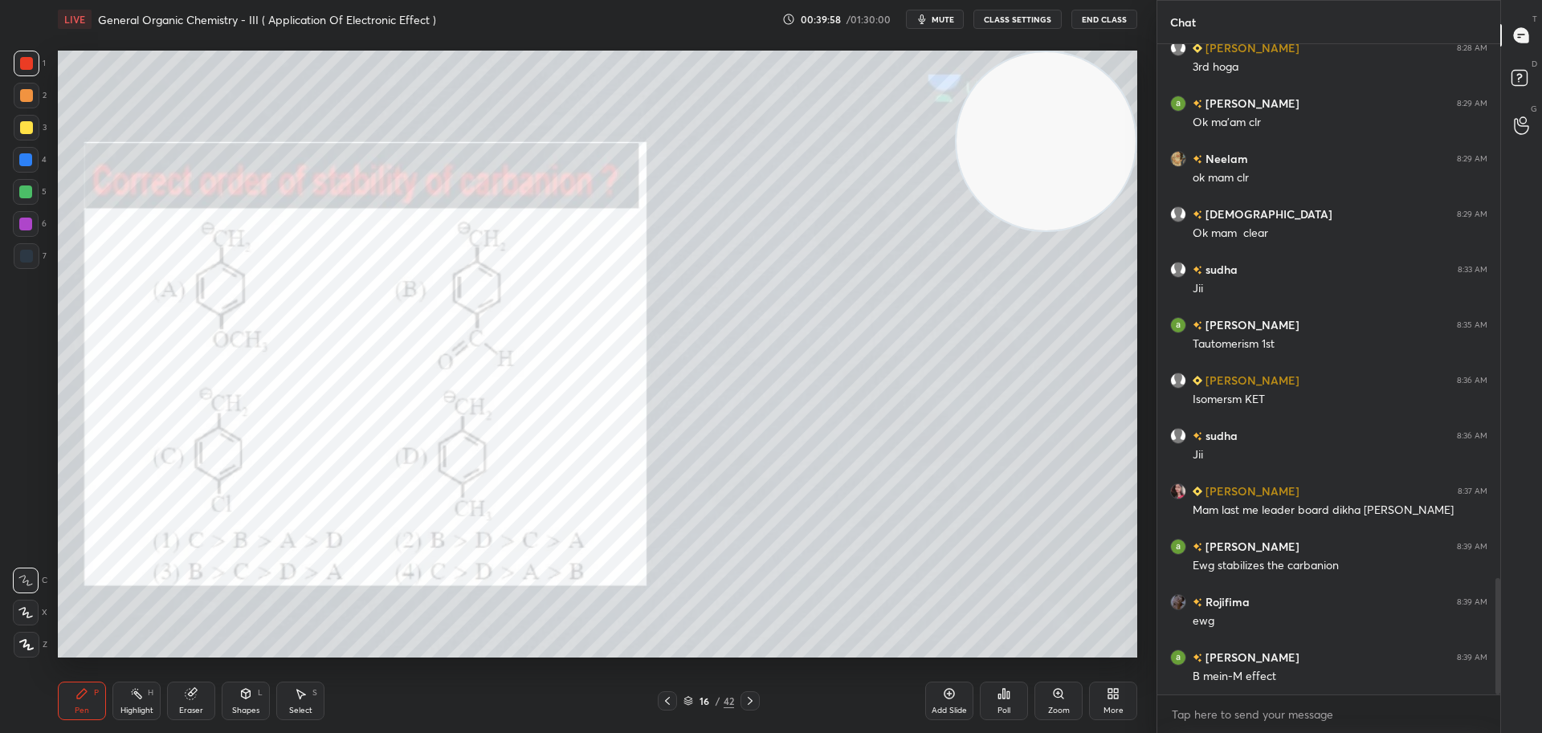
click at [754, 696] on icon at bounding box center [750, 701] width 13 height 13
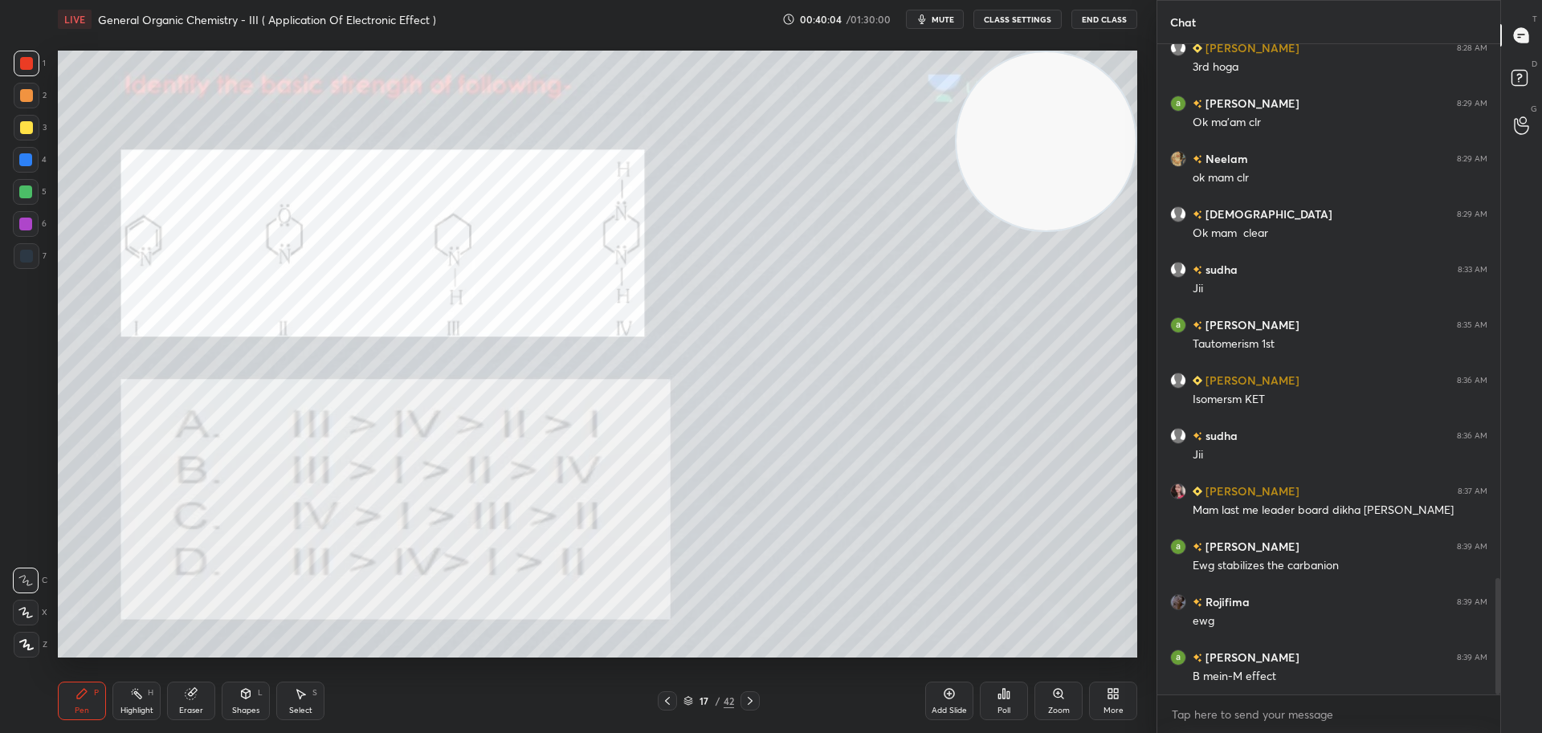
click at [1007, 688] on icon at bounding box center [1003, 693] width 13 height 13
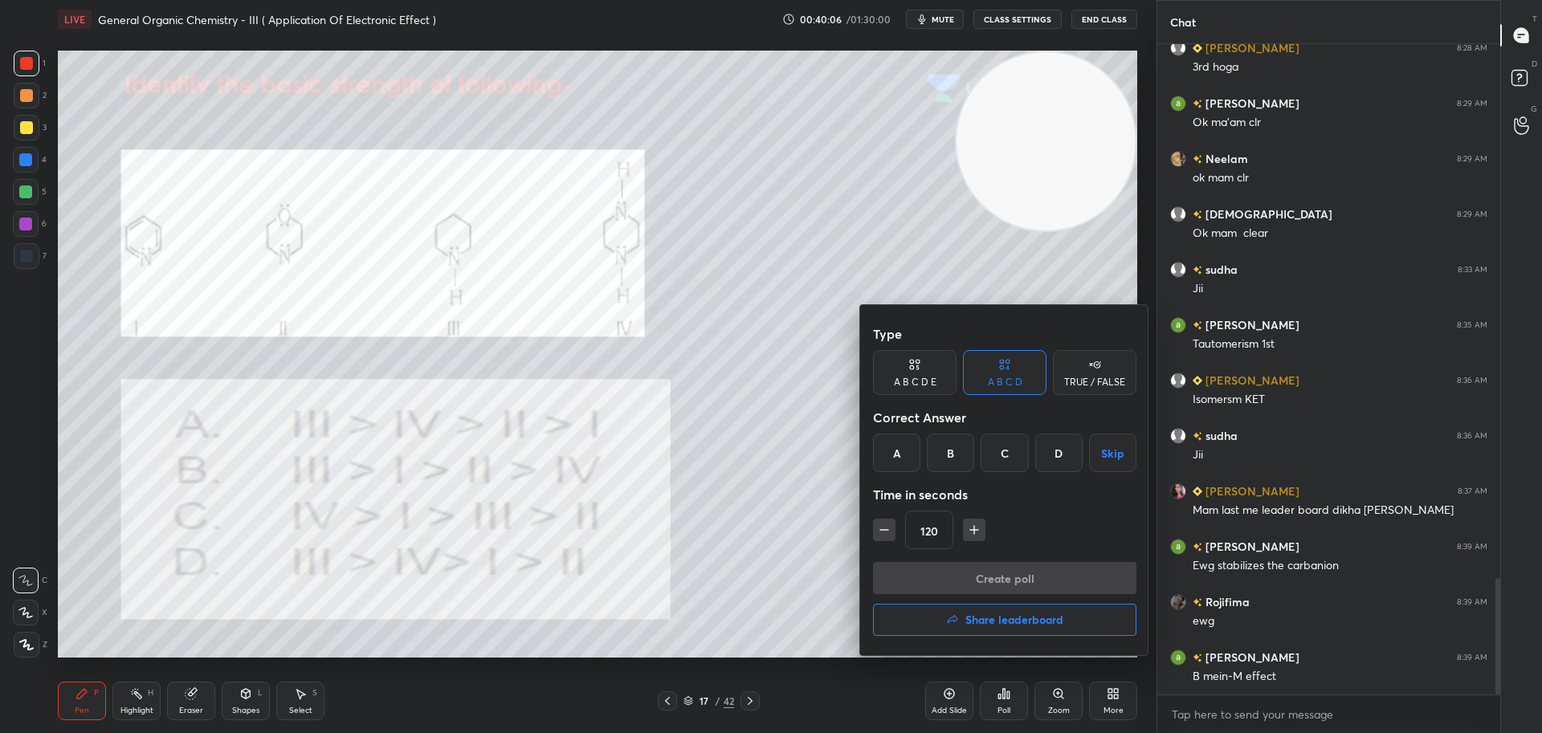
click at [898, 455] on div "A" at bounding box center [896, 453] width 47 height 39
click at [999, 581] on button "Create poll" at bounding box center [1004, 578] width 263 height 32
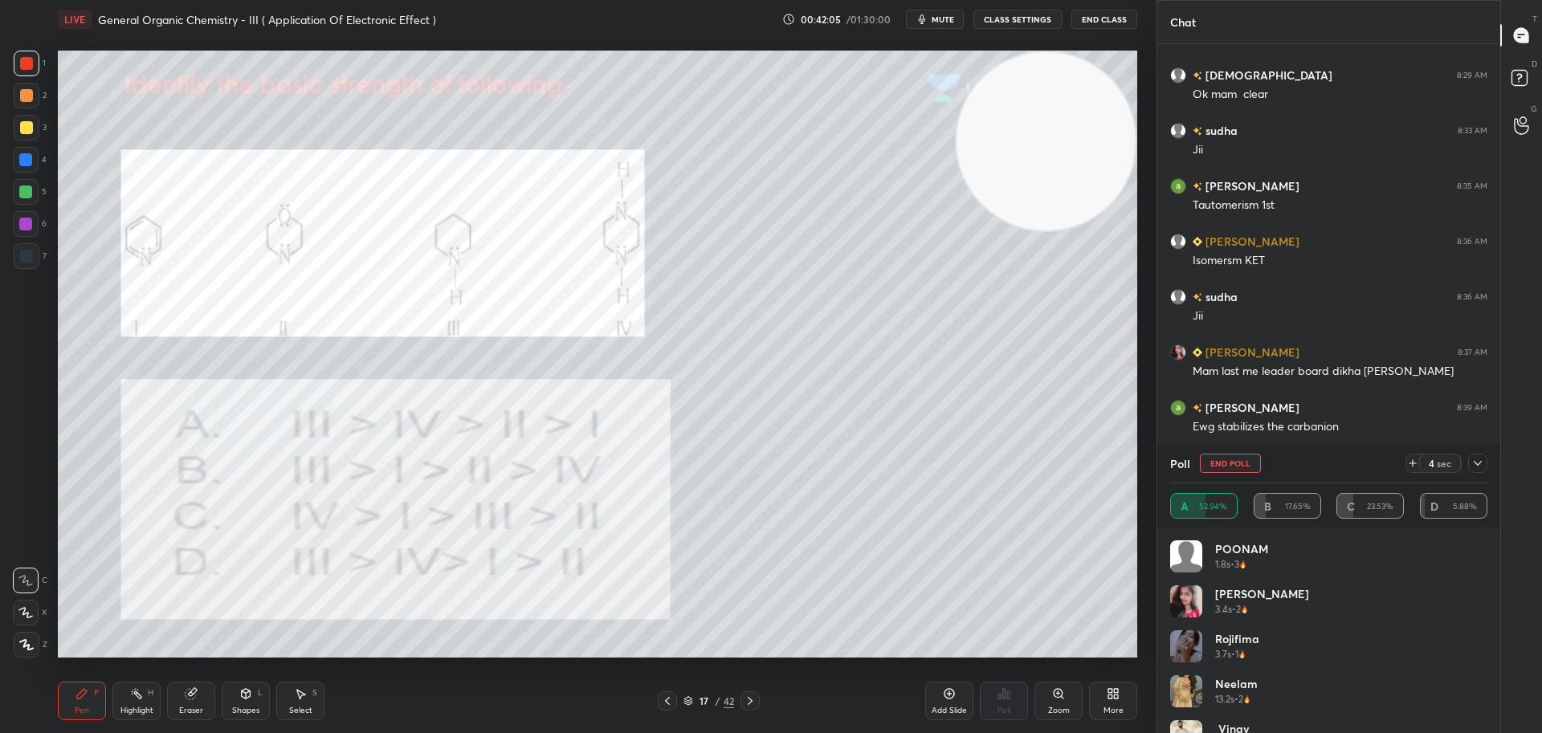
scroll to position [3173, 0]
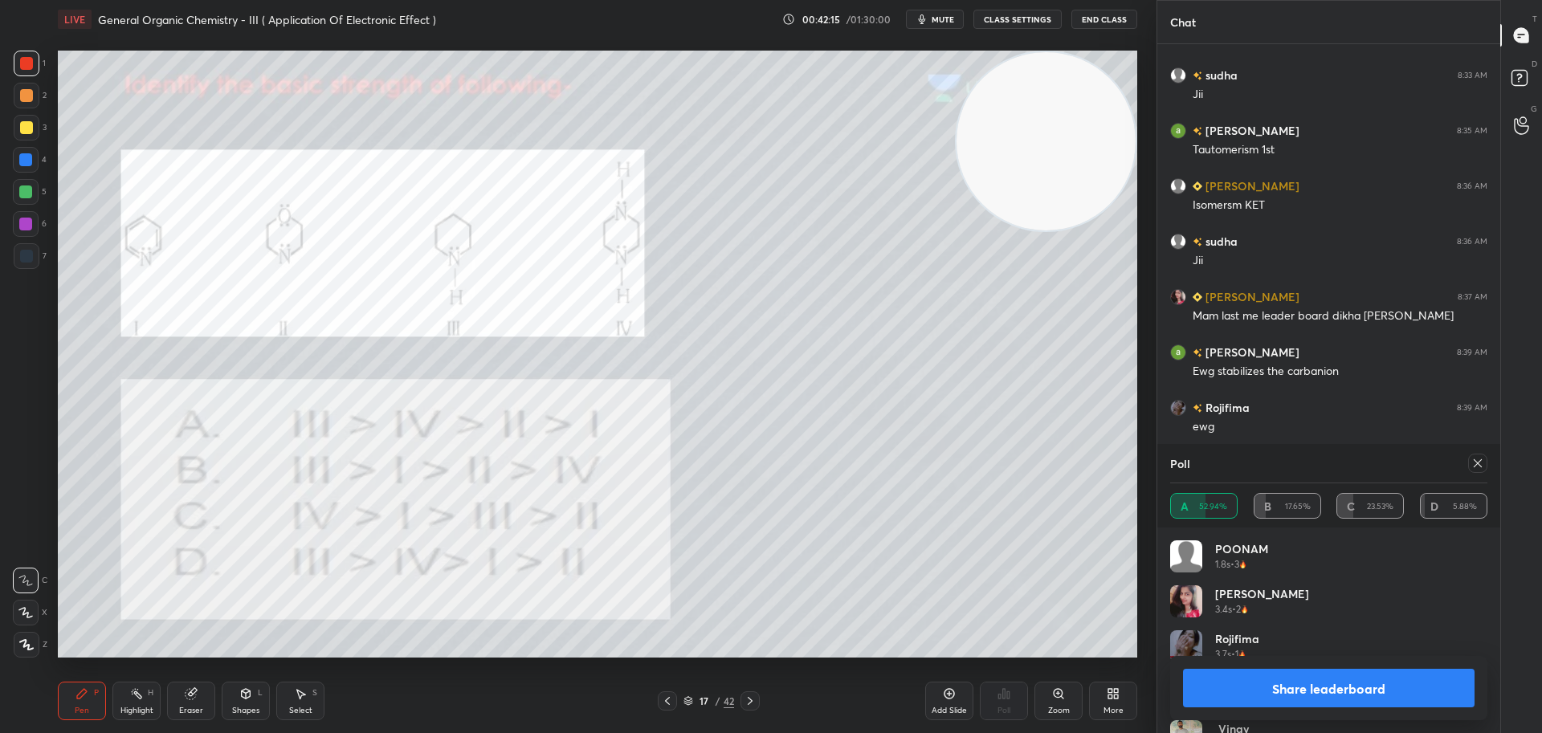
click at [1475, 454] on div at bounding box center [1477, 463] width 19 height 19
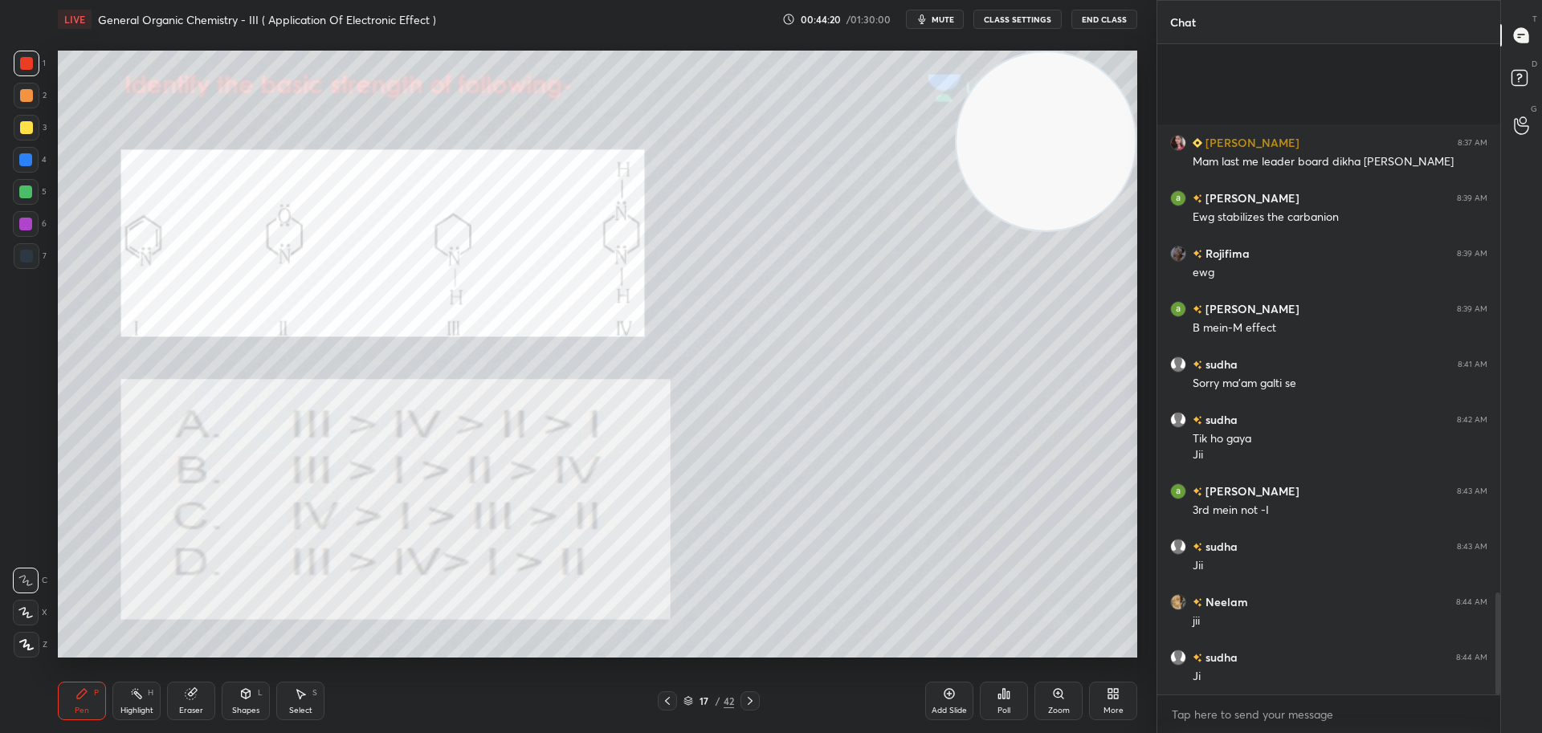
scroll to position [3493, 0]
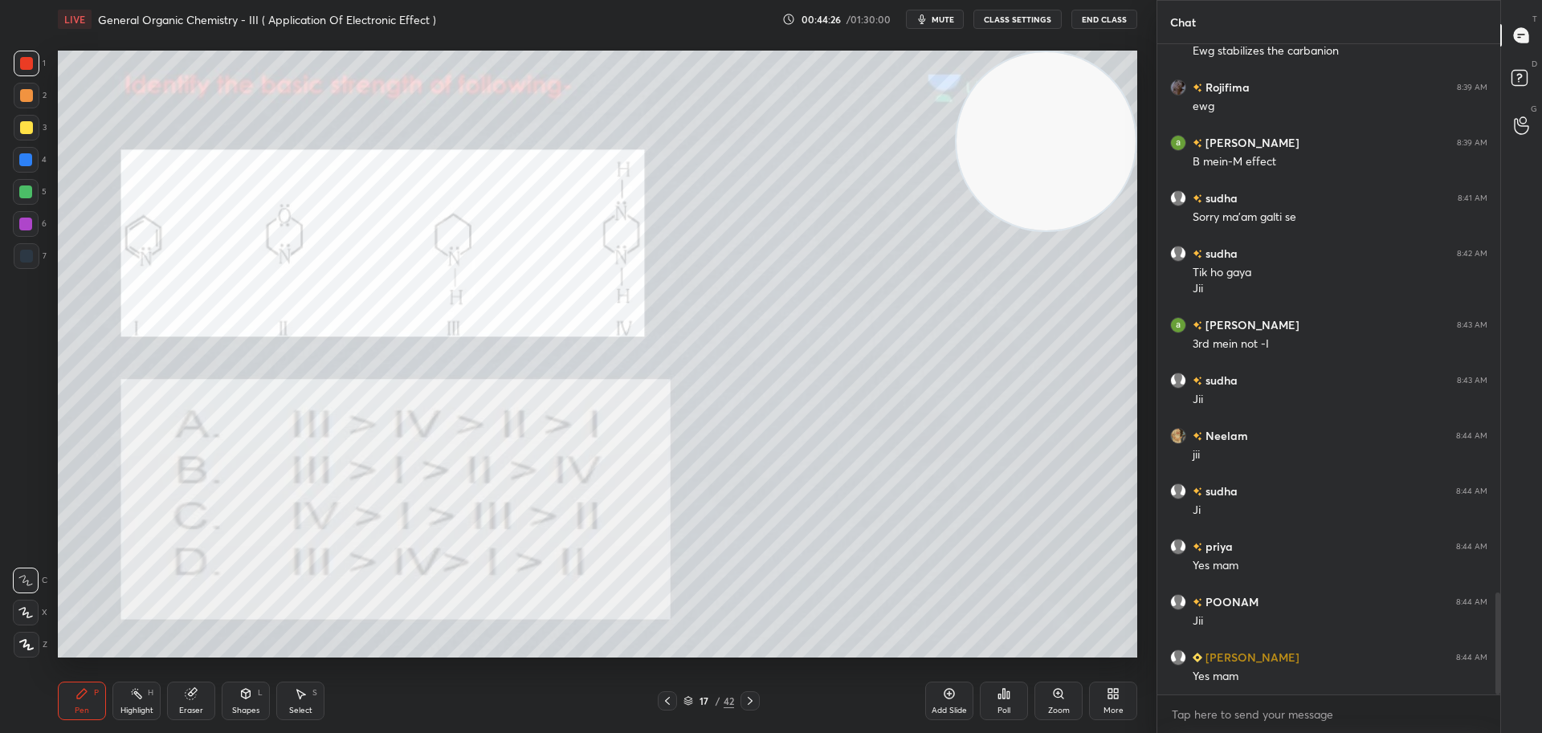
click at [752, 696] on icon at bounding box center [750, 701] width 13 height 13
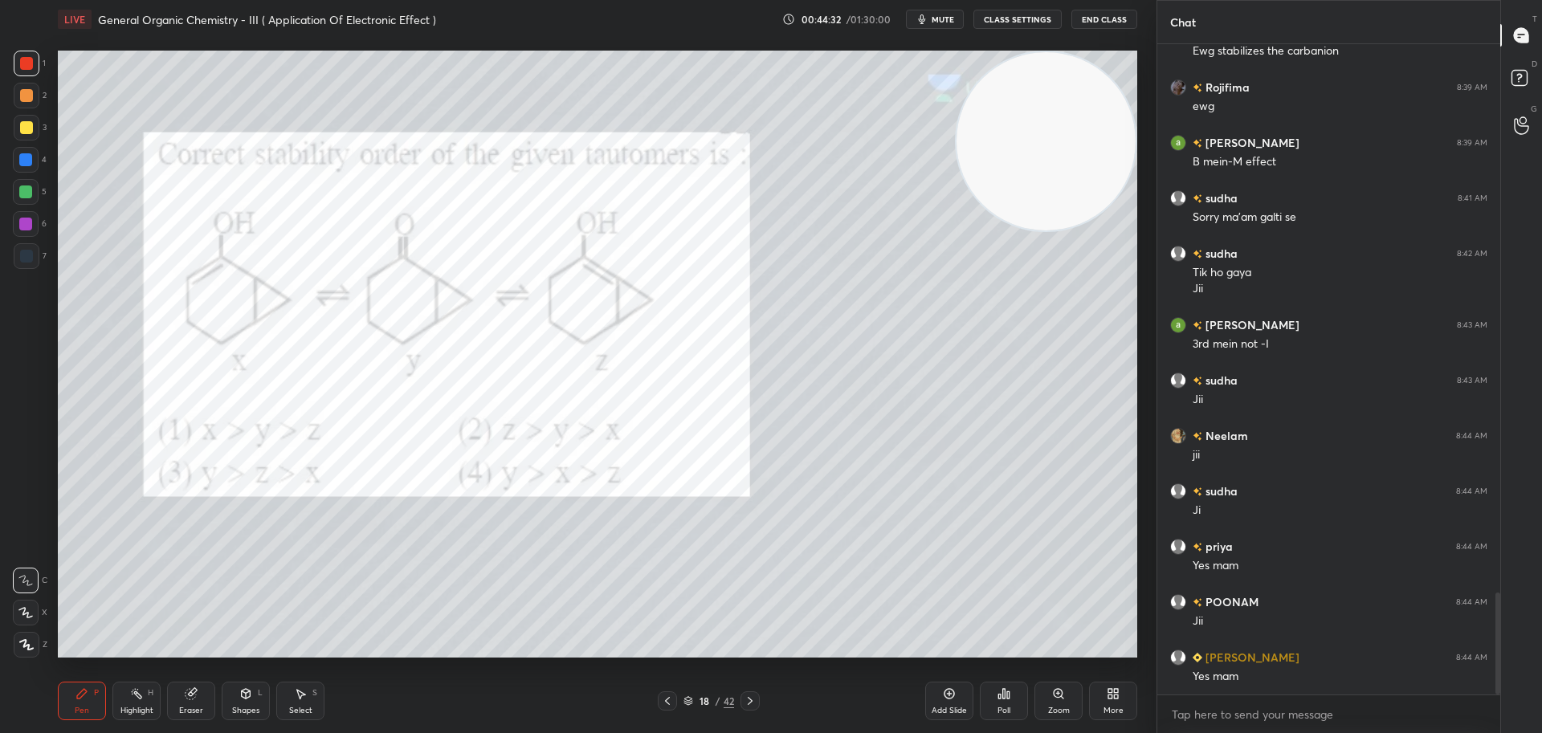
click at [1006, 695] on icon at bounding box center [1003, 693] width 13 height 13
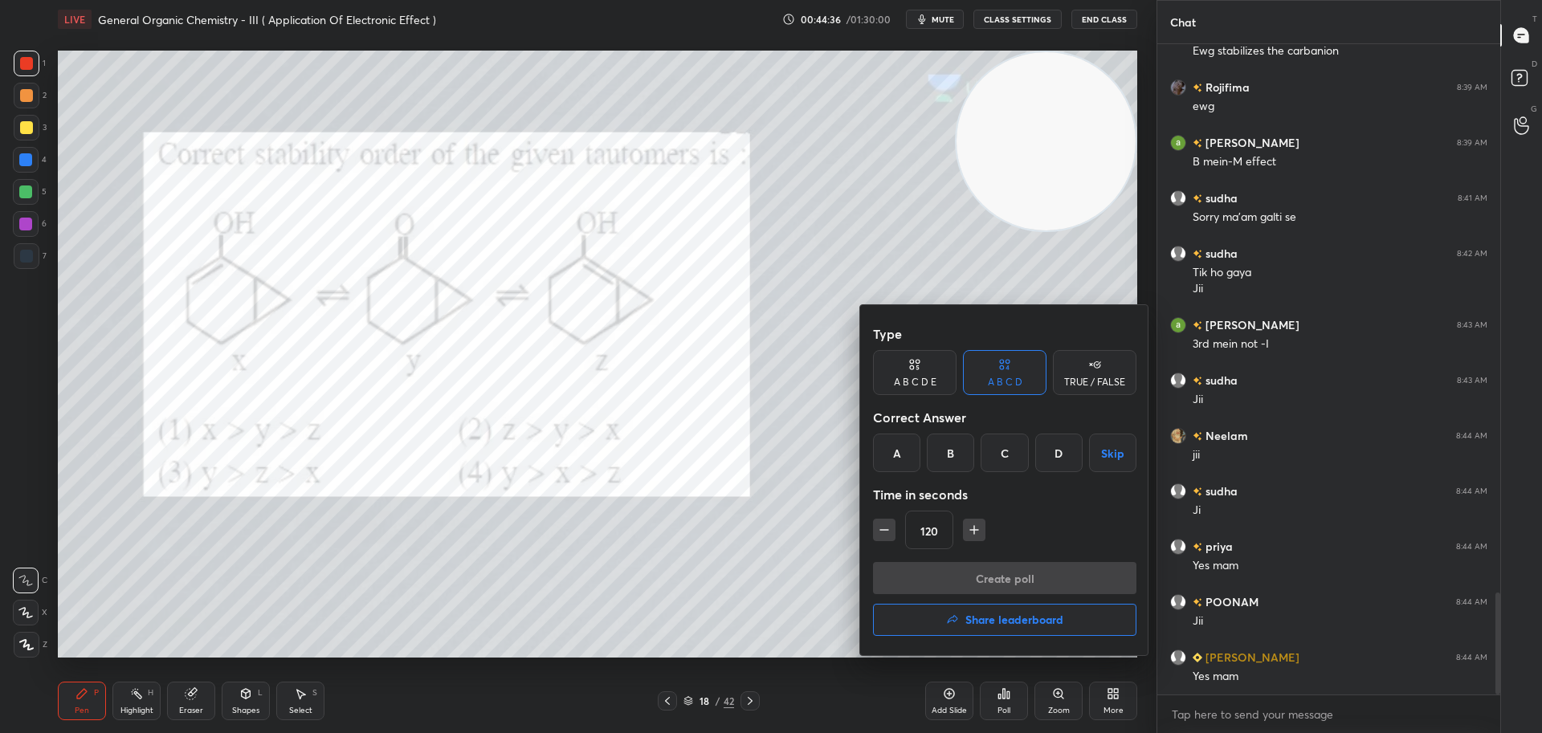
click at [1064, 447] on div "D" at bounding box center [1058, 453] width 47 height 39
click at [997, 573] on button "Create poll" at bounding box center [1004, 578] width 263 height 32
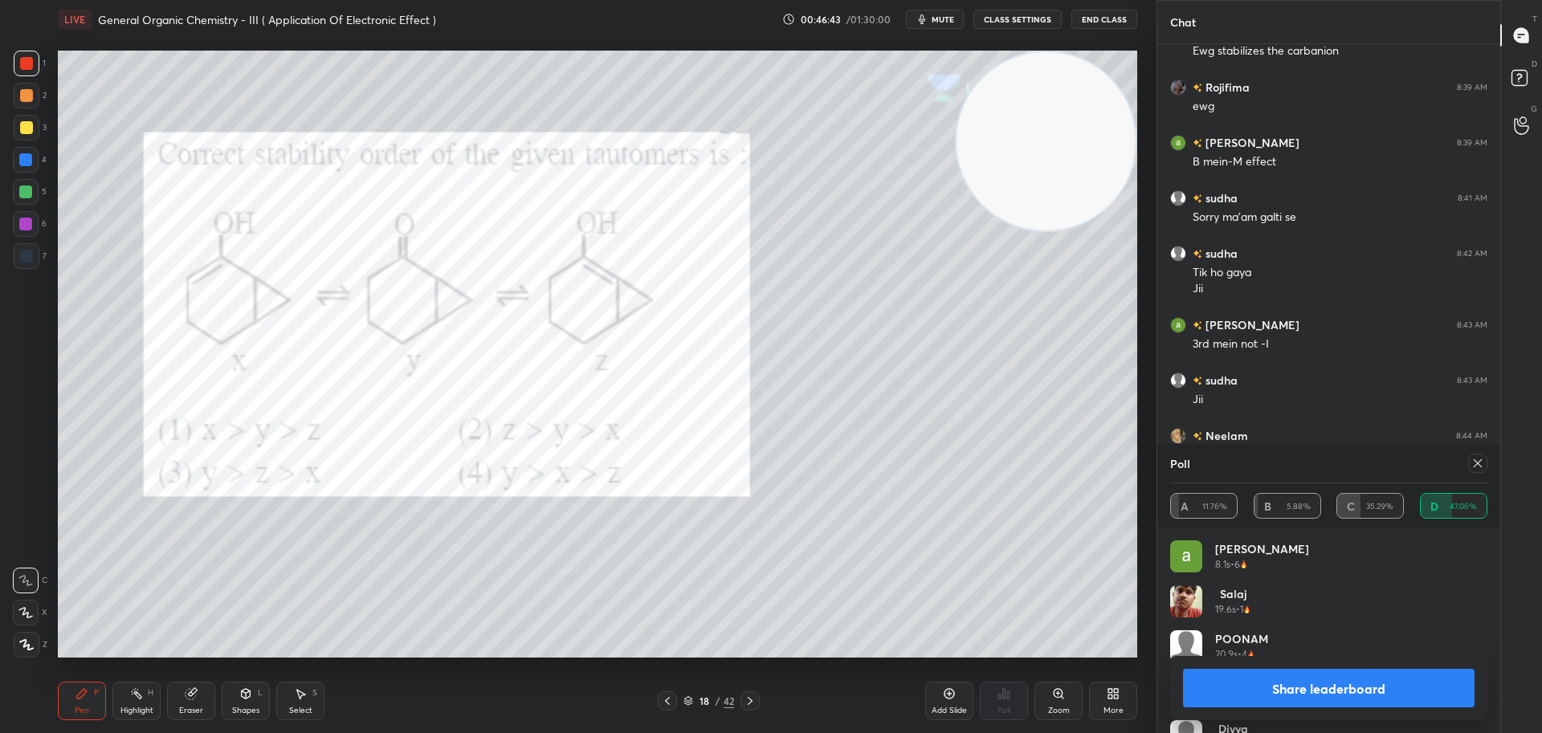
scroll to position [3632, 0]
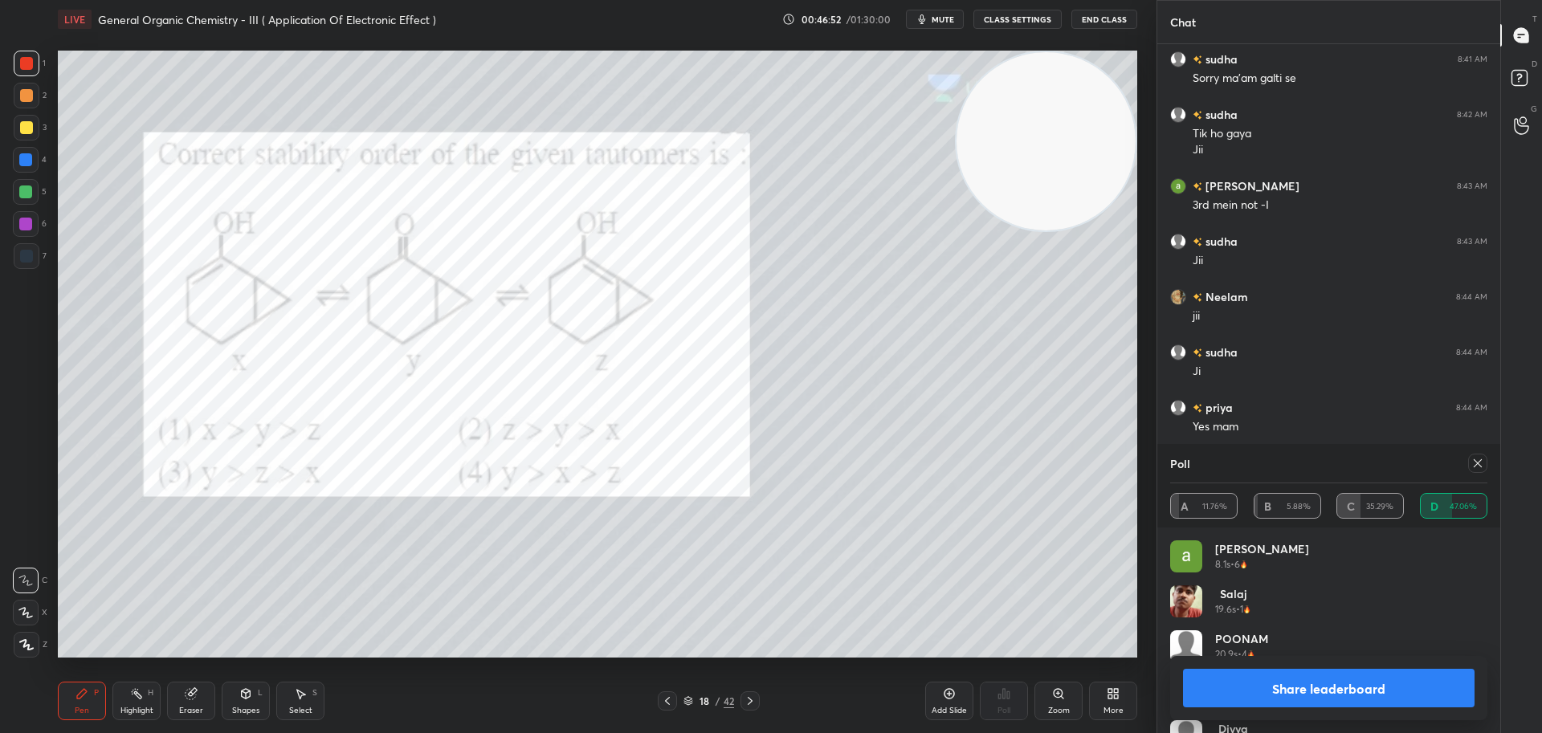
click at [1481, 464] on icon at bounding box center [1477, 463] width 13 height 13
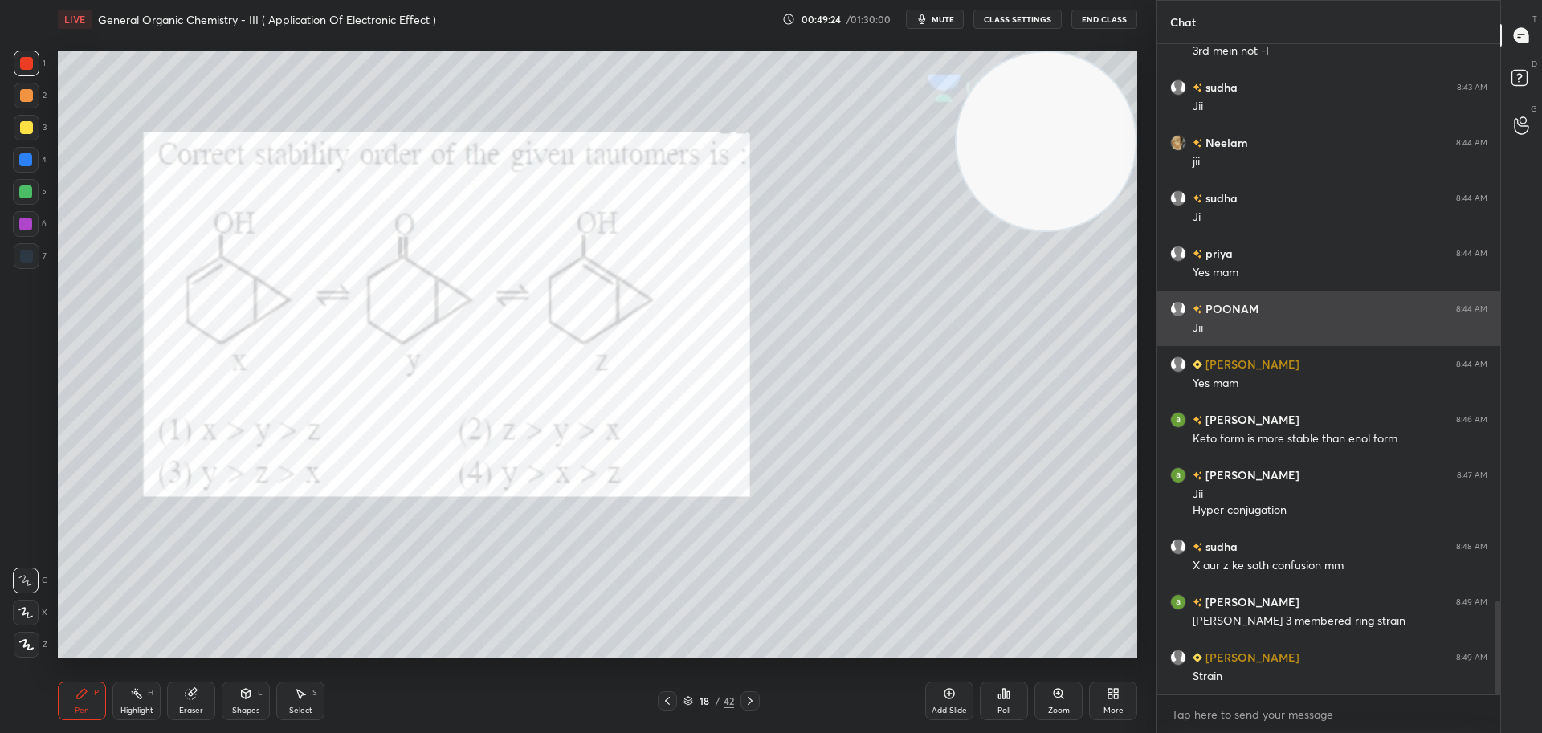
scroll to position [3842, 0]
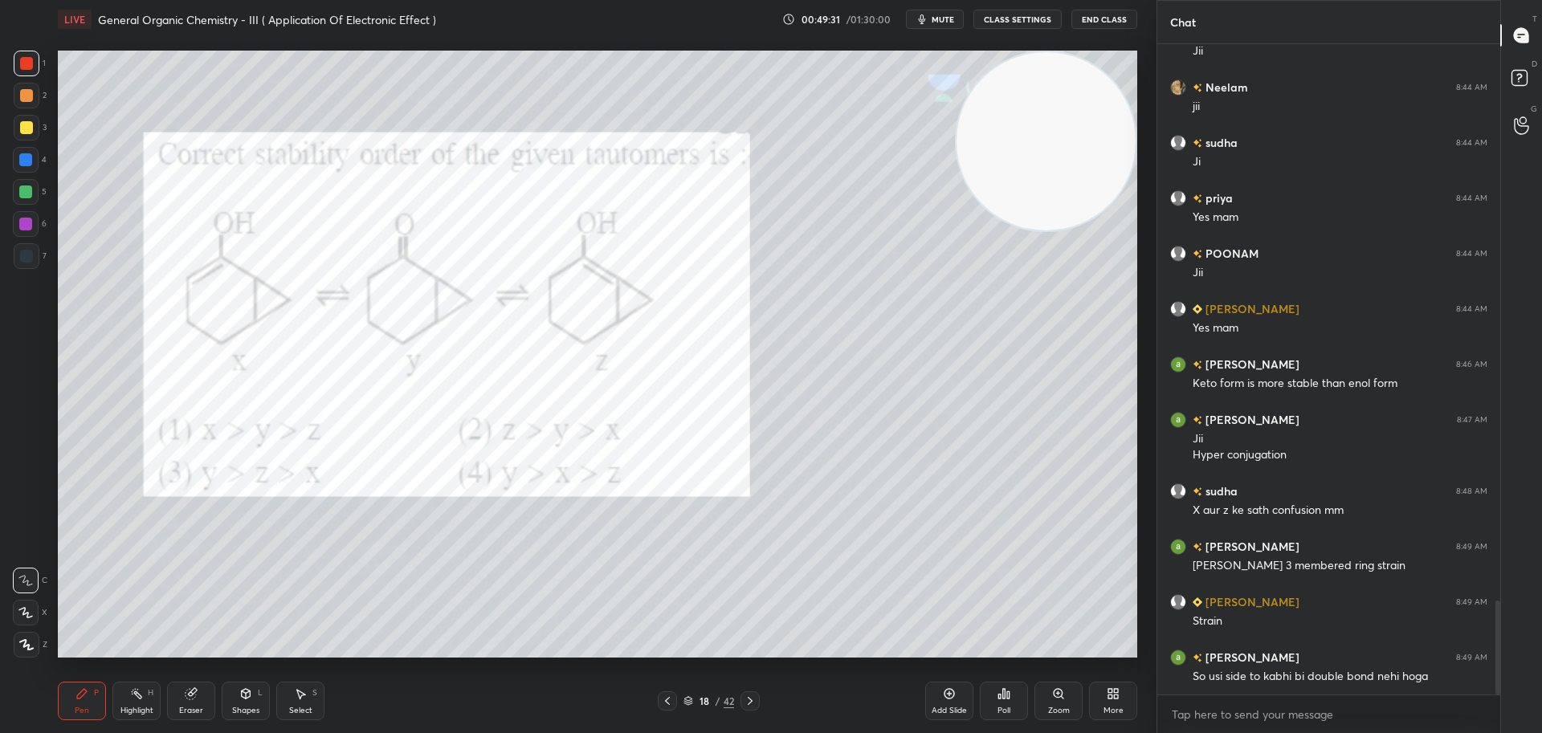
click at [760, 696] on div "18 / 42" at bounding box center [708, 700] width 434 height 19
click at [748, 695] on icon at bounding box center [750, 701] width 13 height 13
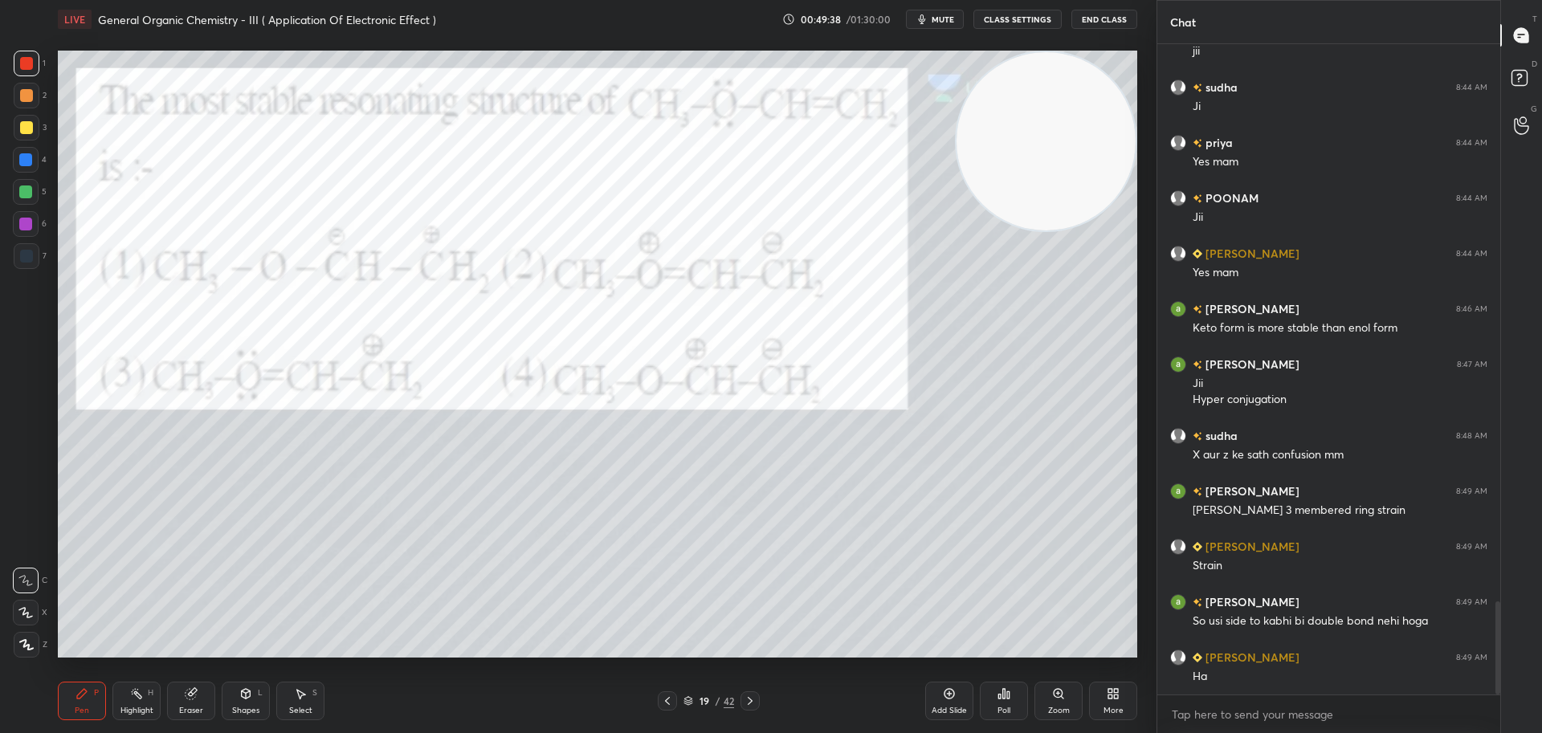
scroll to position [3952, 0]
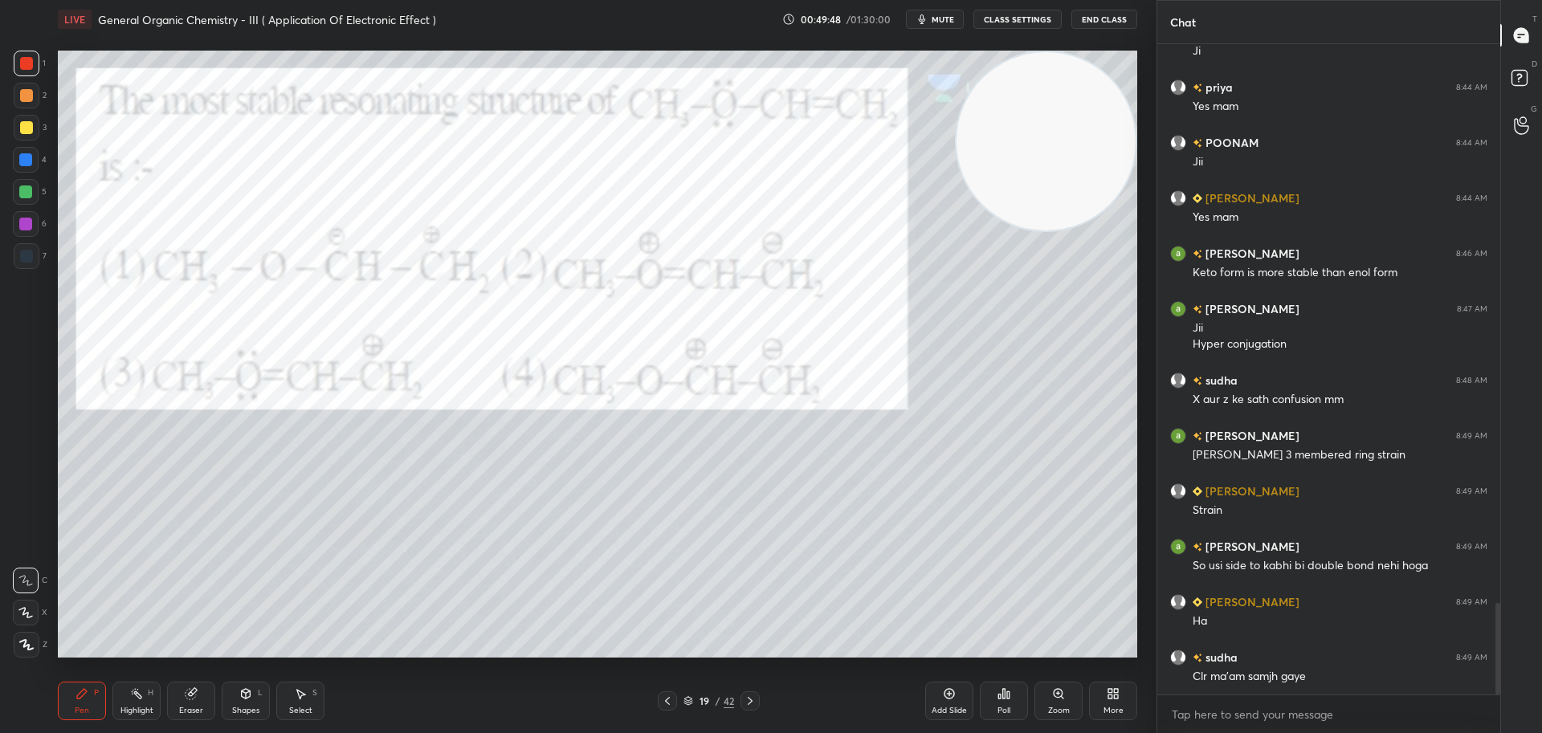
click at [1009, 691] on icon at bounding box center [1008, 694] width 2 height 7
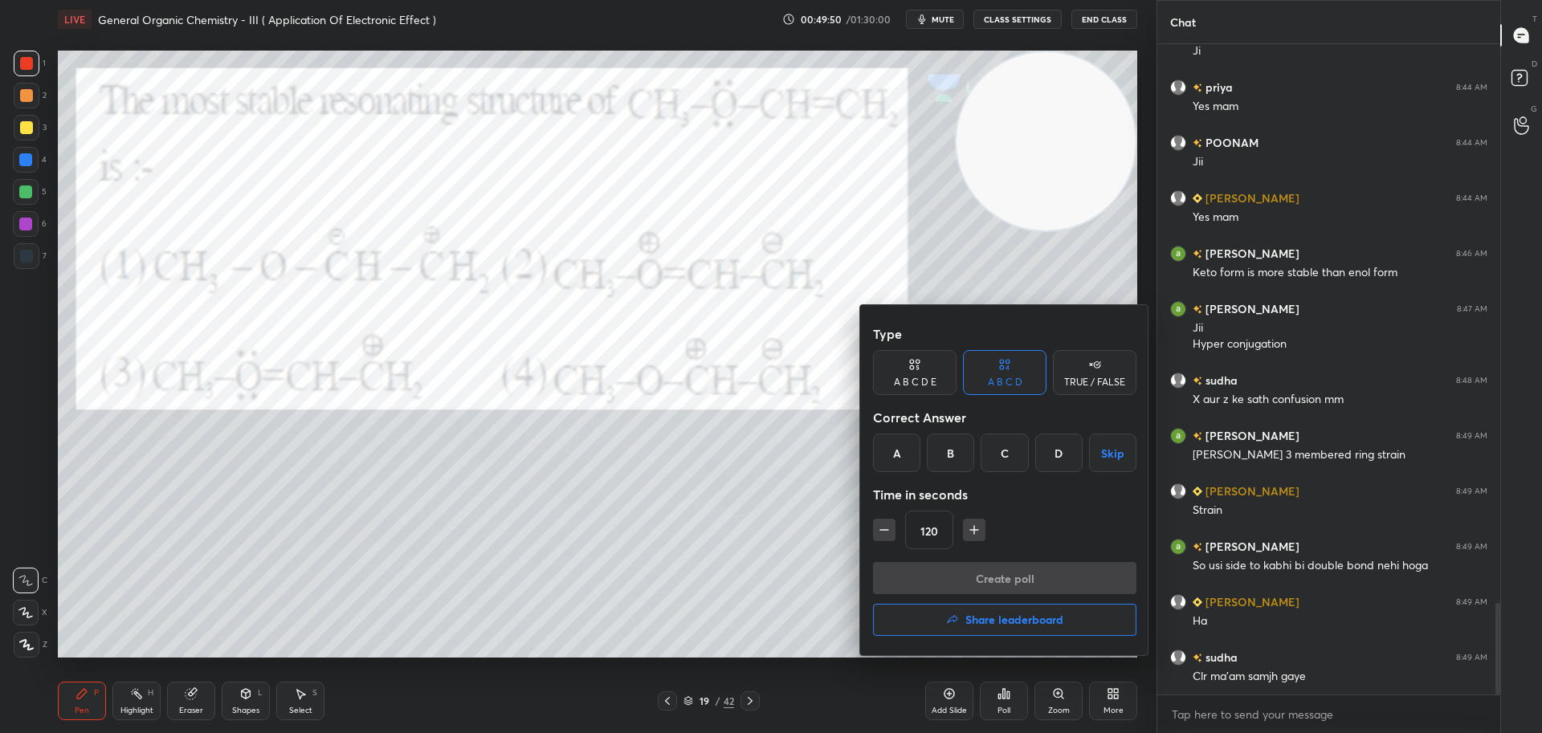
click at [958, 447] on div "B" at bounding box center [950, 453] width 47 height 39
click at [982, 584] on button "Create poll" at bounding box center [1004, 578] width 263 height 32
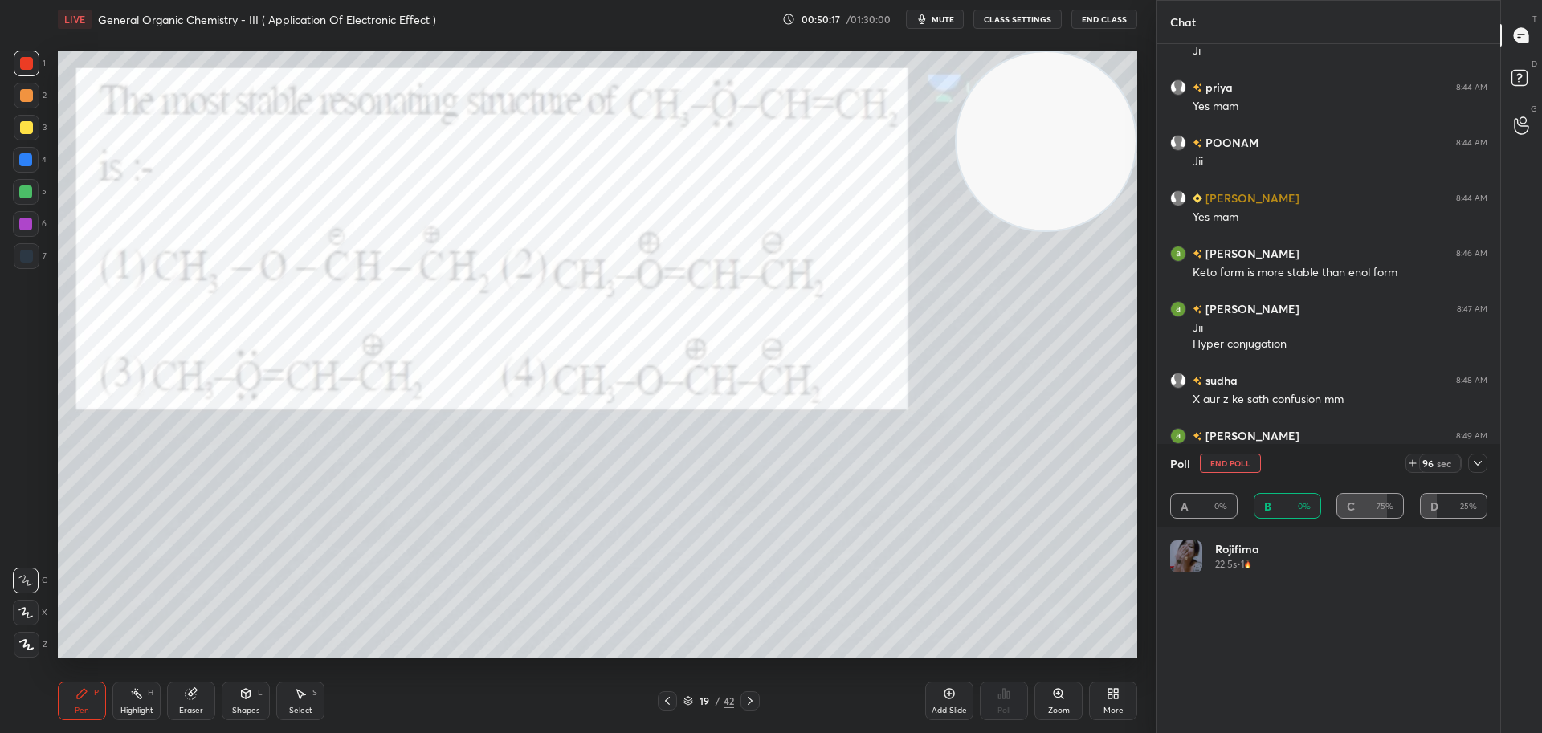
scroll to position [188, 312]
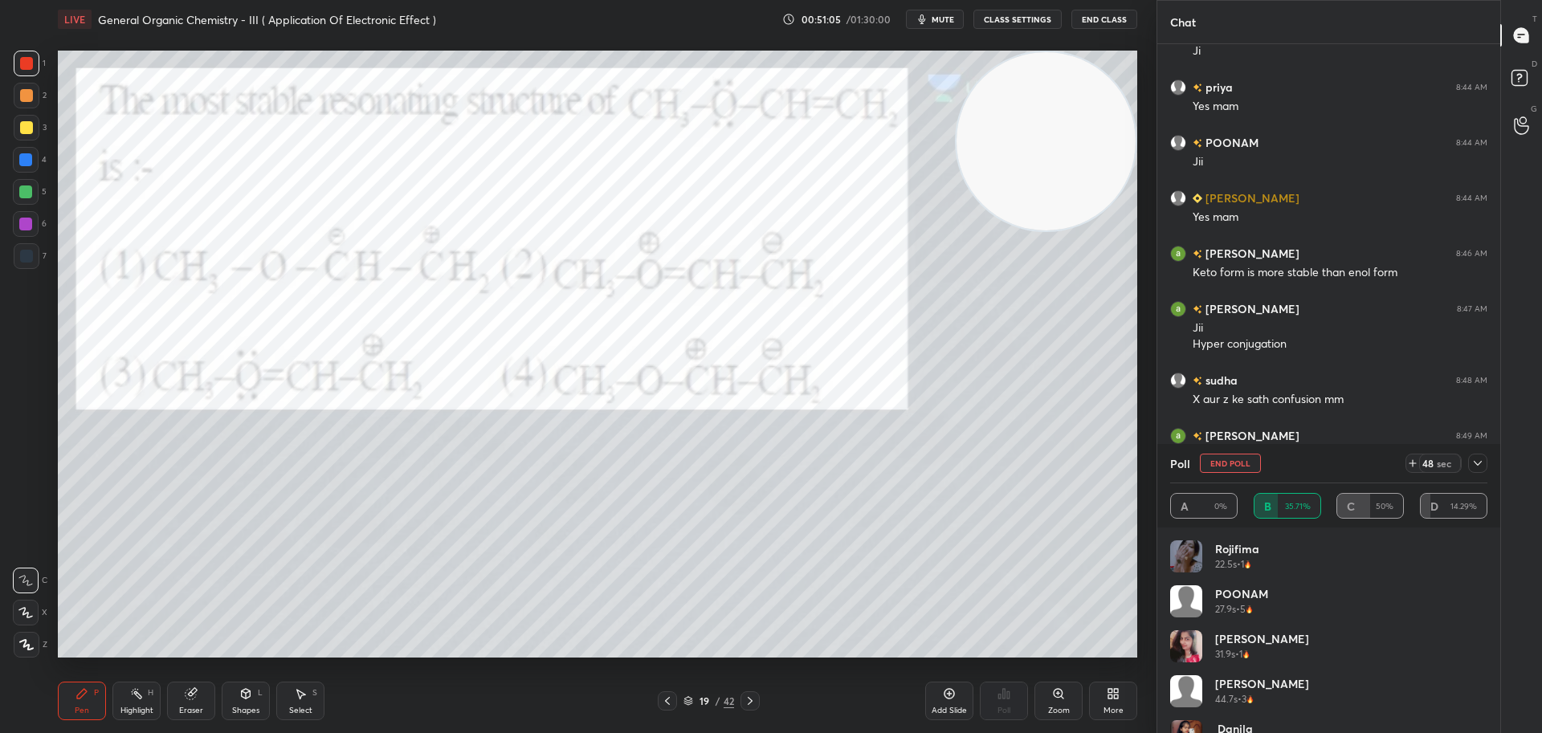
click at [948, 12] on button "mute" at bounding box center [935, 19] width 58 height 19
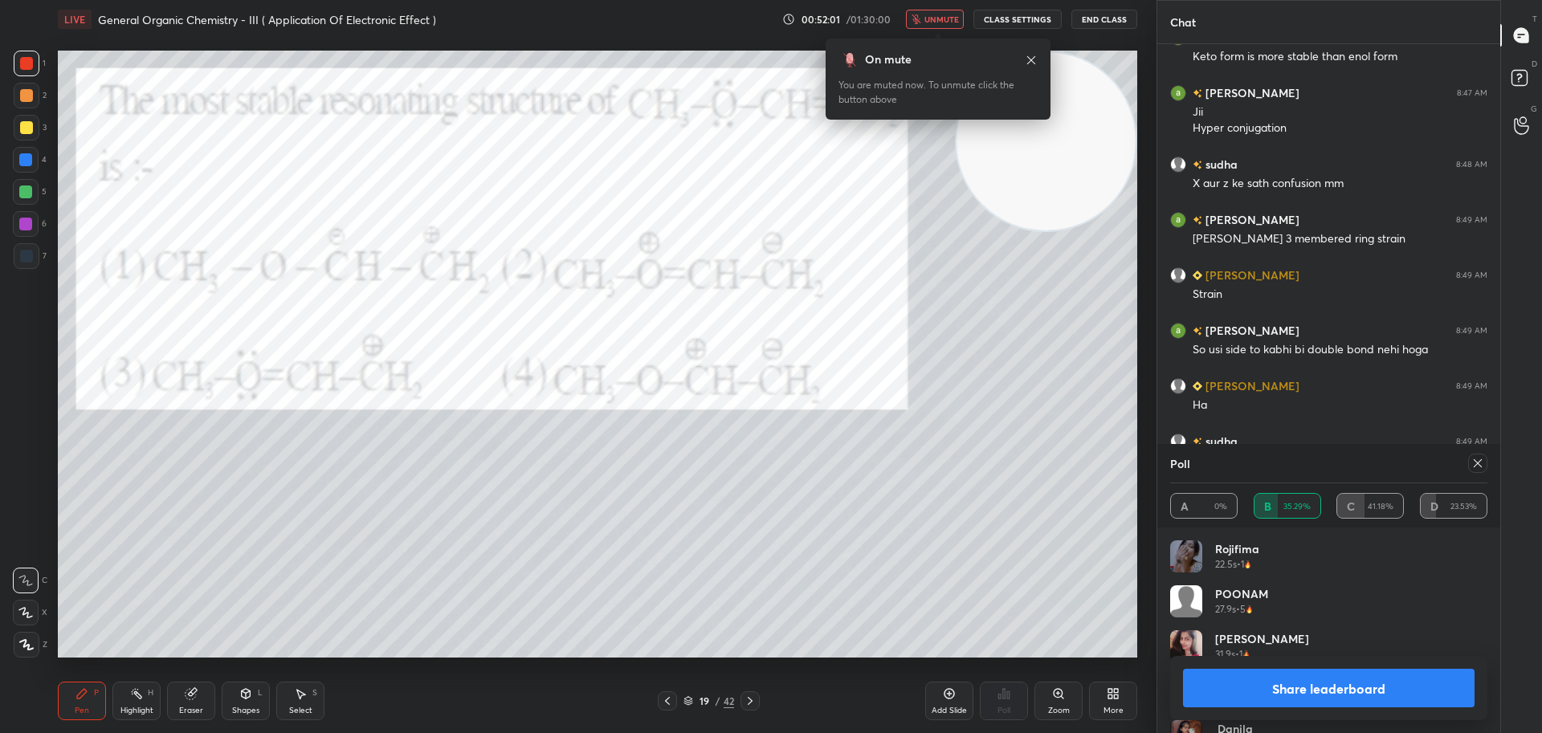
scroll to position [4147, 0]
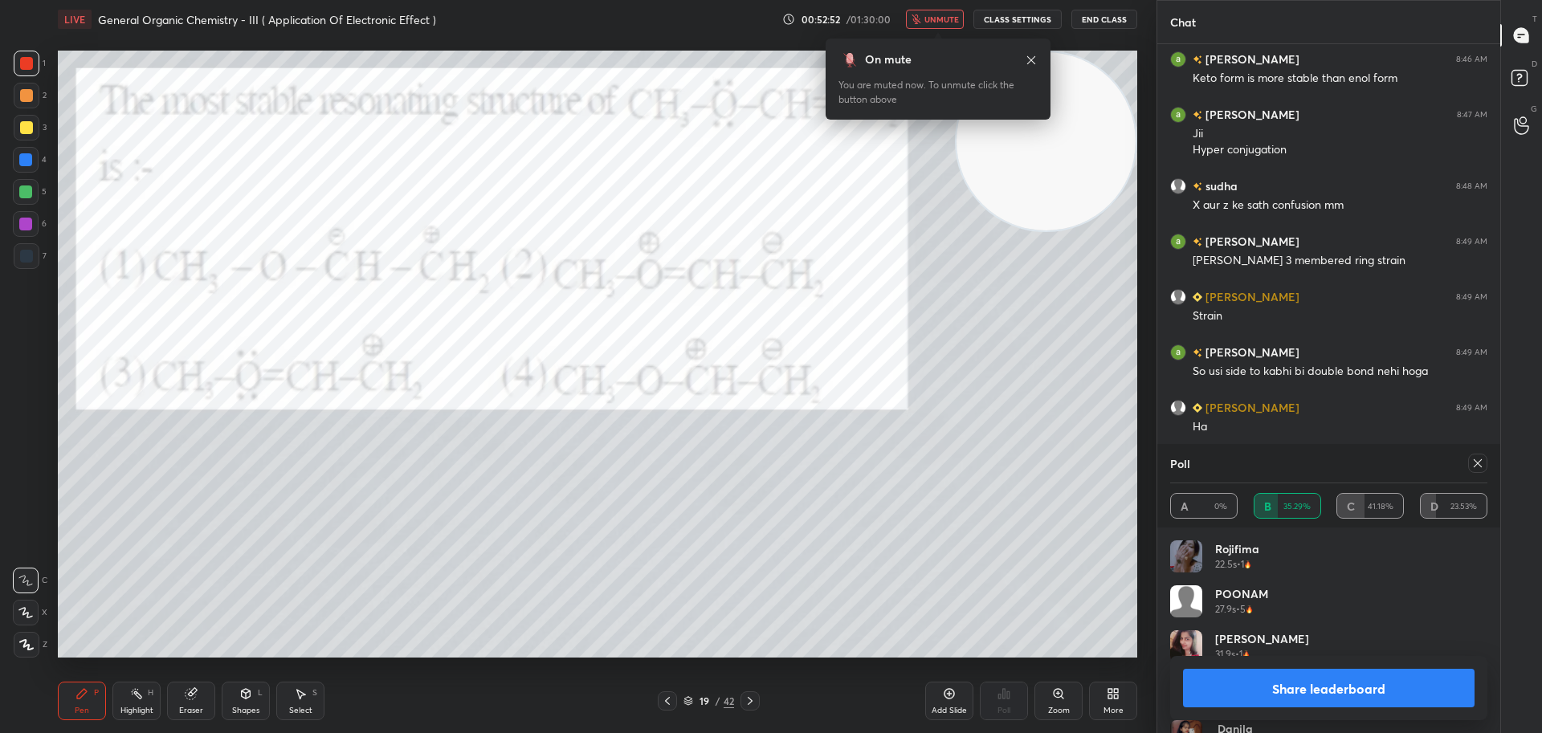
click at [1033, 59] on icon at bounding box center [1031, 60] width 13 height 13
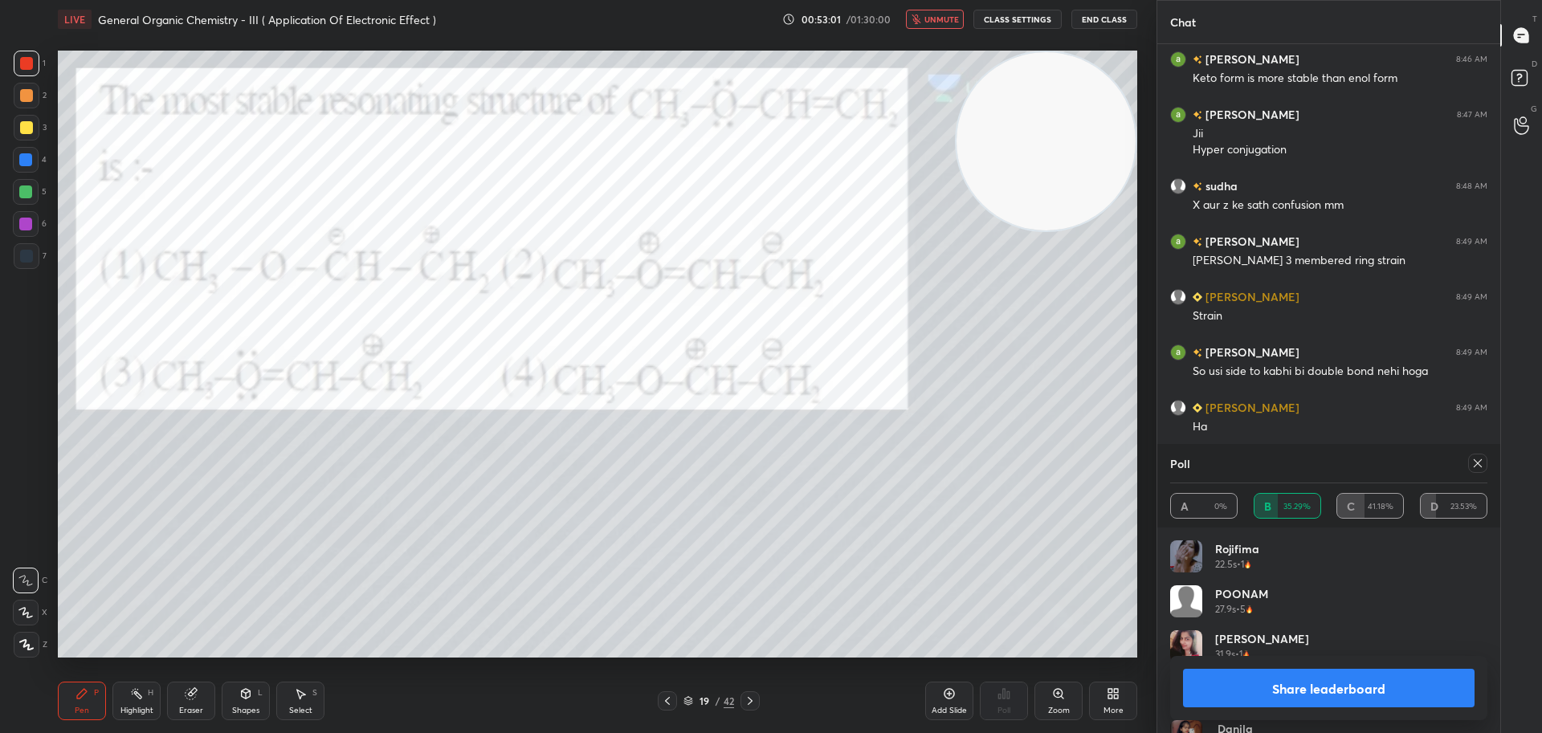
click at [1477, 463] on icon at bounding box center [1478, 463] width 8 height 8
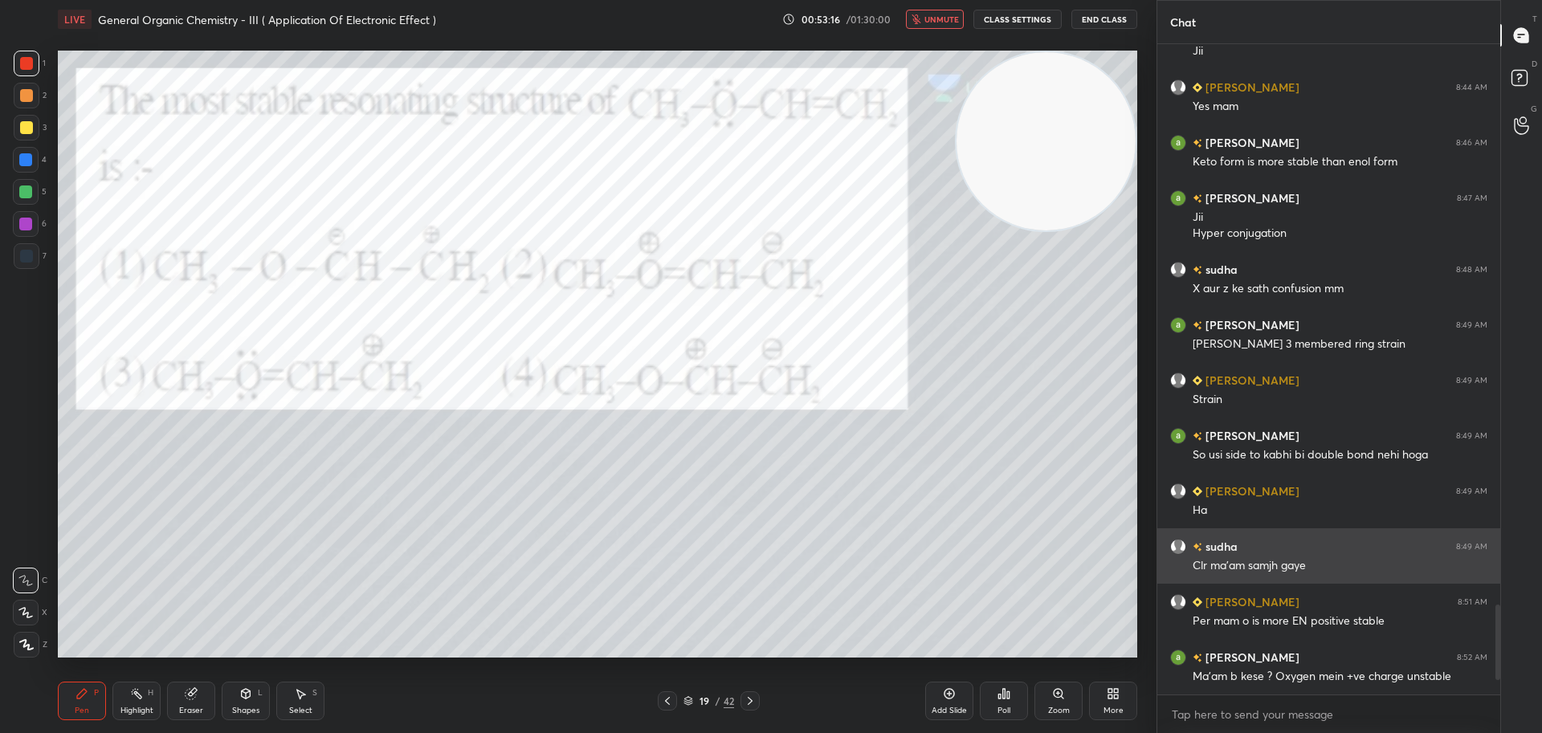
scroll to position [4119, 0]
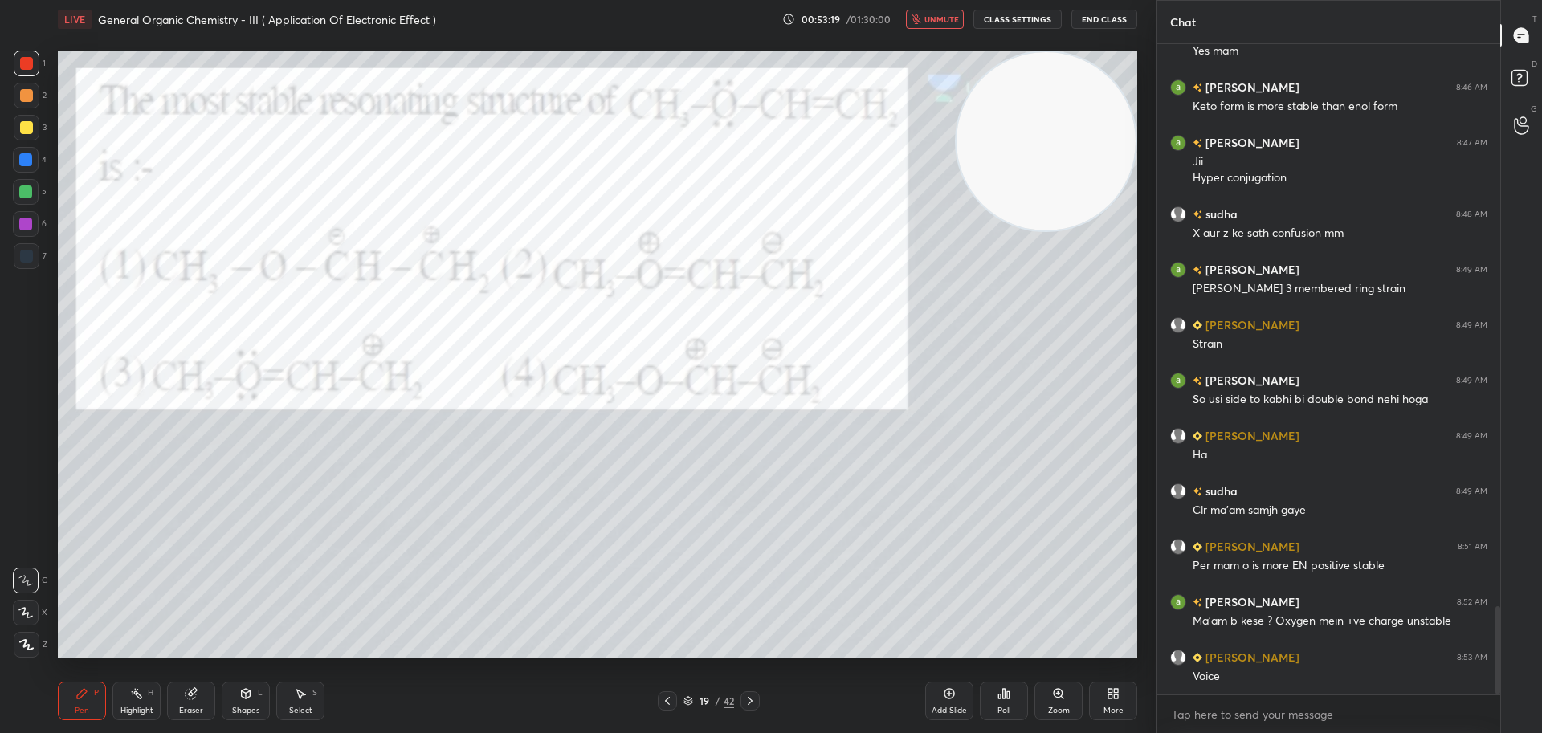
click at [930, 16] on span "unmute" at bounding box center [941, 19] width 35 height 11
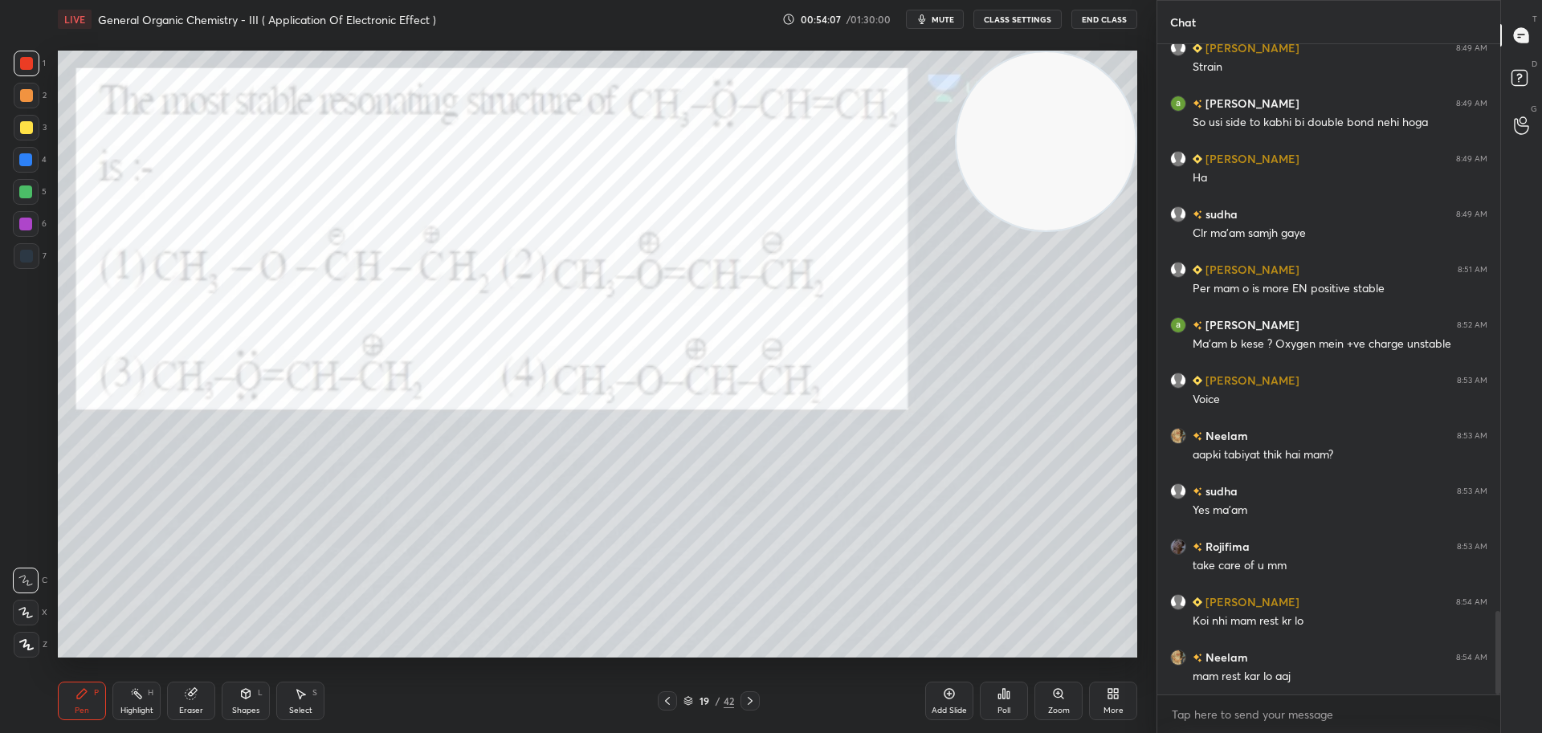
scroll to position [4451, 0]
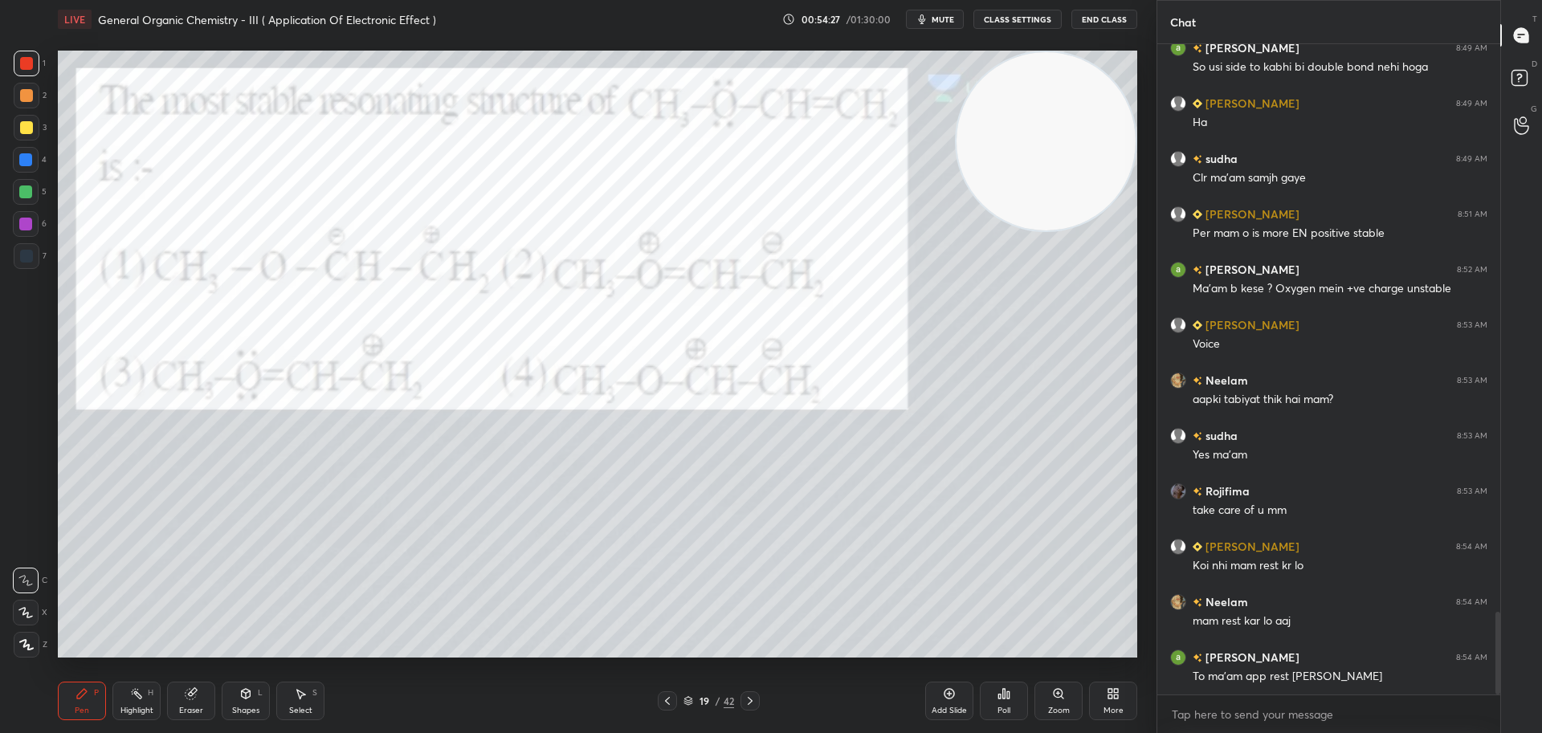
click at [754, 697] on icon at bounding box center [750, 701] width 13 height 13
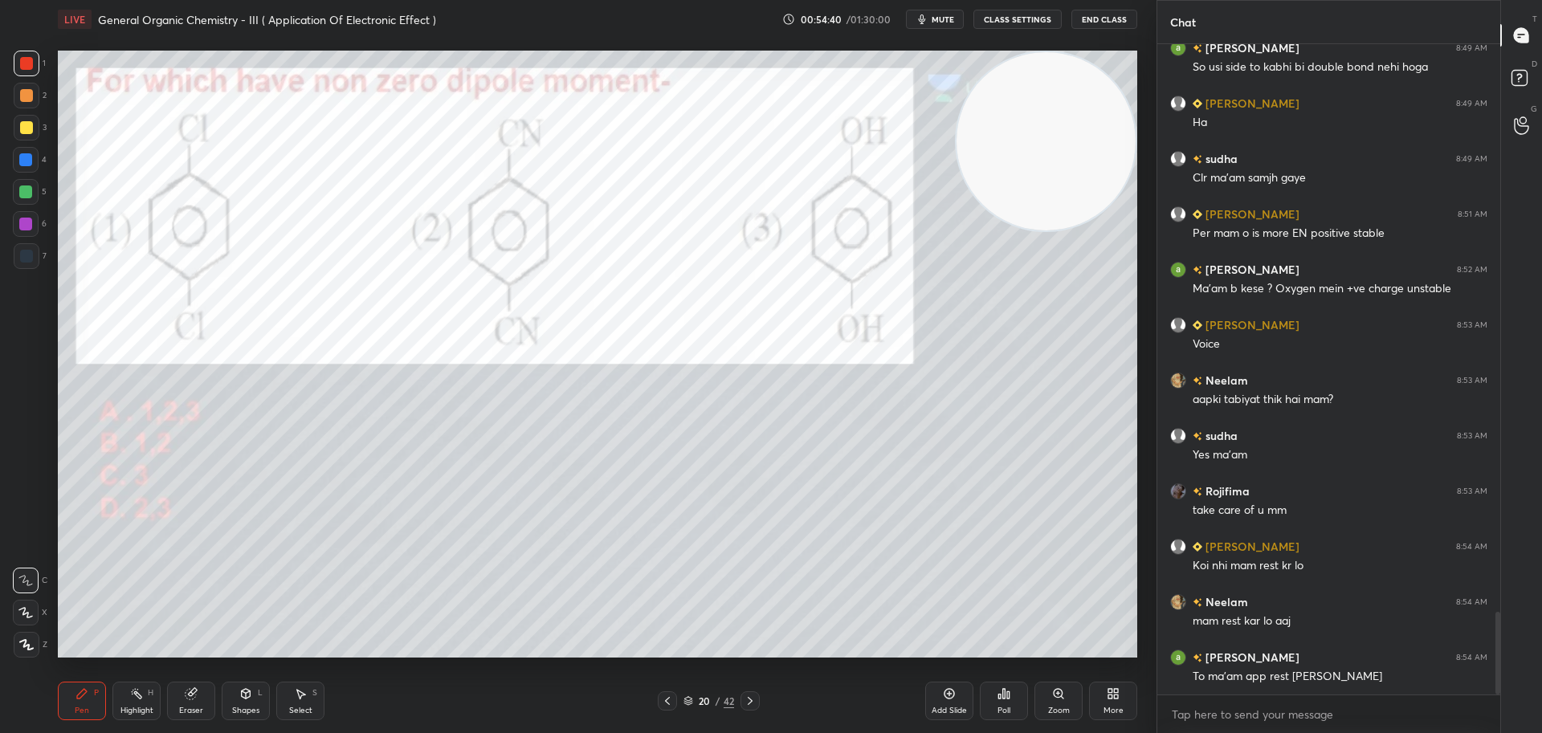
click at [1011, 688] on div "Poll" at bounding box center [1004, 701] width 48 height 39
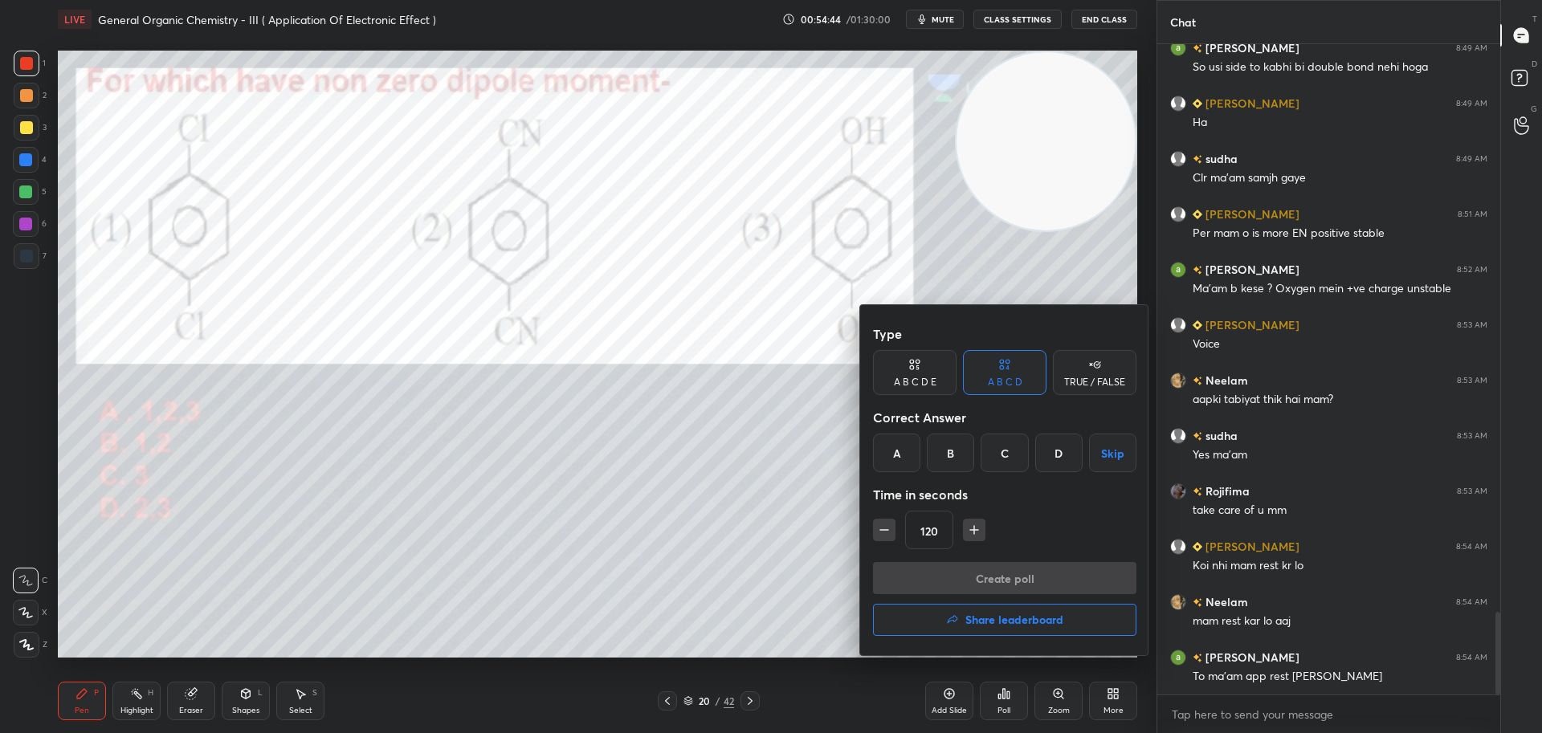
click at [1009, 455] on div "C" at bounding box center [1003, 453] width 47 height 39
click at [983, 576] on button "Create poll" at bounding box center [1004, 578] width 263 height 32
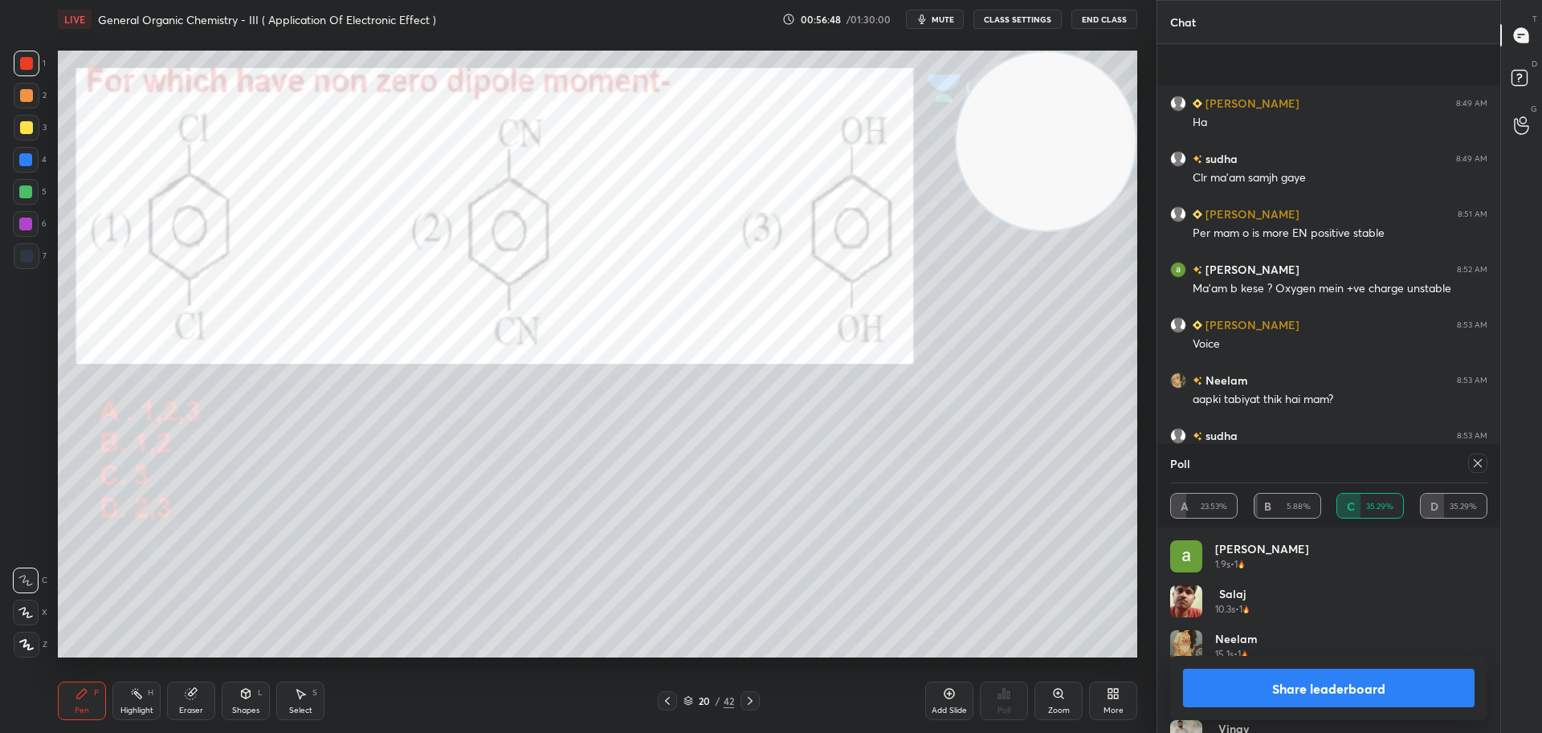
scroll to position [4590, 0]
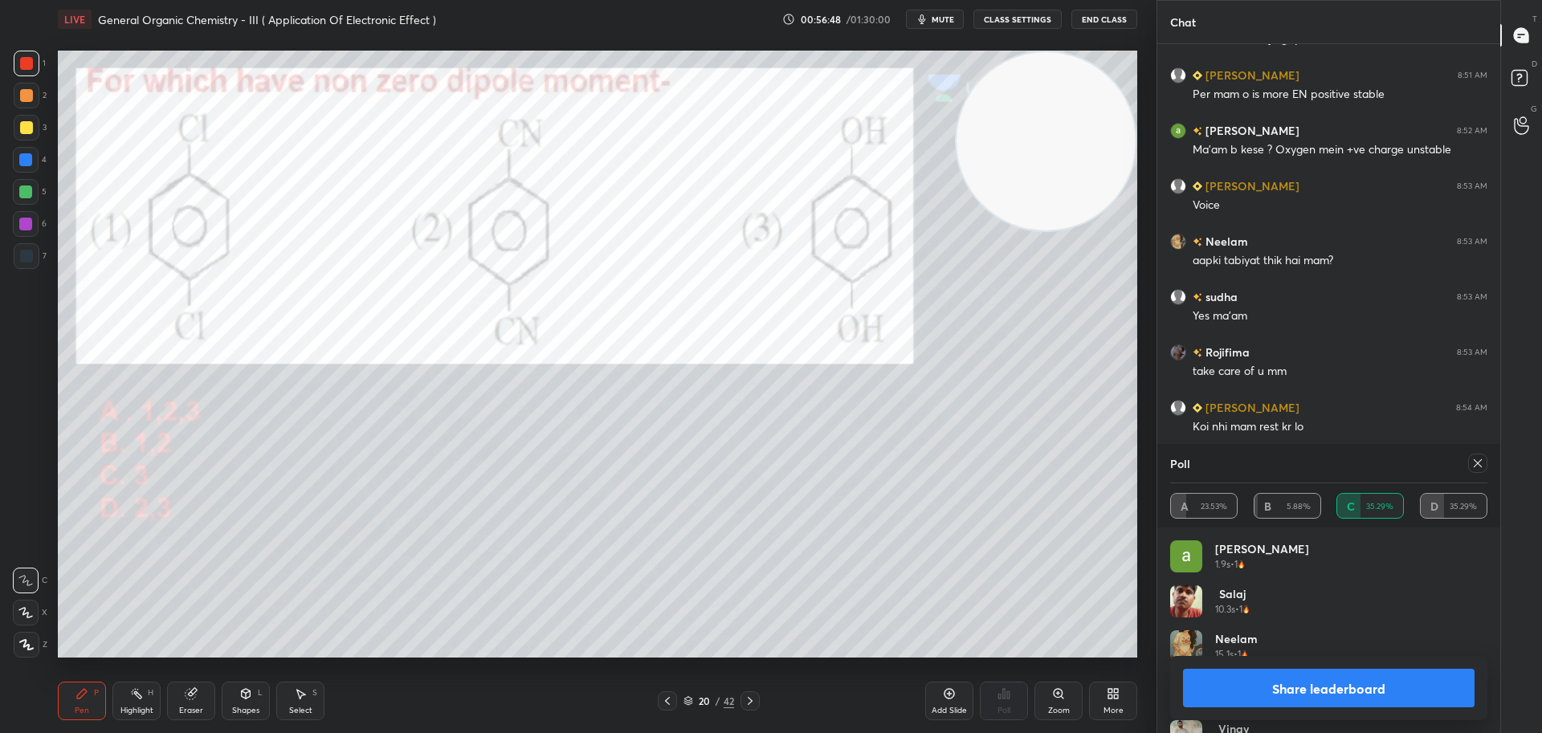
click at [29, 130] on div at bounding box center [26, 127] width 13 height 13
click at [1483, 461] on icon at bounding box center [1477, 463] width 13 height 13
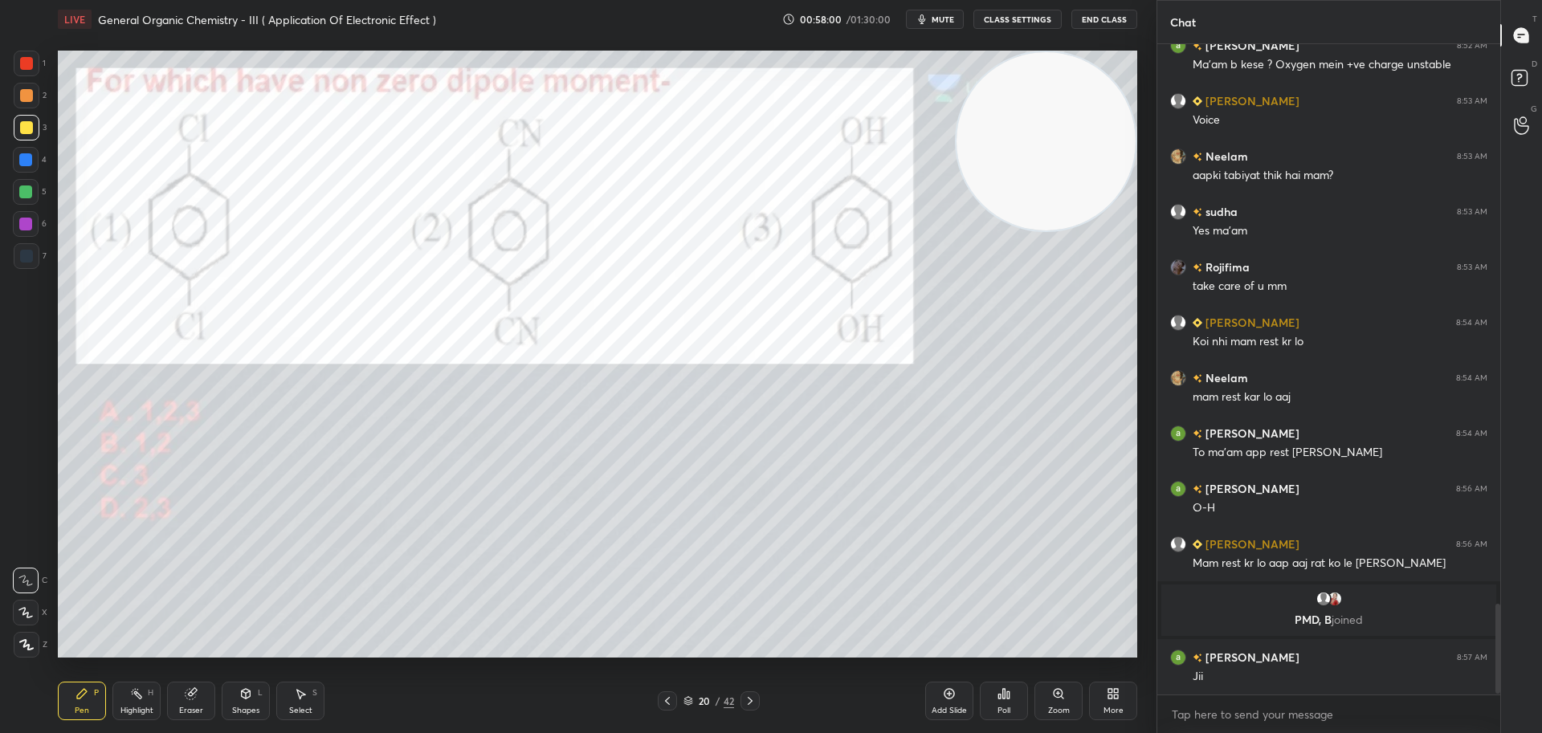
scroll to position [4061, 0]
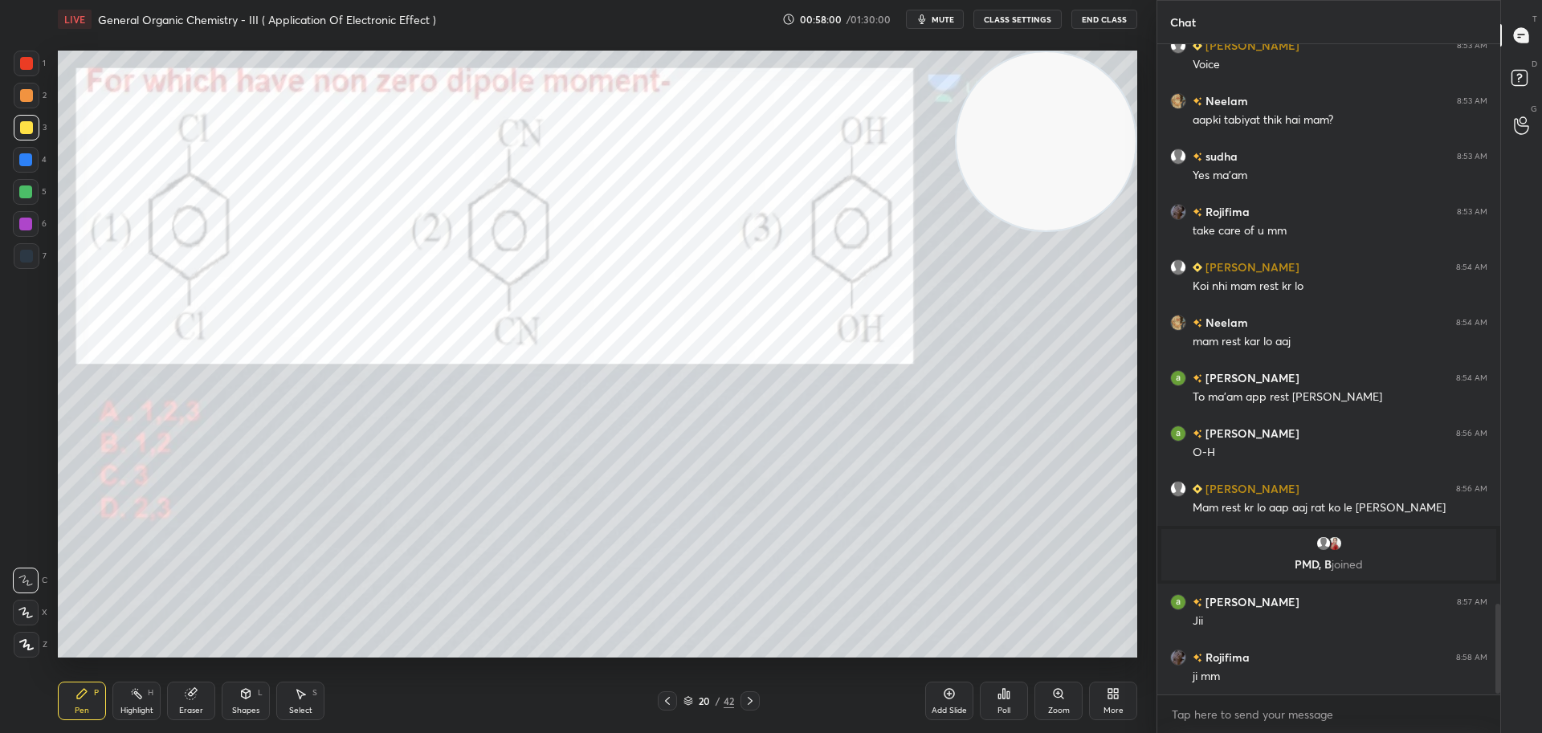
click at [30, 65] on div at bounding box center [26, 63] width 13 height 13
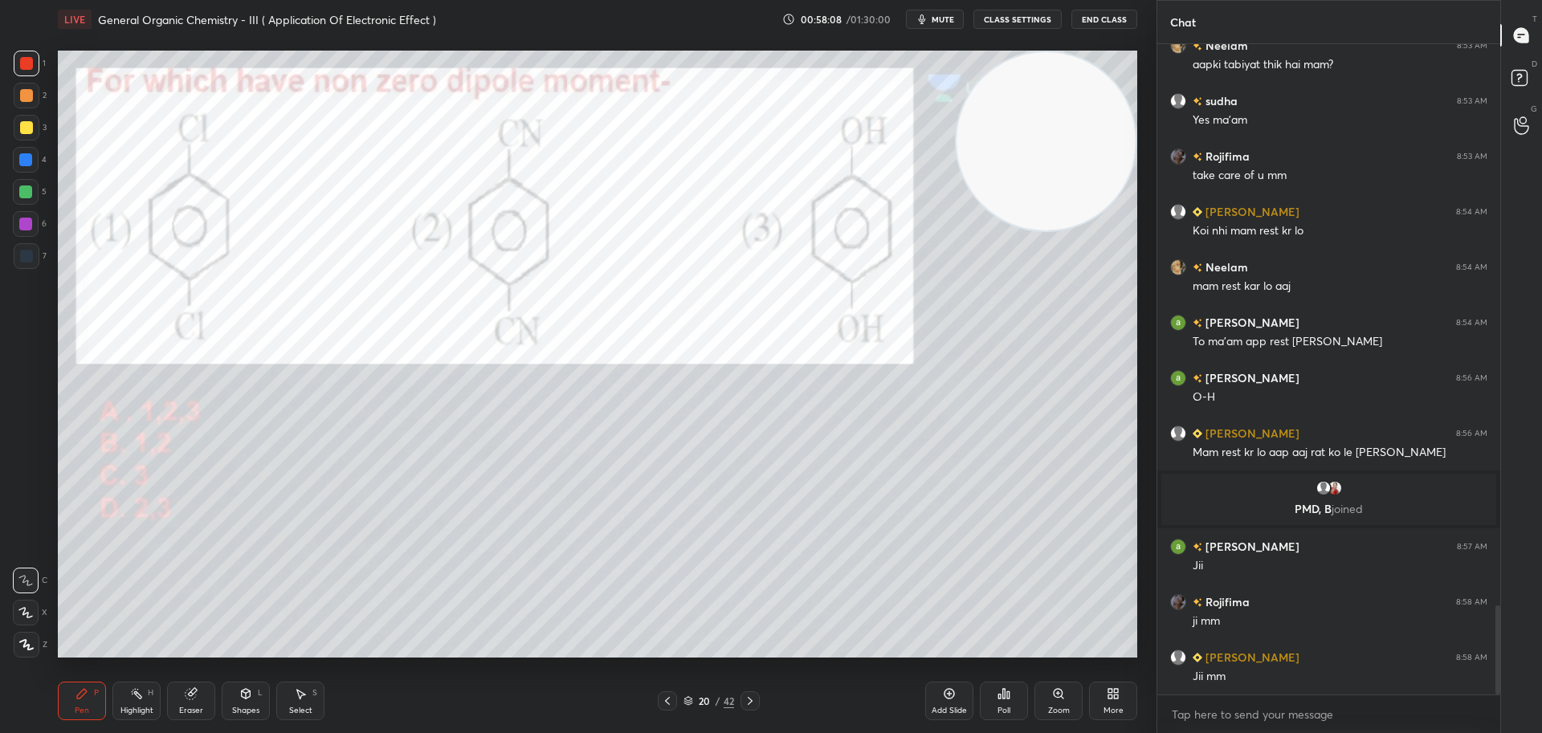
click at [755, 695] on icon at bounding box center [750, 701] width 13 height 13
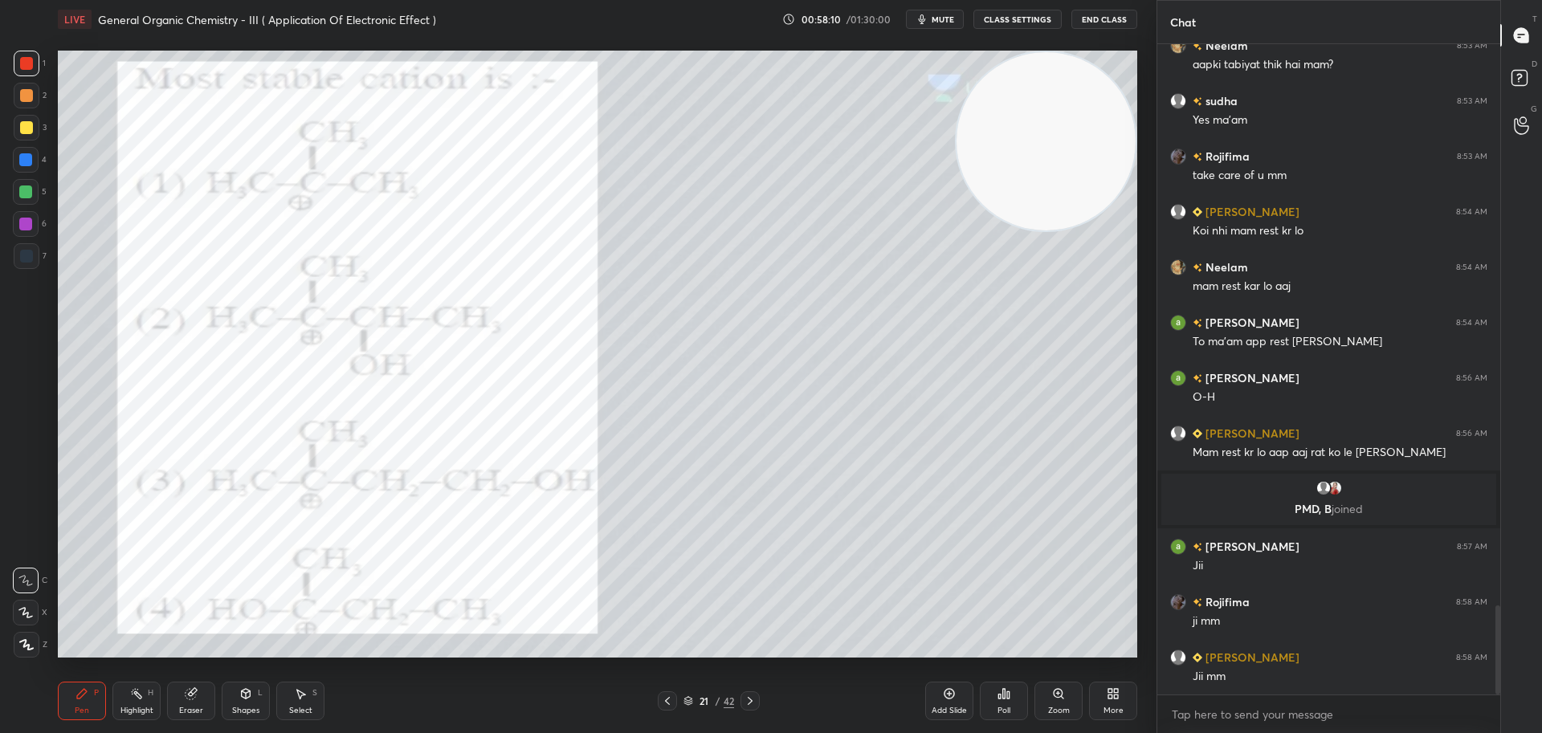
scroll to position [4172, 0]
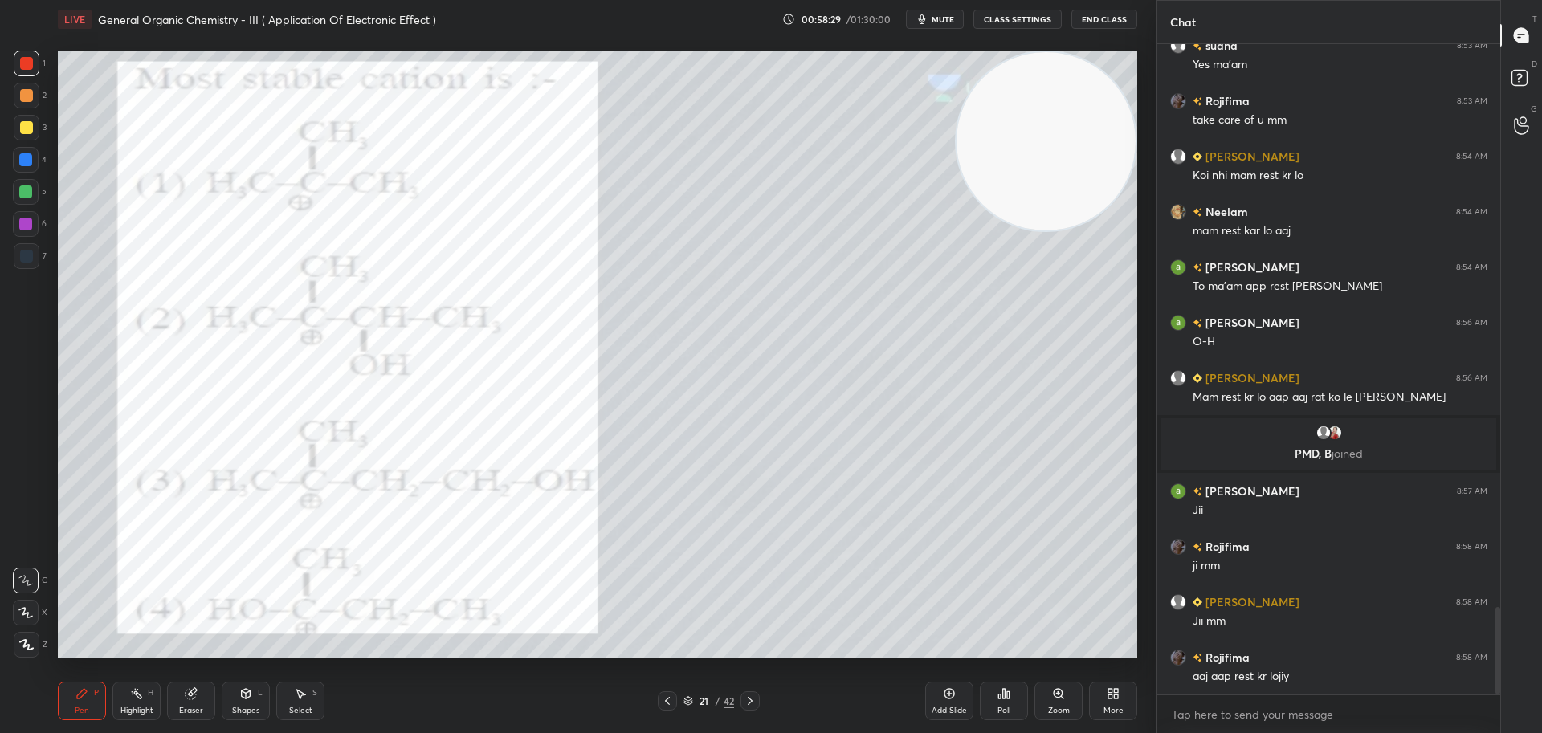
click at [1008, 692] on icon at bounding box center [1008, 694] width 2 height 7
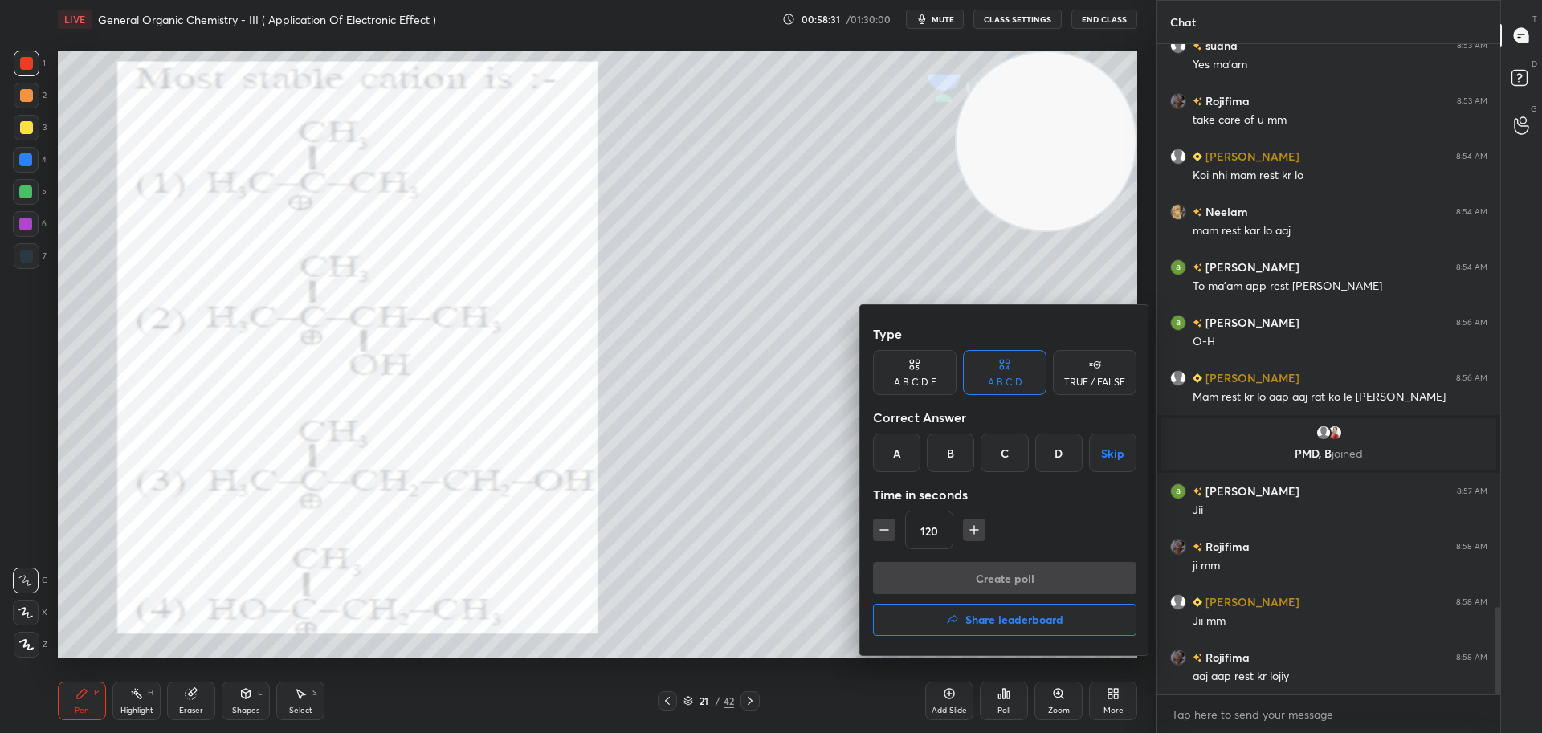
click at [1062, 455] on div "D" at bounding box center [1058, 453] width 47 height 39
click at [989, 575] on button "Create poll" at bounding box center [1004, 578] width 263 height 32
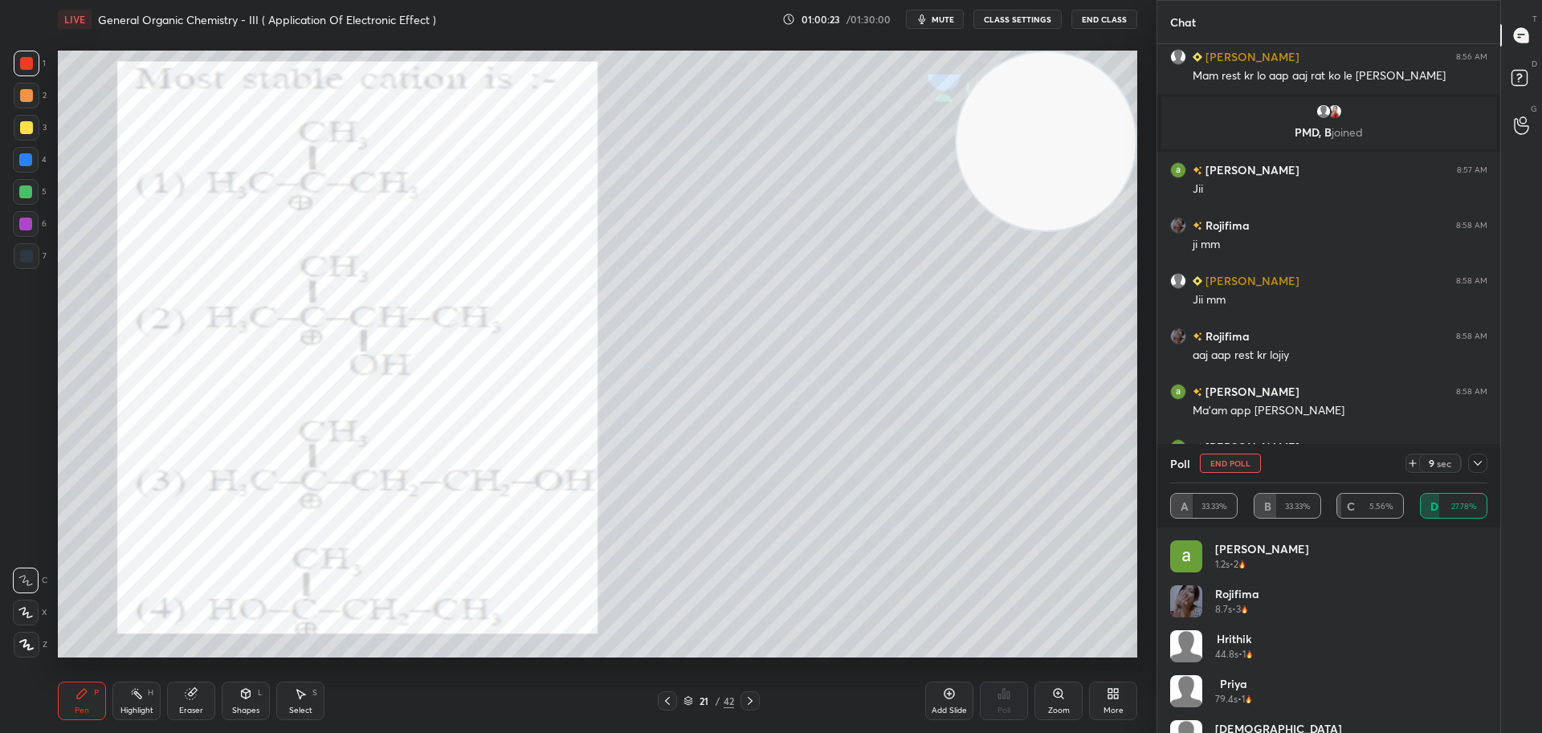
scroll to position [529, 338]
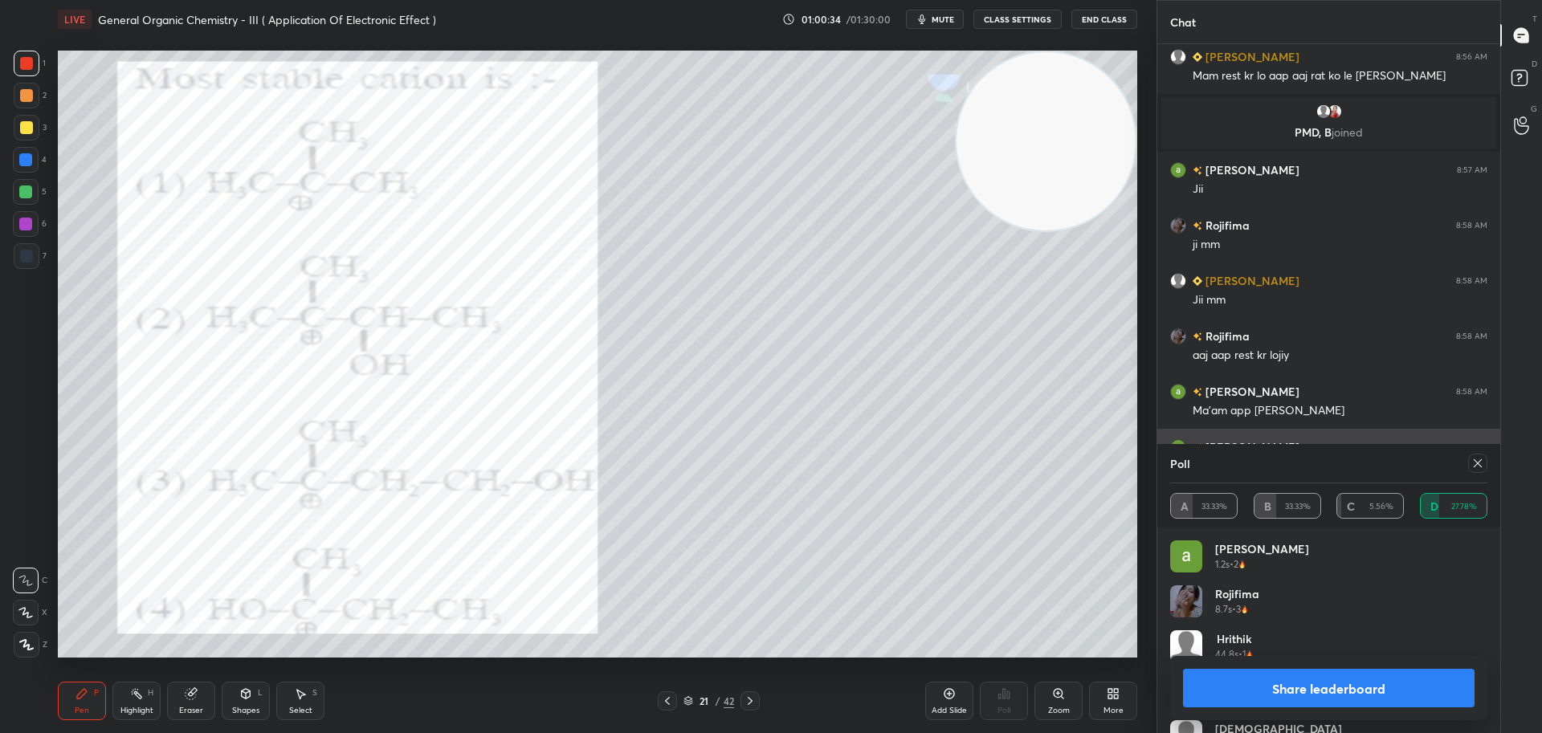
click at [1482, 459] on icon at bounding box center [1478, 463] width 8 height 8
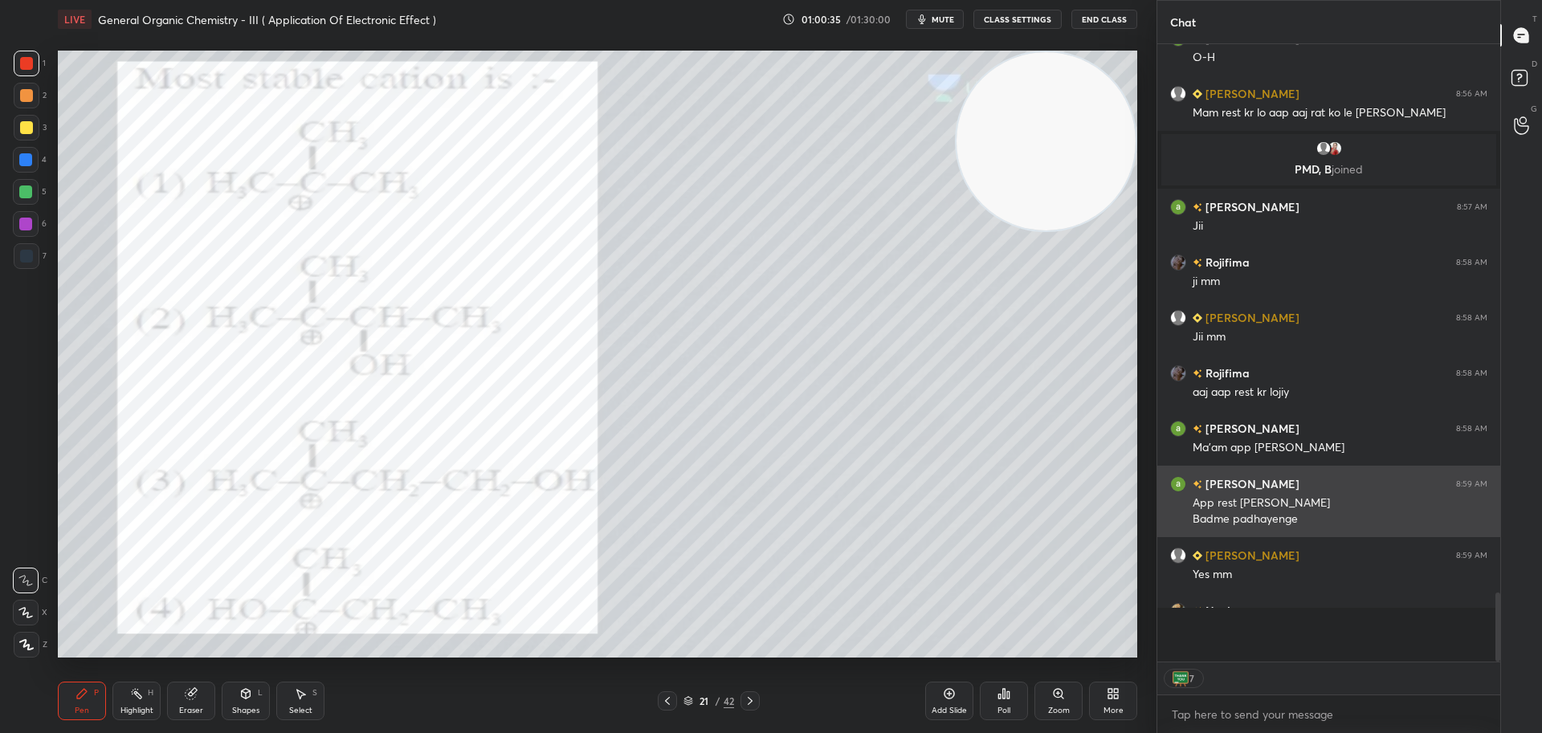
scroll to position [613, 338]
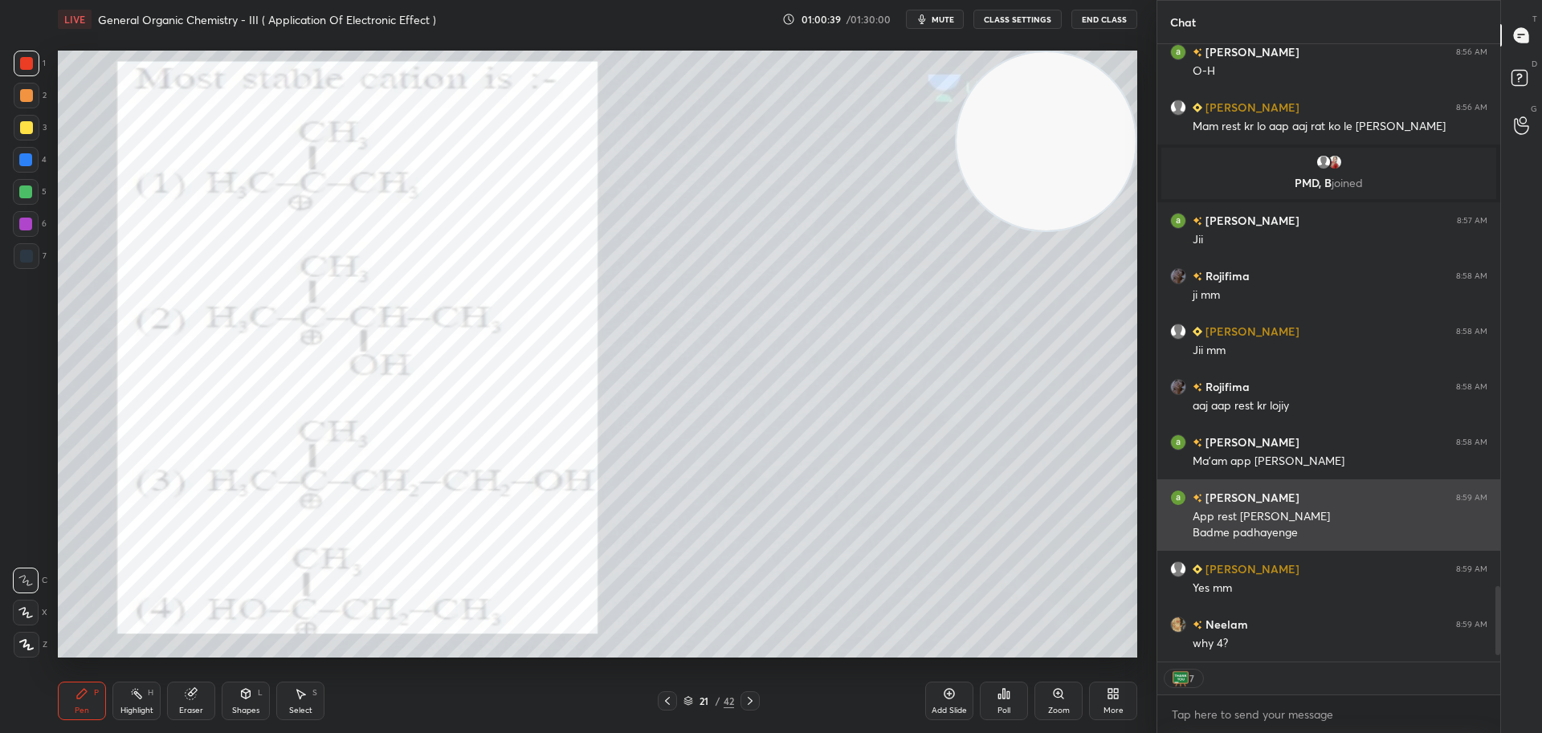
type textarea "x"
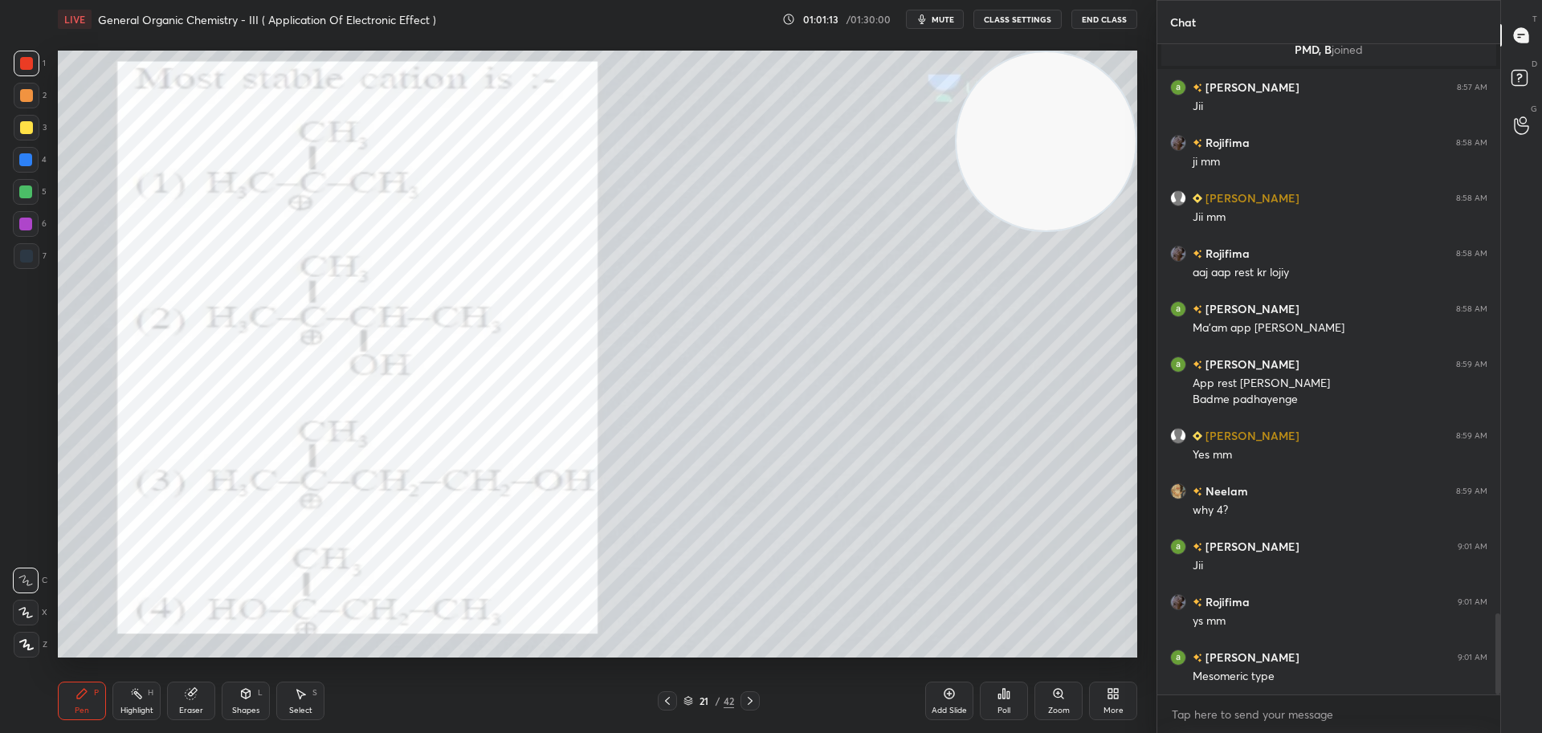
scroll to position [4631, 0]
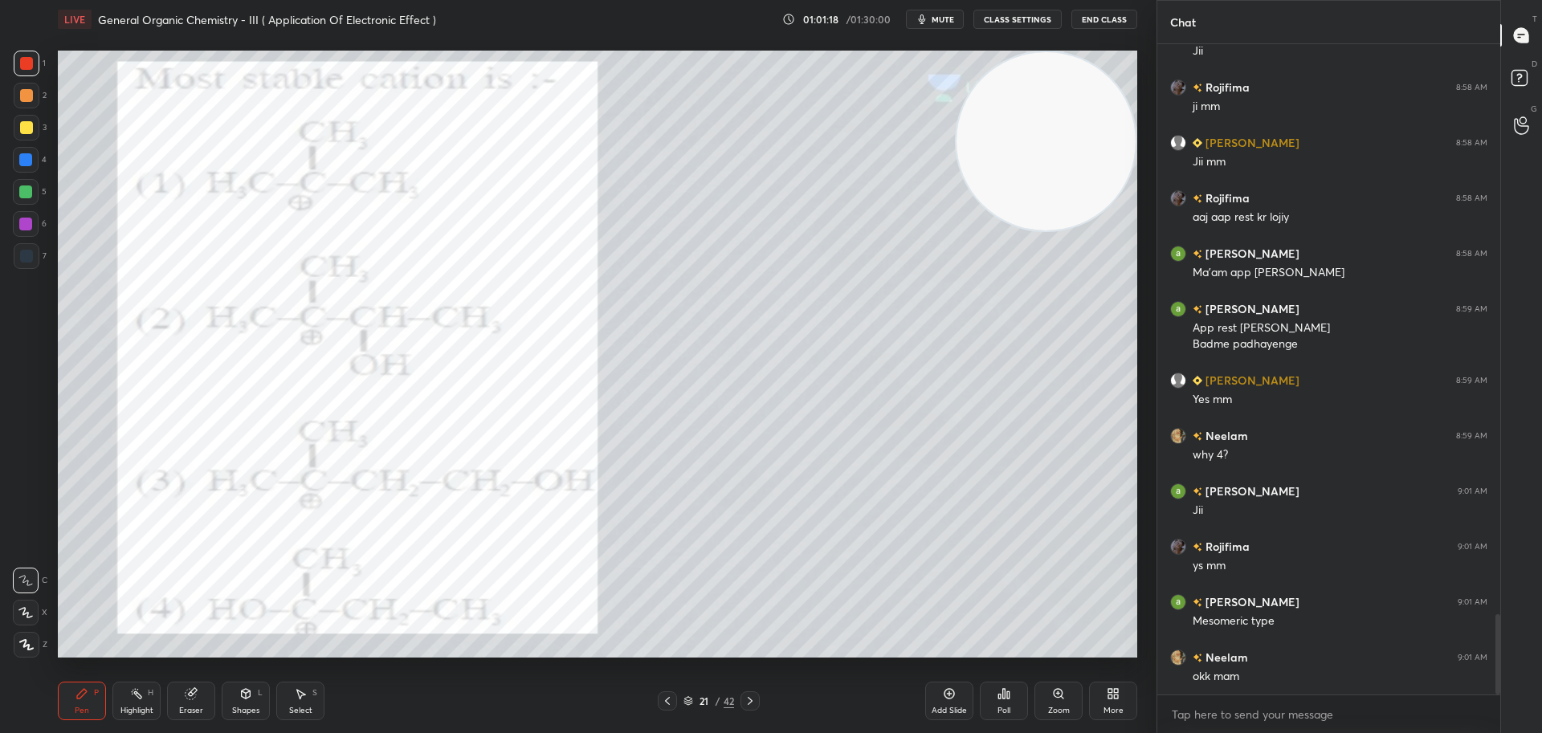
click at [668, 699] on icon at bounding box center [667, 701] width 13 height 13
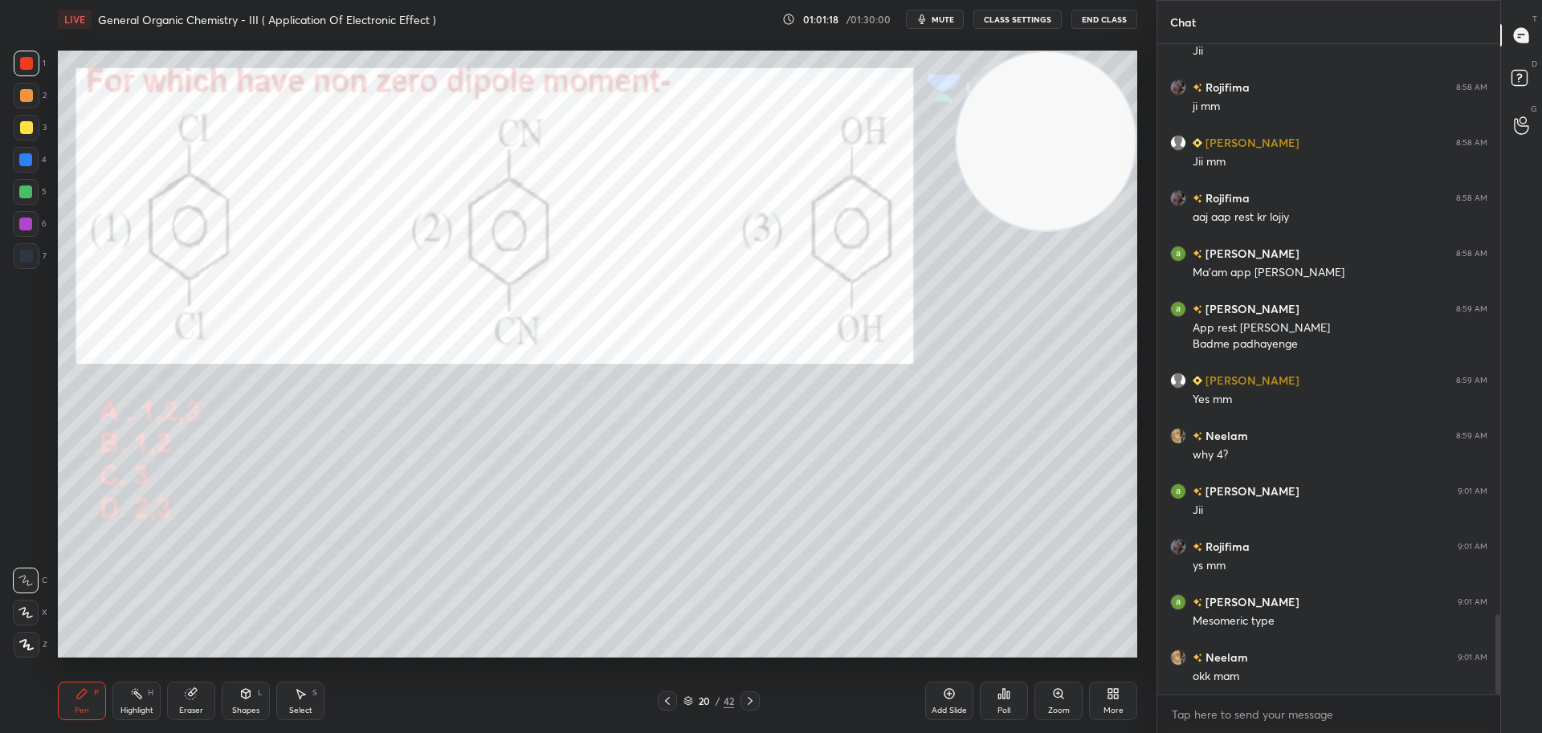
click at [666, 699] on icon at bounding box center [667, 701] width 5 height 8
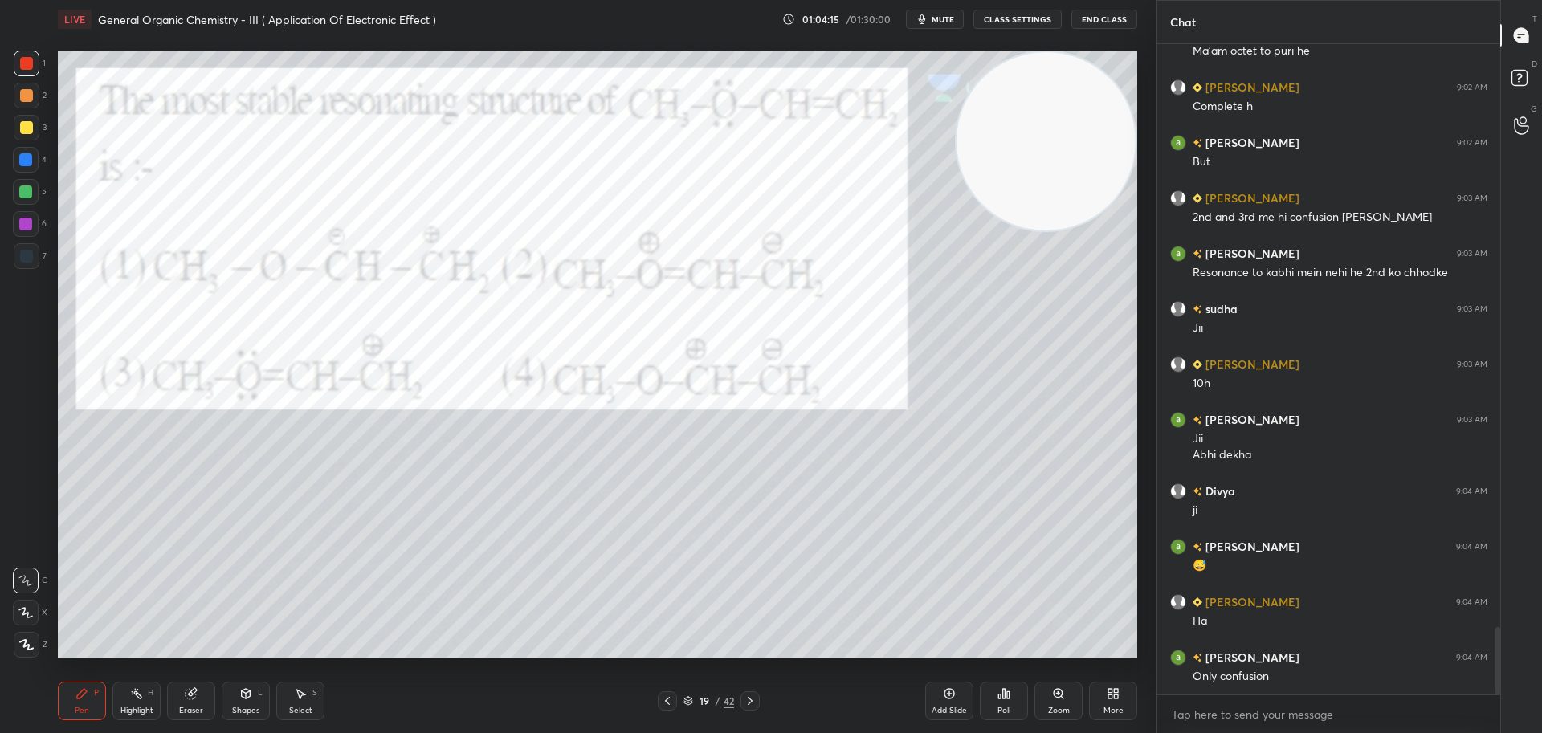
scroll to position [5700, 0]
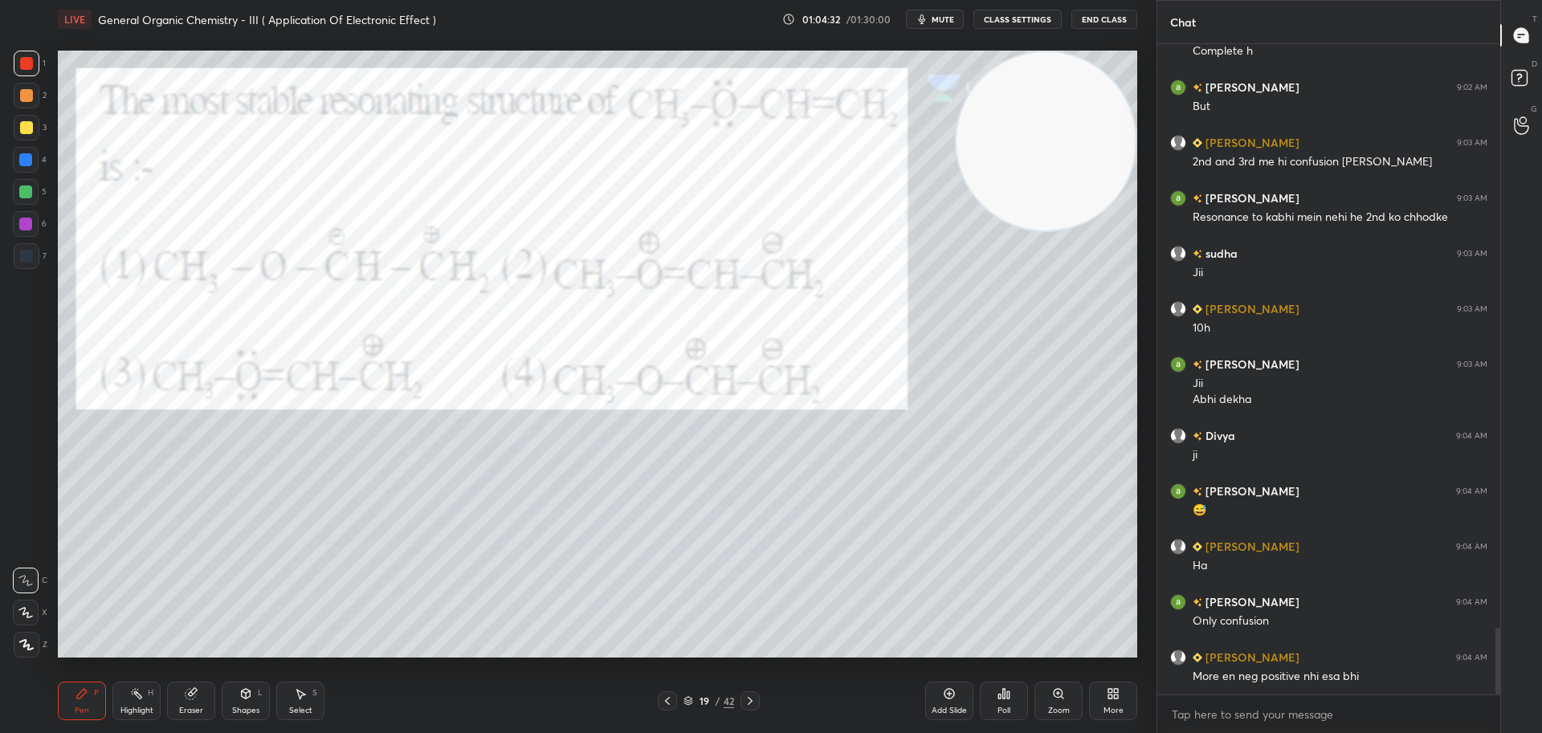
click at [754, 699] on icon at bounding box center [750, 701] width 13 height 13
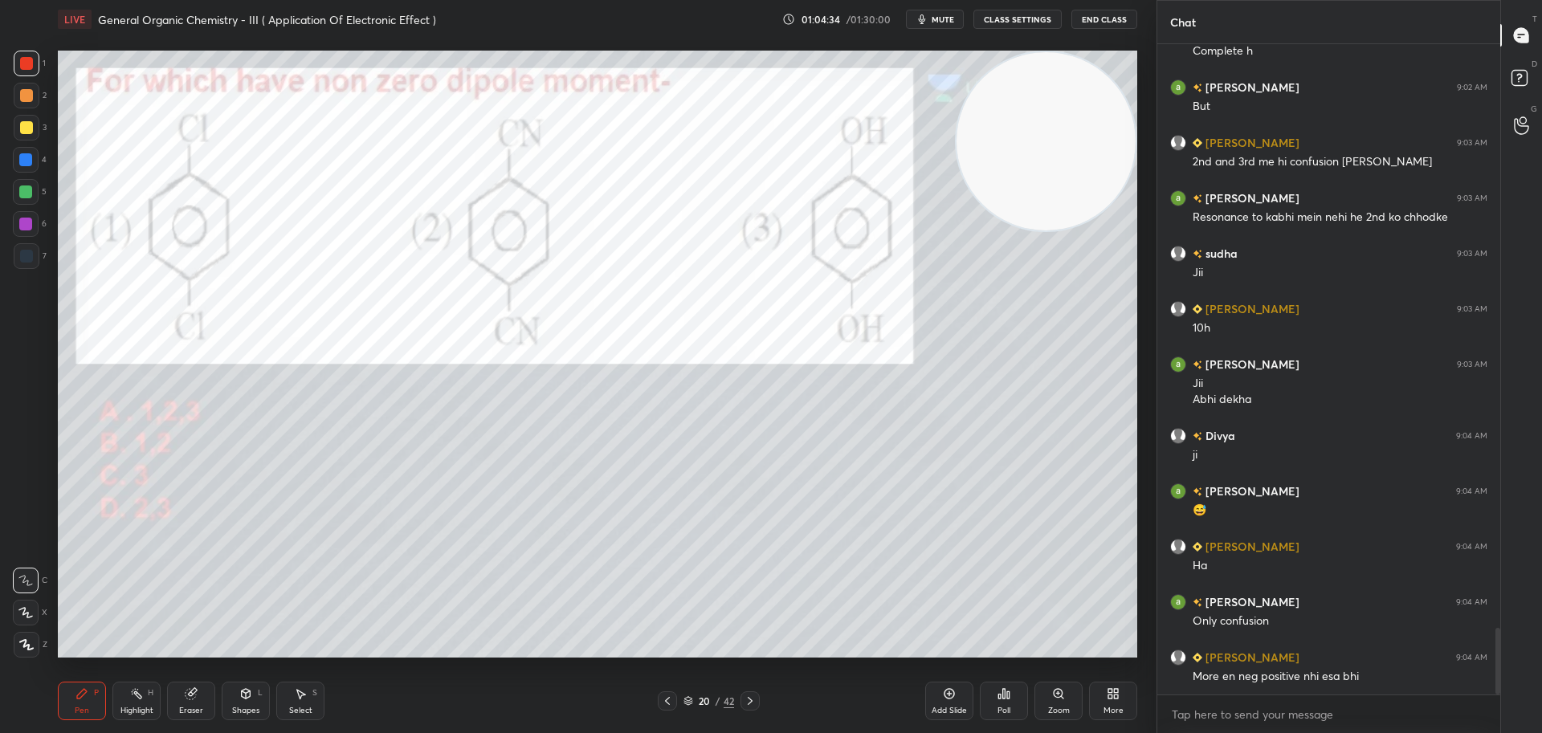
click at [754, 697] on icon at bounding box center [750, 701] width 13 height 13
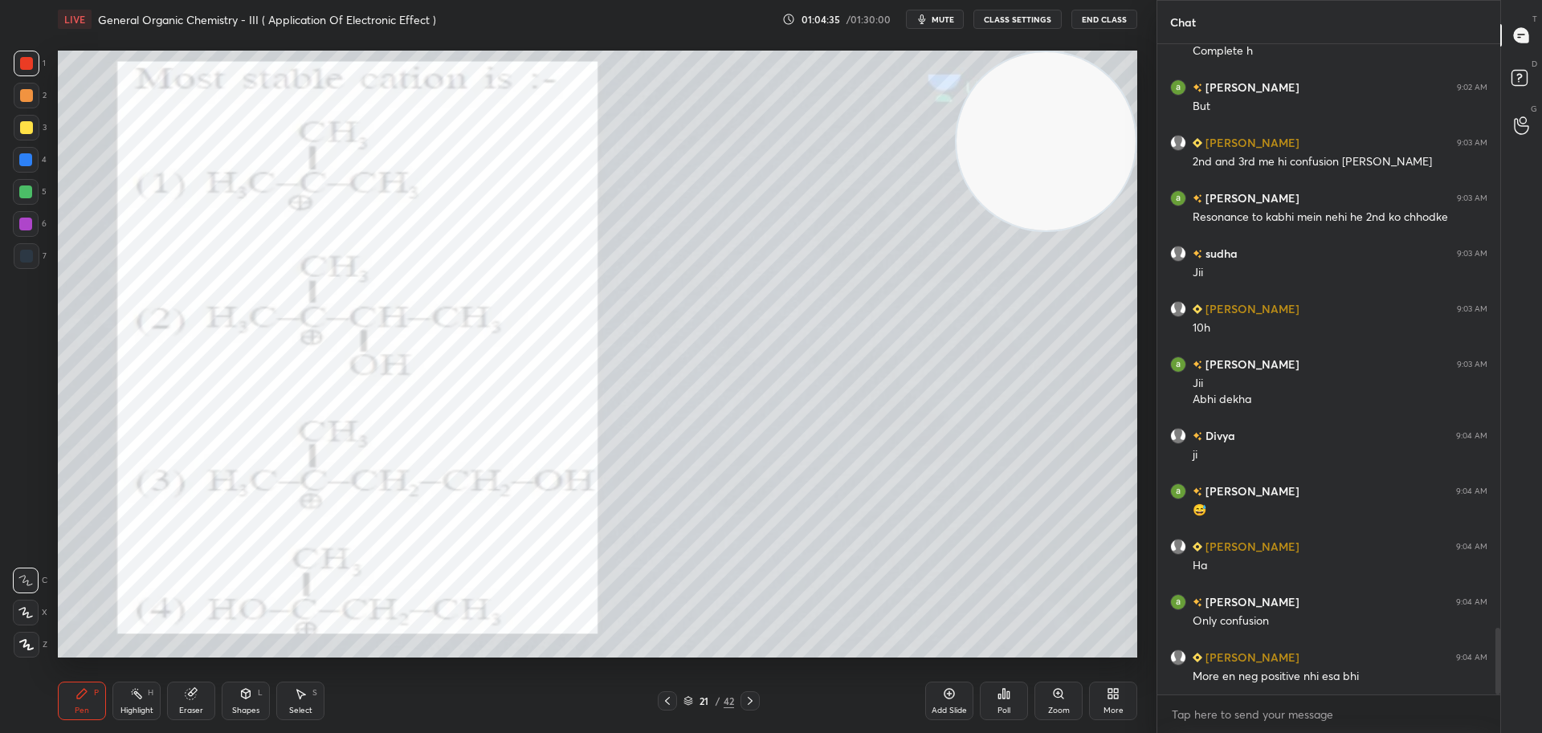
click at [750, 698] on icon at bounding box center [750, 701] width 13 height 13
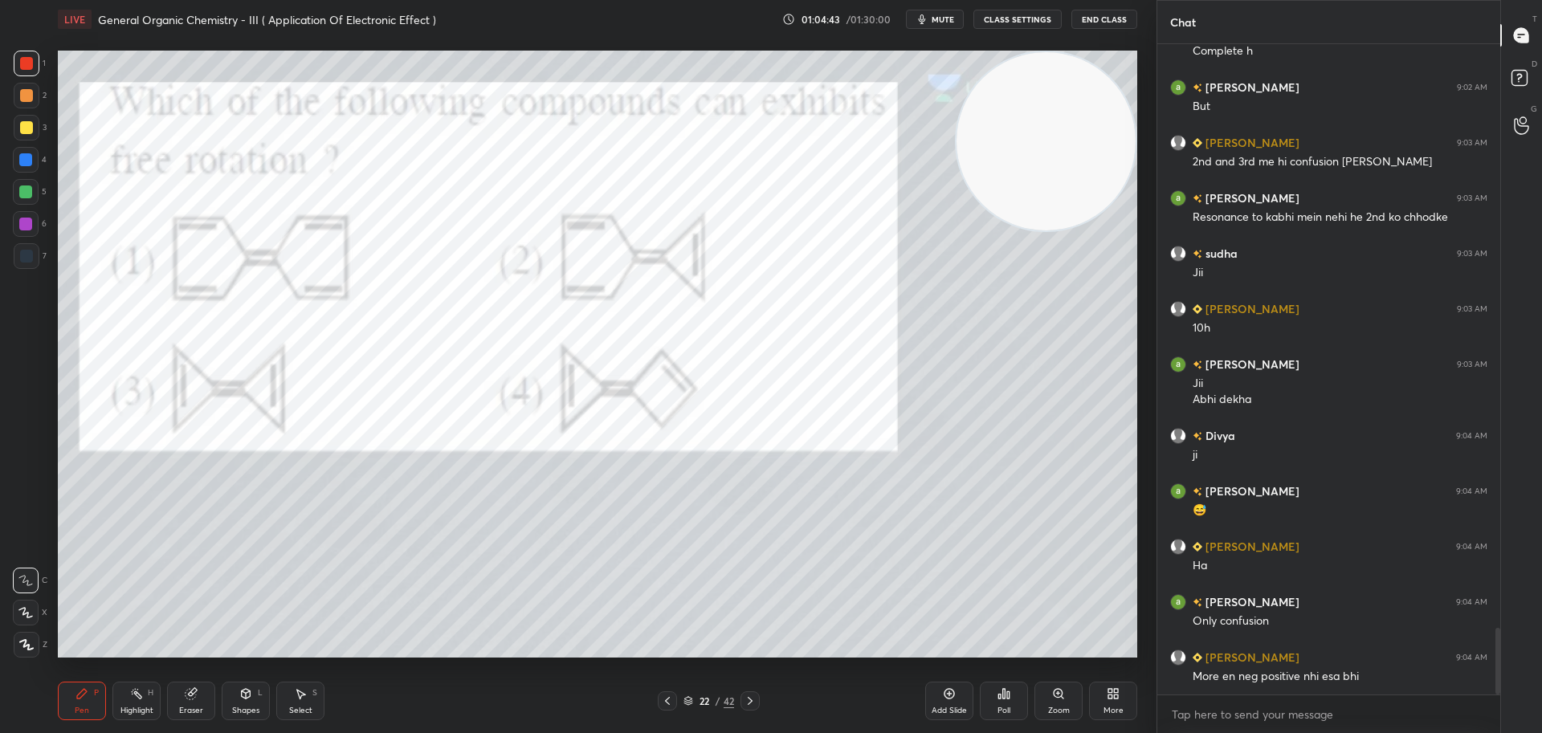
click at [1009, 697] on icon at bounding box center [1008, 694] width 2 height 7
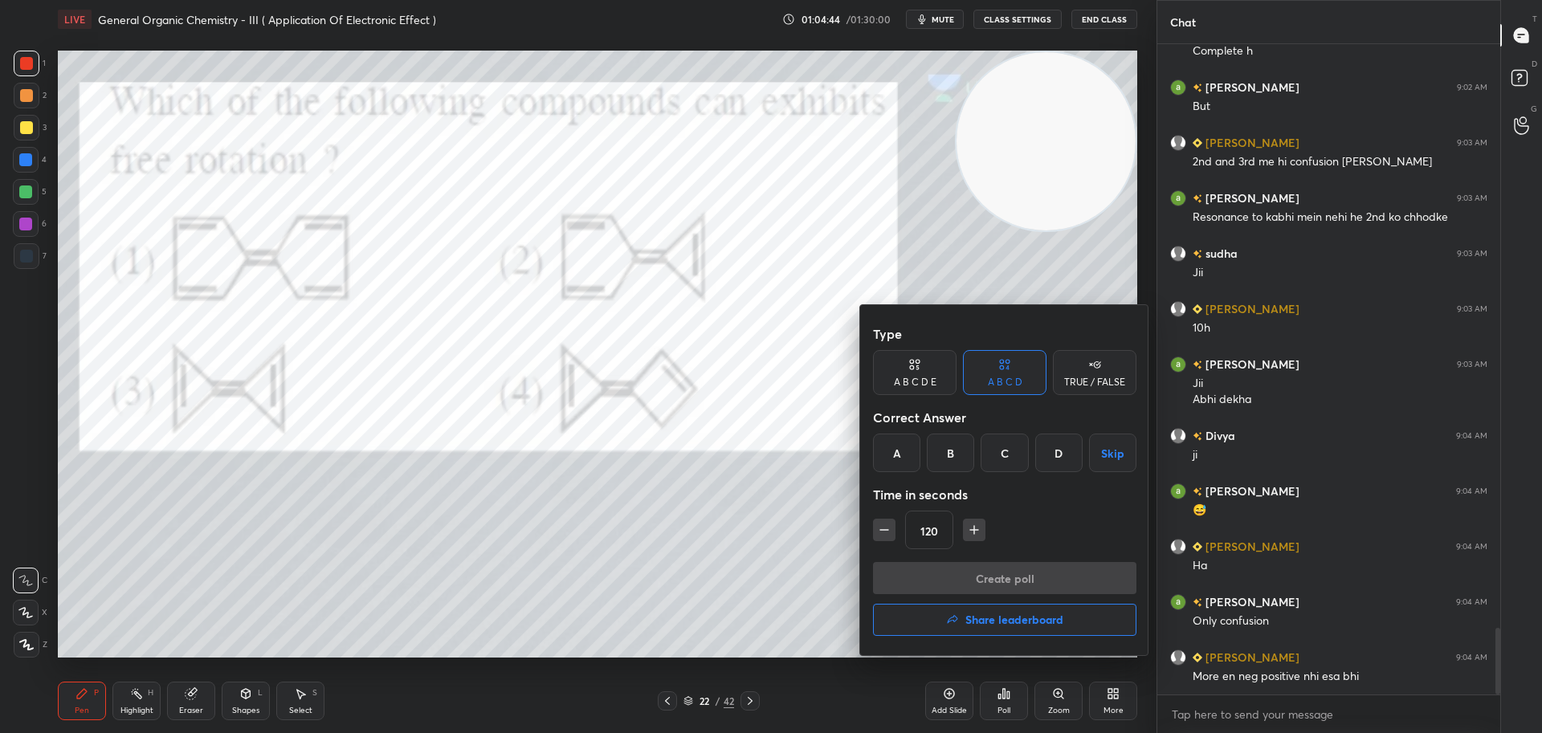
click at [883, 528] on icon "button" at bounding box center [884, 530] width 16 height 16
click at [885, 524] on icon "button" at bounding box center [884, 530] width 16 height 16
click at [885, 528] on icon "button" at bounding box center [884, 530] width 16 height 16
click at [880, 528] on icon "button" at bounding box center [884, 530] width 16 height 16
type input "60"
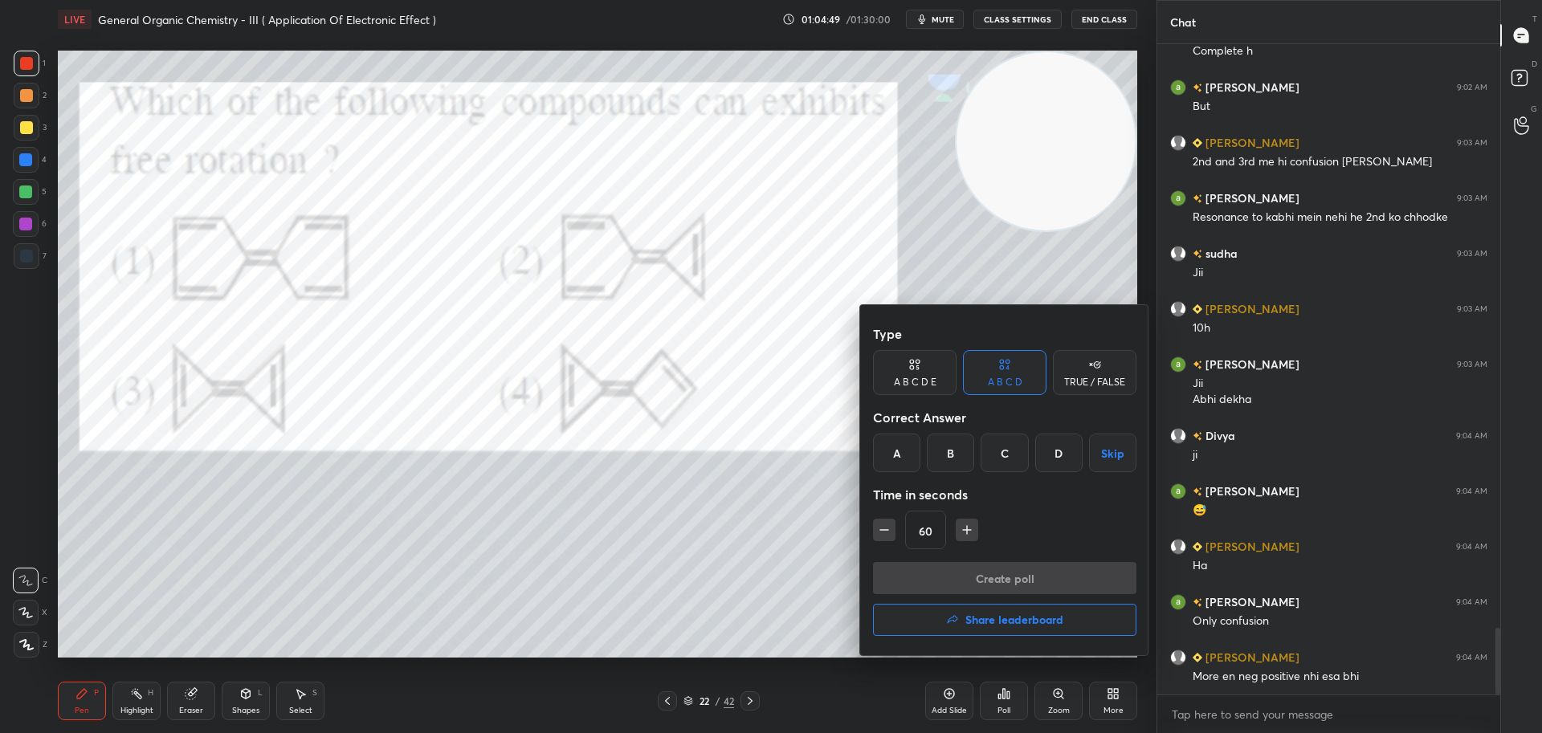
click at [956, 448] on div "B" at bounding box center [950, 453] width 47 height 39
click at [961, 572] on button "Create poll" at bounding box center [1004, 578] width 263 height 32
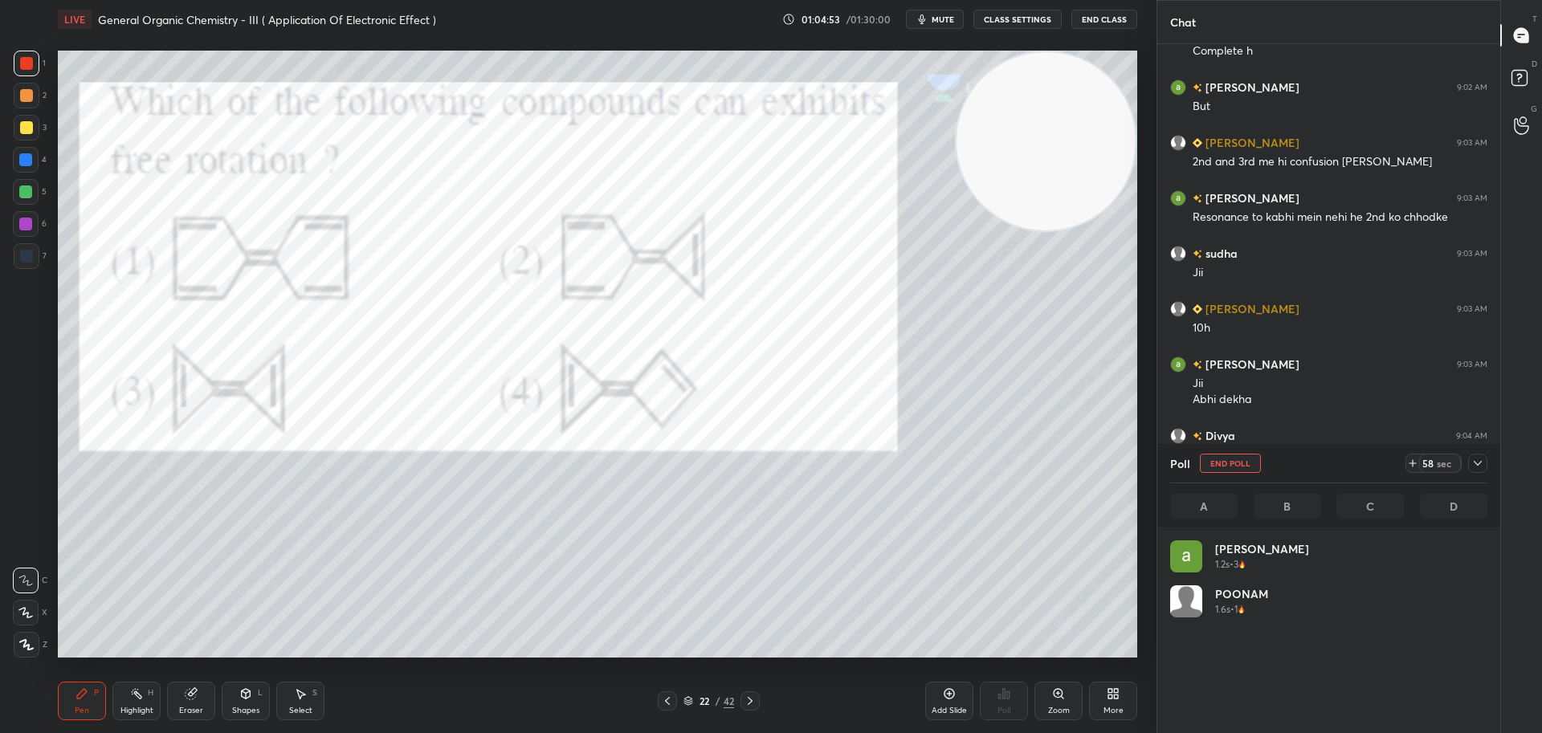
scroll to position [188, 312]
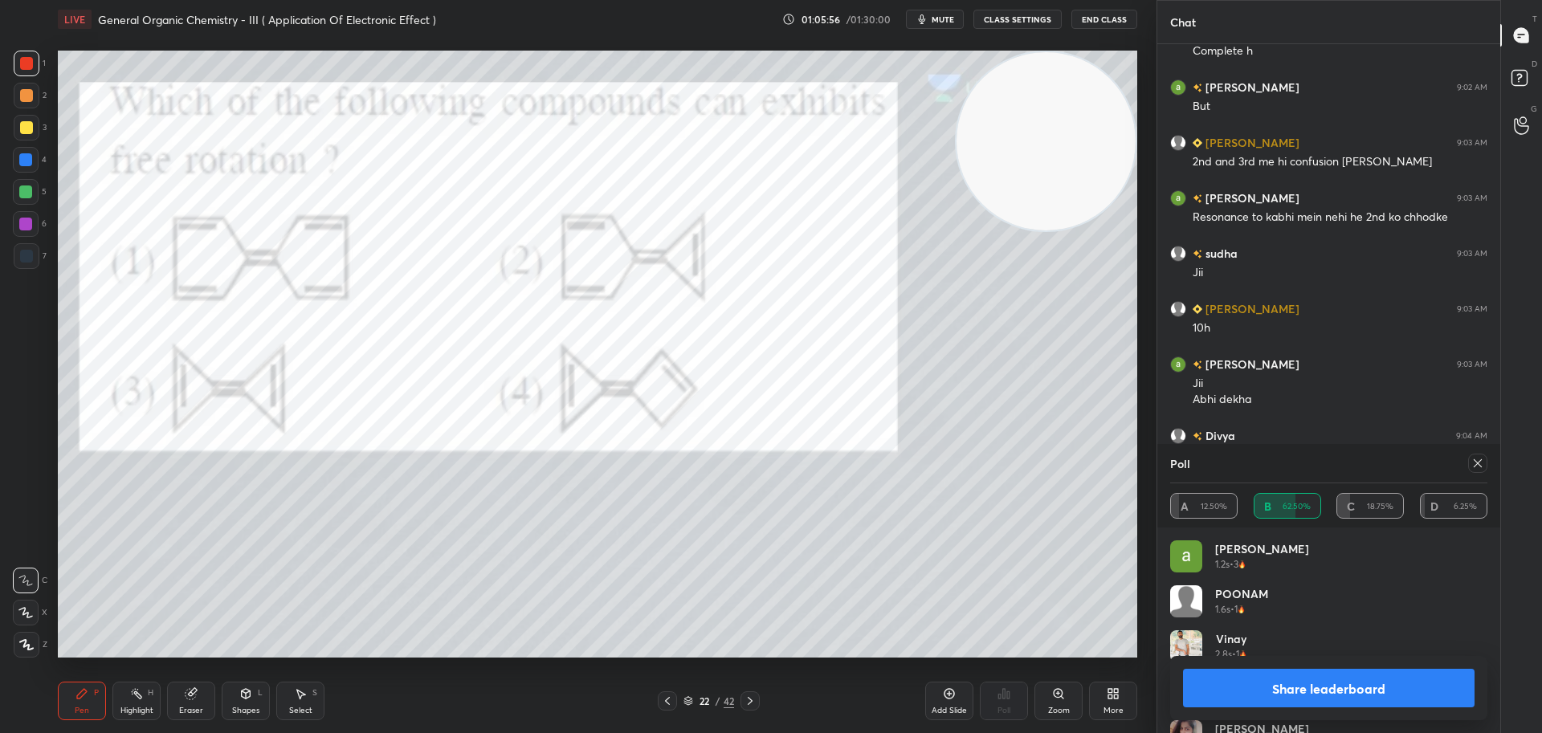
click at [1478, 463] on icon at bounding box center [1478, 463] width 8 height 8
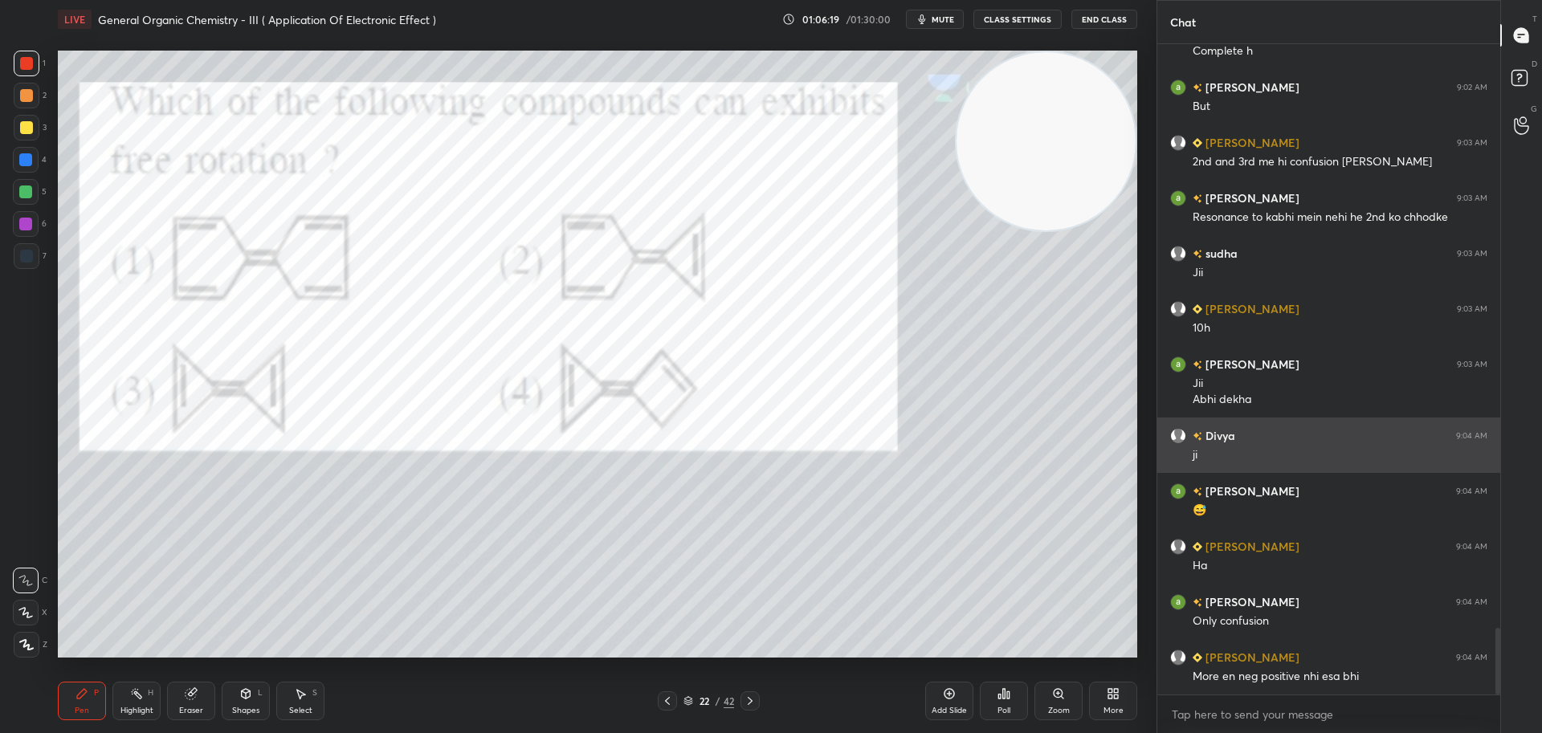
scroll to position [5755, 0]
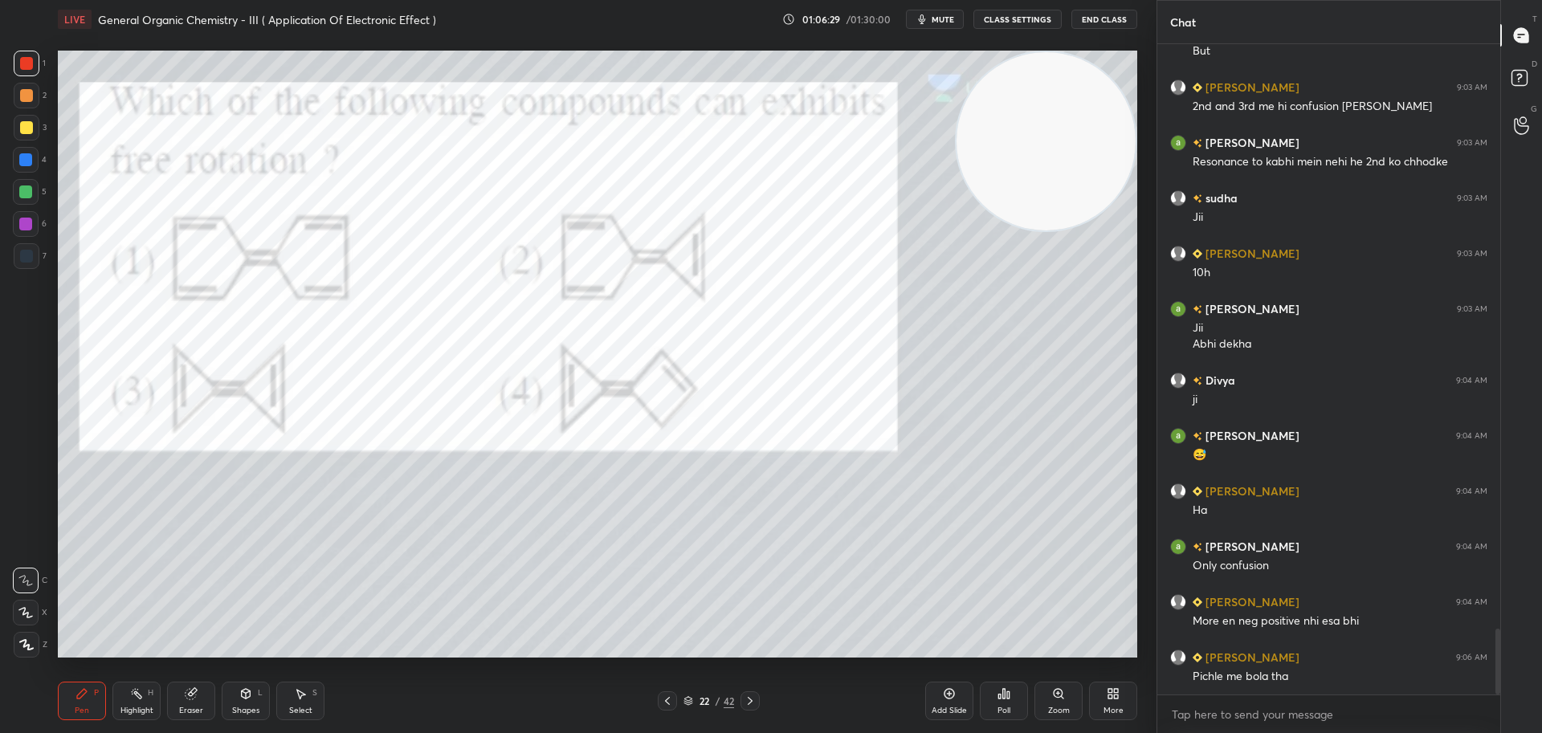
click at [753, 698] on icon at bounding box center [750, 701] width 13 height 13
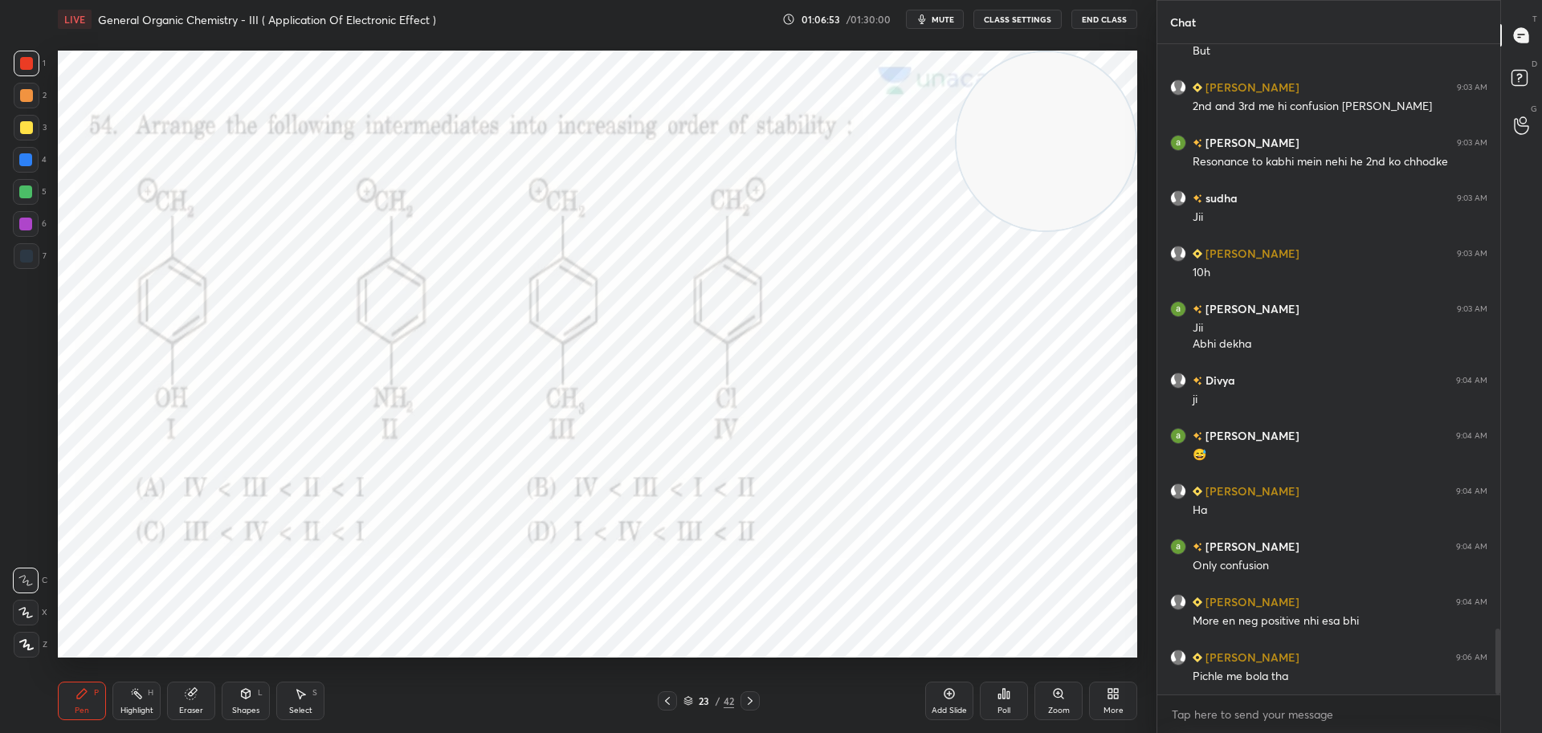
click at [1007, 696] on icon at bounding box center [1008, 694] width 2 height 7
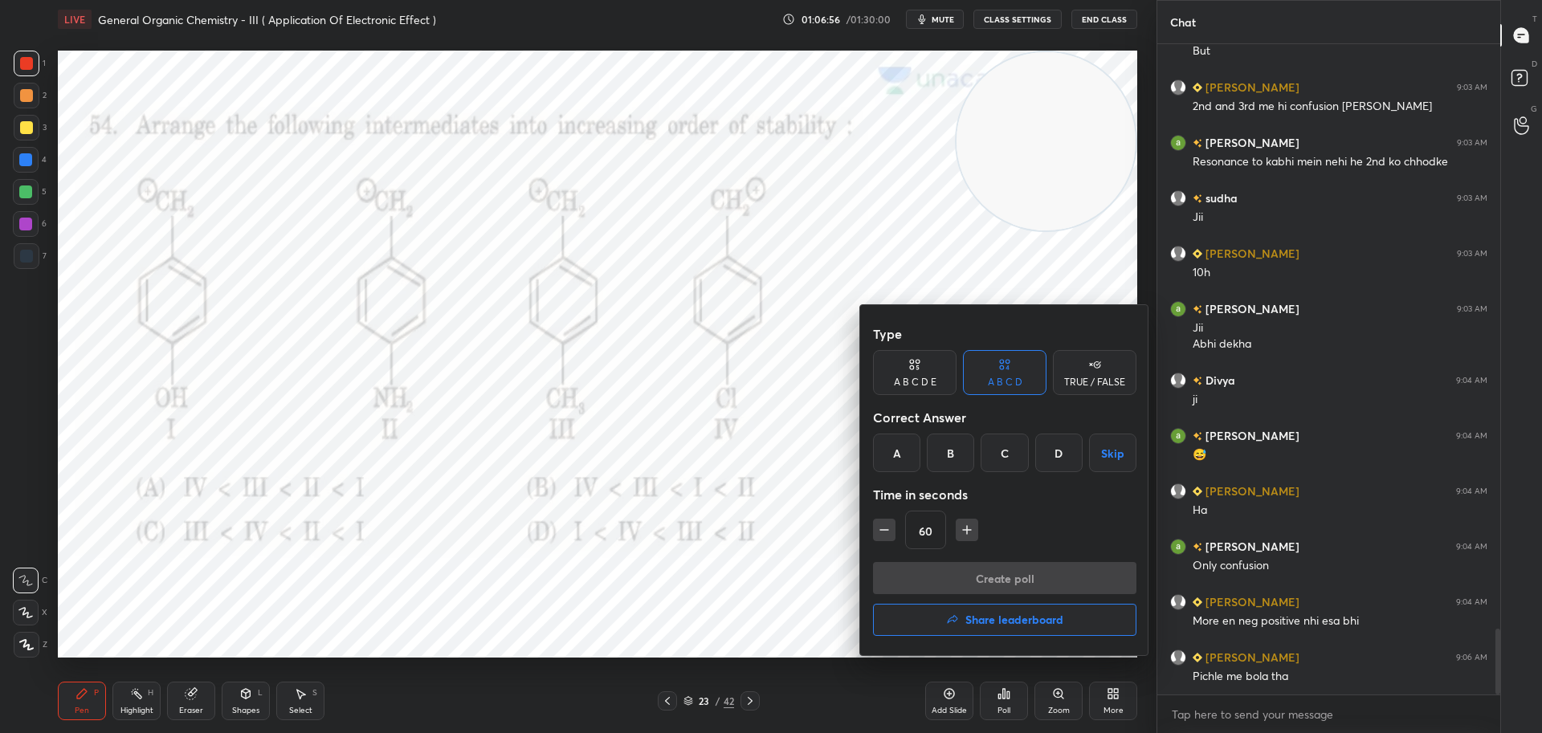
click at [952, 453] on div "B" at bounding box center [950, 453] width 47 height 39
click at [968, 577] on button "Create poll" at bounding box center [1004, 578] width 263 height 32
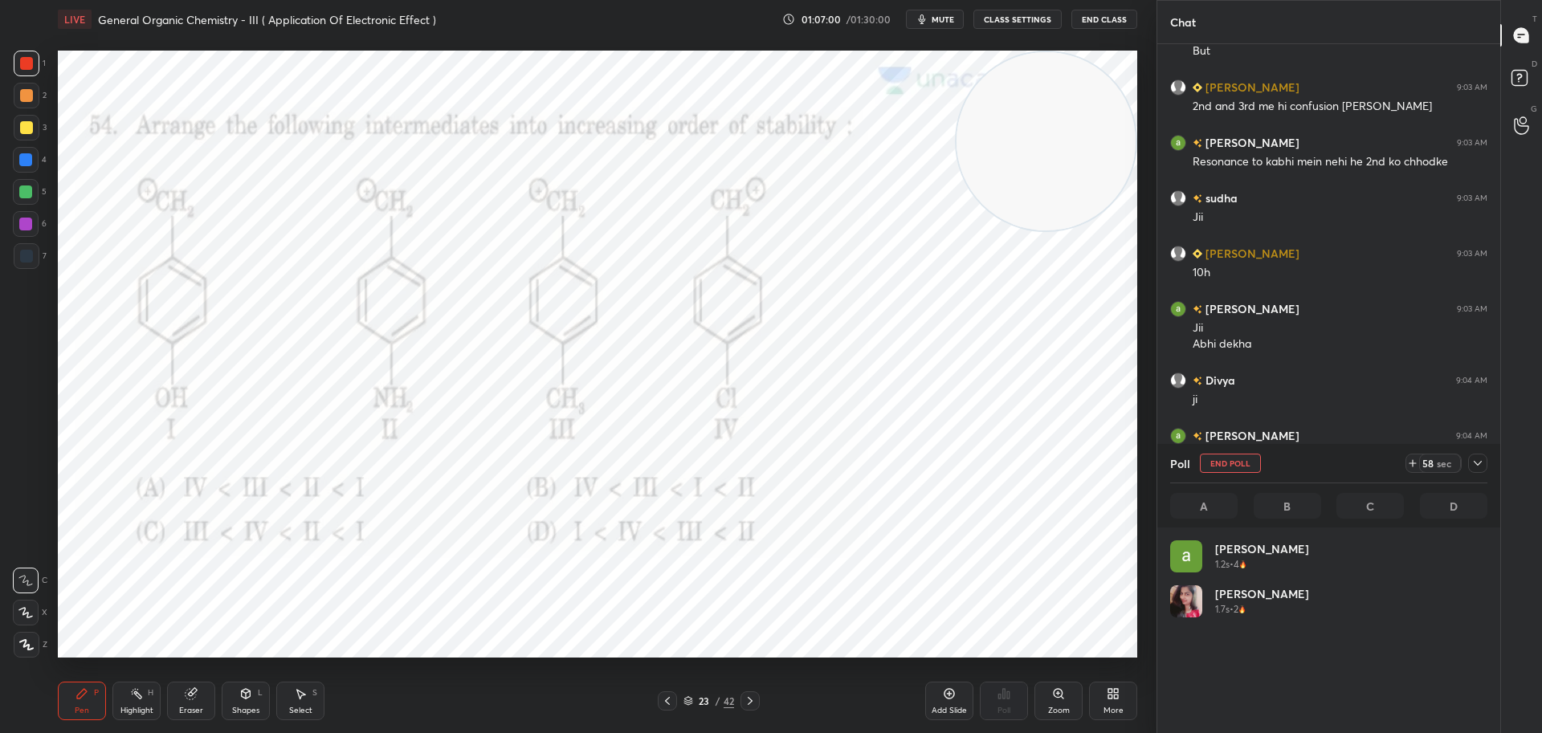
scroll to position [188, 312]
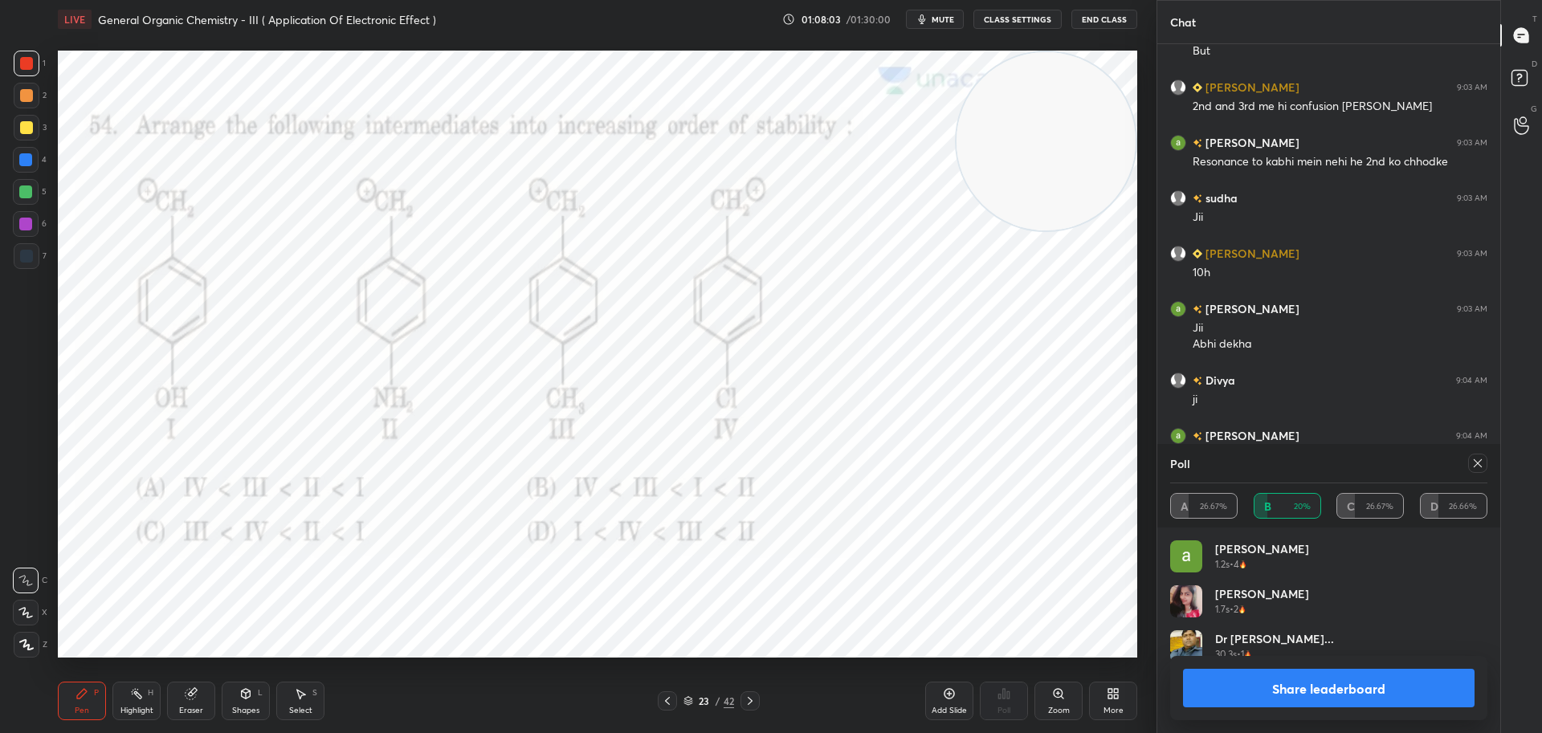
click at [1476, 466] on icon at bounding box center [1477, 463] width 13 height 13
type textarea "x"
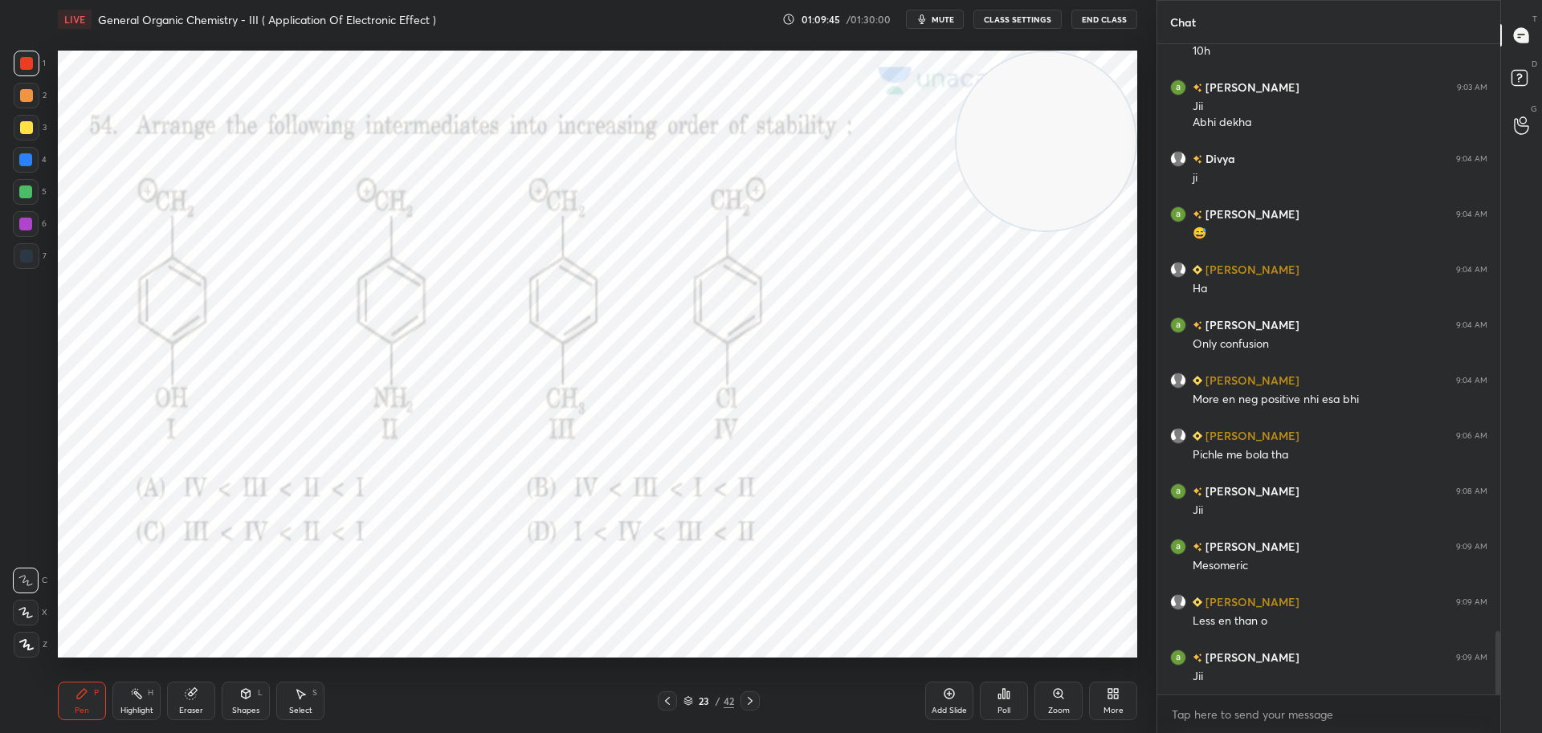
scroll to position [6032, 0]
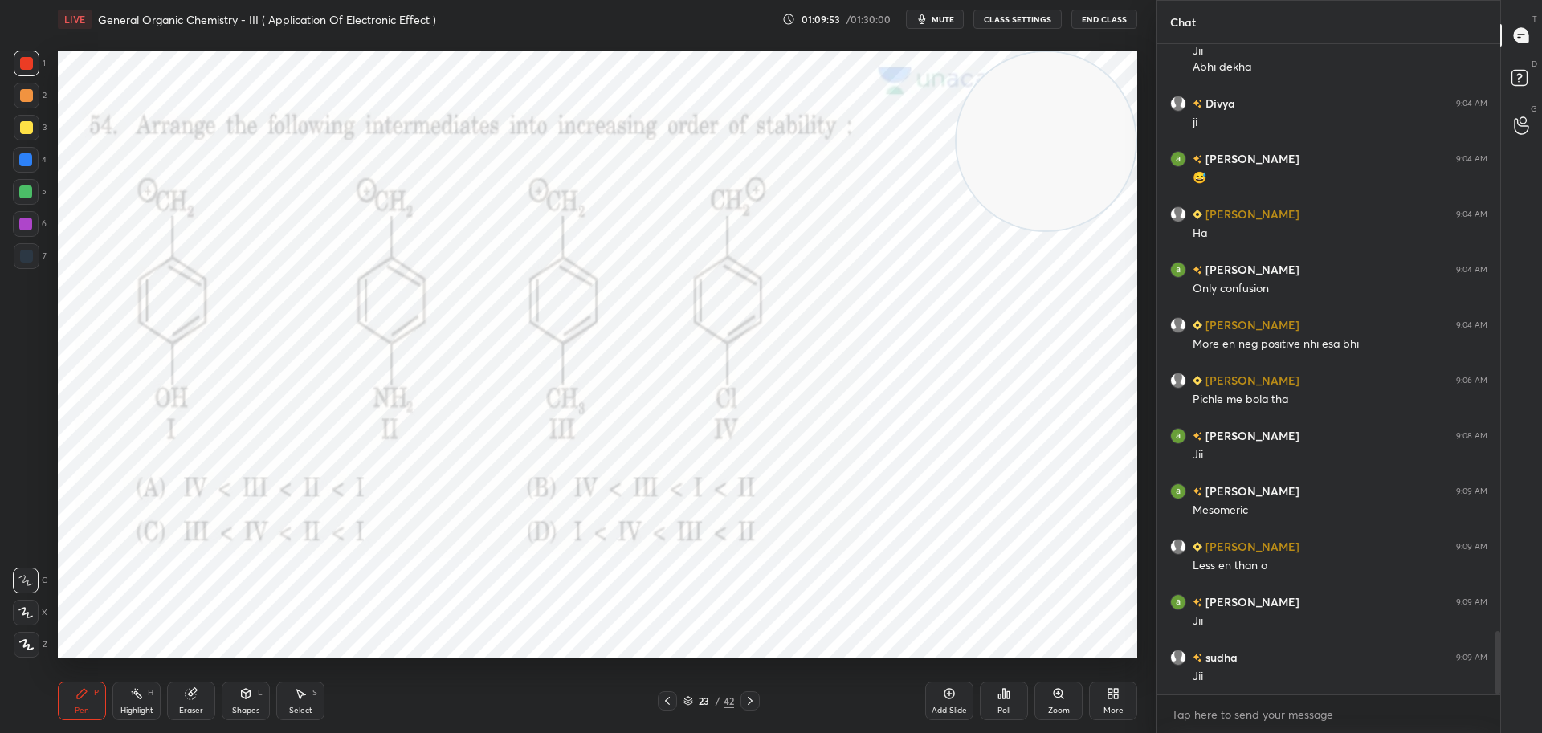
click at [754, 699] on icon at bounding box center [750, 701] width 13 height 13
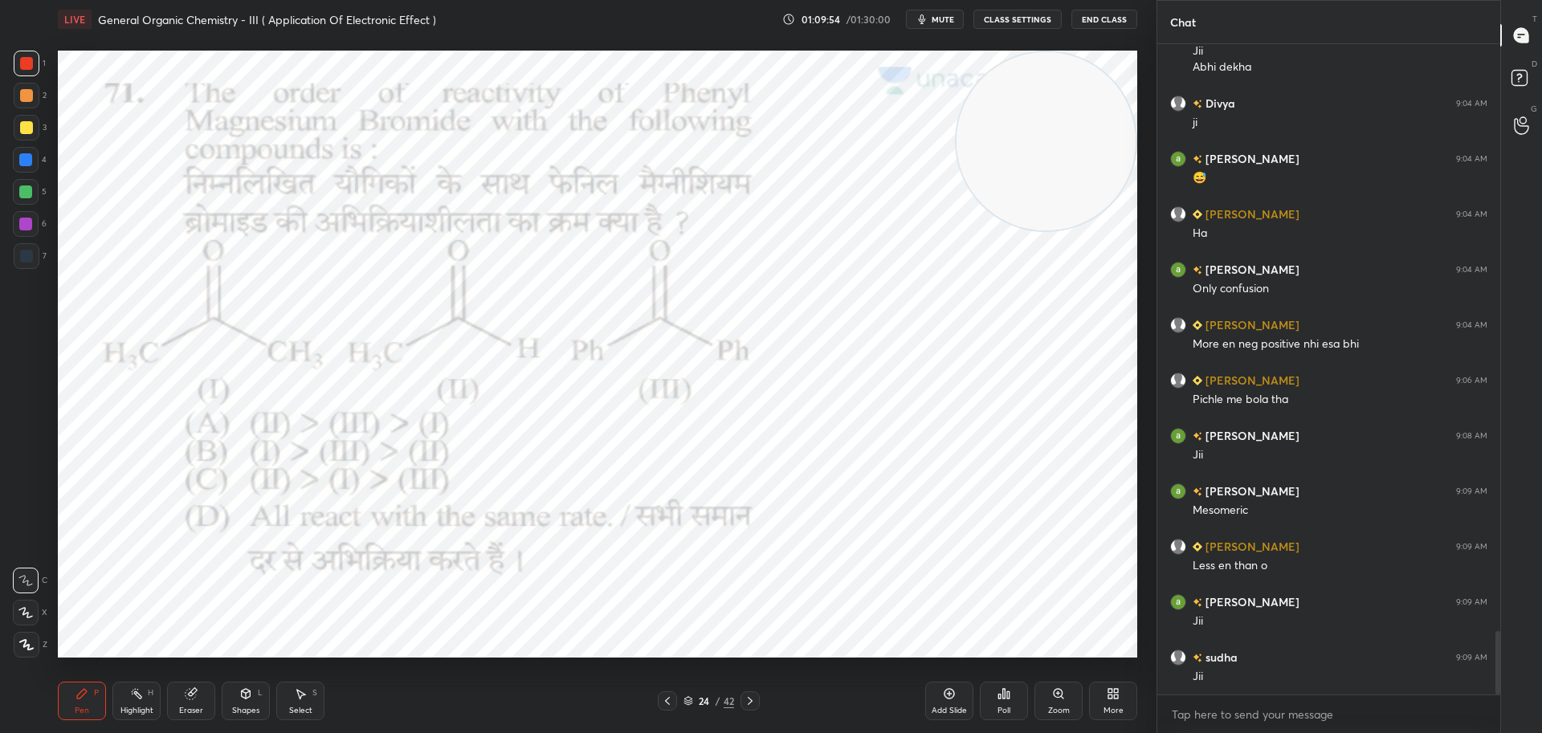
click at [1017, 695] on div "Poll" at bounding box center [1004, 701] width 48 height 39
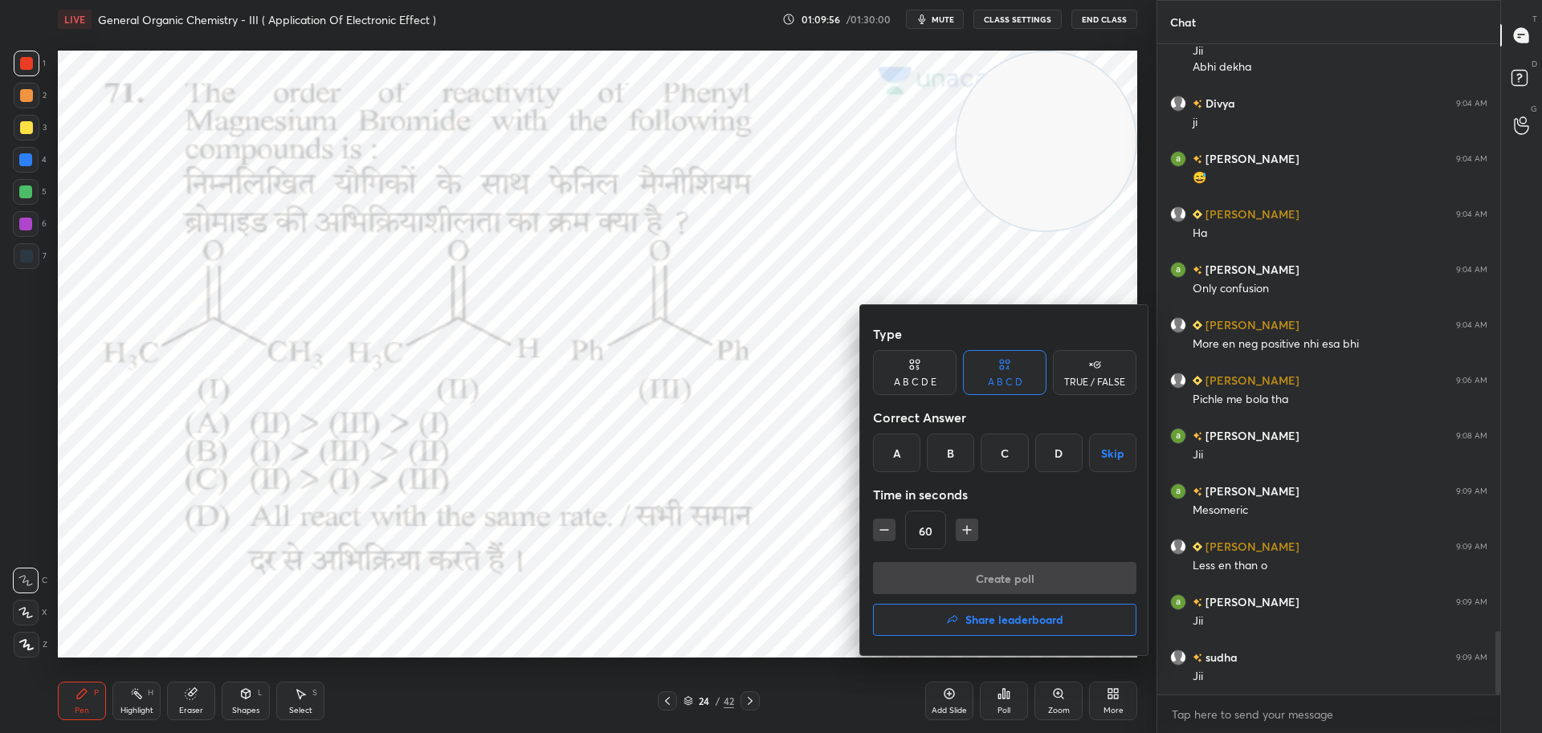
click at [971, 527] on icon "button" at bounding box center [967, 530] width 16 height 16
click at [967, 527] on icon "button" at bounding box center [967, 530] width 0 height 8
type input "90"
click at [1004, 458] on div "C" at bounding box center [1003, 453] width 47 height 39
click at [983, 579] on button "Create poll" at bounding box center [1004, 578] width 263 height 32
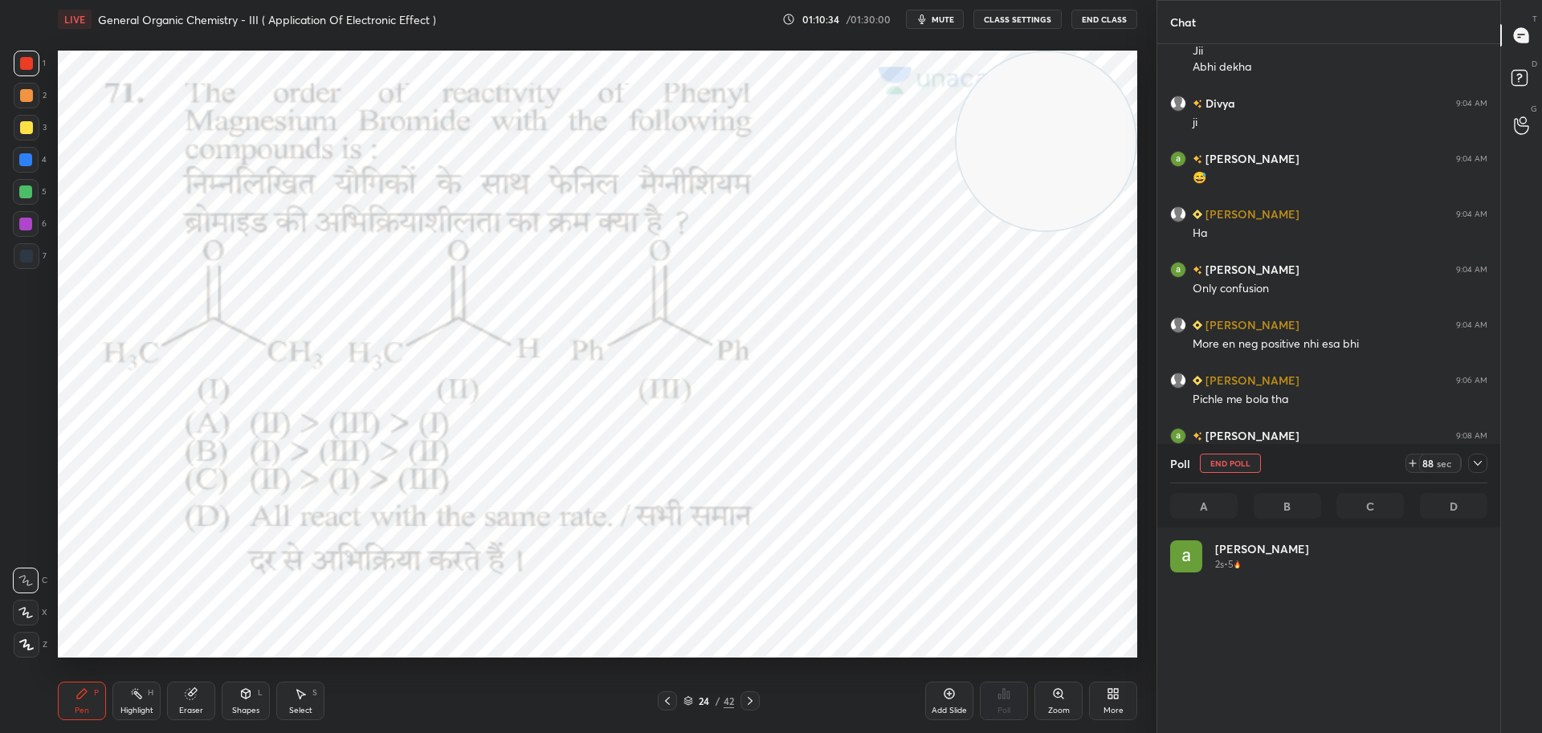
scroll to position [188, 312]
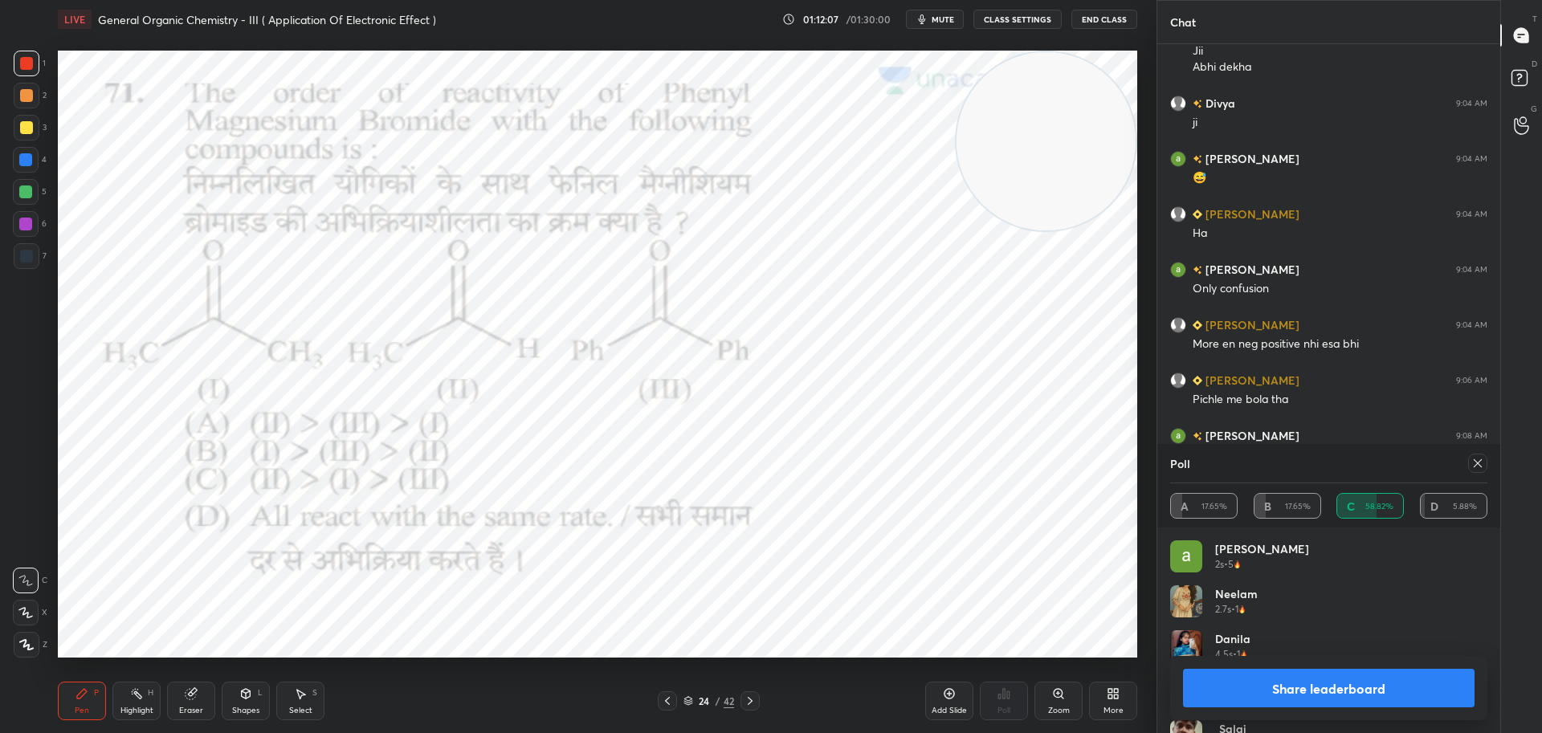
click at [1476, 463] on icon at bounding box center [1477, 463] width 13 height 13
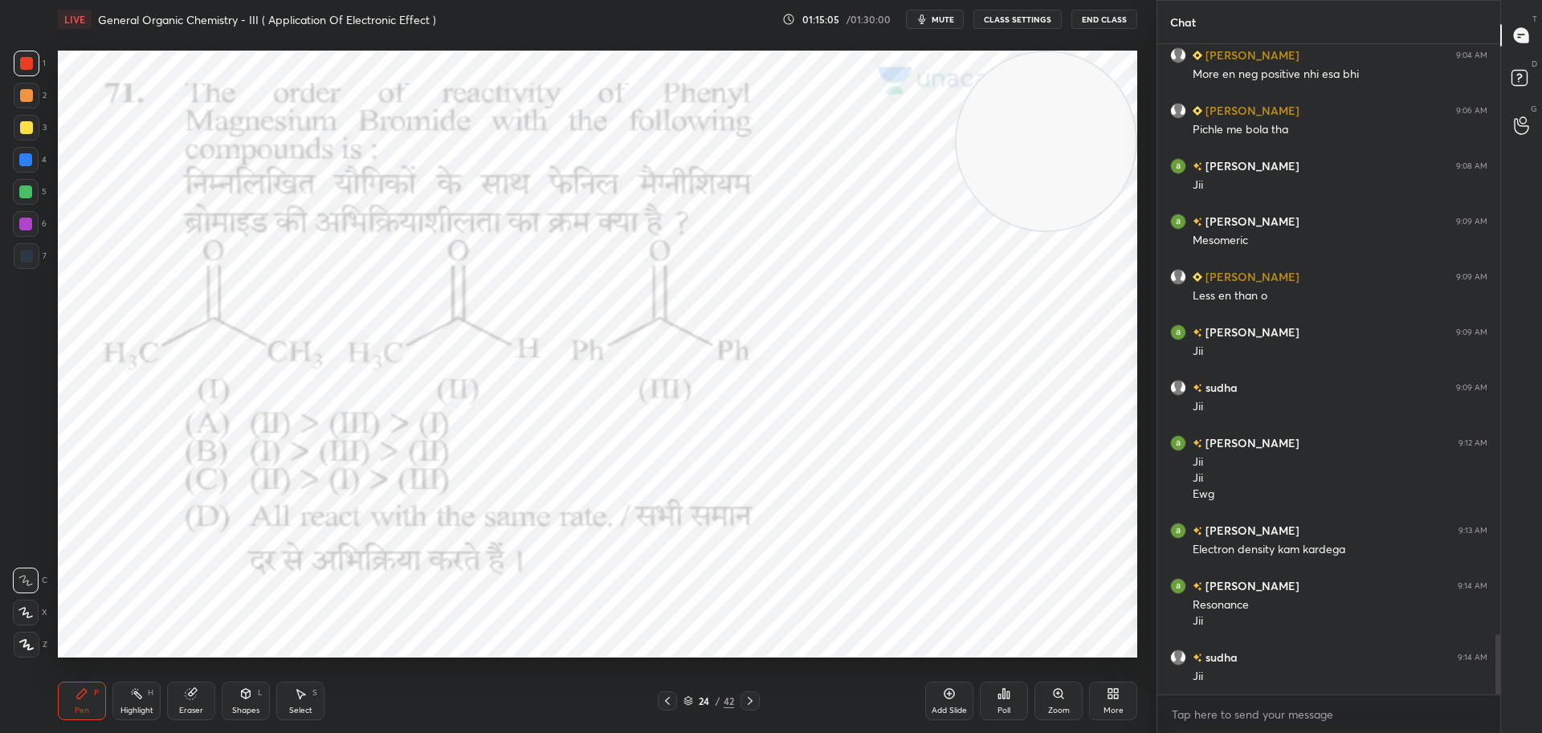
scroll to position [6357, 0]
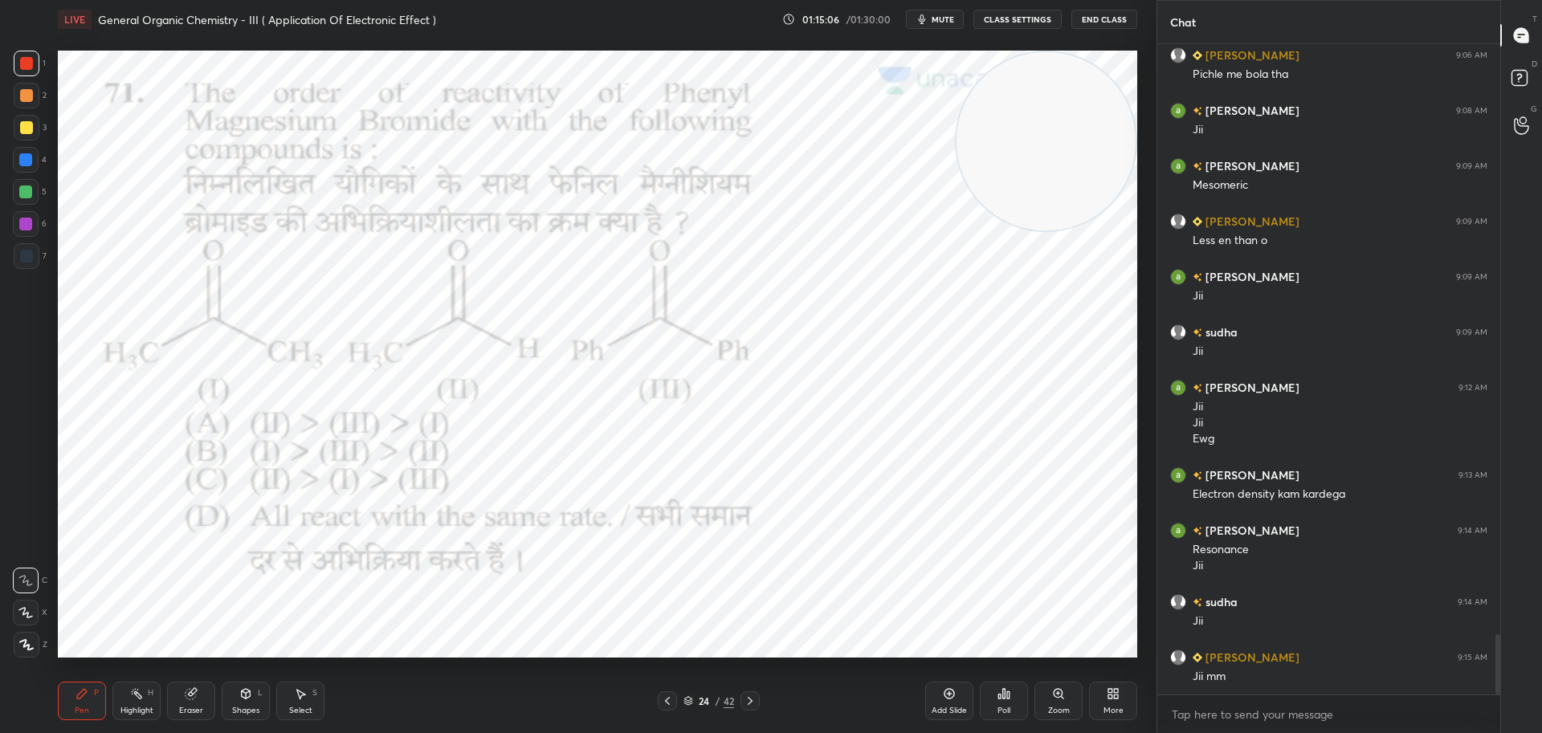
click at [748, 703] on icon at bounding box center [750, 701] width 13 height 13
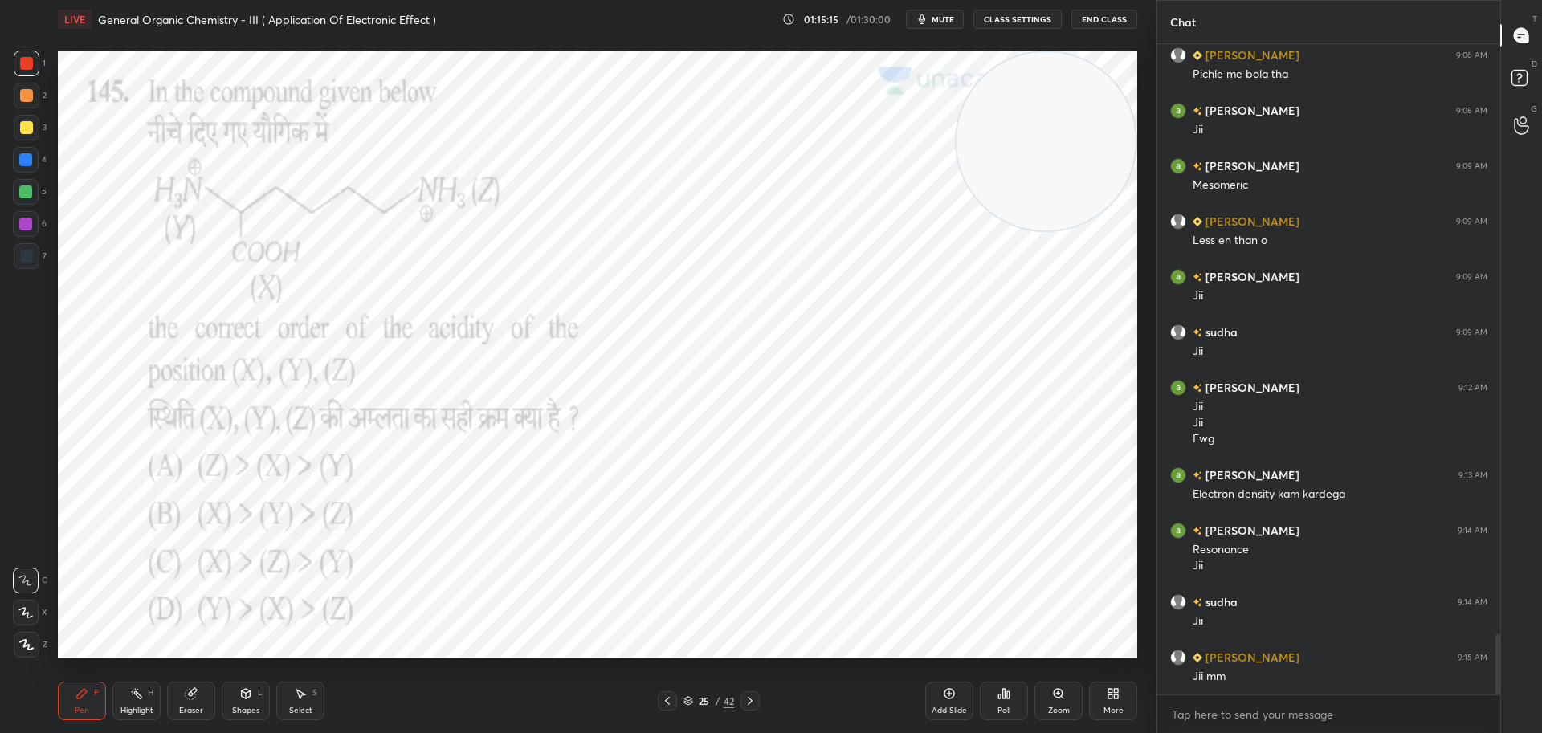
click at [1014, 693] on div "Poll" at bounding box center [1004, 701] width 48 height 39
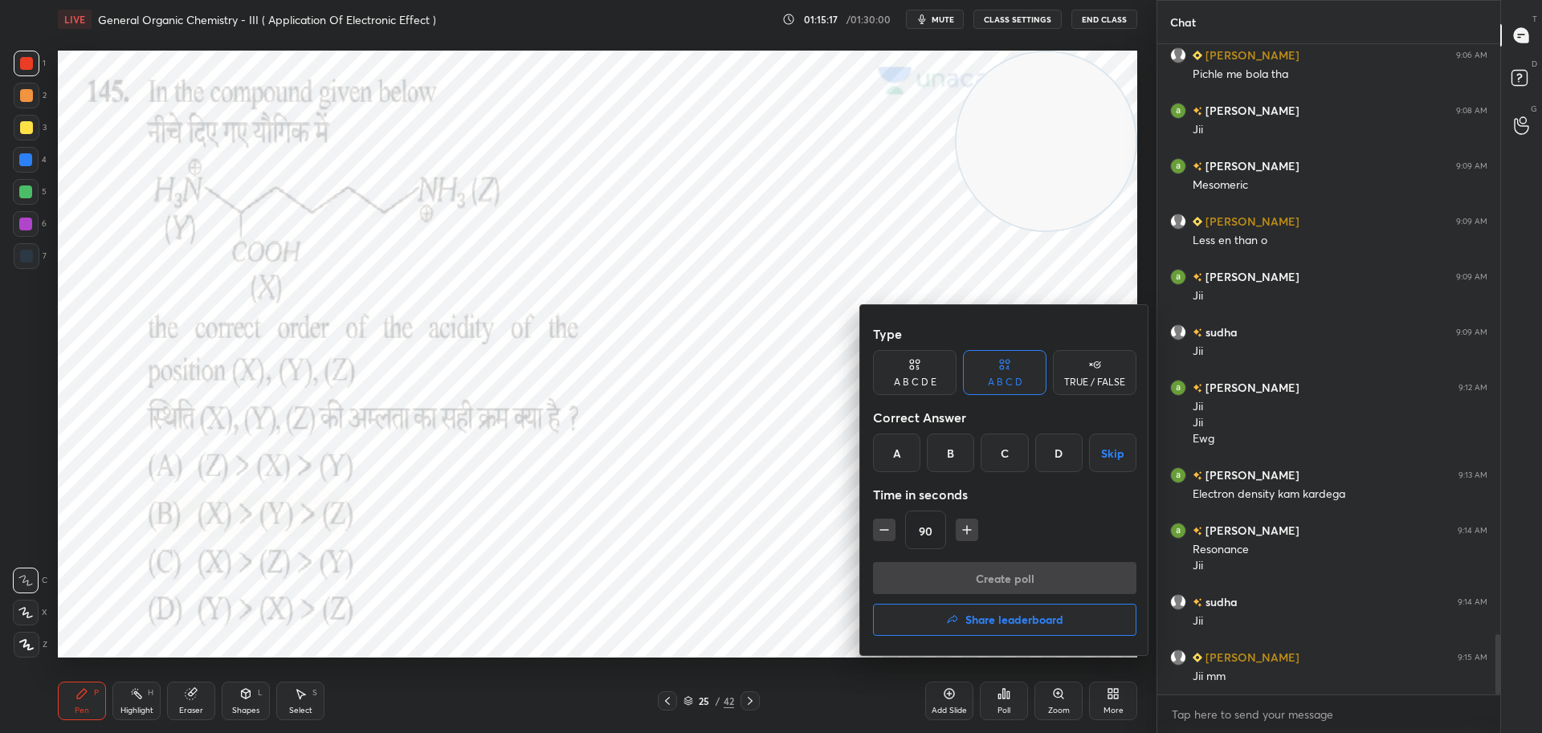
click at [948, 447] on div "B" at bounding box center [950, 453] width 47 height 39
click at [979, 587] on button "Create poll" at bounding box center [1004, 578] width 263 height 32
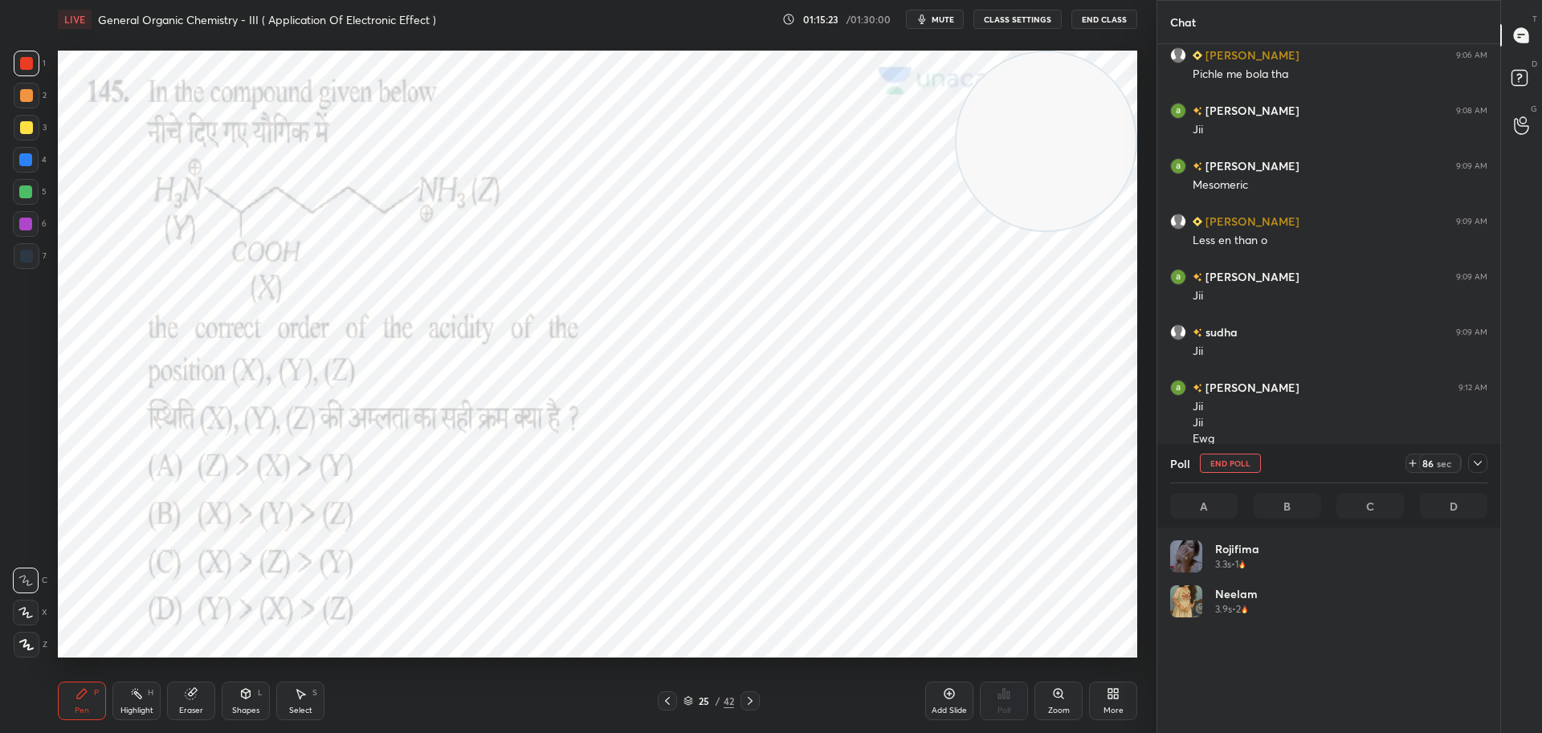
scroll to position [6, 6]
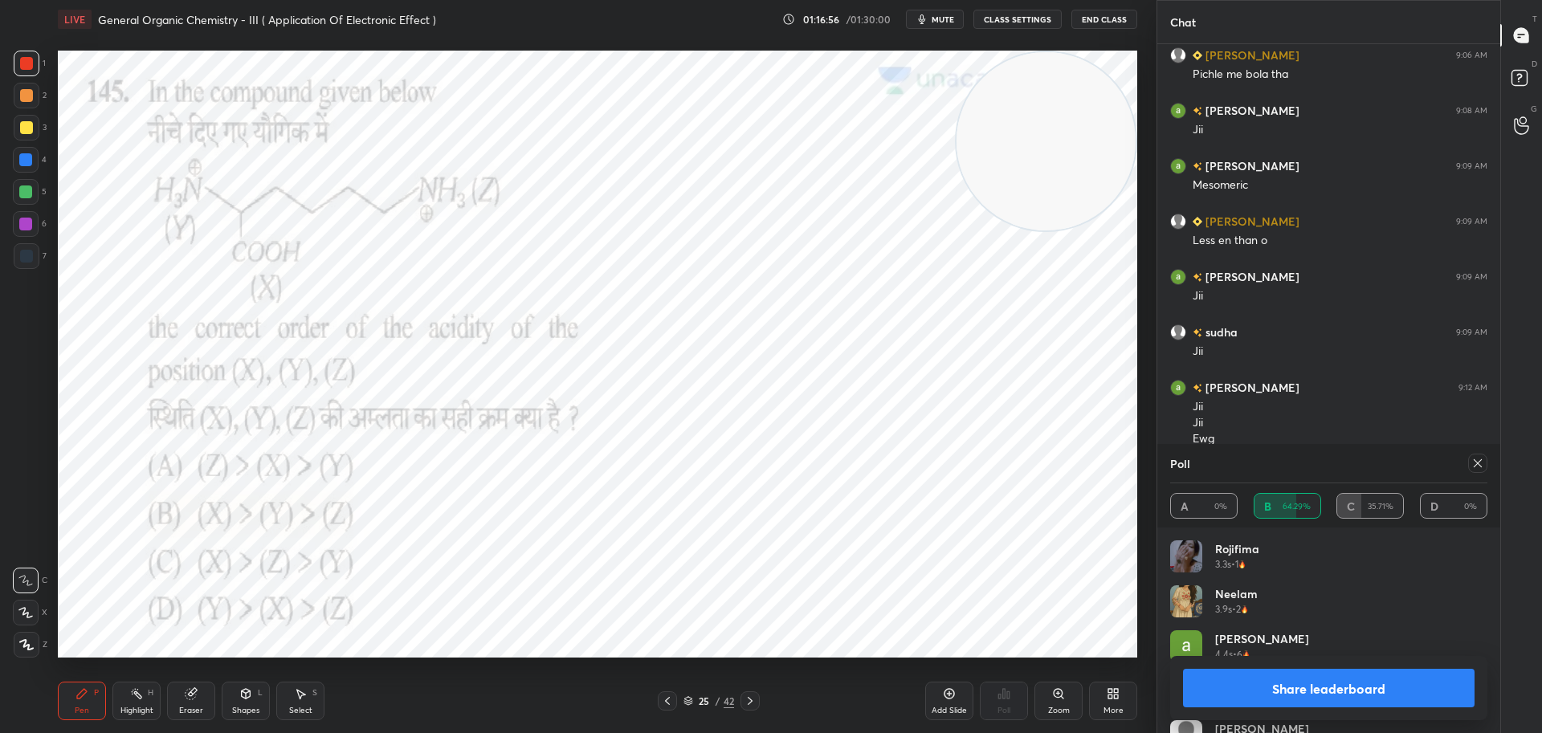
click at [1480, 463] on icon at bounding box center [1477, 463] width 13 height 13
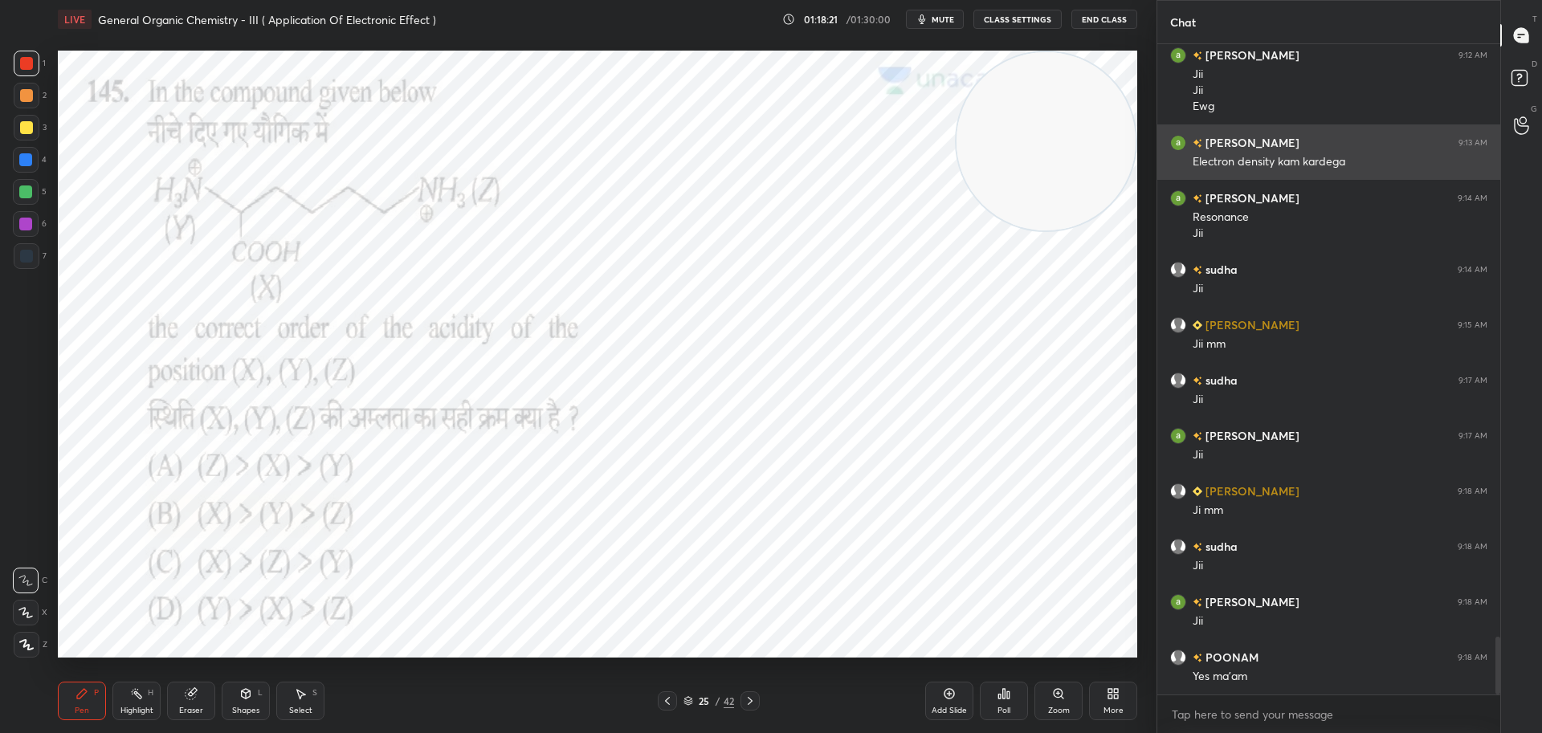
scroll to position [6745, 0]
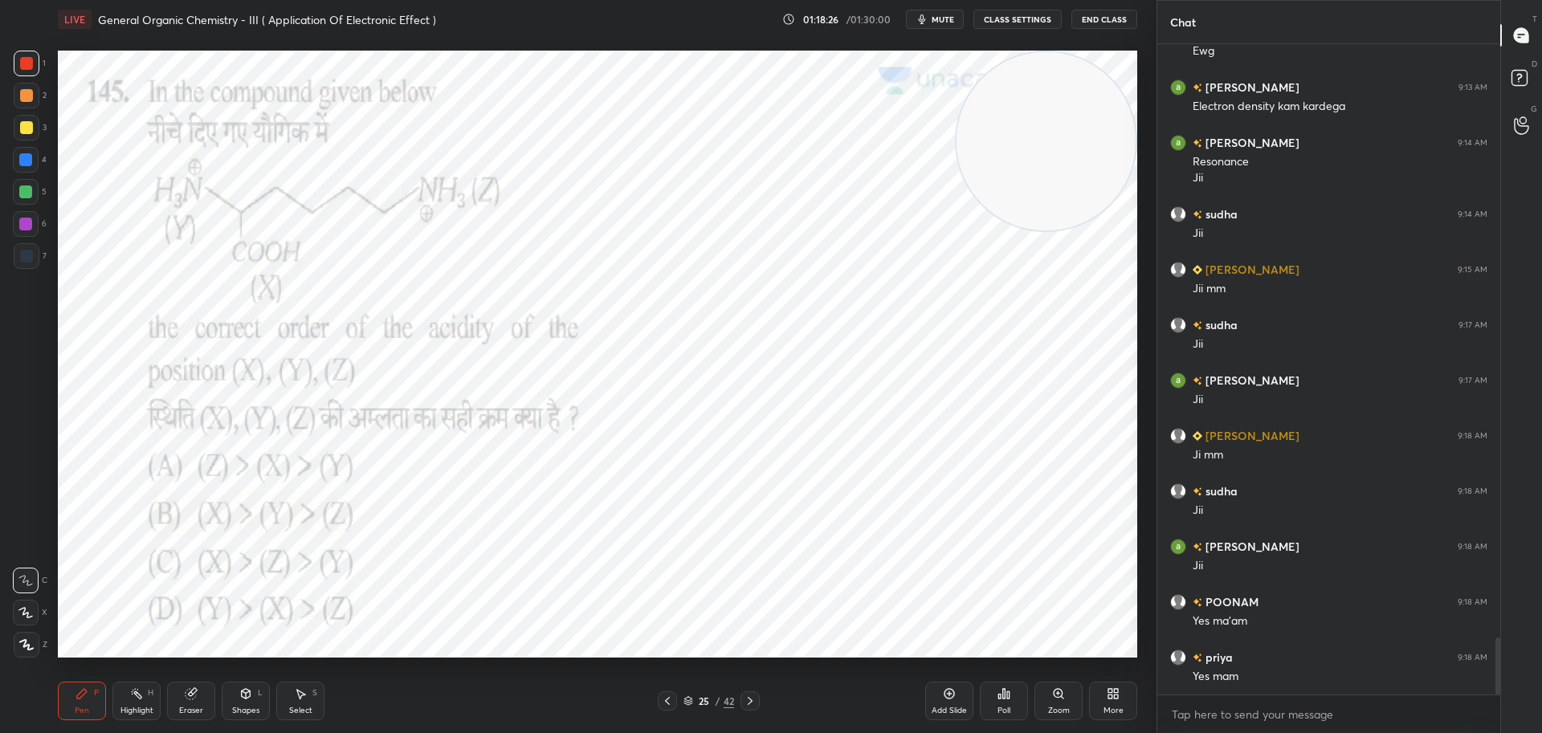
click at [749, 699] on icon at bounding box center [750, 701] width 13 height 13
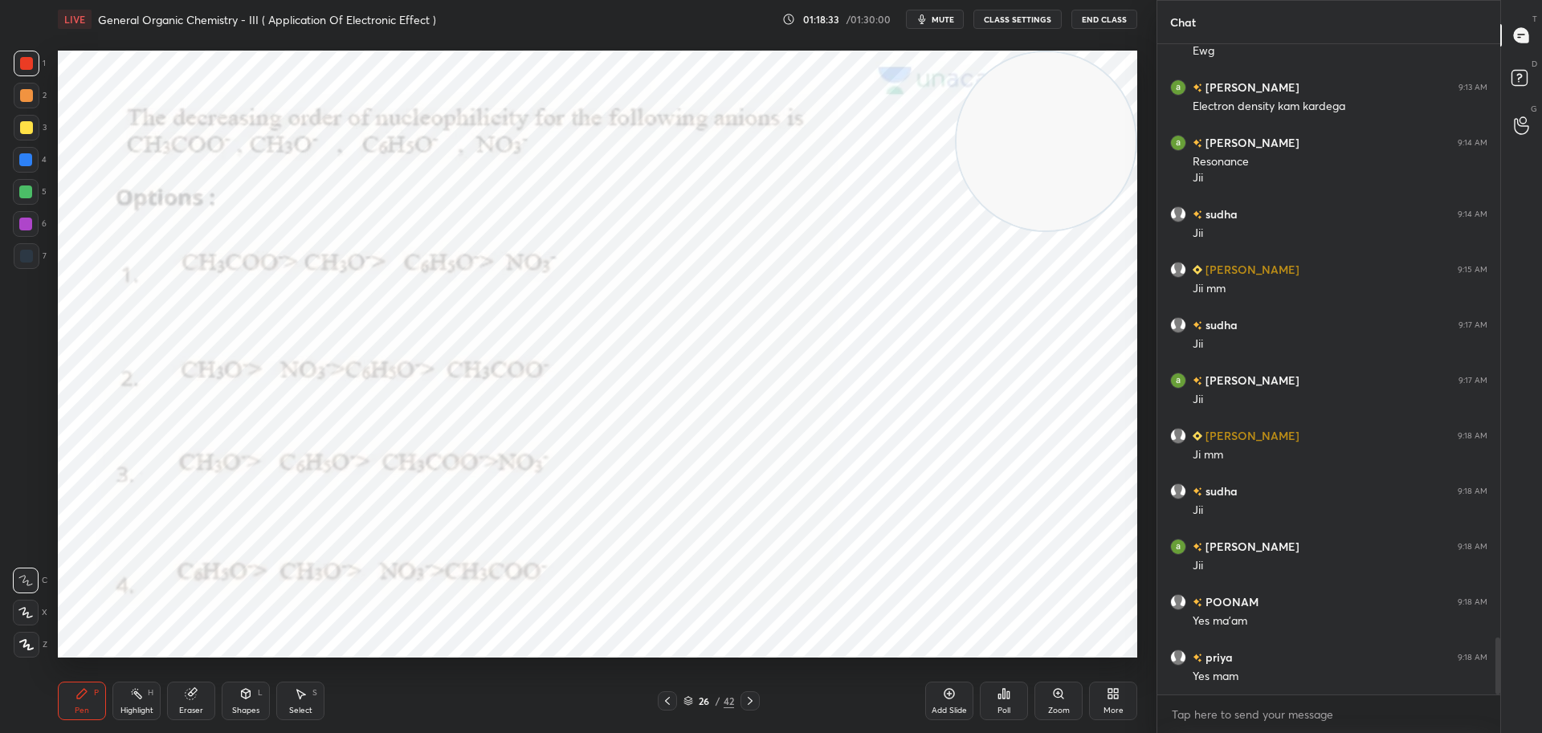
click at [1005, 684] on div "Poll" at bounding box center [1004, 701] width 48 height 39
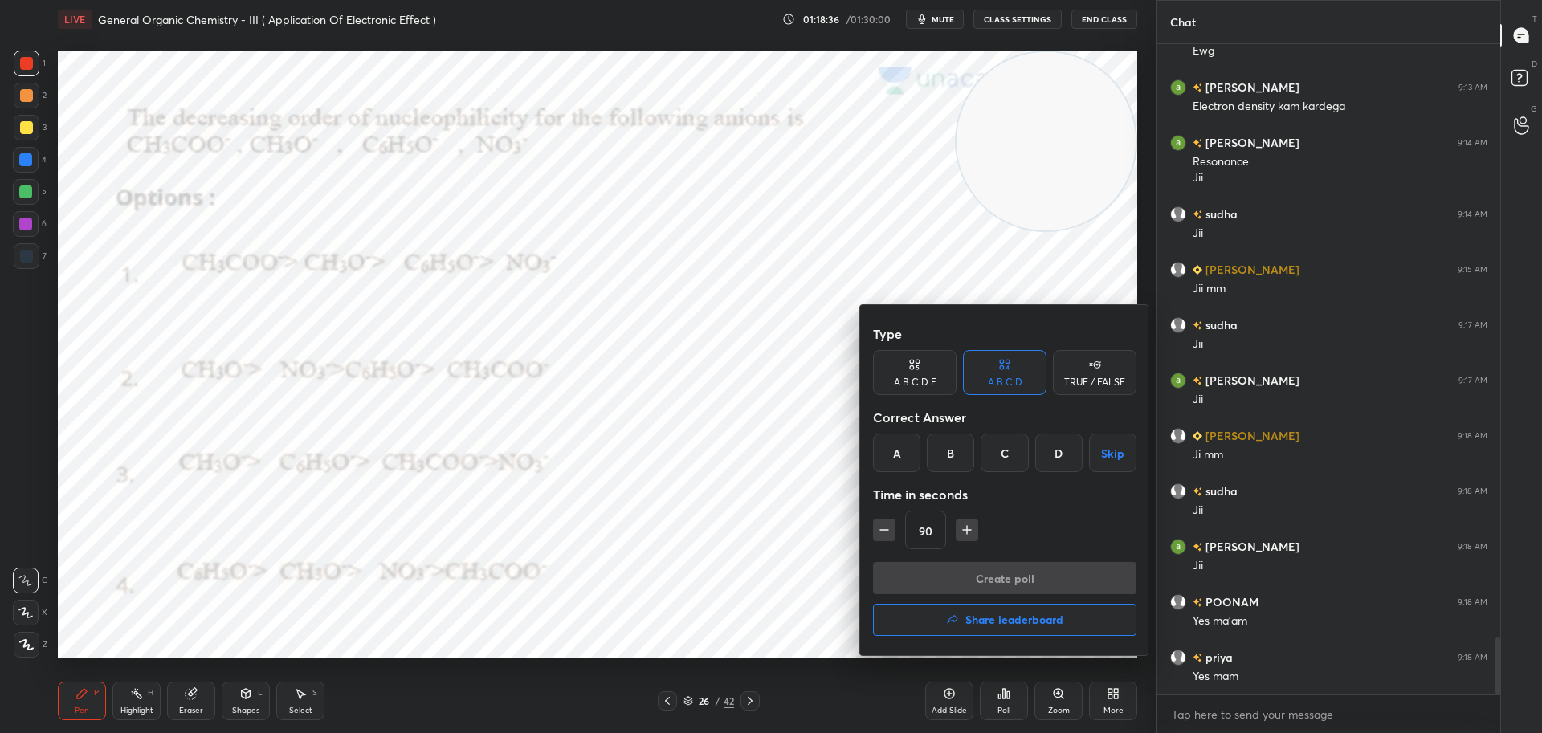
click at [1008, 451] on div "C" at bounding box center [1003, 453] width 47 height 39
click at [990, 577] on button "Create poll" at bounding box center [1004, 578] width 263 height 32
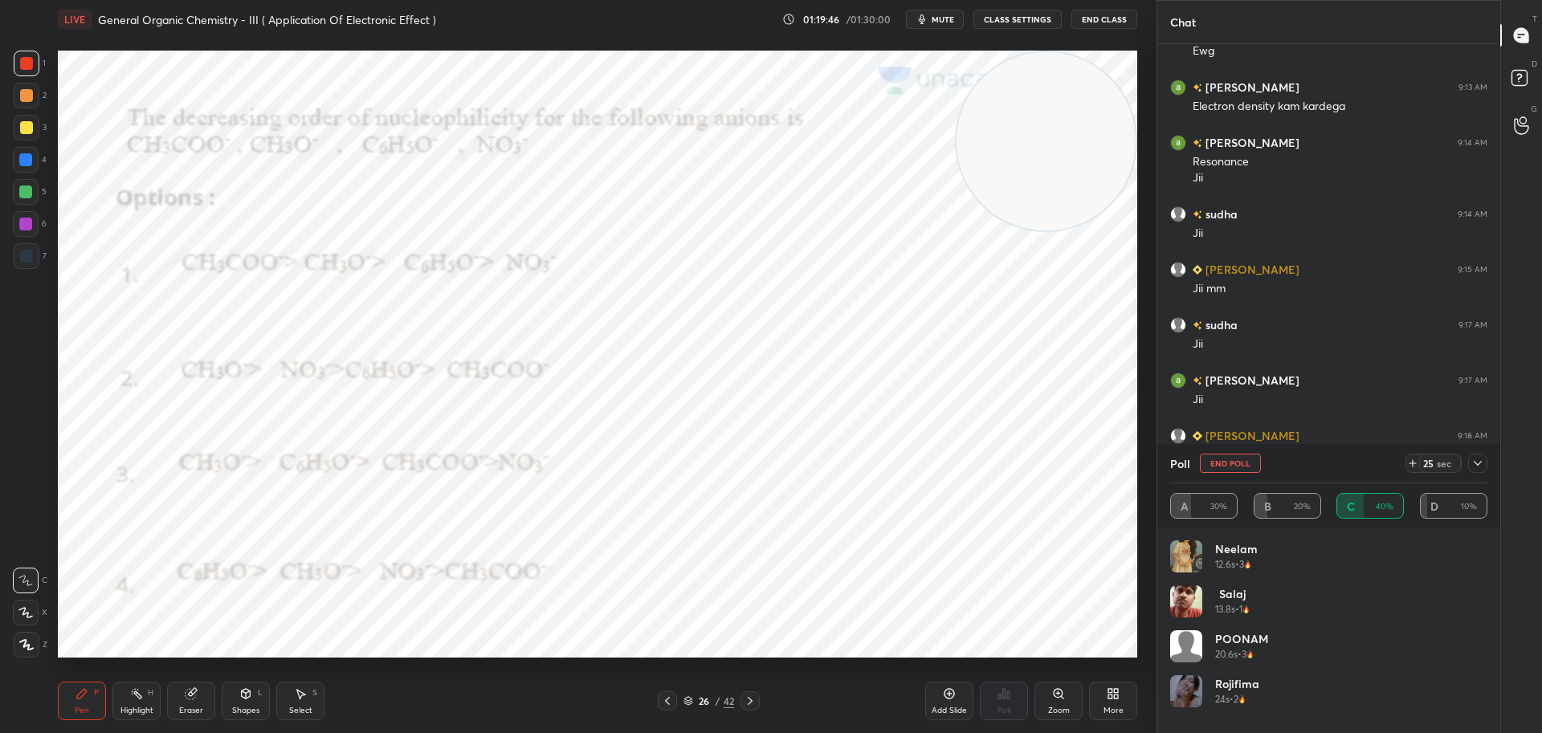
scroll to position [6884, 0]
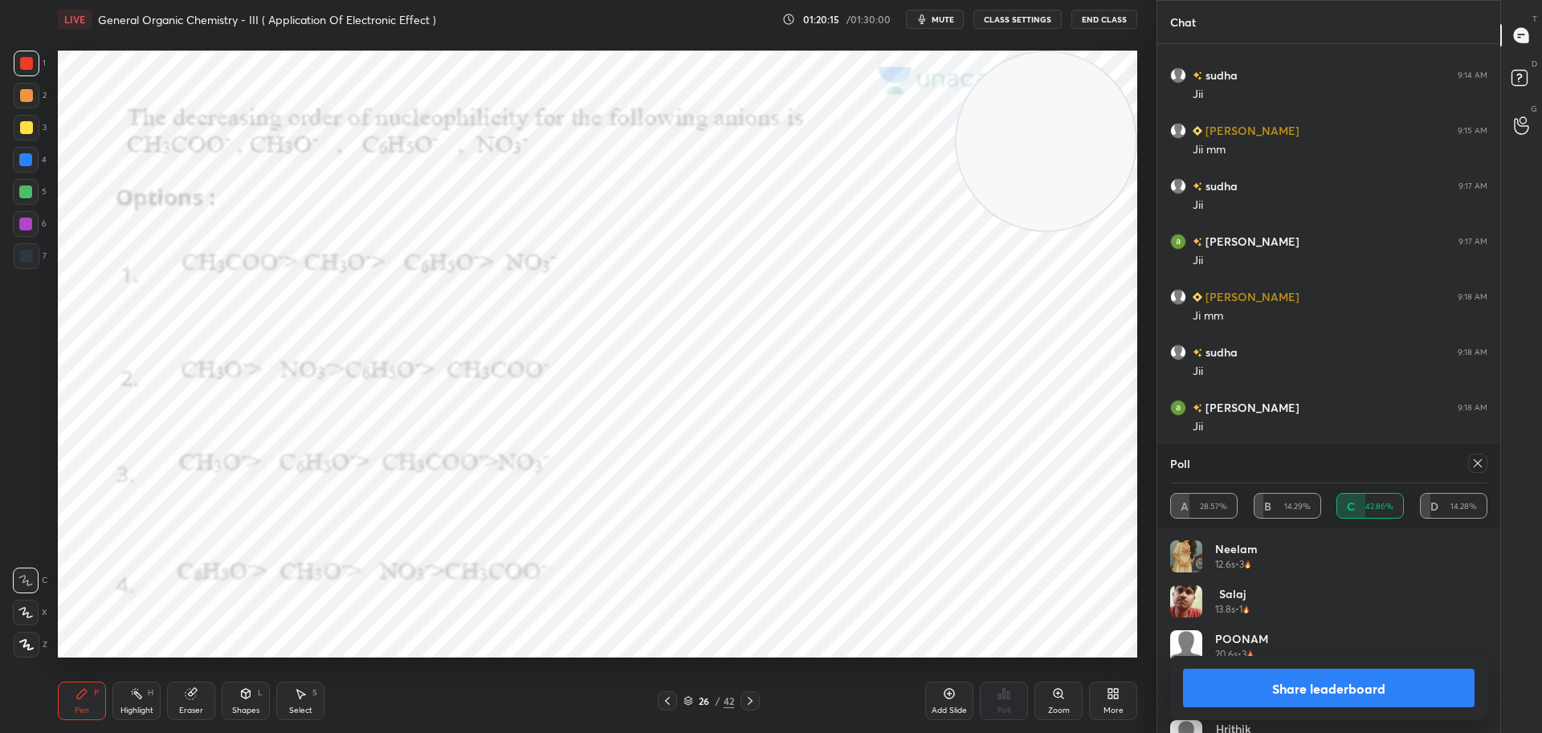
click at [1475, 467] on icon at bounding box center [1477, 463] width 13 height 13
type textarea "x"
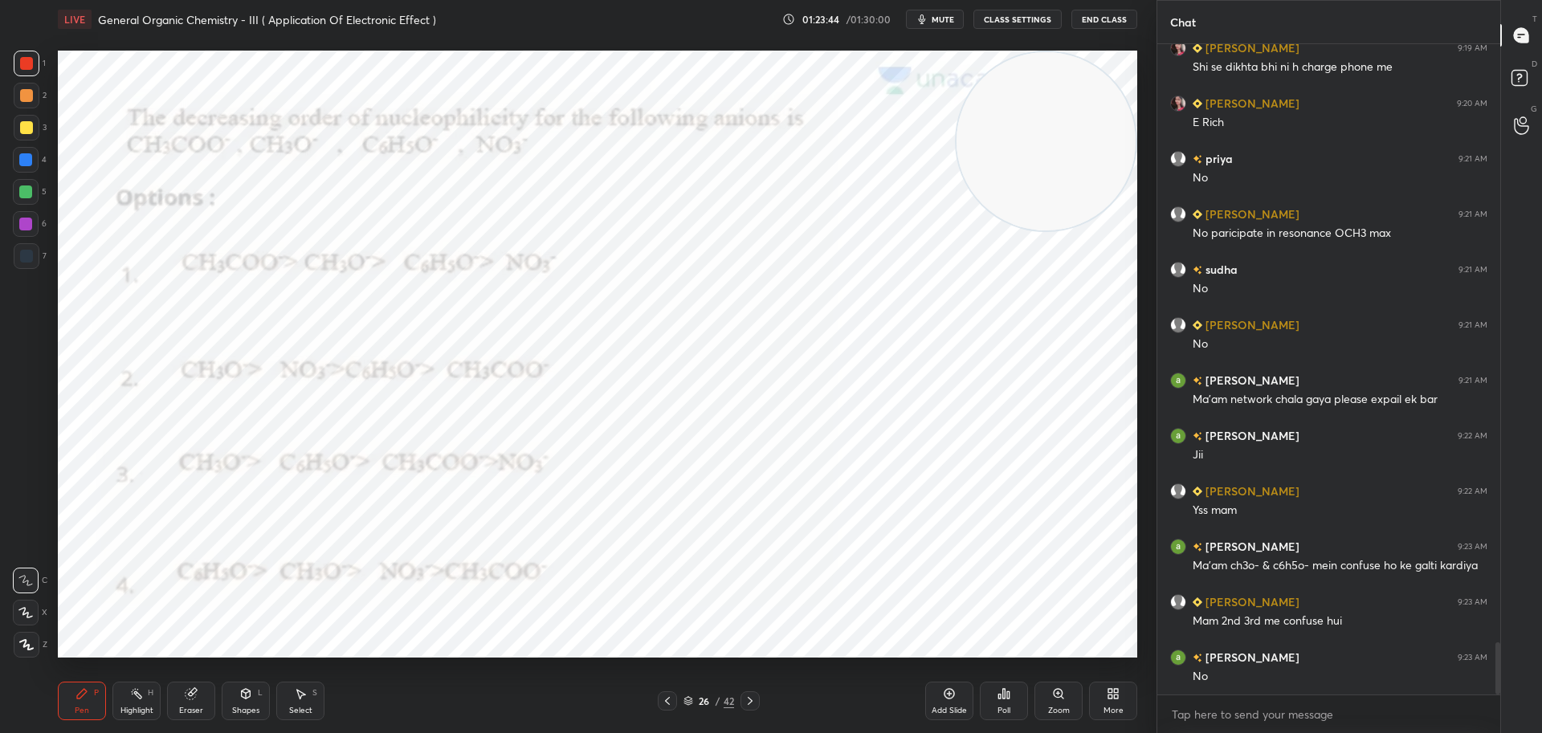
scroll to position [7466, 0]
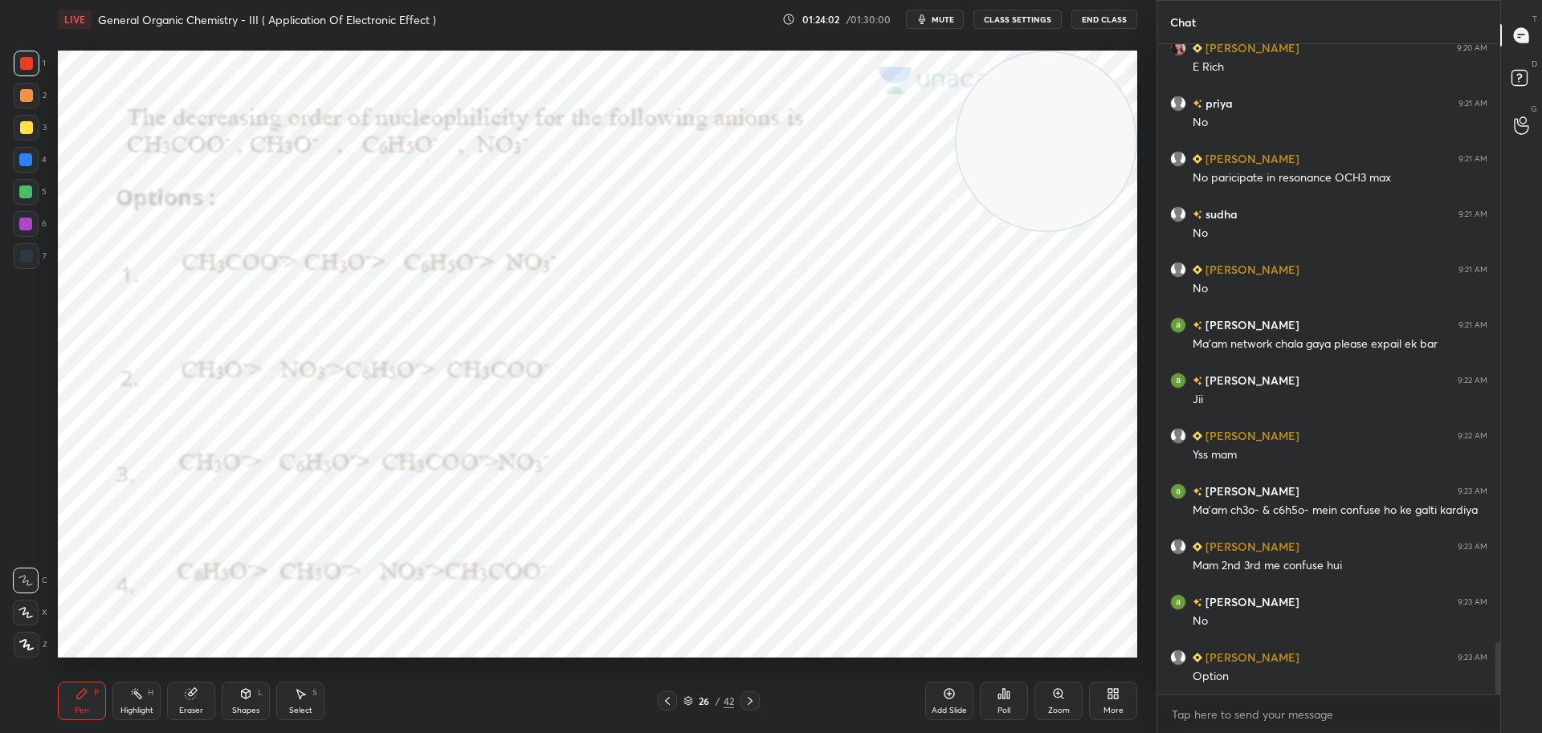
click at [753, 697] on icon at bounding box center [750, 701] width 13 height 13
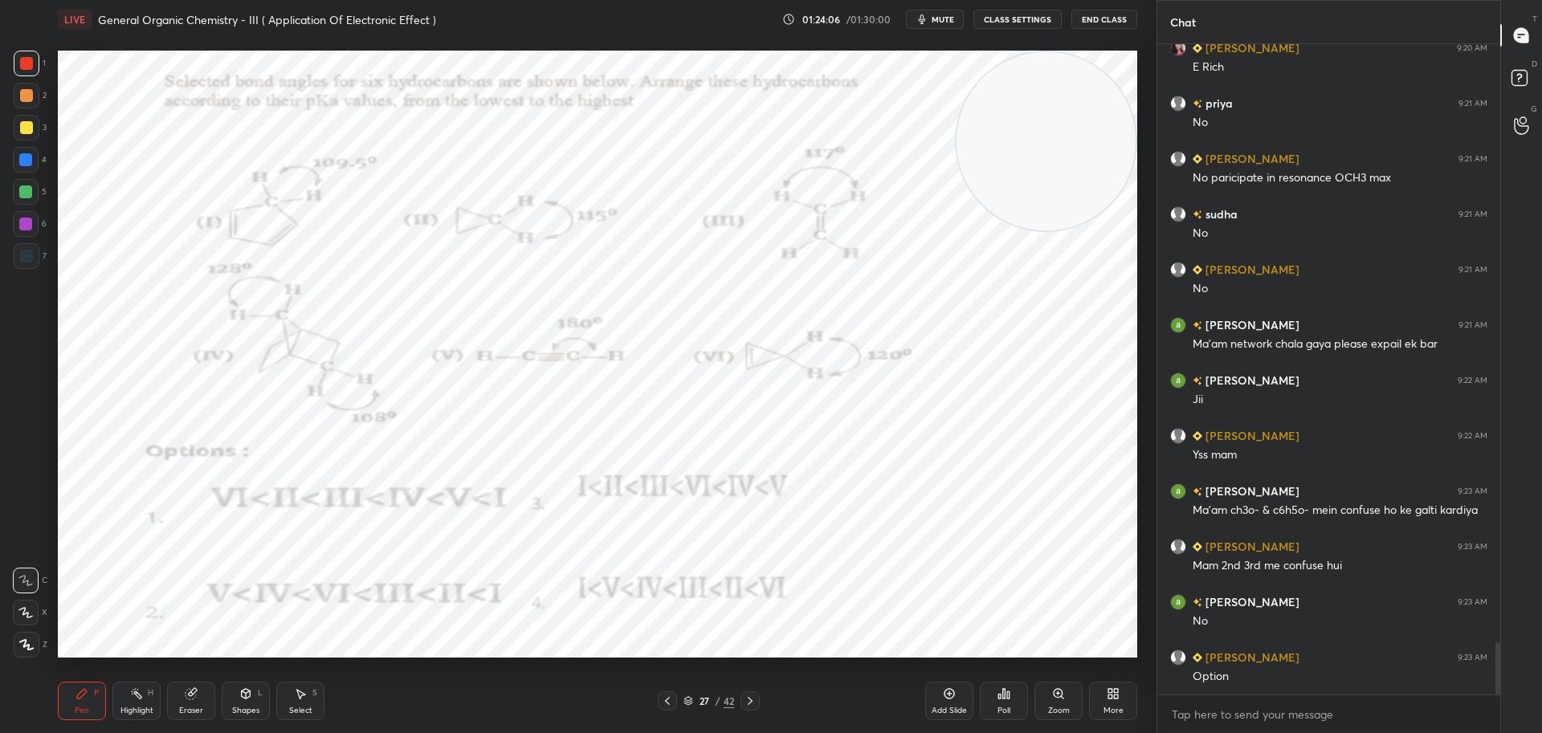
click at [1008, 695] on icon at bounding box center [1008, 694] width 2 height 7
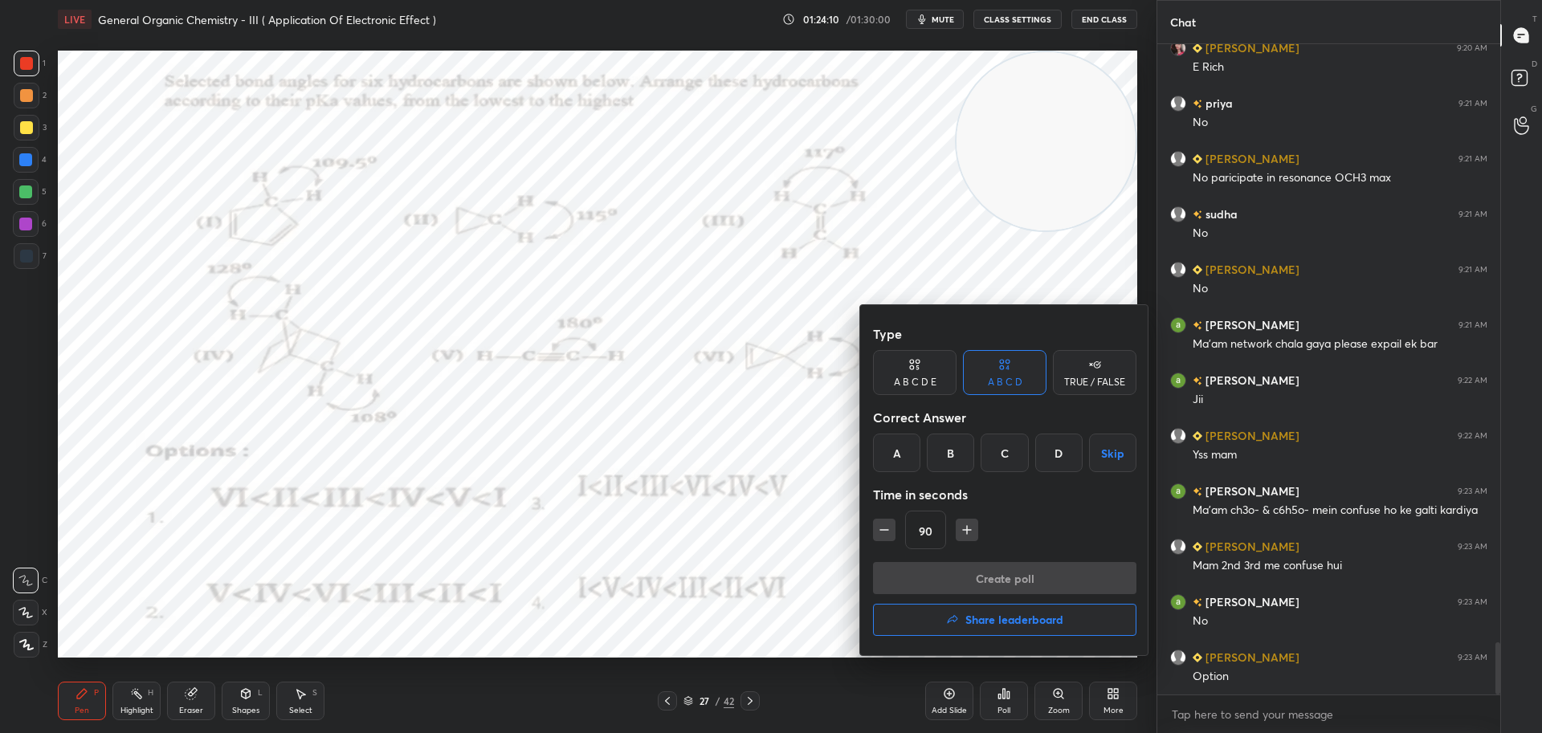
click at [971, 528] on icon "button" at bounding box center [967, 530] width 16 height 16
type input "105"
click at [1058, 455] on div "D" at bounding box center [1058, 453] width 47 height 39
click at [989, 577] on button "Create poll" at bounding box center [1004, 578] width 263 height 32
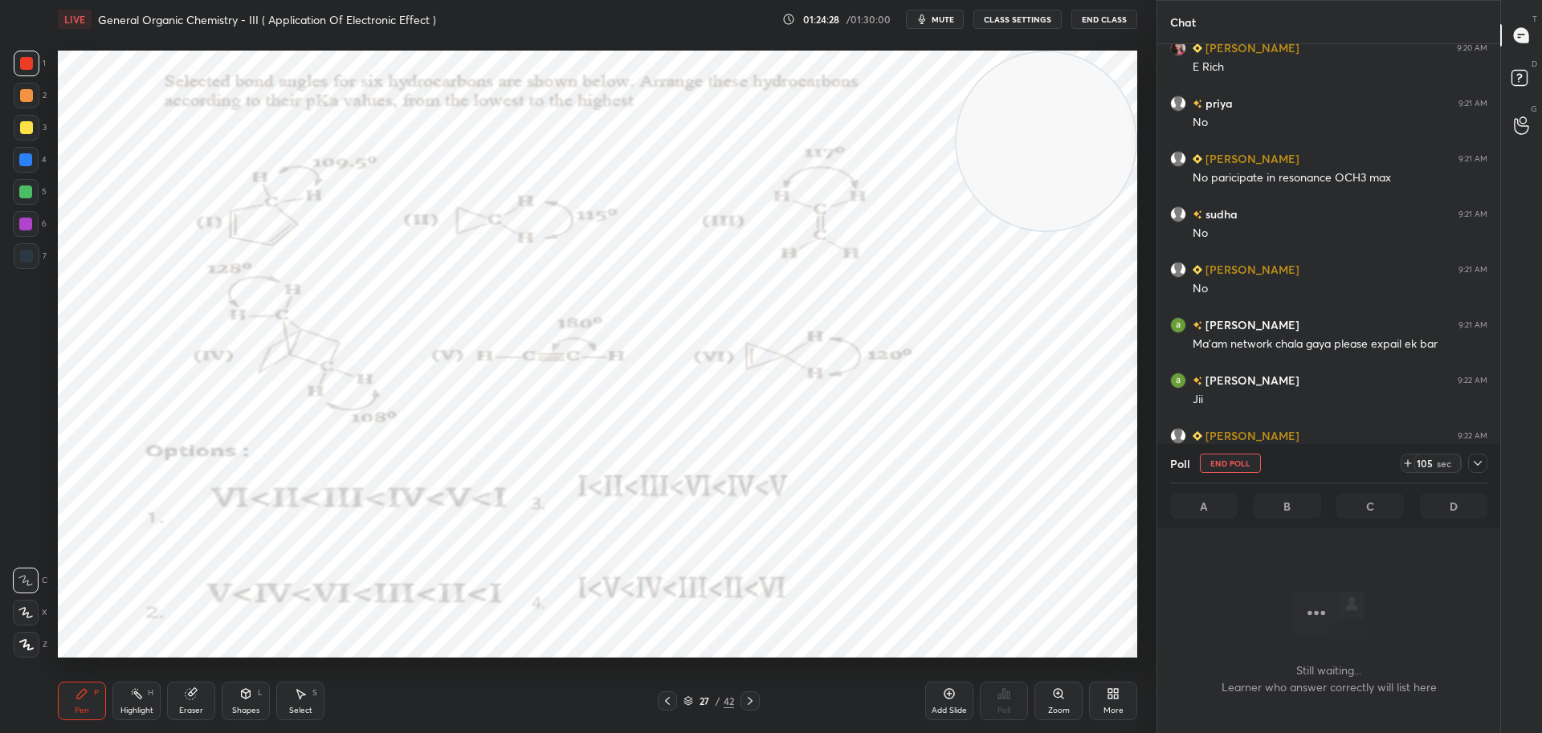
scroll to position [445, 338]
click at [793, 21] on icon at bounding box center [790, 19] width 13 height 13
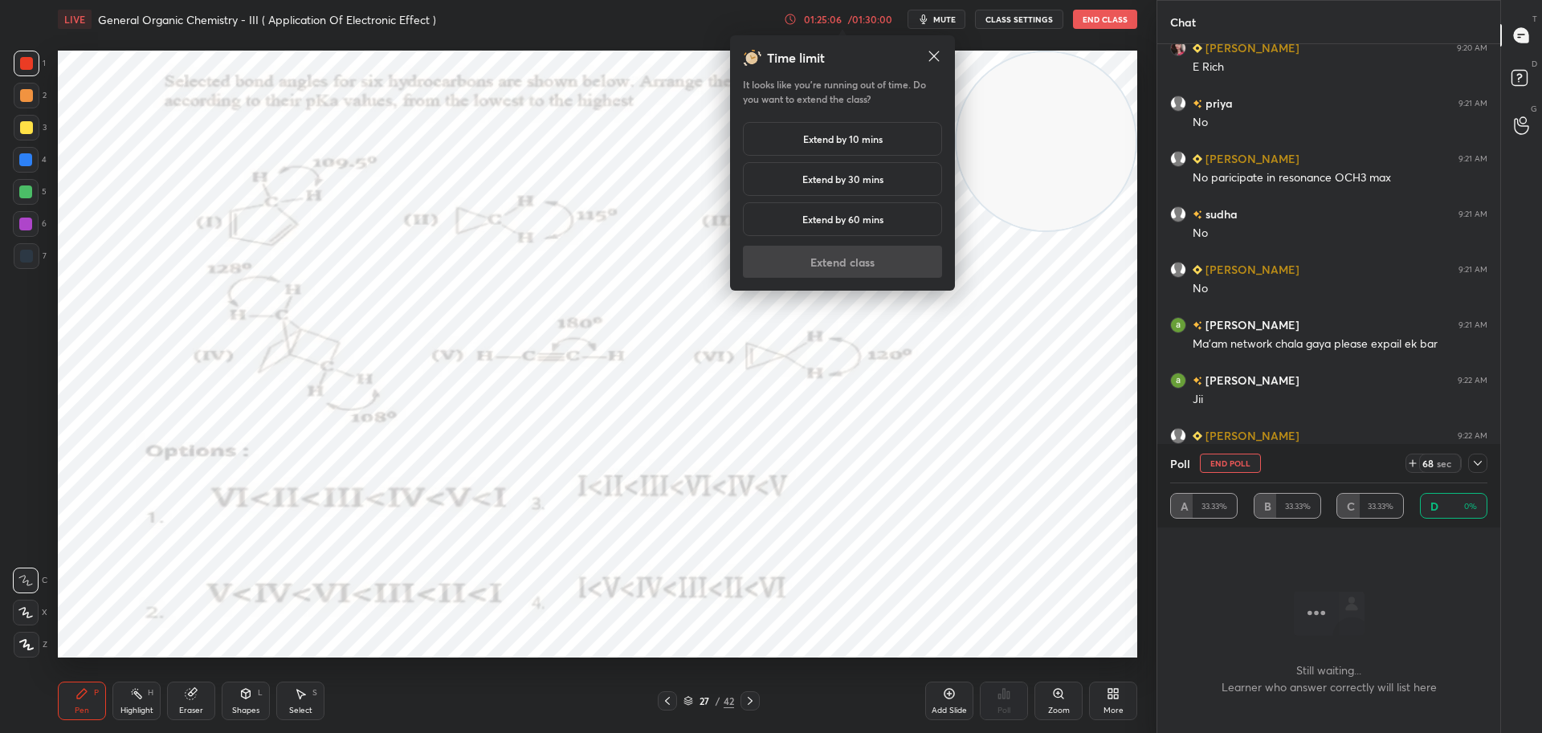
click at [803, 137] on h5 "Extend by 10 mins" at bounding box center [842, 139] width 79 height 14
click at [834, 265] on button "Extend class" at bounding box center [842, 262] width 199 height 32
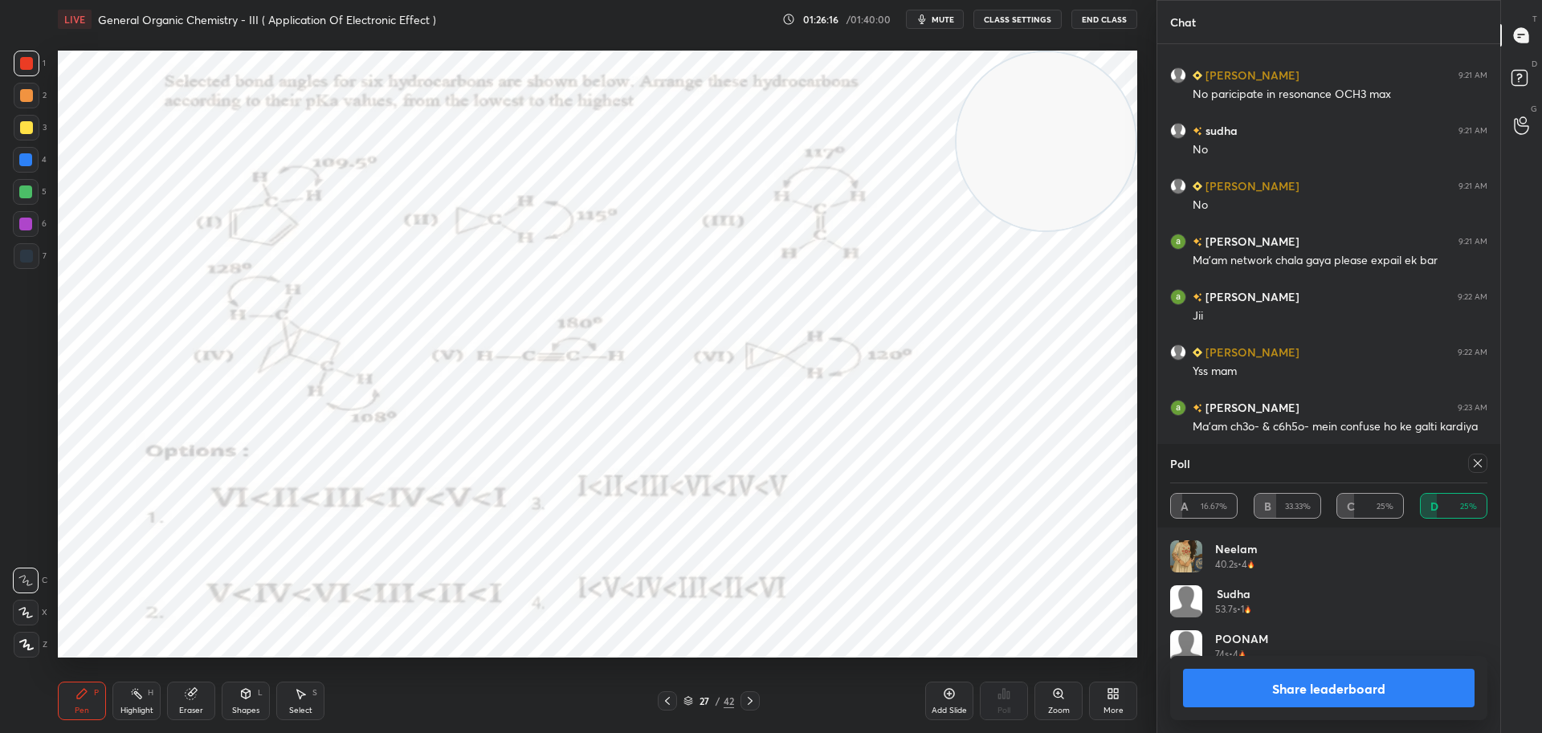
scroll to position [7619, 0]
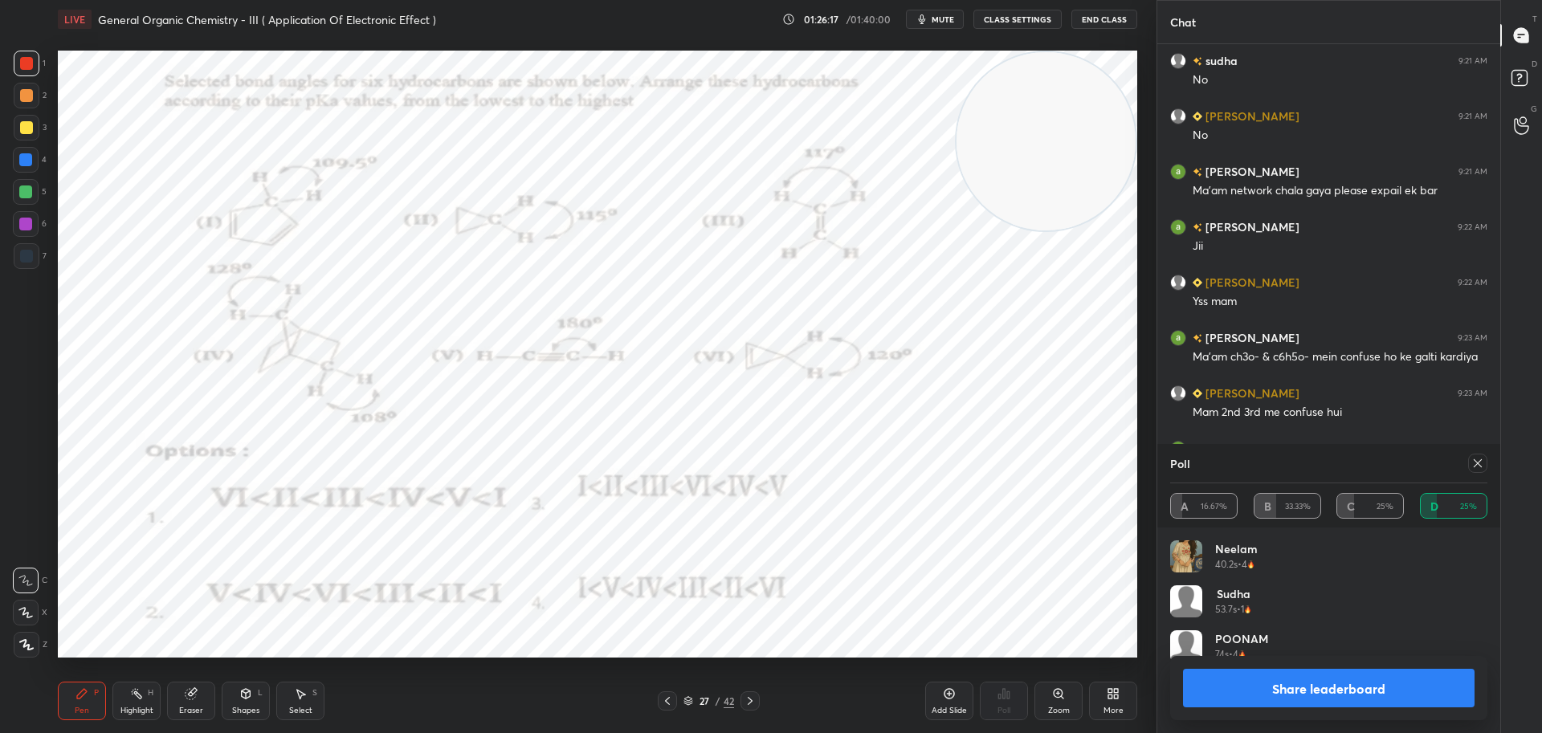
click at [1487, 463] on div "Poll A 16.67% B 33.33% C 25% D 25%" at bounding box center [1328, 486] width 343 height 84
click at [1479, 461] on icon at bounding box center [1477, 463] width 13 height 13
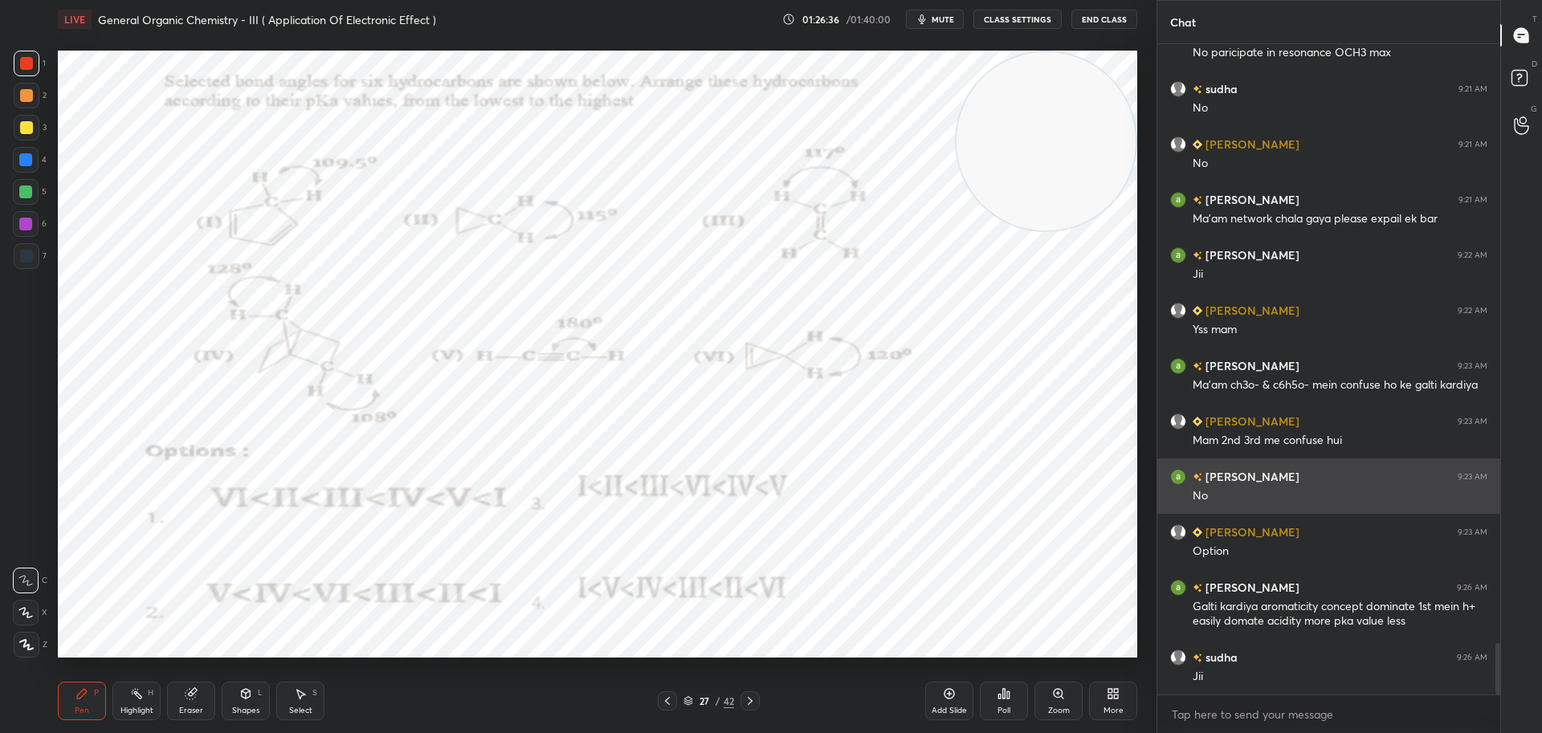
scroll to position [7646, 0]
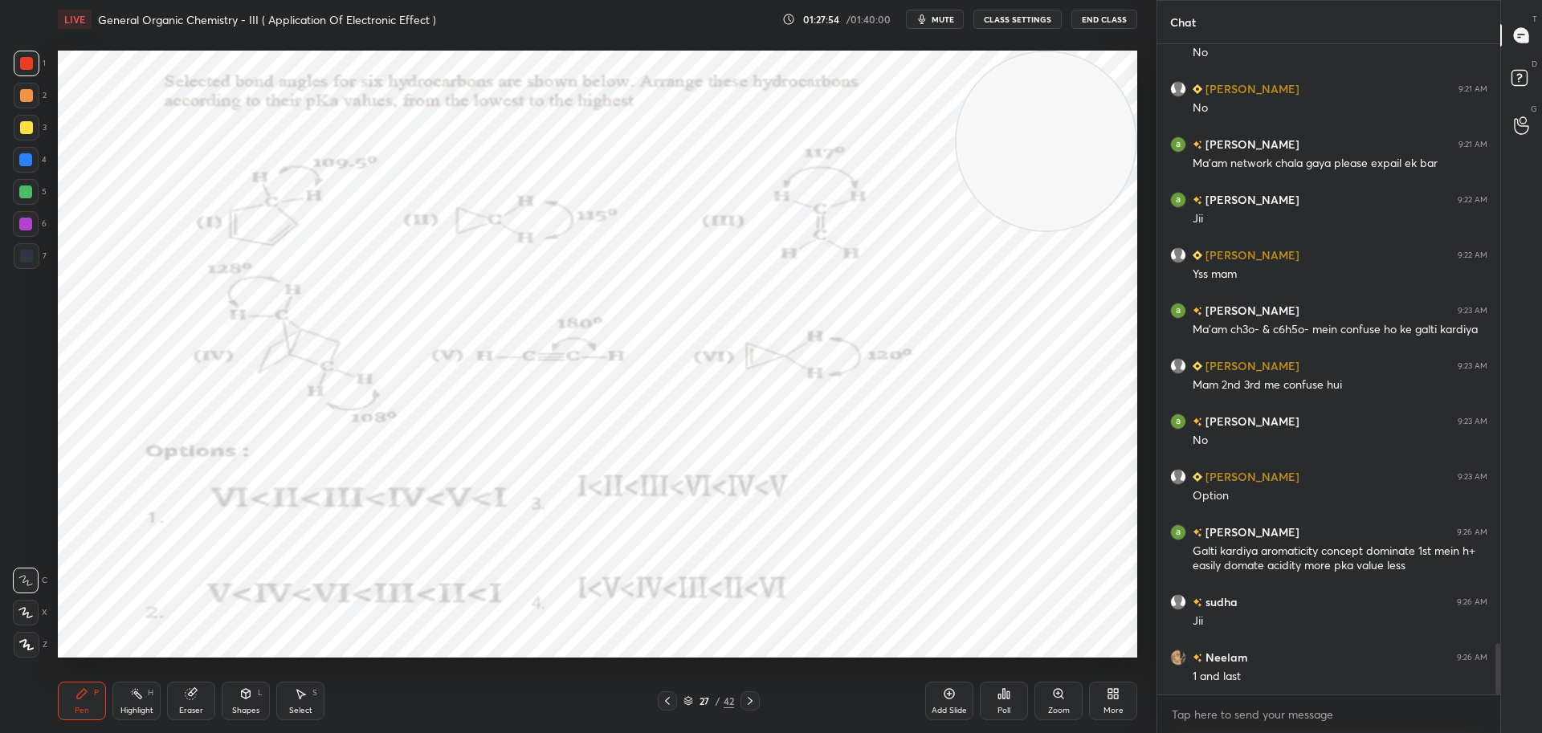
click at [759, 699] on div at bounding box center [749, 700] width 19 height 19
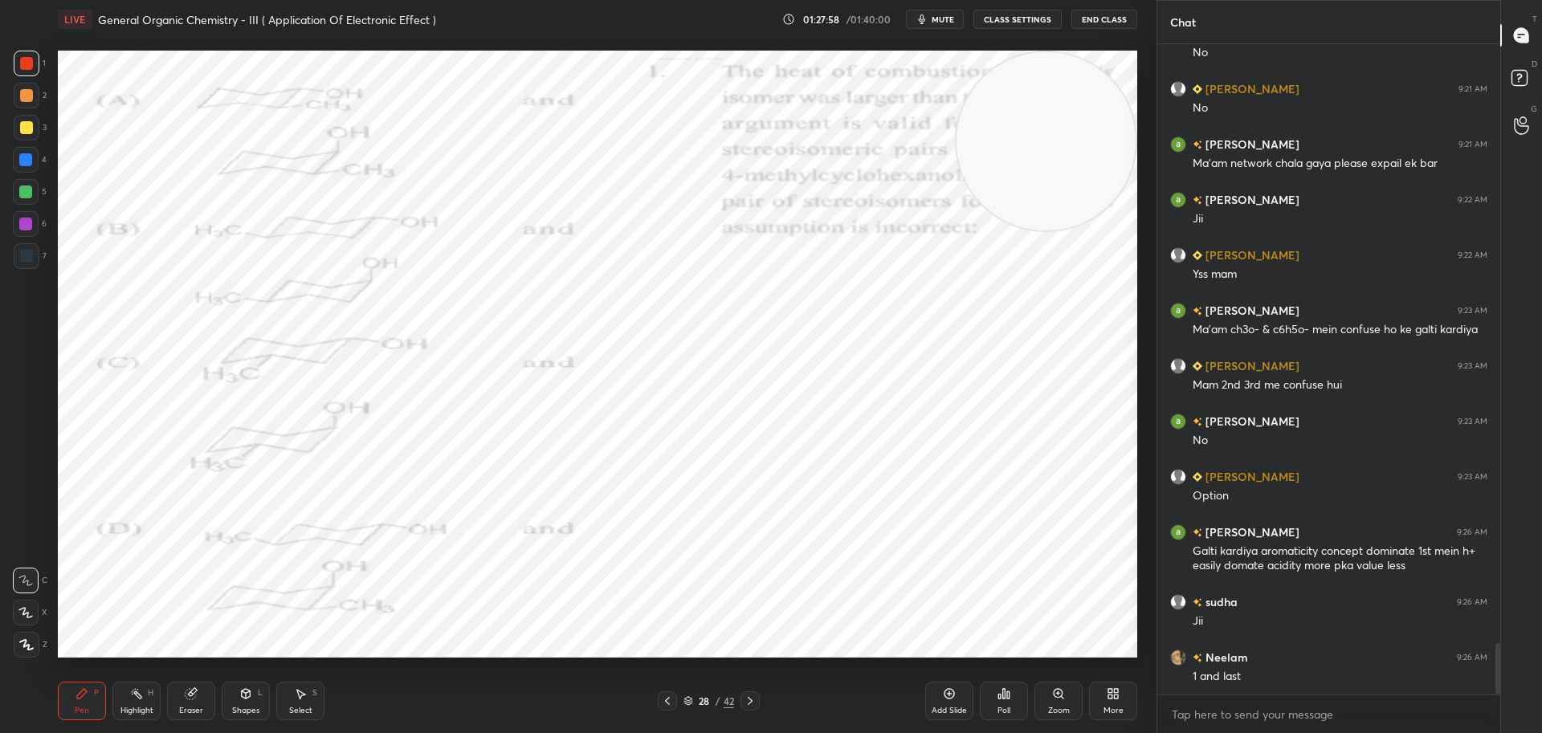
click at [1015, 687] on div "Poll" at bounding box center [1004, 701] width 48 height 39
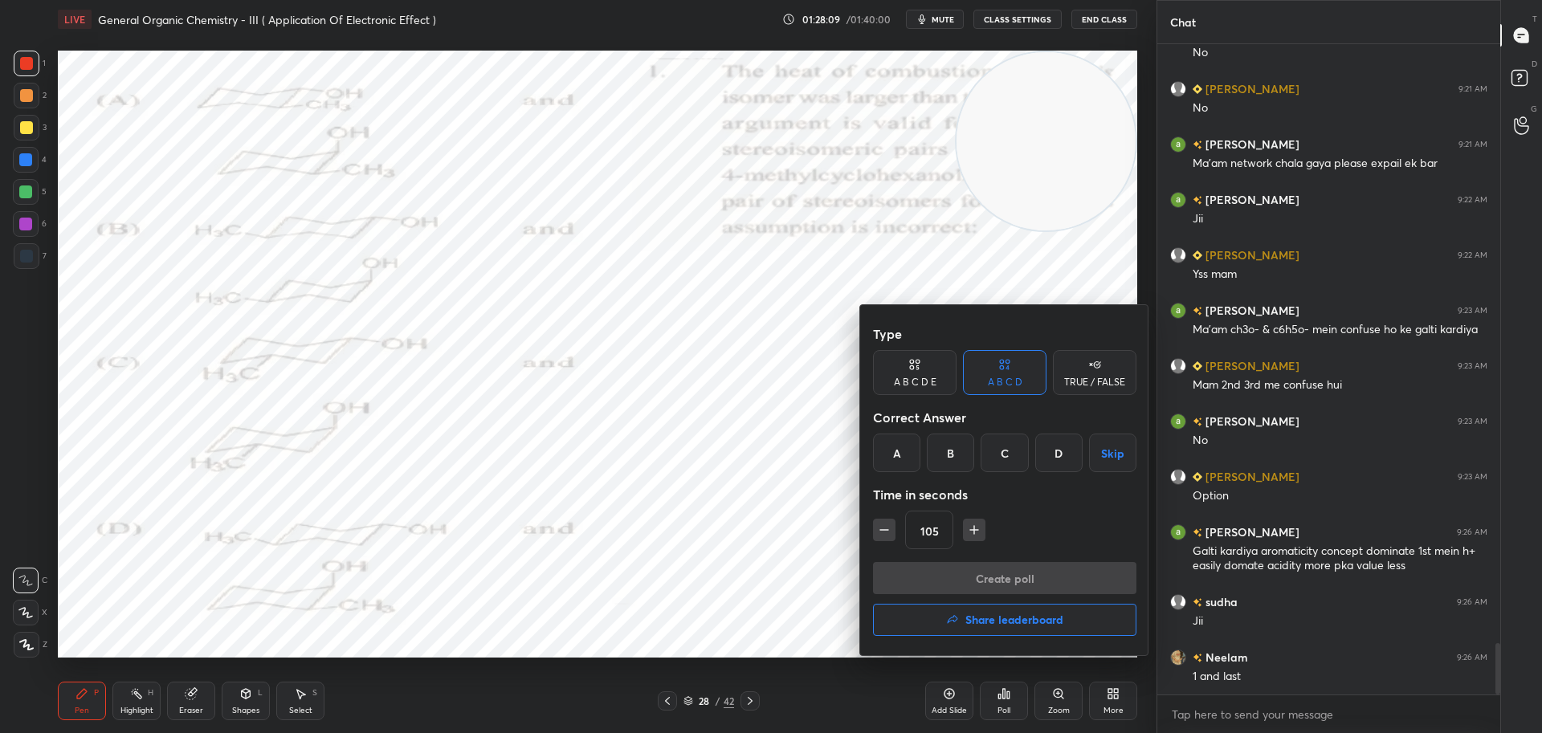
click at [1007, 445] on div "C" at bounding box center [1003, 453] width 47 height 39
click at [970, 580] on button "Create poll" at bounding box center [1004, 578] width 263 height 32
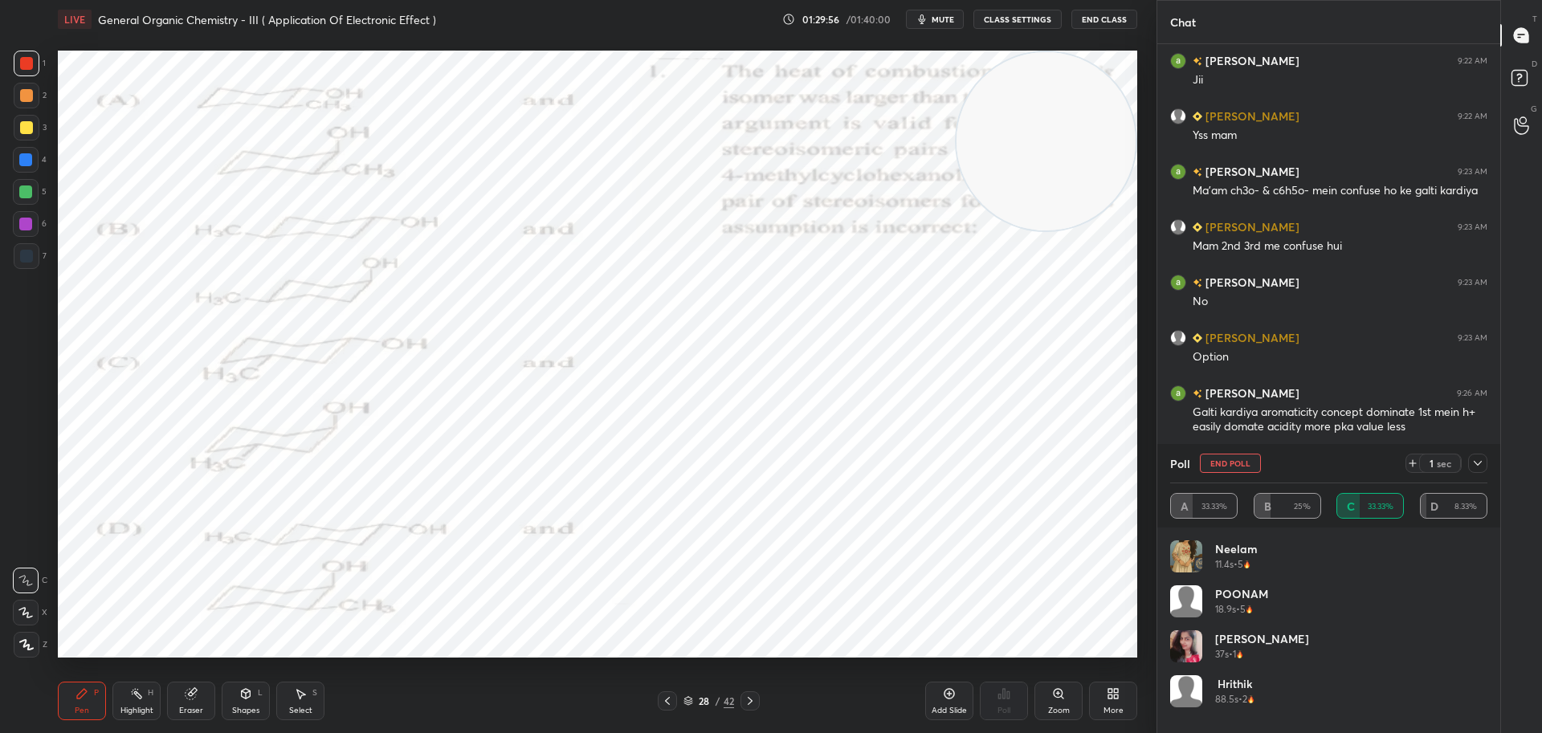
scroll to position [7785, 0]
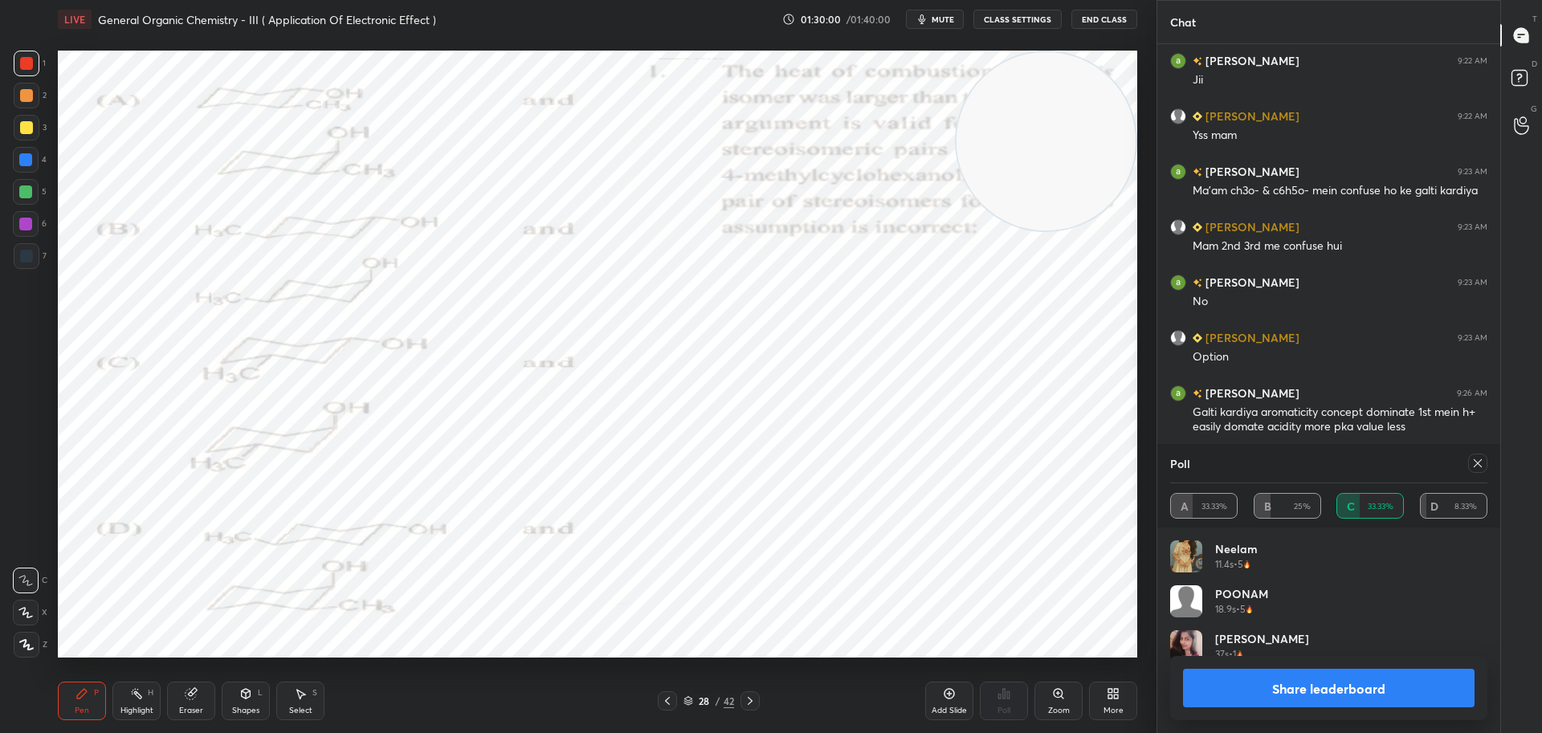
click at [1283, 689] on button "Share leaderboard" at bounding box center [1328, 688] width 291 height 39
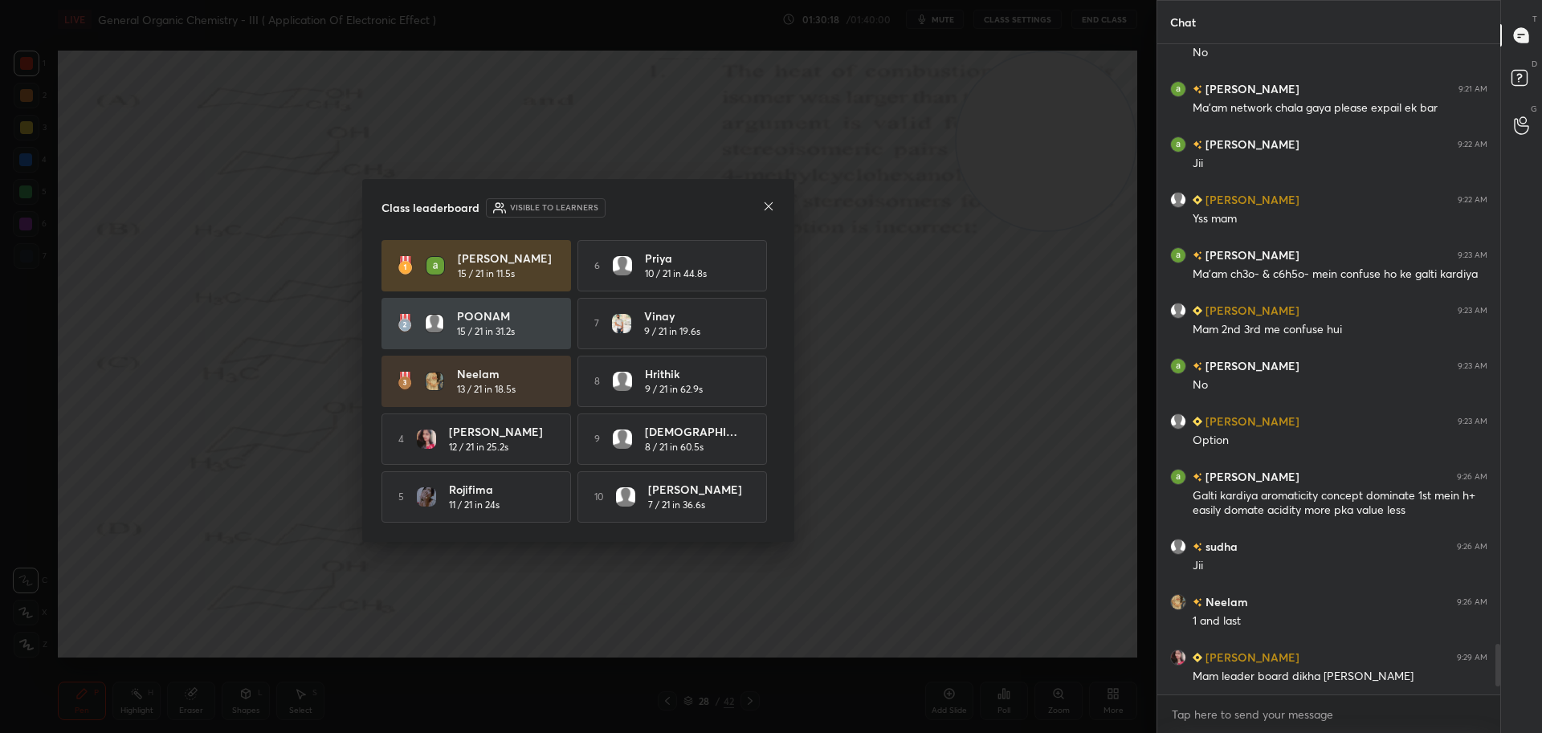
scroll to position [1, 0]
click at [768, 209] on icon at bounding box center [768, 206] width 13 height 13
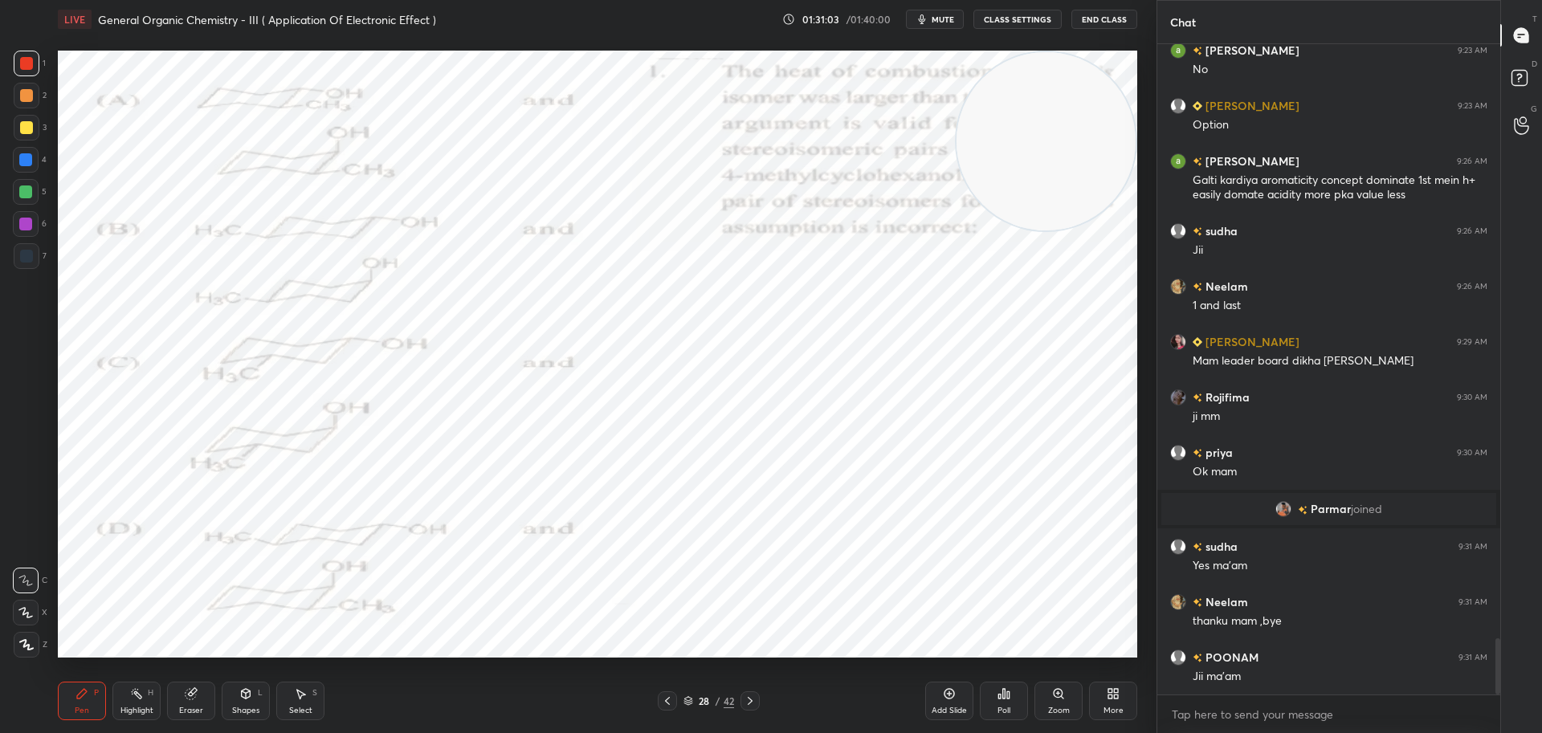
scroll to position [6921, 0]
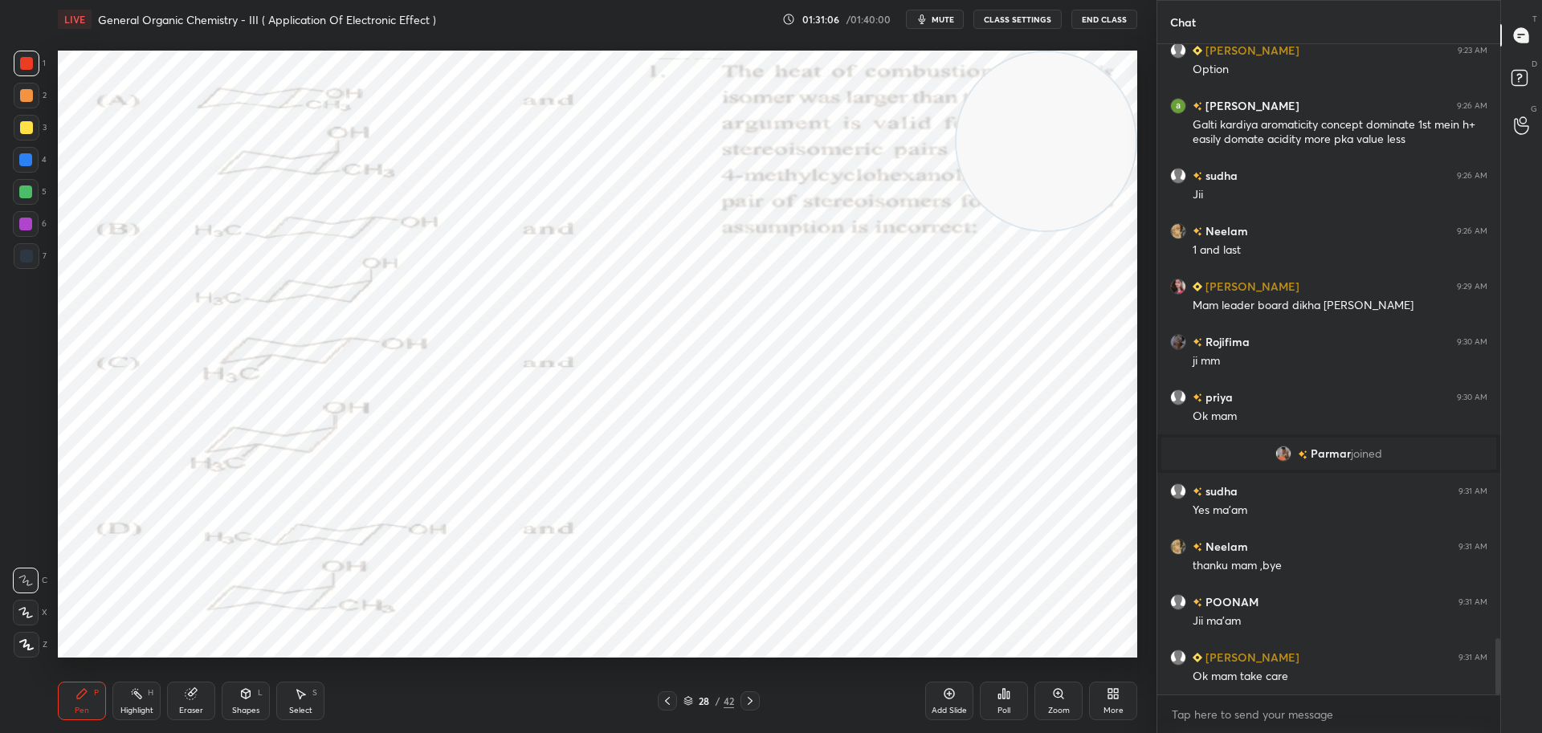
click at [1099, 13] on button "End Class" at bounding box center [1104, 19] width 66 height 19
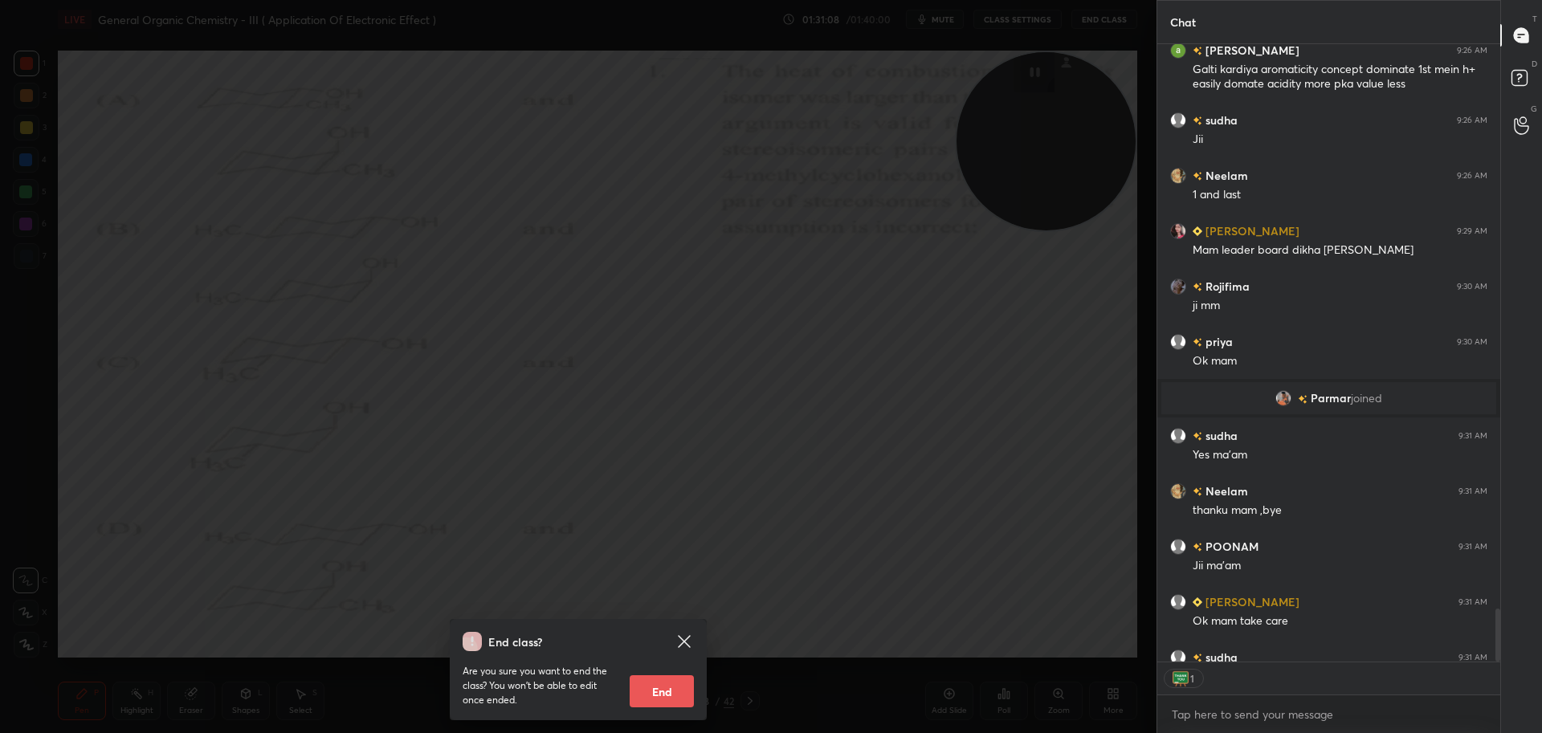
scroll to position [613, 338]
click at [691, 686] on button "End" at bounding box center [662, 691] width 64 height 32
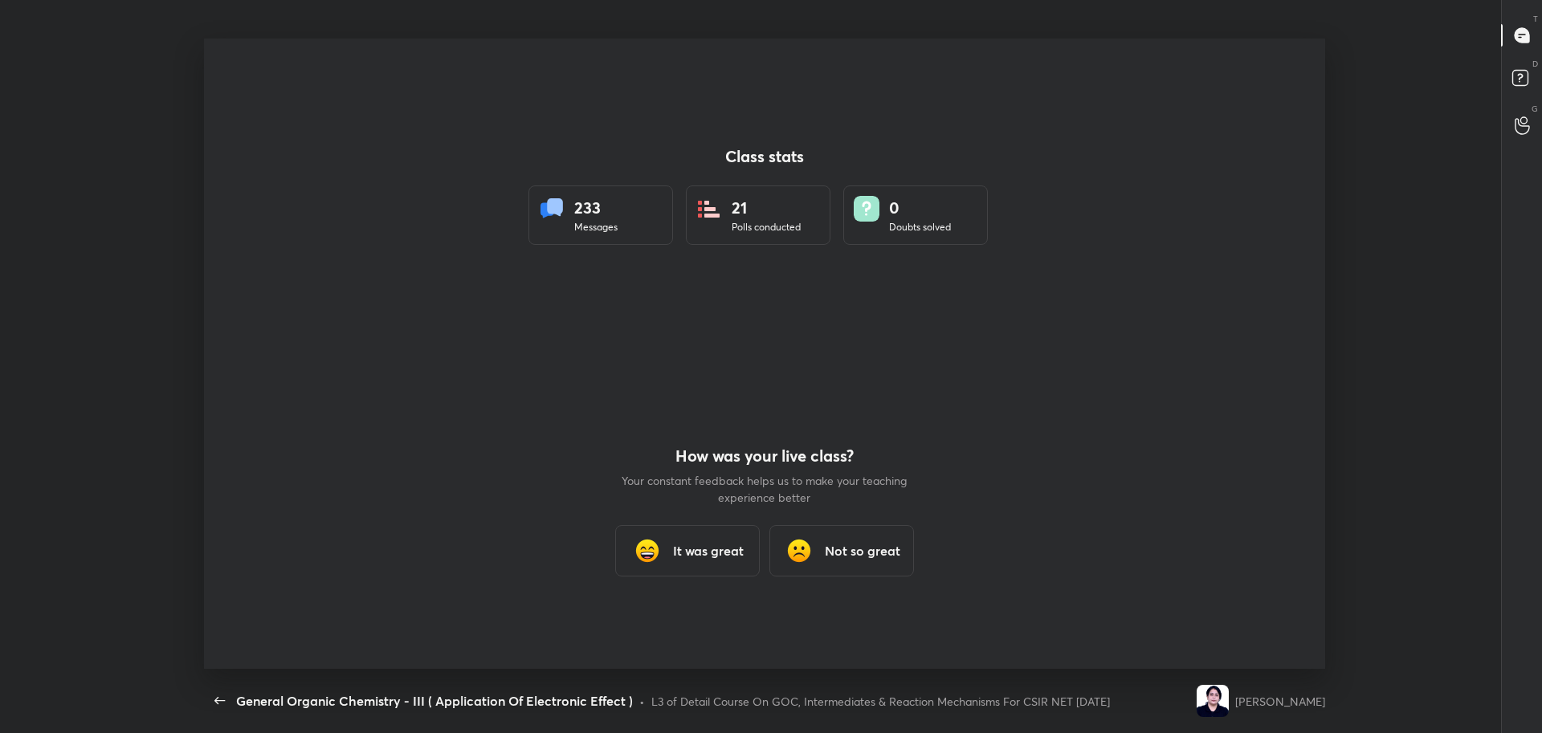
scroll to position [0, 0]
type textarea "x"
click at [732, 561] on div "It was great" at bounding box center [687, 550] width 145 height 51
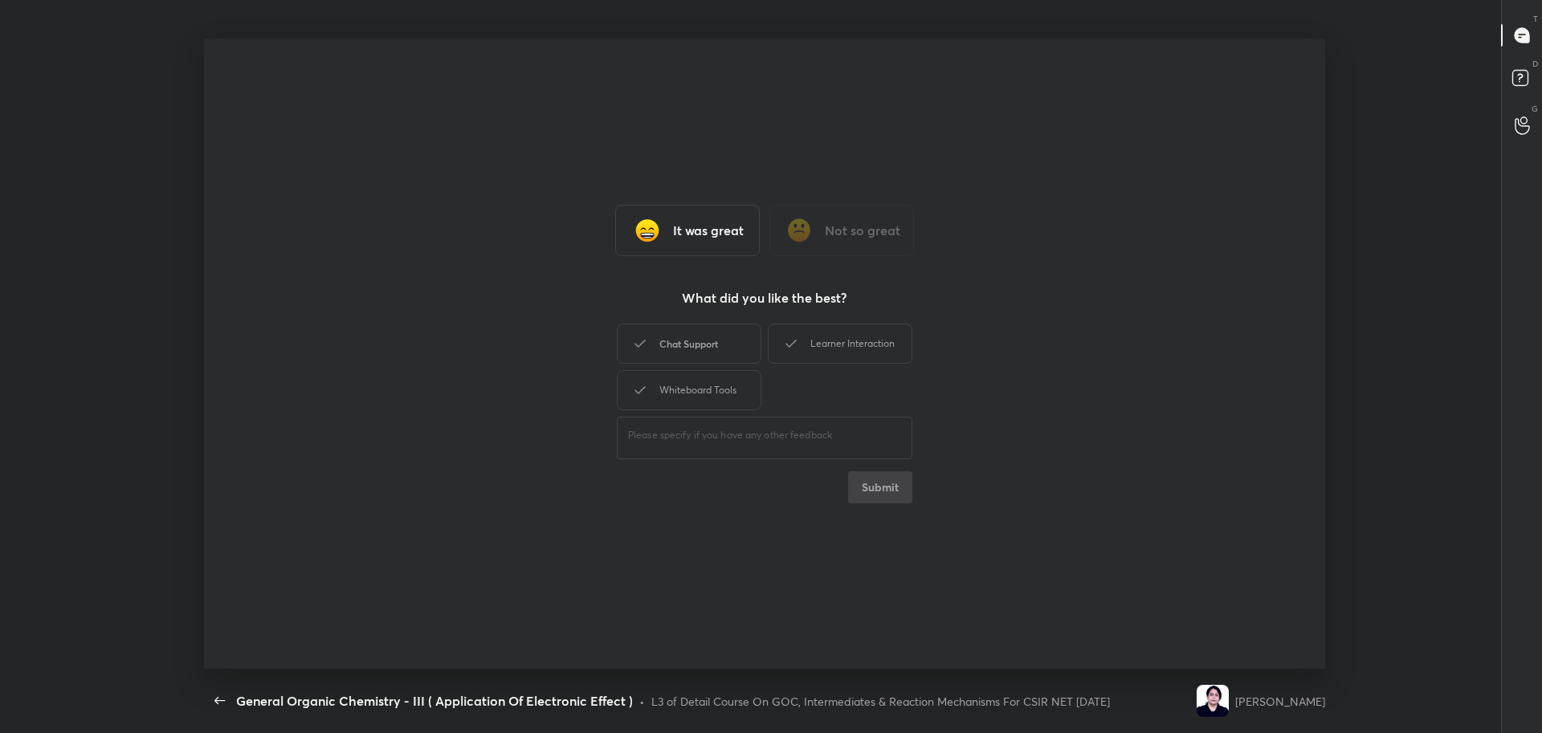
click at [722, 344] on div "Chat Support" at bounding box center [689, 344] width 145 height 40
drag, startPoint x: 719, startPoint y: 393, endPoint x: 811, endPoint y: 342, distance: 105.0
click at [780, 353] on div "Chat Support Learner Interaction Whiteboard Tools" at bounding box center [765, 366] width 296 height 93
click at [820, 340] on div "Learner Interaction" at bounding box center [840, 344] width 145 height 40
click at [691, 389] on div "Whiteboard Tools" at bounding box center [689, 390] width 145 height 40
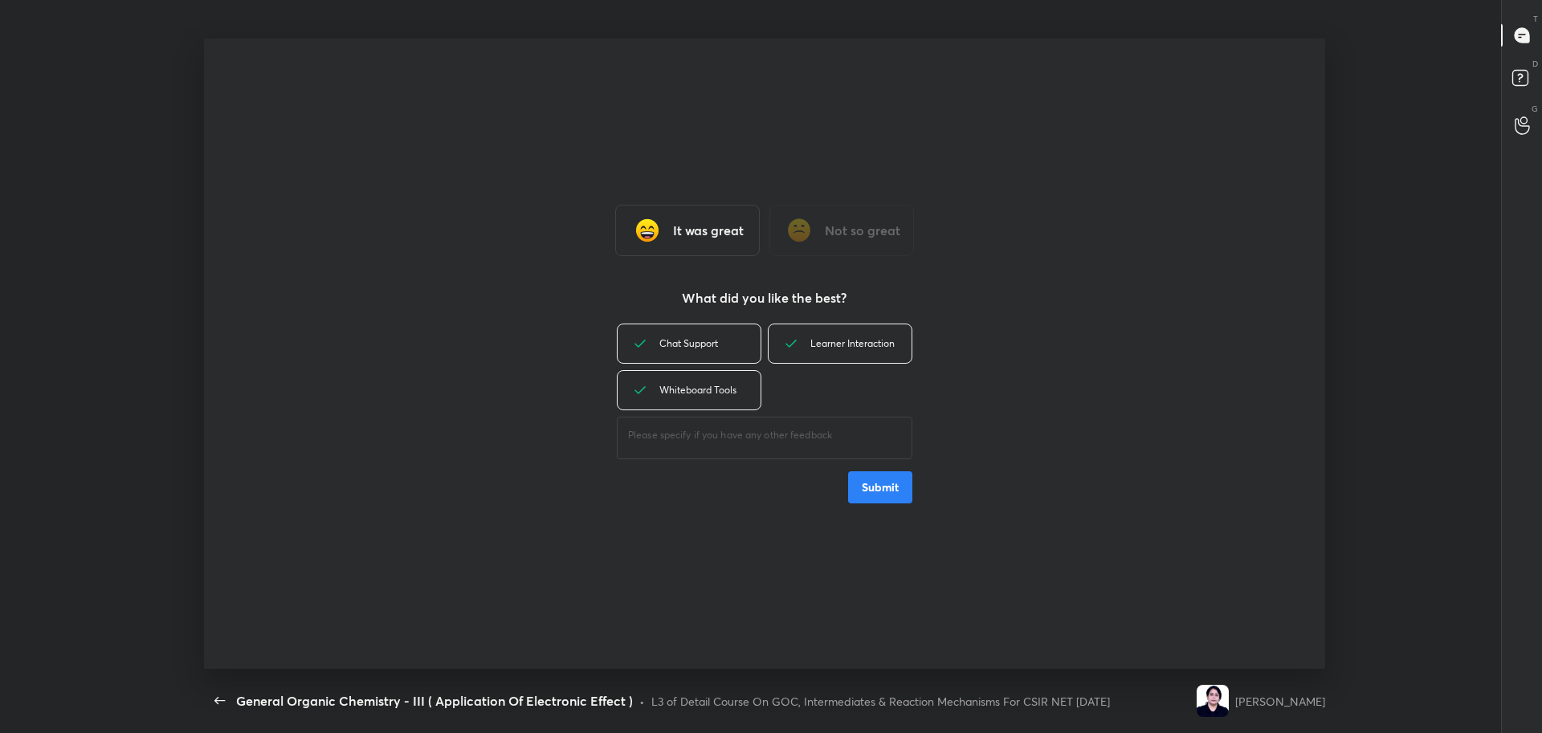
click at [863, 485] on button "Submit" at bounding box center [880, 487] width 64 height 32
